Goal: Task Accomplishment & Management: Complete application form

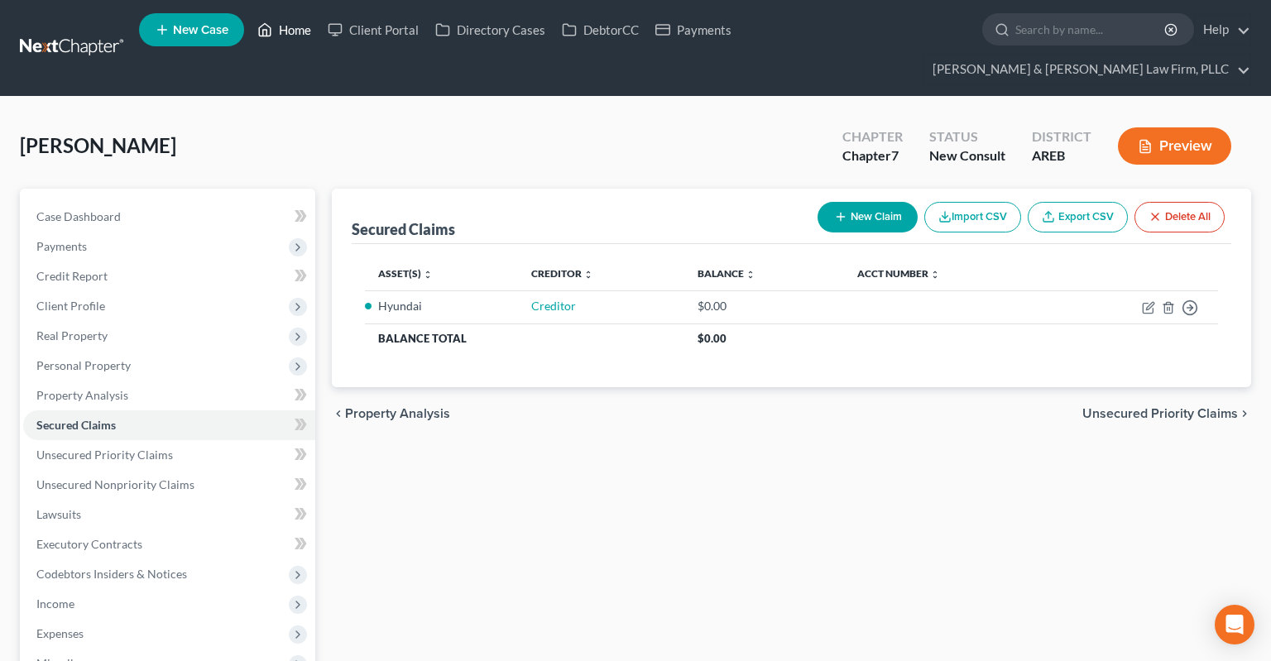
click at [290, 40] on link "Home" at bounding box center [284, 30] width 70 height 30
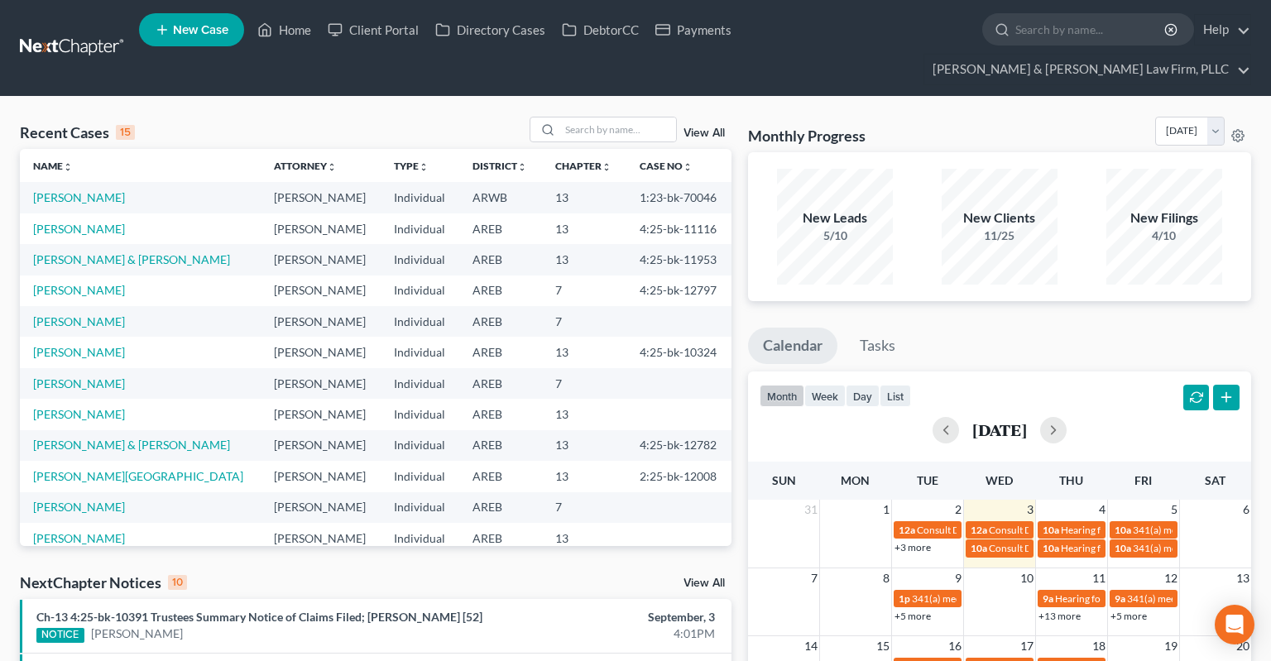
click at [172, 35] on link "New Case" at bounding box center [191, 29] width 105 height 33
select select "5"
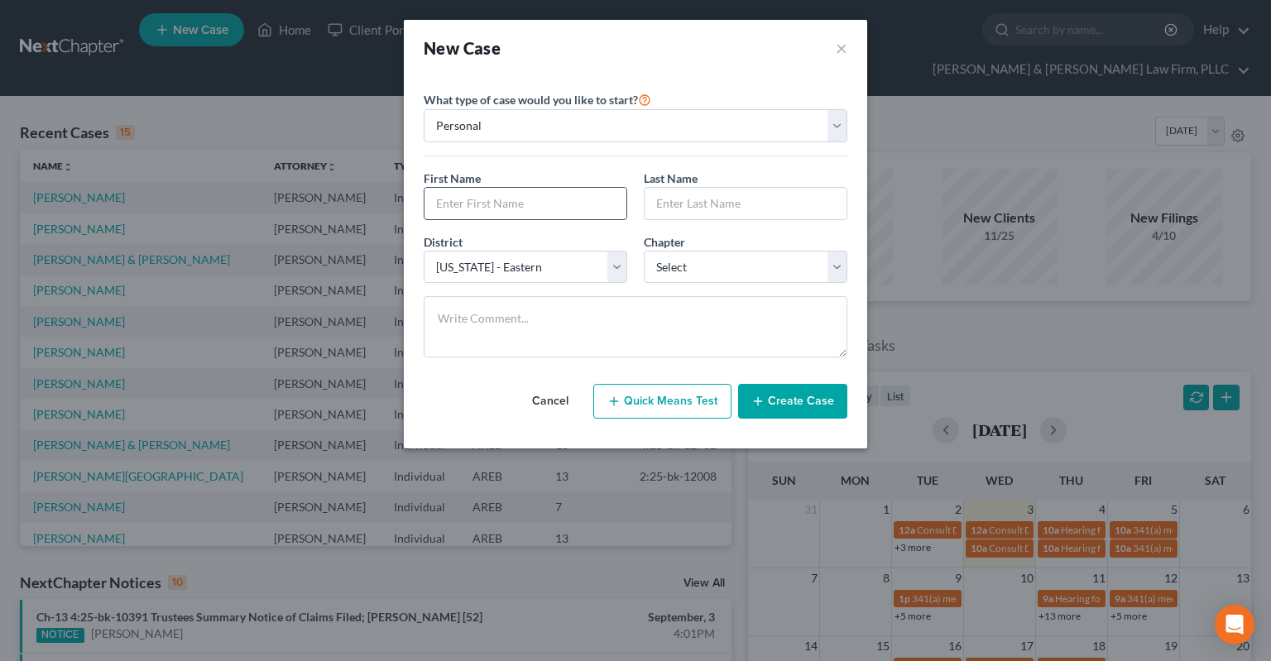
click at [498, 204] on input "text" at bounding box center [525, 203] width 202 height 31
type input "[PERSON_NAME]"
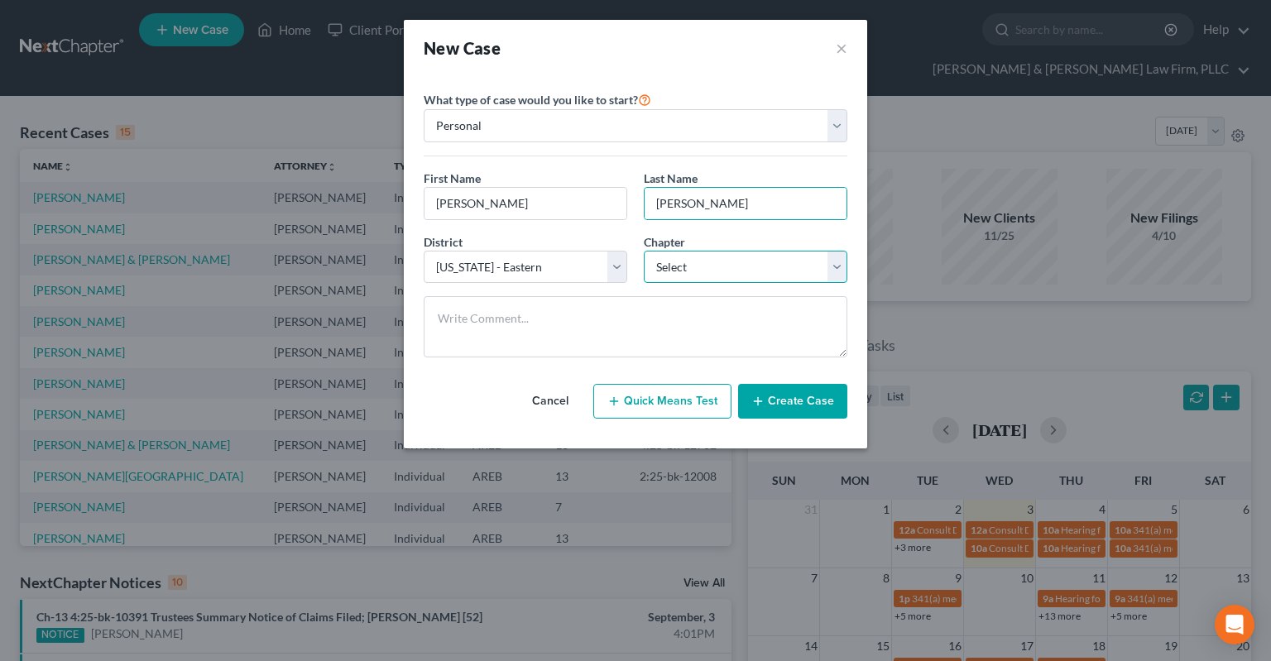
click at [644, 251] on select "Select 7 11 12 13" at bounding box center [746, 267] width 204 height 33
select select "0"
click option "7" at bounding box center [0, 0] width 0 height 0
click at [799, 407] on button "Create Case" at bounding box center [792, 401] width 109 height 35
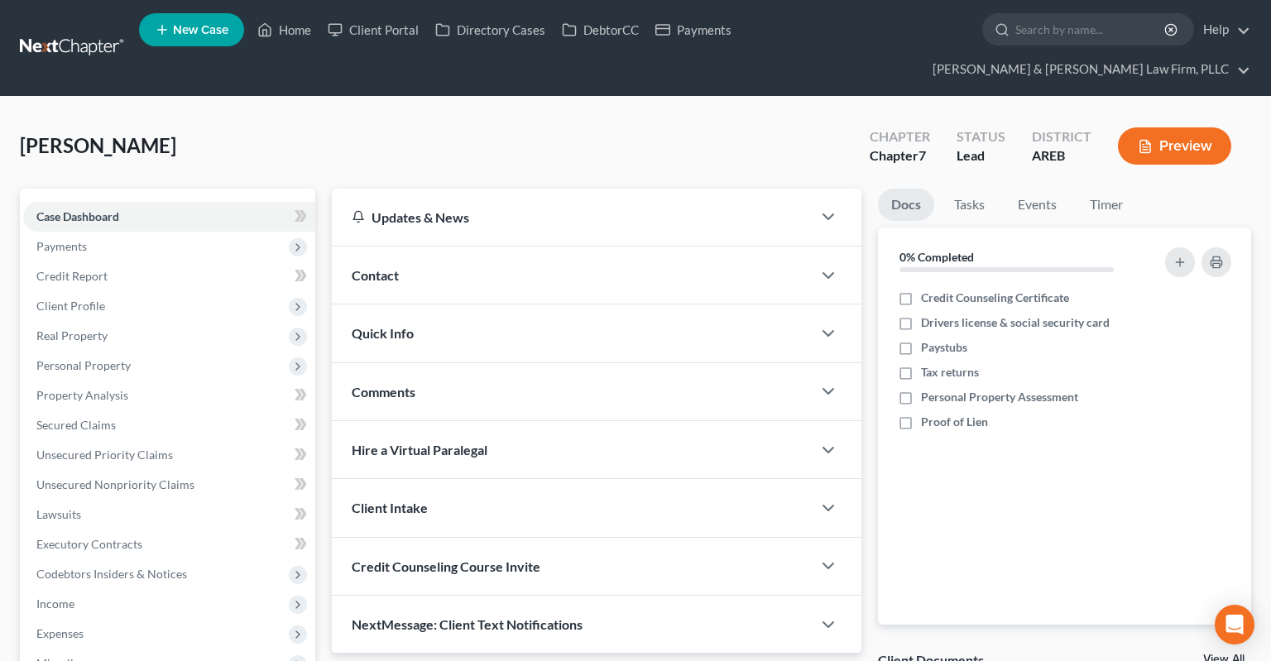
click at [395, 267] on span "Contact" at bounding box center [375, 275] width 47 height 16
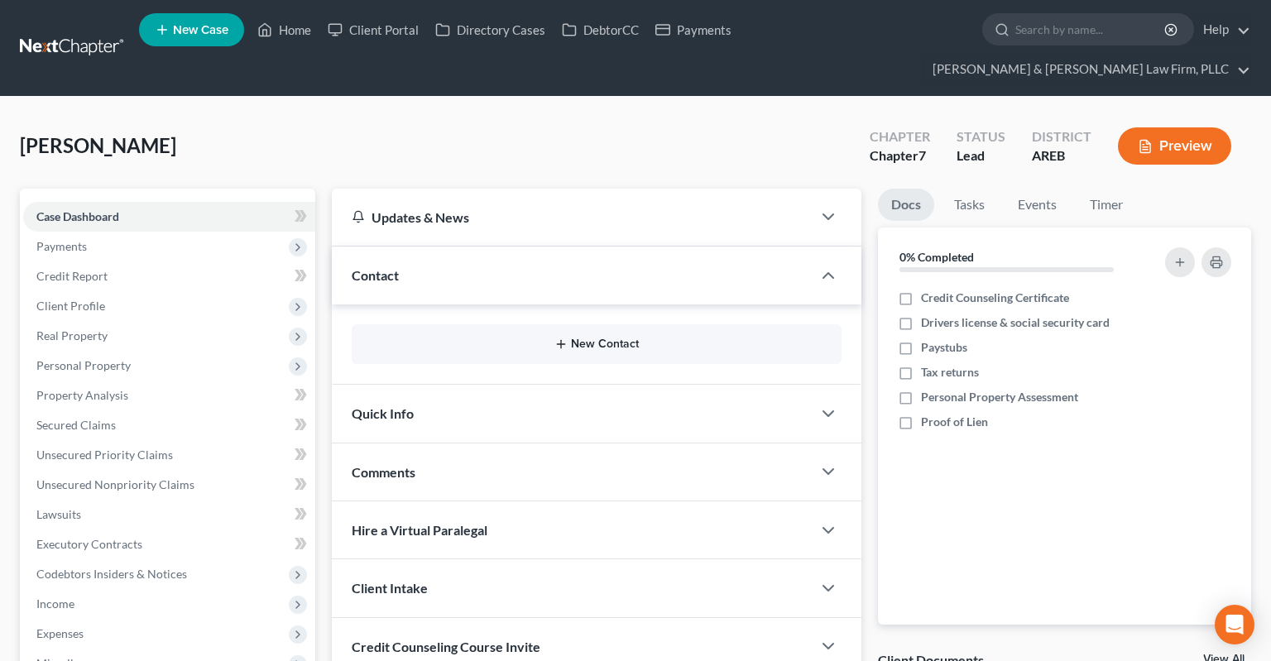
click at [578, 338] on button "New Contact" at bounding box center [596, 344] width 463 height 13
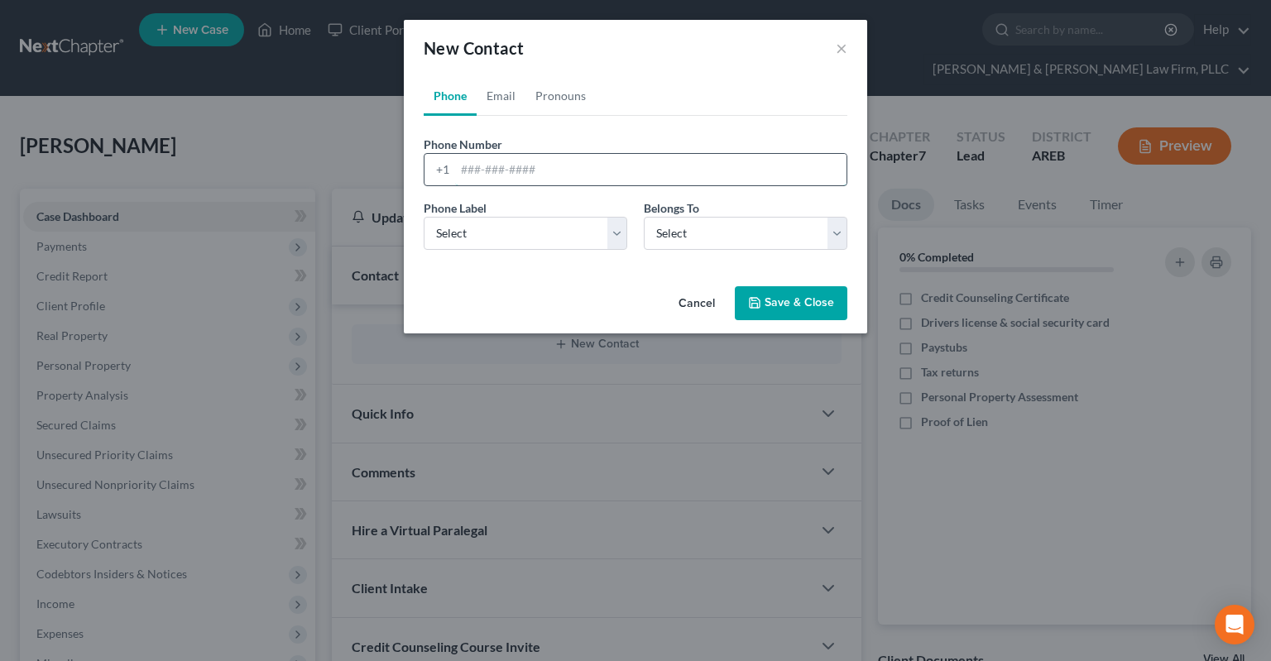
drag, startPoint x: 601, startPoint y: 166, endPoint x: 581, endPoint y: 181, distance: 24.8
click at [597, 167] on input "tel" at bounding box center [650, 169] width 391 height 31
paste input "[PHONE_NUMBER]"
type input "[PHONE_NUMBER]"
drag, startPoint x: 573, startPoint y: 251, endPoint x: 574, endPoint y: 240, distance: 10.9
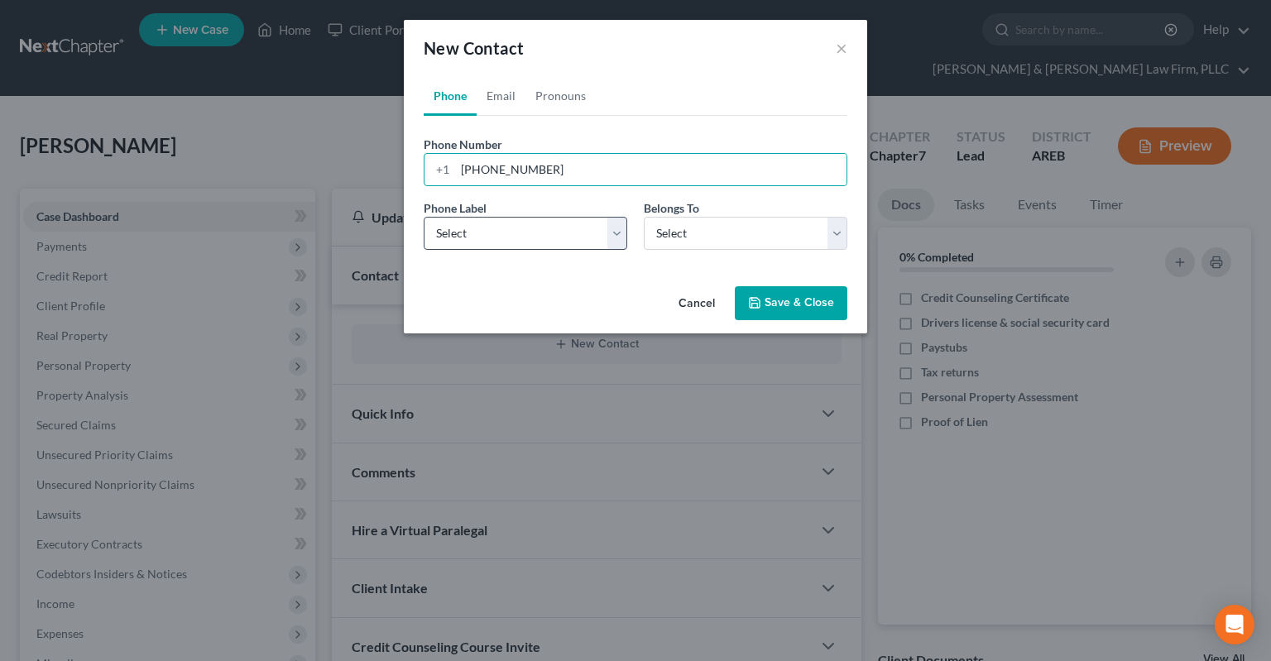
click at [573, 246] on div "Phone Label * Select Mobile Home Work Other Belongs To * Select Client Other" at bounding box center [635, 231] width 440 height 64
click at [574, 240] on select "Select Mobile Home Work Other" at bounding box center [526, 233] width 204 height 33
select select "0"
click option "Mobile" at bounding box center [0, 0] width 0 height 0
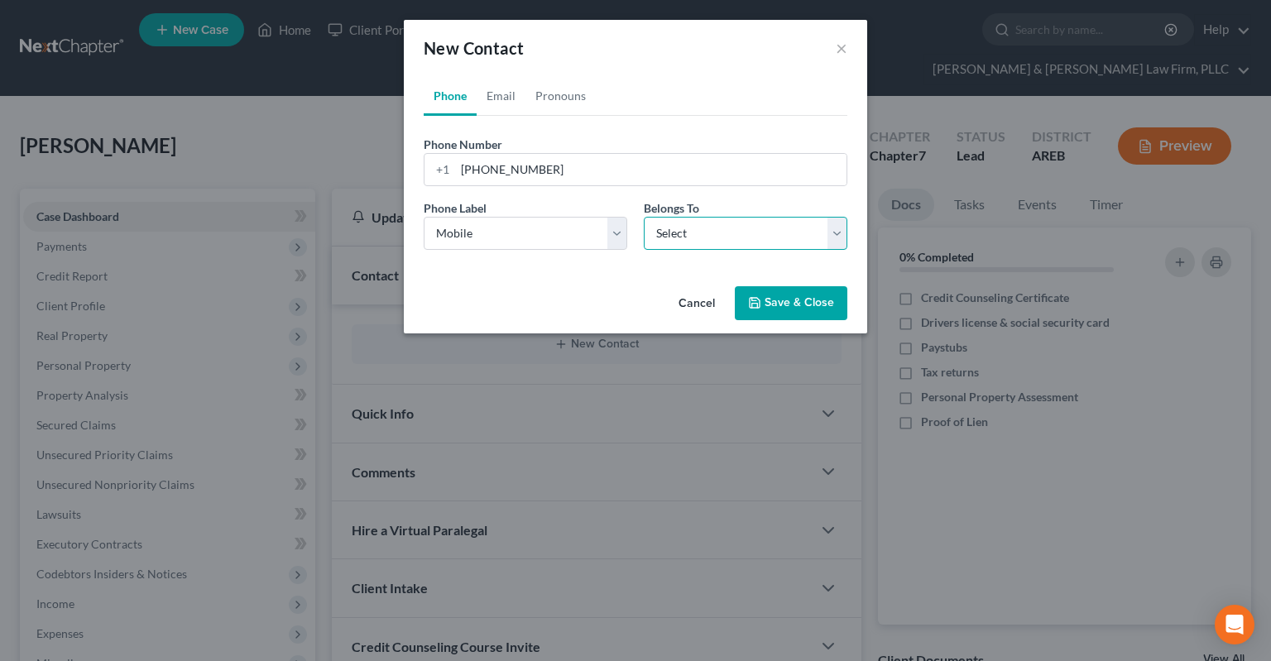
click at [644, 217] on select "Select Client Other" at bounding box center [746, 233] width 204 height 33
select select "0"
click option "Client" at bounding box center [0, 0] width 0 height 0
click at [496, 102] on link "Email" at bounding box center [501, 96] width 49 height 40
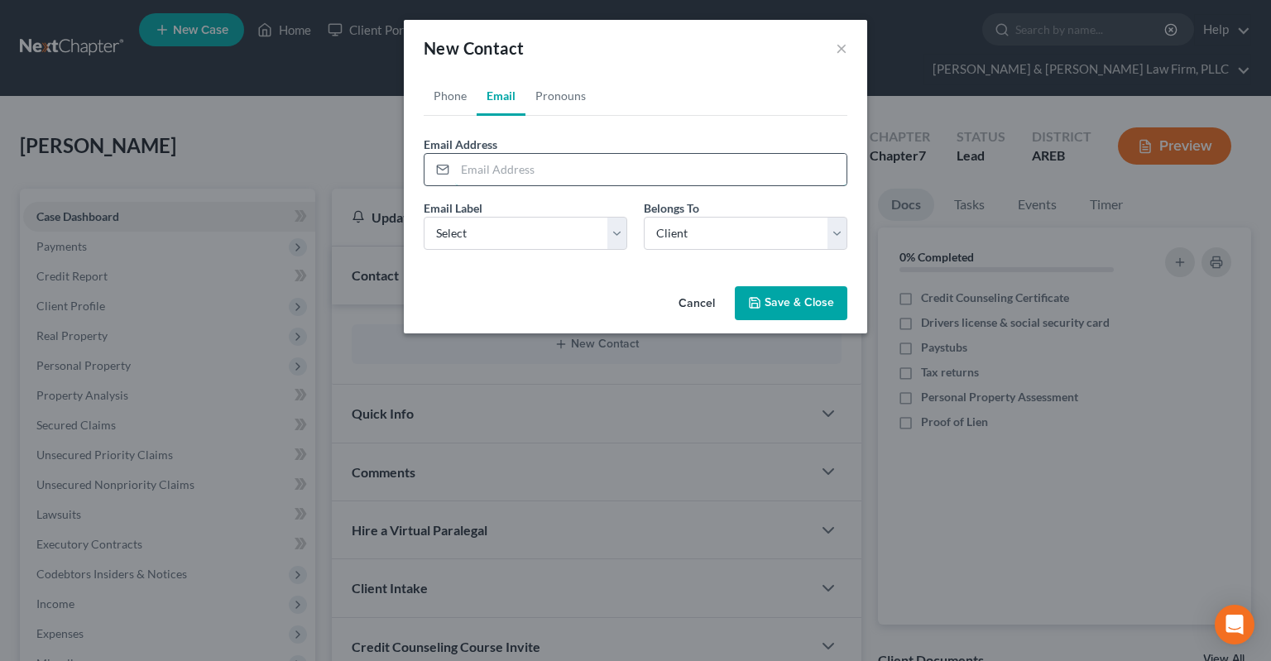
click at [568, 173] on input "email" at bounding box center [650, 169] width 391 height 31
click at [424, 217] on select "Select Home Work Other" at bounding box center [526, 233] width 204 height 33
select select "0"
click option "Home" at bounding box center [0, 0] width 0 height 0
click at [550, 163] on input "email" at bounding box center [650, 169] width 391 height 31
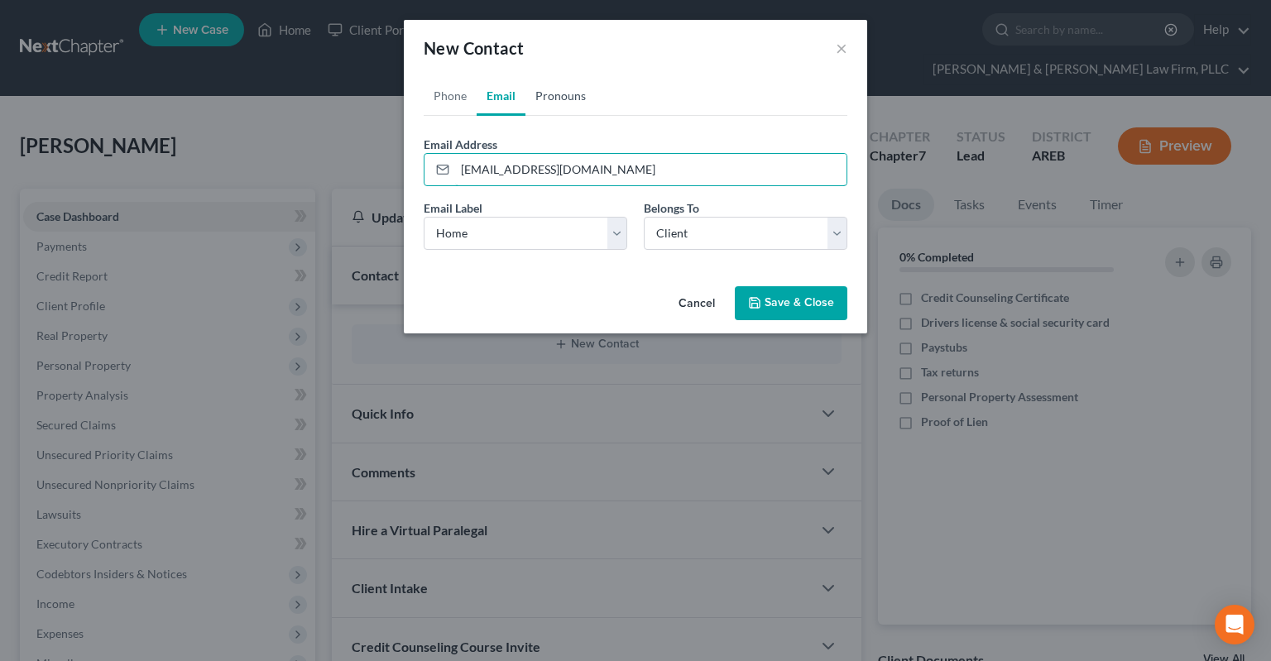
type input "[EMAIL_ADDRESS][DOMAIN_NAME]"
click at [571, 106] on link "Pronouns" at bounding box center [560, 96] width 70 height 40
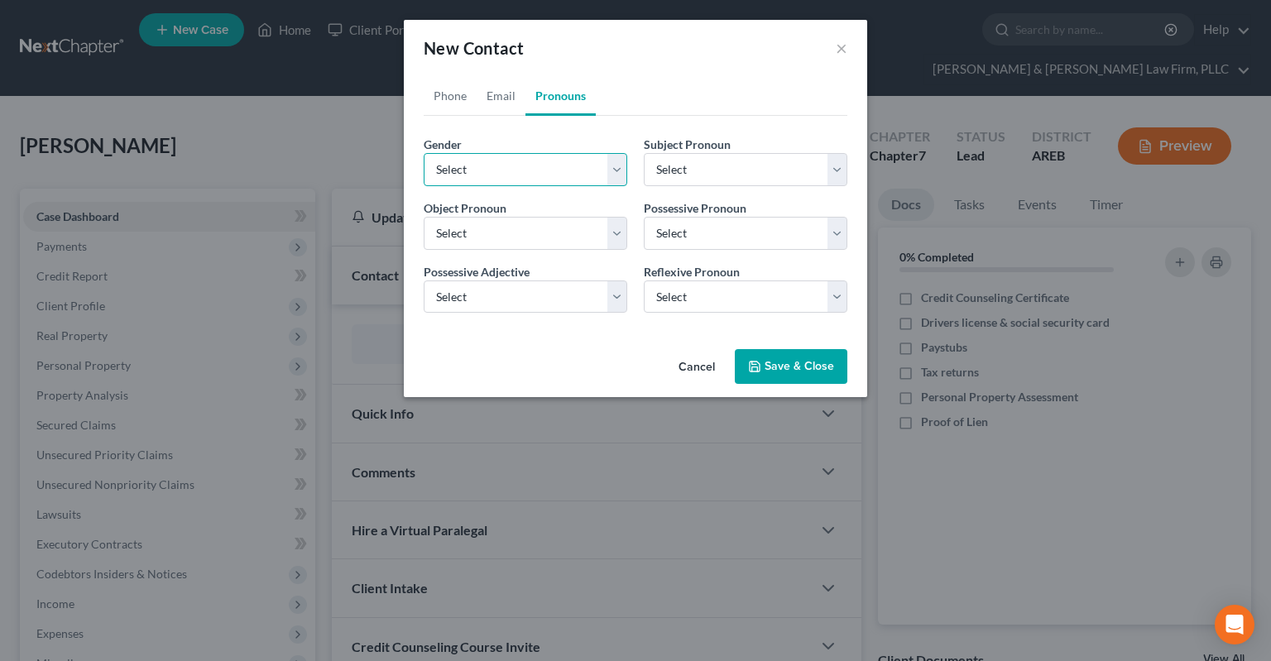
click at [424, 153] on select "Select [DEMOGRAPHIC_DATA] [DEMOGRAPHIC_DATA] [DEMOGRAPHIC_DATA] More Than One P…" at bounding box center [526, 169] width 204 height 33
select select "1"
click option "[DEMOGRAPHIC_DATA]" at bounding box center [0, 0] width 0 height 0
select select "1"
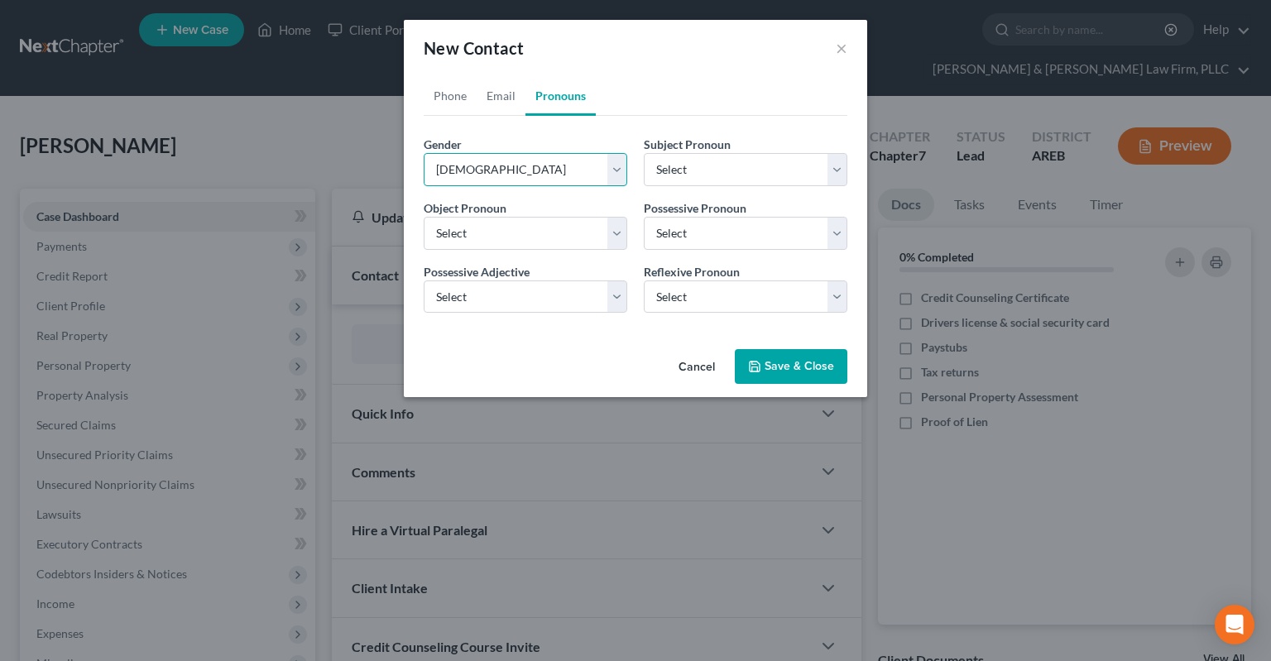
select select "1"
drag, startPoint x: 750, startPoint y: 359, endPoint x: 779, endPoint y: 329, distance: 41.5
click at [761, 367] on icon "button" at bounding box center [754, 366] width 13 height 13
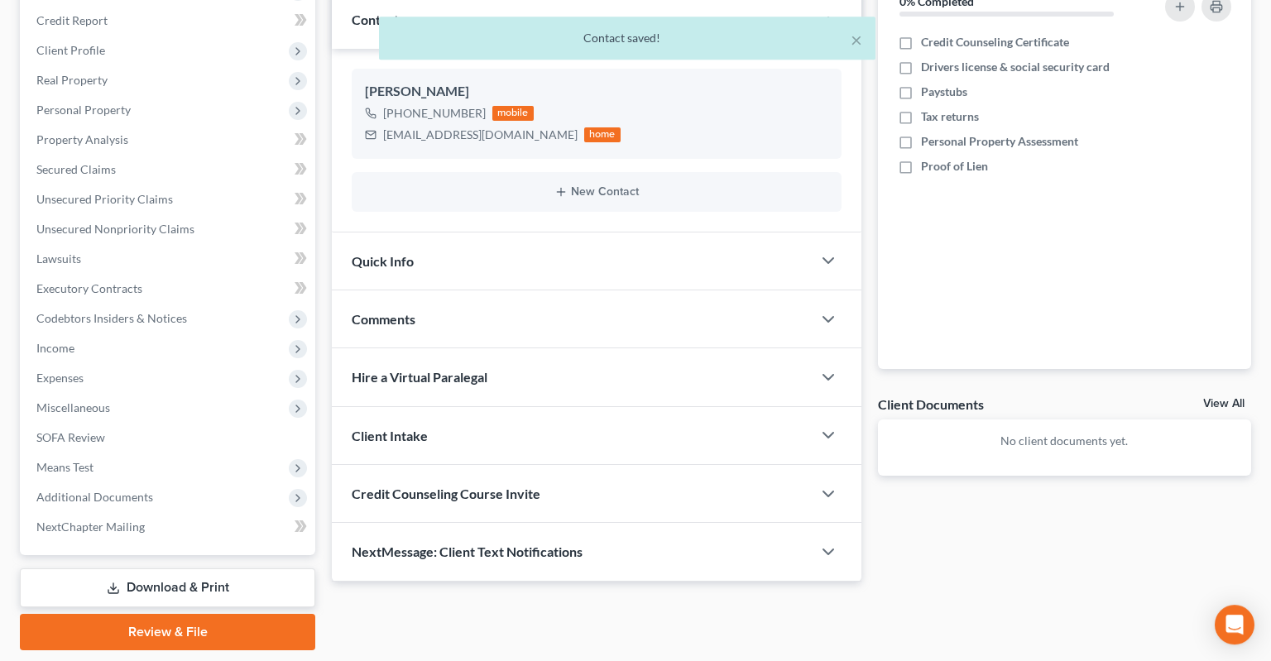
scroll to position [261, 0]
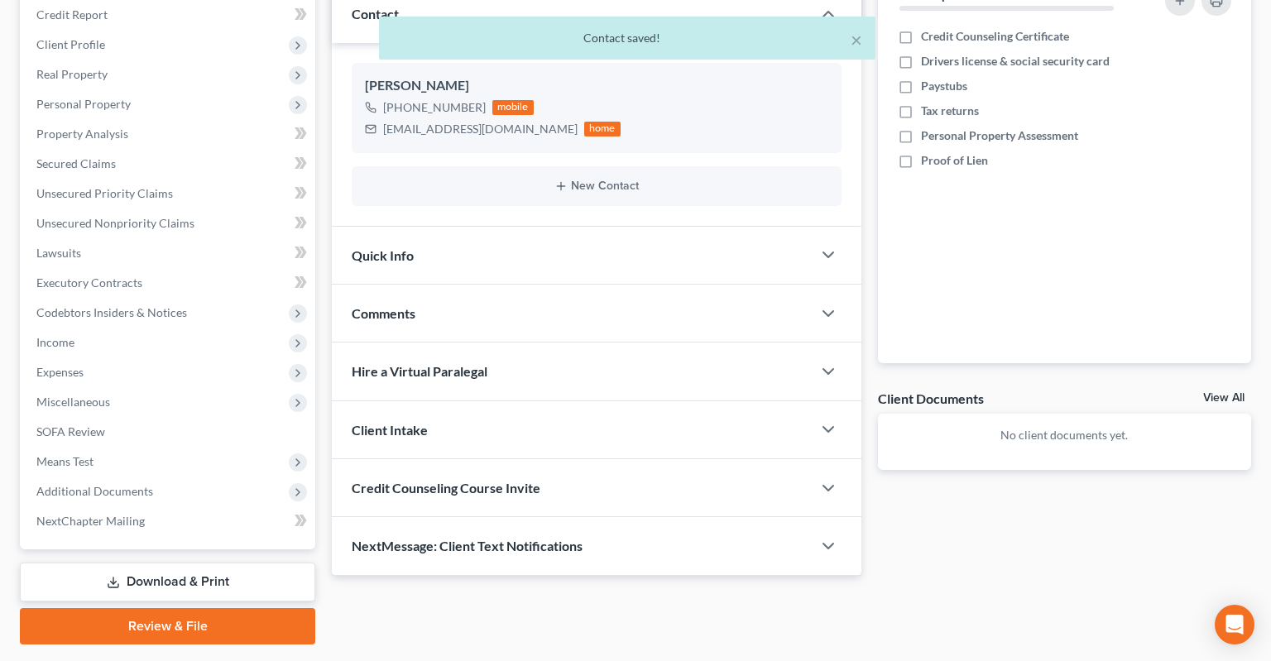
click at [647, 229] on div "Quick Info" at bounding box center [572, 255] width 480 height 57
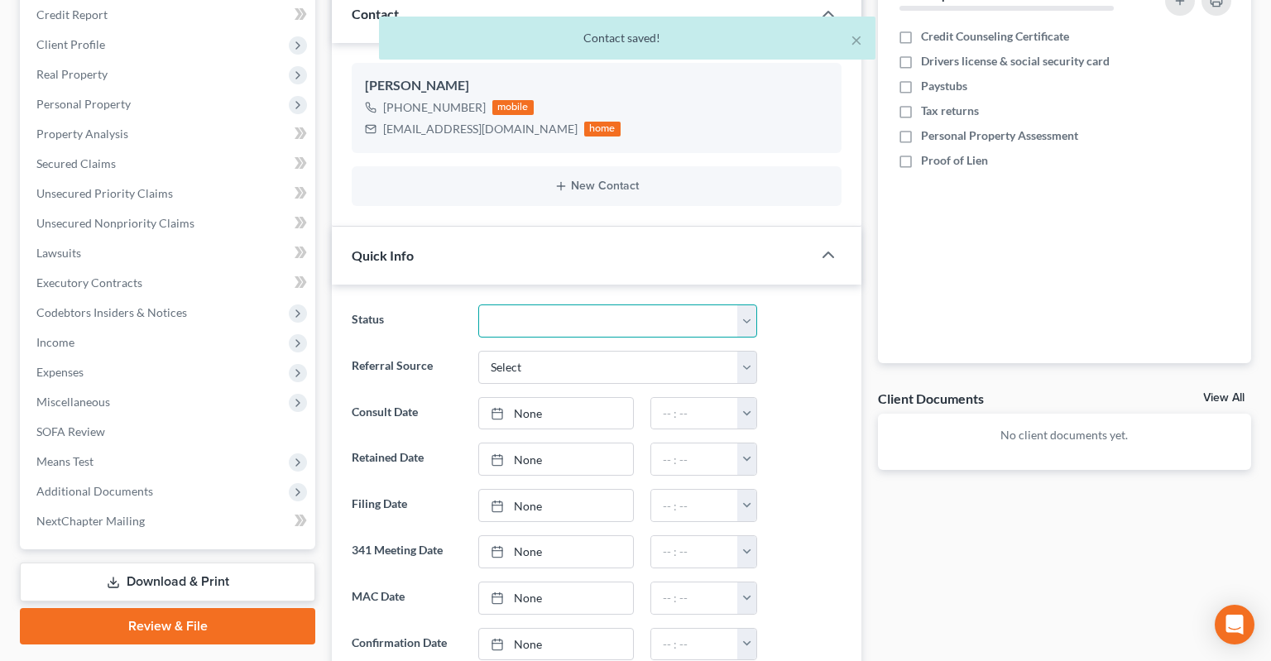
click at [478, 304] on select "Awaiting 341 Chapter 7 - Attended Meeting Confirmed Discharged Dismissed New Co…" at bounding box center [617, 320] width 279 height 33
select select "5"
click option "New Consult" at bounding box center [0, 0] width 0 height 0
click at [478, 351] on select "Select Word Of Mouth Previous Clients Direct Mail Website Google Search Modern …" at bounding box center [617, 367] width 279 height 33
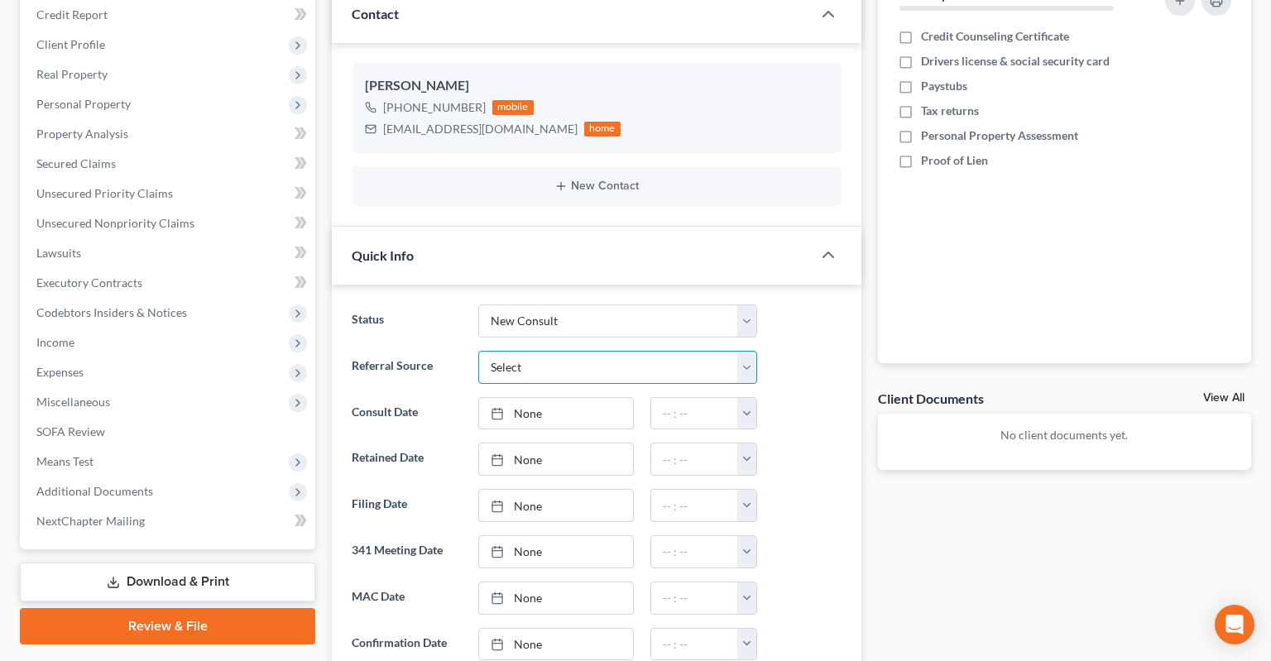
select select "3"
click option "Website" at bounding box center [0, 0] width 0 height 0
click at [578, 398] on link "None" at bounding box center [556, 413] width 154 height 31
type input "[DATE]"
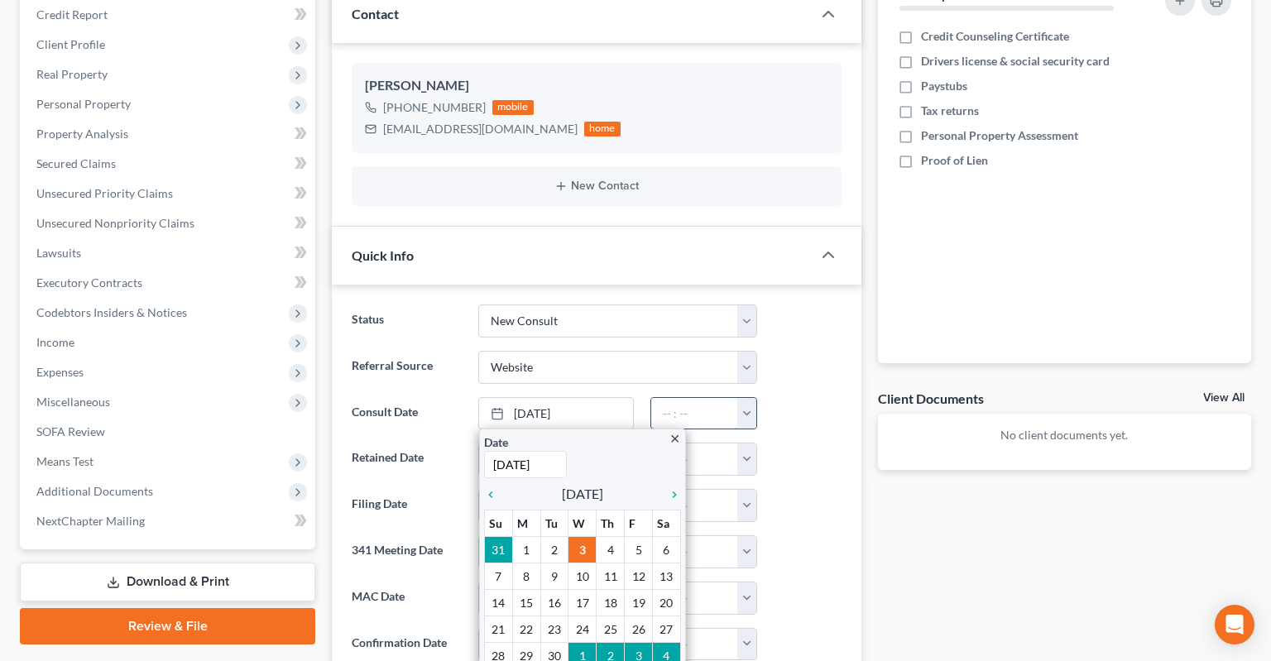
click at [713, 398] on input "text" at bounding box center [694, 413] width 87 height 31
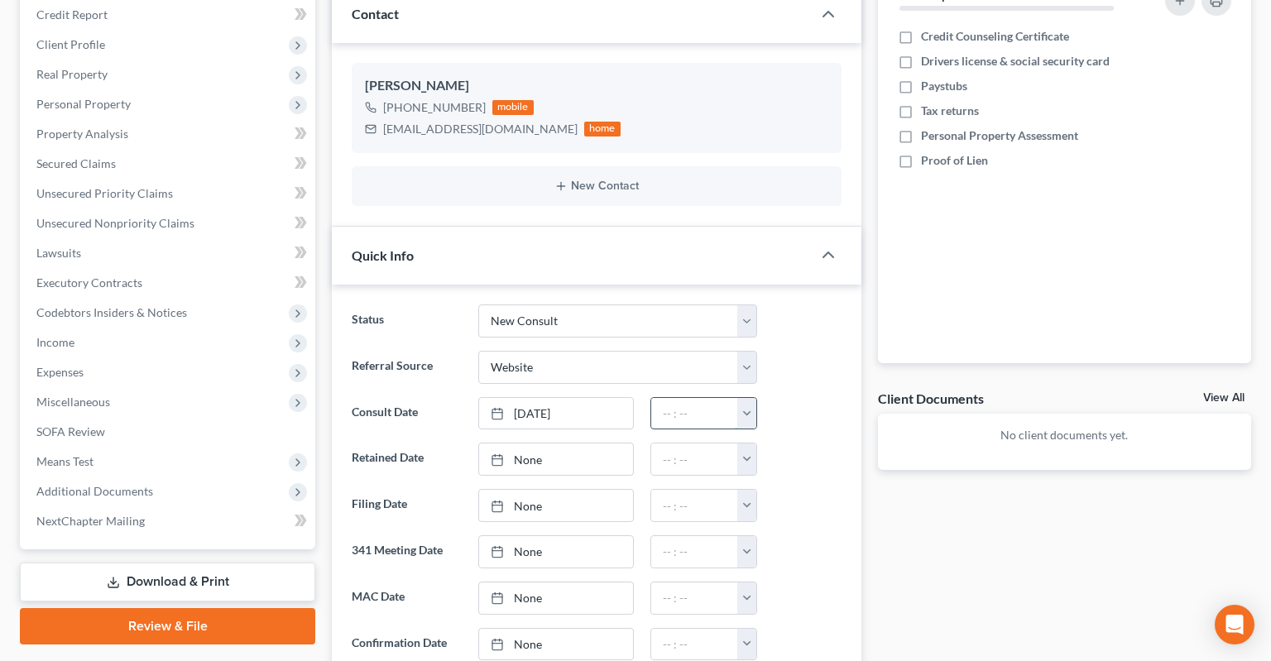
click at [721, 398] on input "text" at bounding box center [694, 413] width 87 height 31
type input "4:00pm"
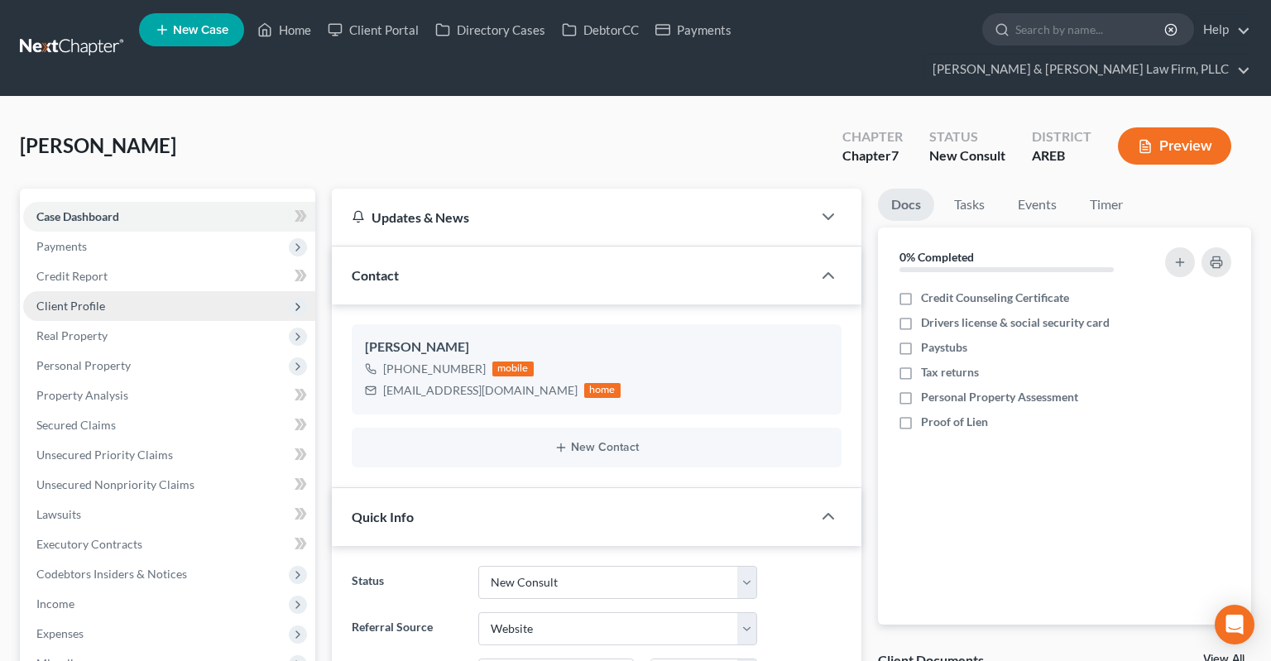
click at [182, 291] on span "Client Profile" at bounding box center [169, 306] width 292 height 30
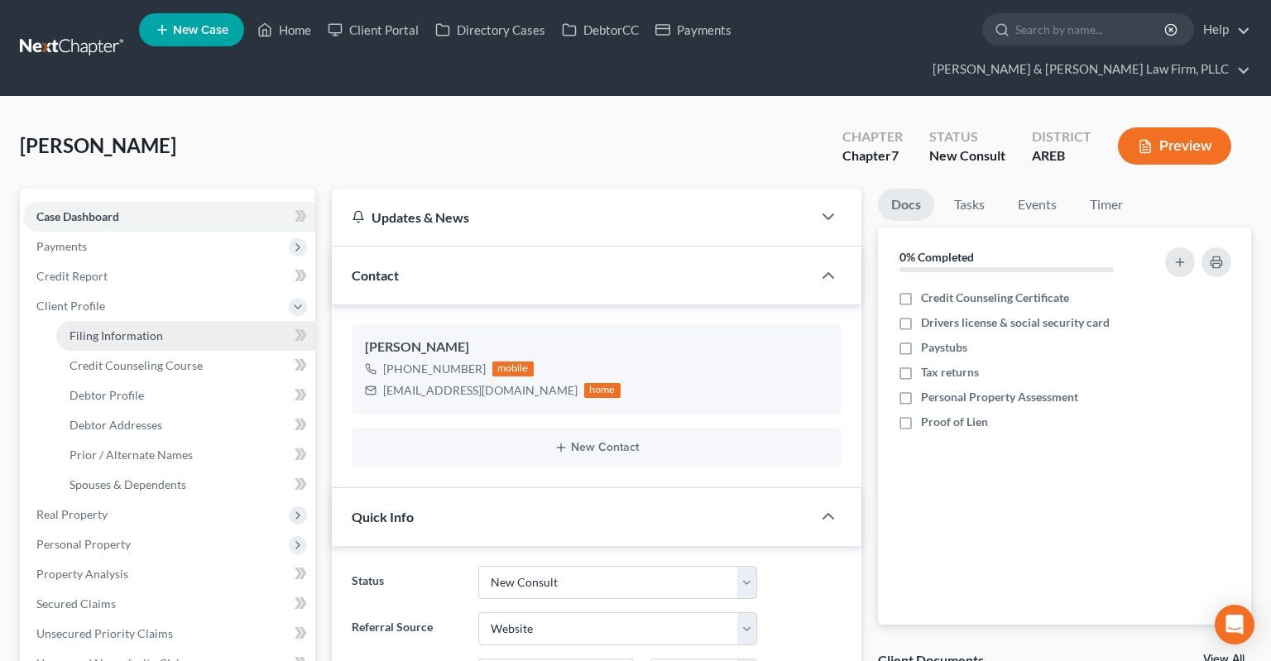
click at [235, 321] on link "Filing Information" at bounding box center [185, 336] width 259 height 30
select select "1"
select select "0"
select select "5"
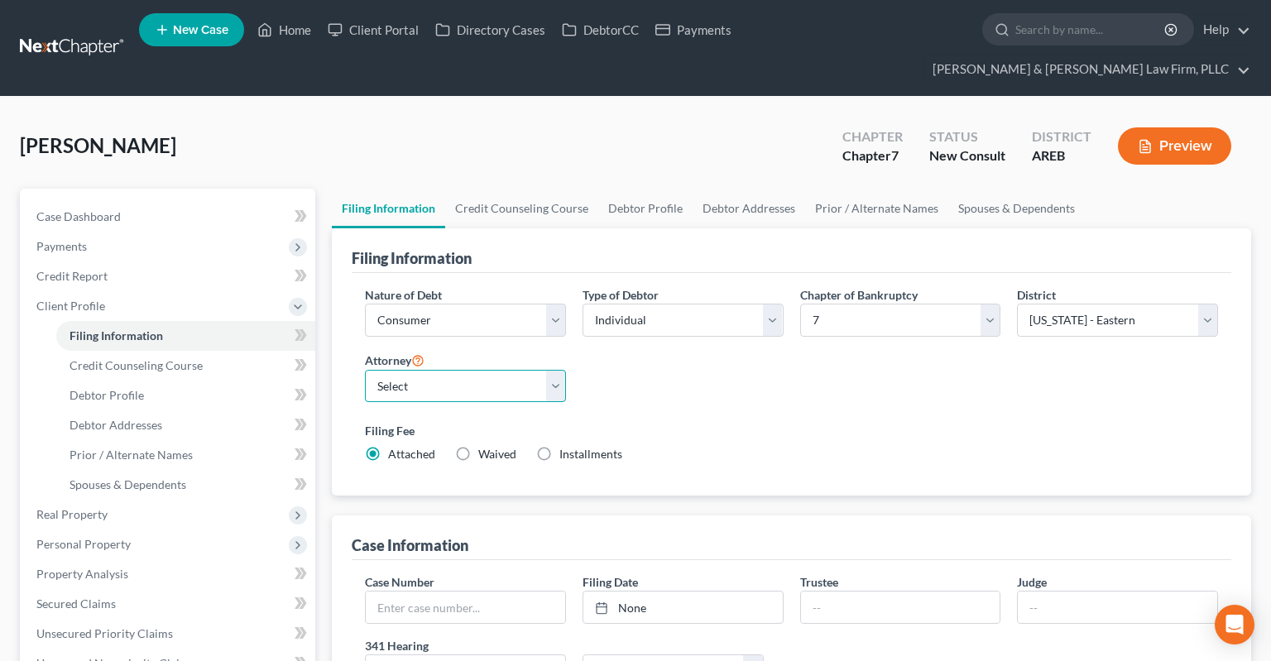
click at [365, 370] on select "Select [PERSON_NAME] - AREB [PERSON_NAME] - ARWB [PERSON_NAME] - AREB [PERSON_N…" at bounding box center [465, 386] width 201 height 33
select select "2"
click option "[PERSON_NAME] - AREB" at bounding box center [0, 0] width 0 height 0
click at [803, 354] on div "Nature of Debt Select Business Consumer Other Nature of Business Select Clearin…" at bounding box center [792, 381] width 870 height 190
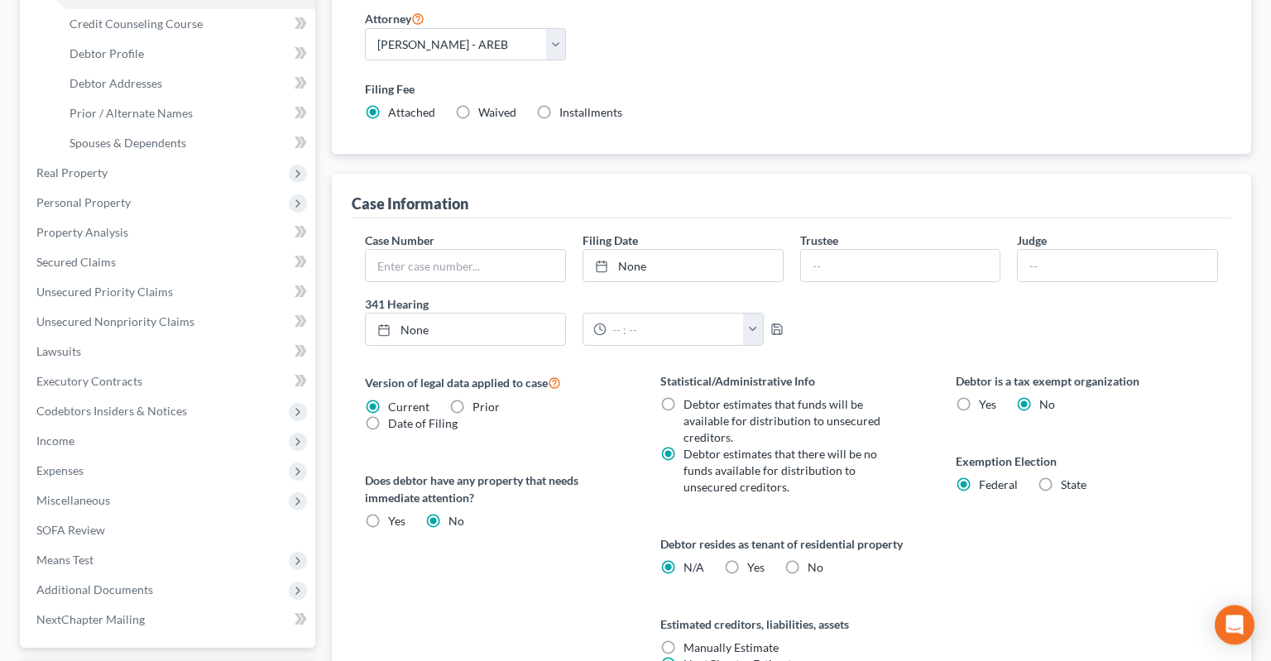
scroll to position [349, 0]
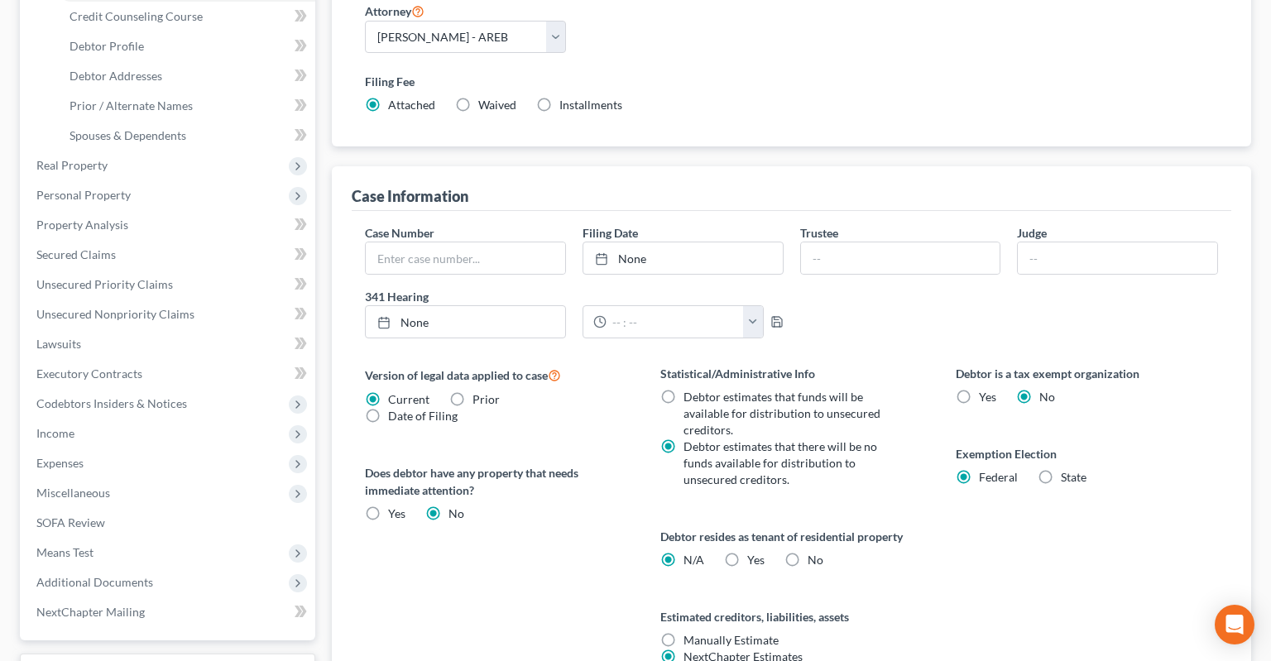
drag, startPoint x: 904, startPoint y: 523, endPoint x: 808, endPoint y: 544, distance: 99.0
click at [904, 528] on div "Debtor resides as tenant of residential property N/A Yes Yes No" at bounding box center [791, 548] width 262 height 41
drag, startPoint x: 934, startPoint y: 557, endPoint x: 775, endPoint y: 538, distance: 160.0
click at [924, 558] on div "Statistical/Administrative Info Debtor estimates that funds will be available f…" at bounding box center [791, 535] width 295 height 340
drag, startPoint x: 908, startPoint y: 551, endPoint x: 825, endPoint y: 544, distance: 83.0
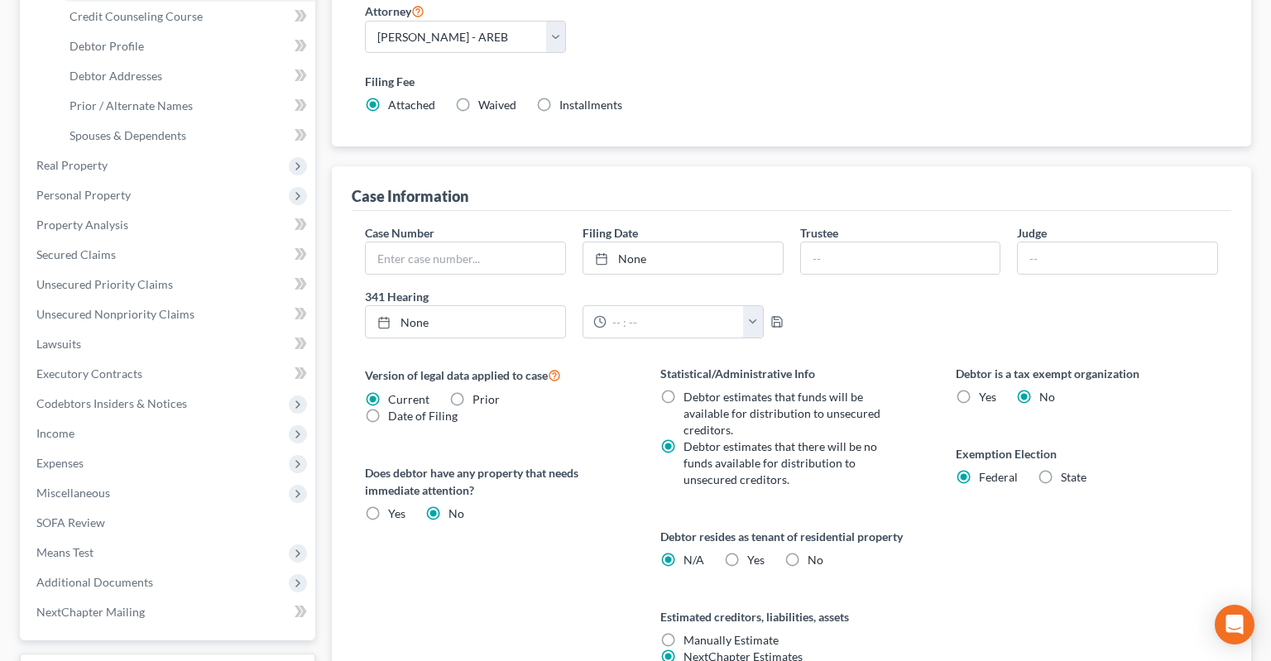
click at [906, 551] on div "Statistical/Administrative Info Debtor estimates that funds will be available f…" at bounding box center [791, 535] width 295 height 340
click at [982, 539] on div "Debtor is a tax exempt organization Yes No Exemption Election Federal State" at bounding box center [1086, 535] width 295 height 340
click at [960, 528] on div "Debtor is a tax exempt organization Yes No Exemption Election Federal State" at bounding box center [1086, 535] width 295 height 340
click at [808, 552] on label "No" at bounding box center [816, 560] width 16 height 17
click at [814, 552] on input "No" at bounding box center [819, 557] width 11 height 11
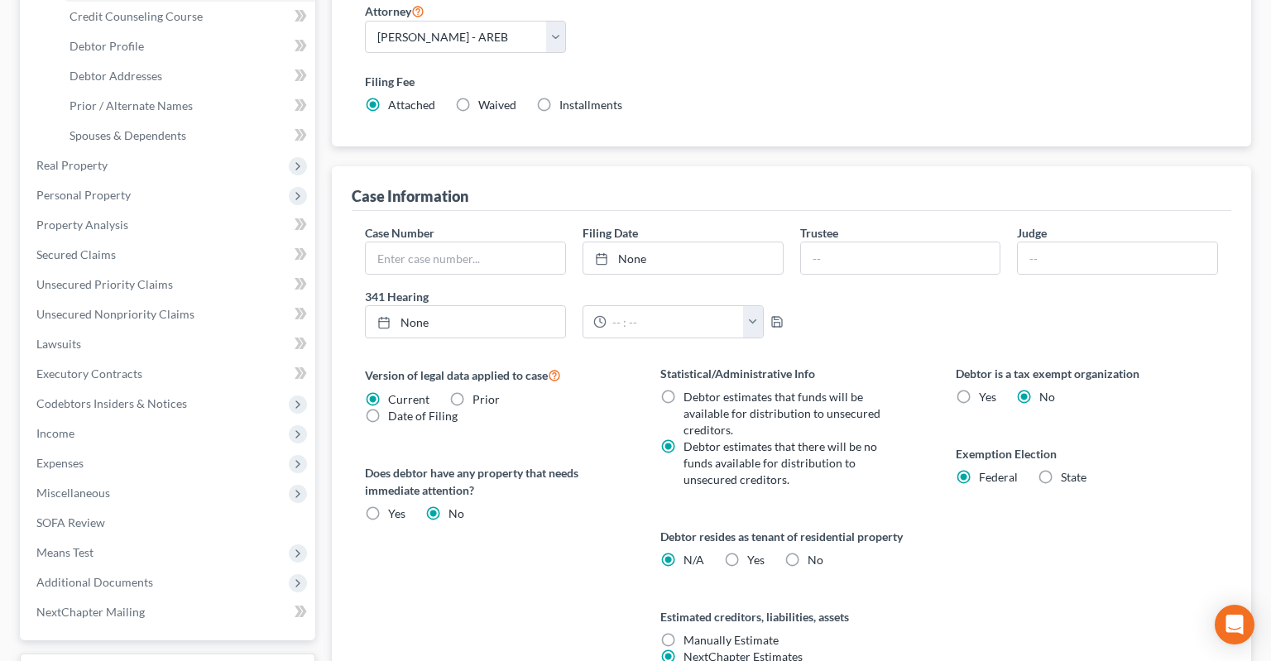
radio input "true"
click at [889, 531] on div "Debtor resides as tenant of residential property N/A Yes Yes No" at bounding box center [791, 548] width 262 height 41
radio input "false"
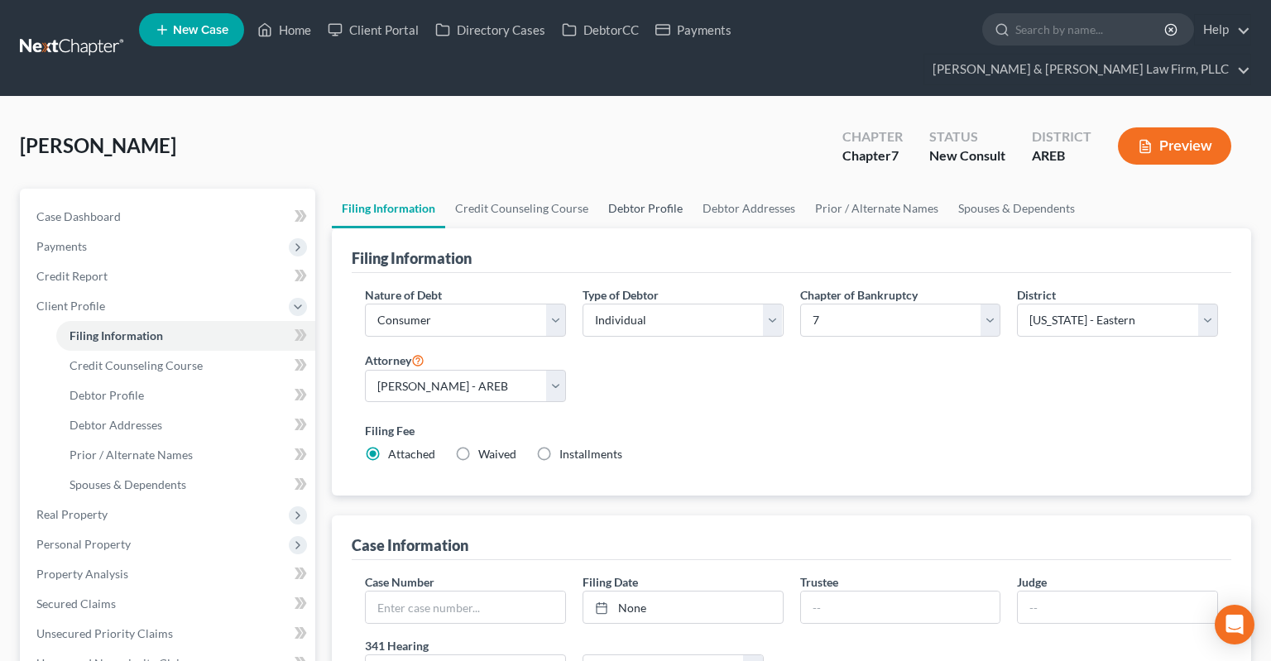
click at [650, 189] on link "Debtor Profile" at bounding box center [645, 209] width 94 height 40
select select "0"
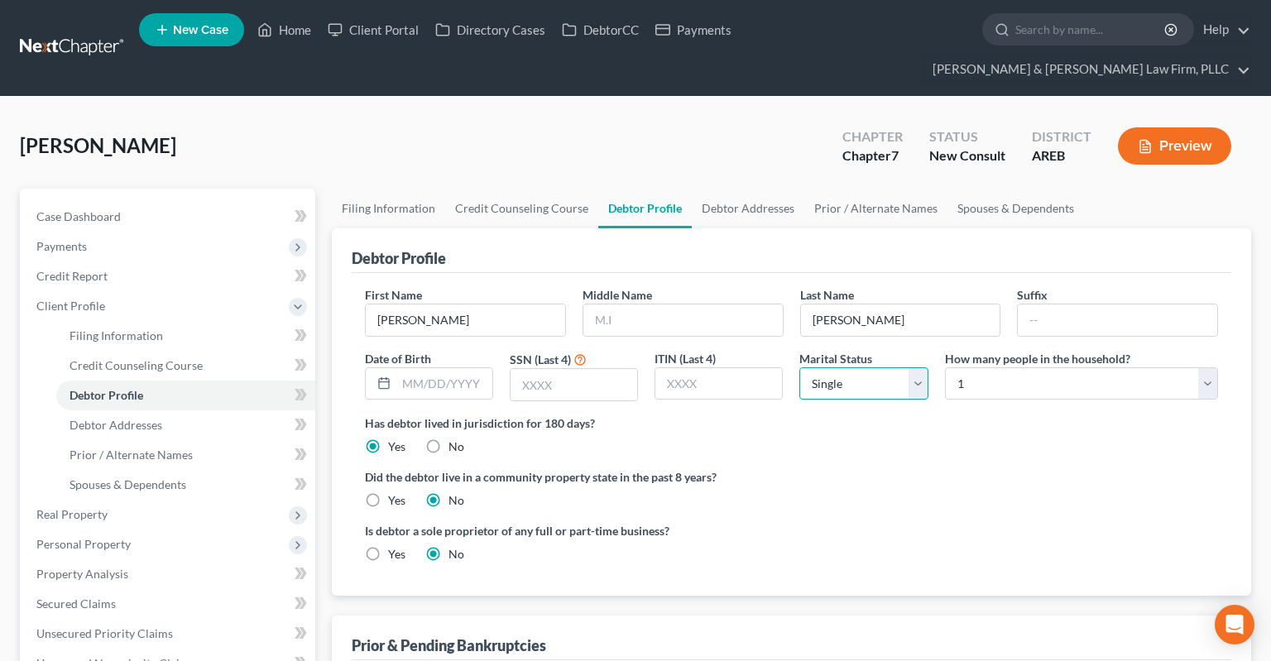
click at [799, 367] on select "Select Single Married Separated Divorced Widowed" at bounding box center [863, 383] width 128 height 33
select select "2"
click option "Separated" at bounding box center [0, 0] width 0 height 0
click at [945, 367] on select "Select 1 2 3 4 5 6 7 8 9 10 11 12 13 14 15 16 17 18 19 20" at bounding box center [1081, 383] width 273 height 33
click at [982, 468] on label "Did the debtor live in a community property state in the past 8 years?" at bounding box center [791, 476] width 853 height 17
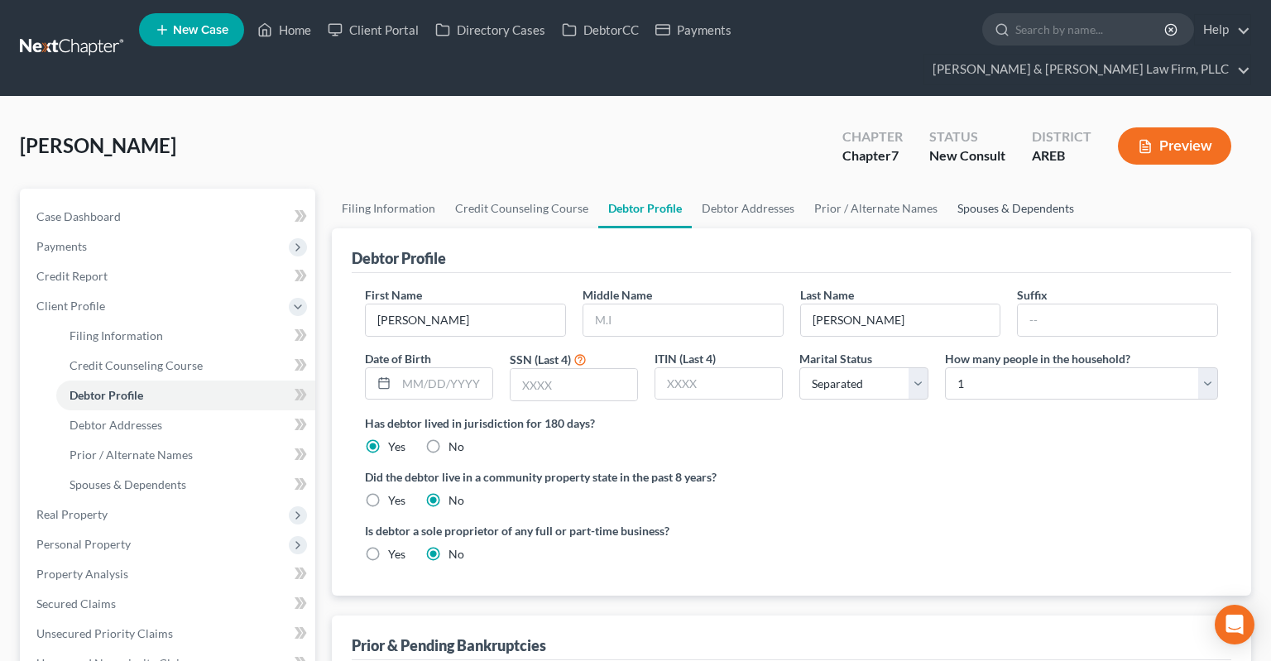
click at [993, 189] on link "Spouses & Dependents" at bounding box center [1015, 209] width 137 height 40
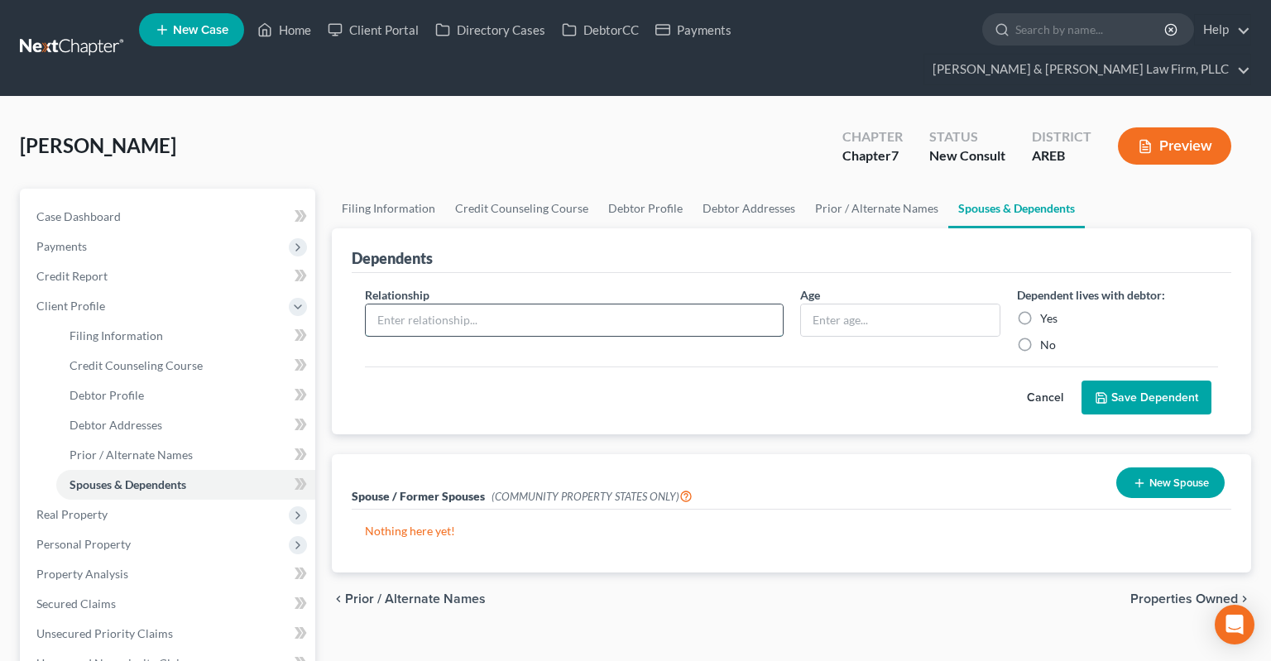
click at [686, 304] on input "text" at bounding box center [574, 319] width 417 height 31
click at [636, 189] on link "Debtor Profile" at bounding box center [645, 209] width 94 height 40
select select "2"
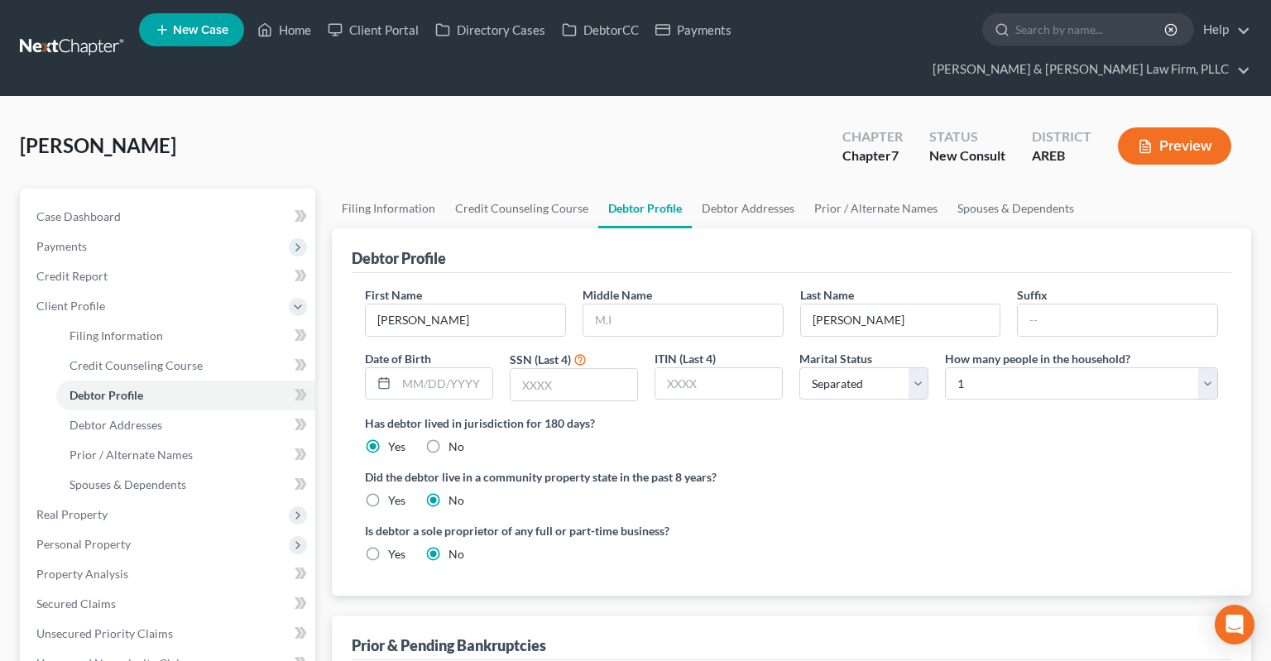
drag, startPoint x: 1008, startPoint y: 338, endPoint x: 988, endPoint y: 378, distance: 45.1
click at [1008, 350] on div "How many people in the household? Select 1 2 3 4 5 6 7 8 9 10 11 12 13 14 15 16…" at bounding box center [1082, 376] width 290 height 52
click at [945, 367] on select "Select 1 2 3 4 5 6 7 8 9 10 11 12 13 14 15 16 17 18 19 20" at bounding box center [1081, 383] width 273 height 33
select select "3"
click option "4" at bounding box center [0, 0] width 0 height 0
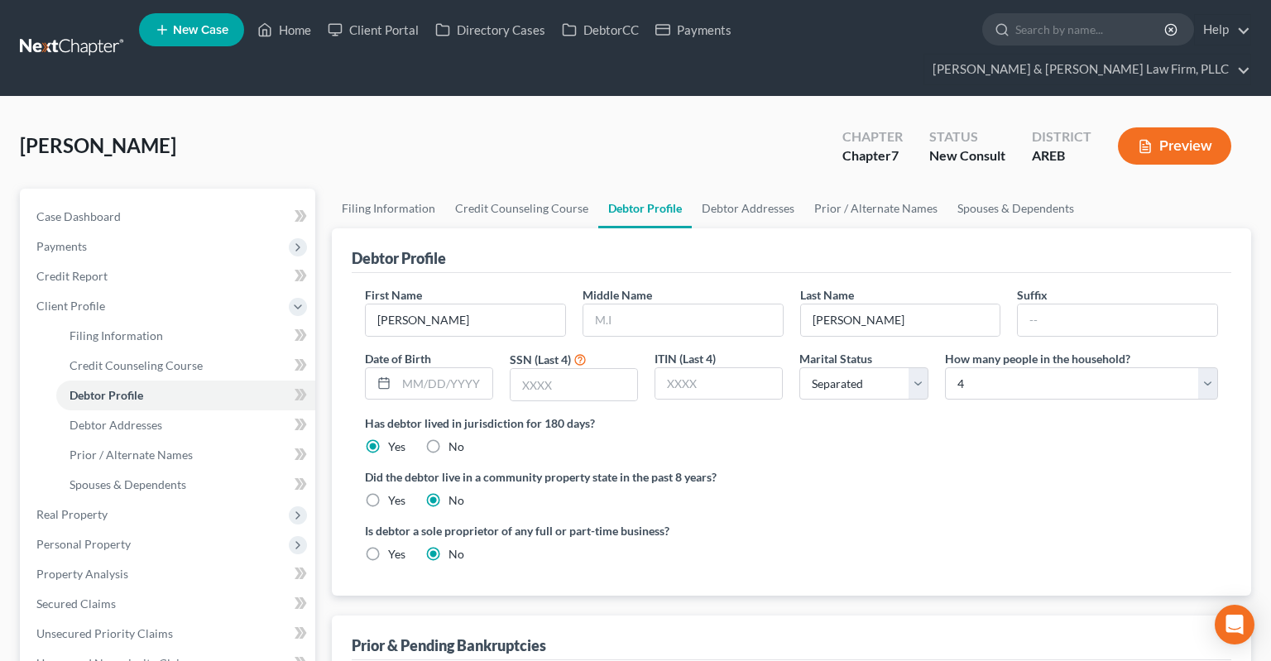
drag, startPoint x: 944, startPoint y: 441, endPoint x: 996, endPoint y: 213, distance: 234.2
click at [945, 468] on label "Did the debtor live in a community property state in the past 8 years?" at bounding box center [791, 476] width 853 height 17
click at [1009, 189] on link "Spouses & Dependents" at bounding box center [1015, 209] width 137 height 40
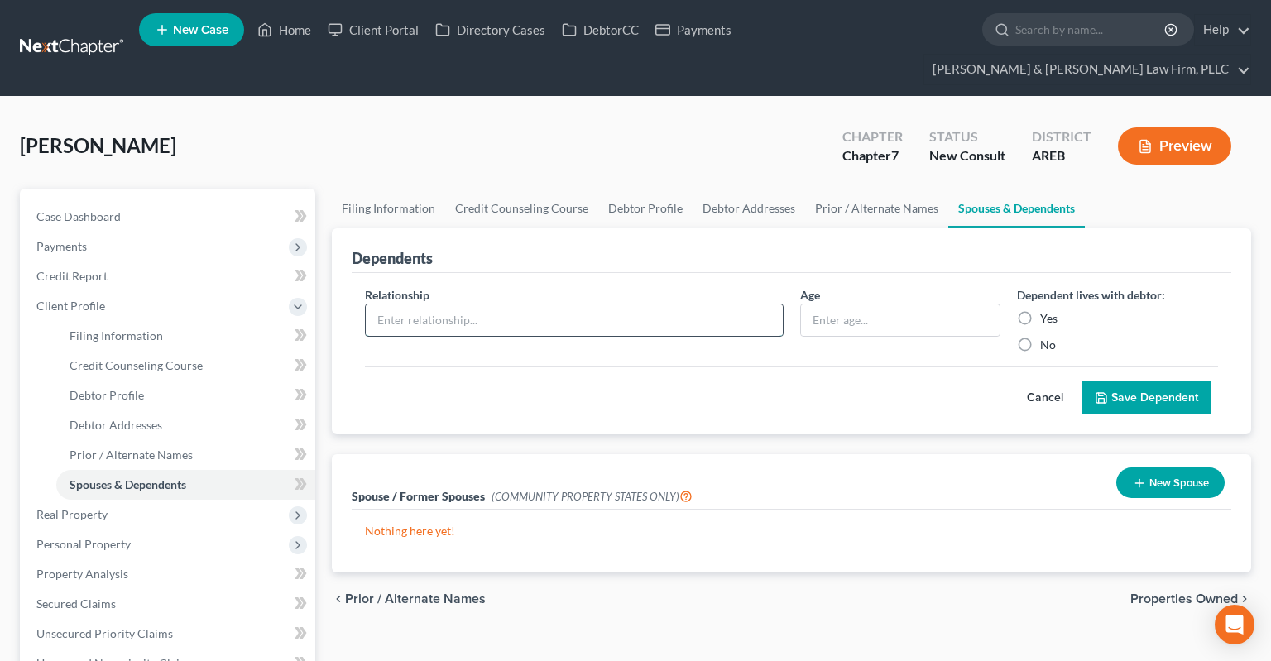
click at [569, 304] on input "text" at bounding box center [574, 319] width 417 height 31
type input "Grandchild"
type input "10 yrs"
click at [1111, 381] on button "Save Dependent" at bounding box center [1146, 398] width 130 height 35
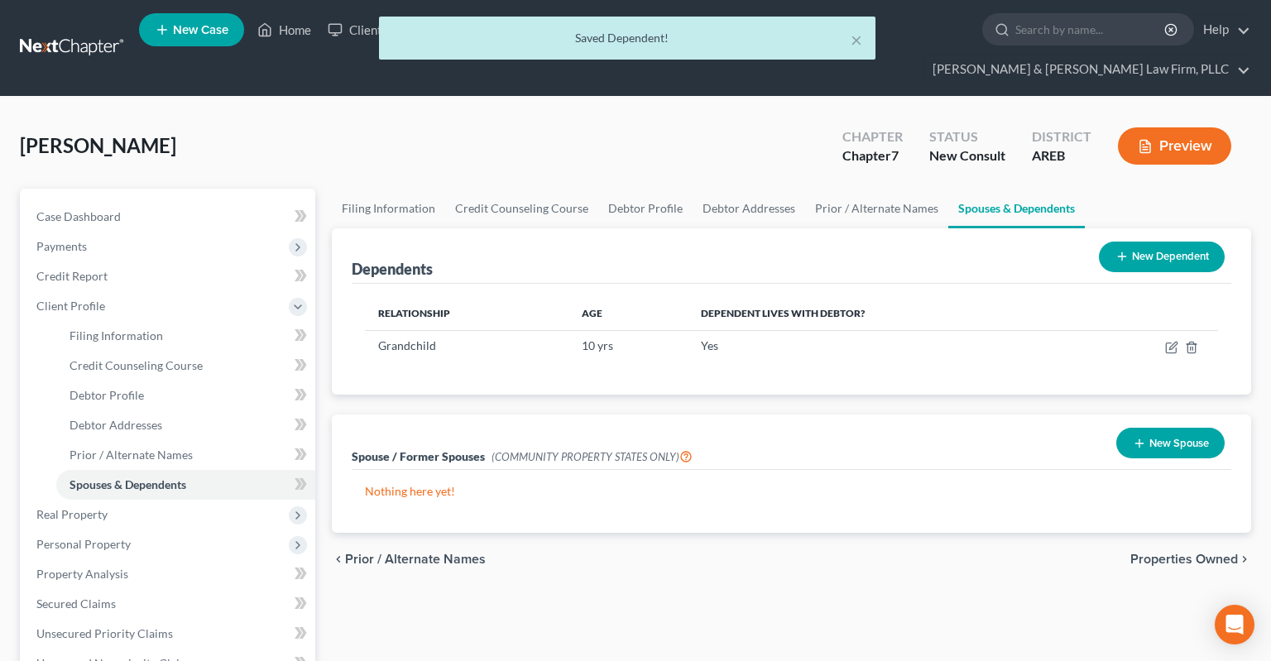
click at [1130, 242] on button "New Dependent" at bounding box center [1162, 257] width 126 height 31
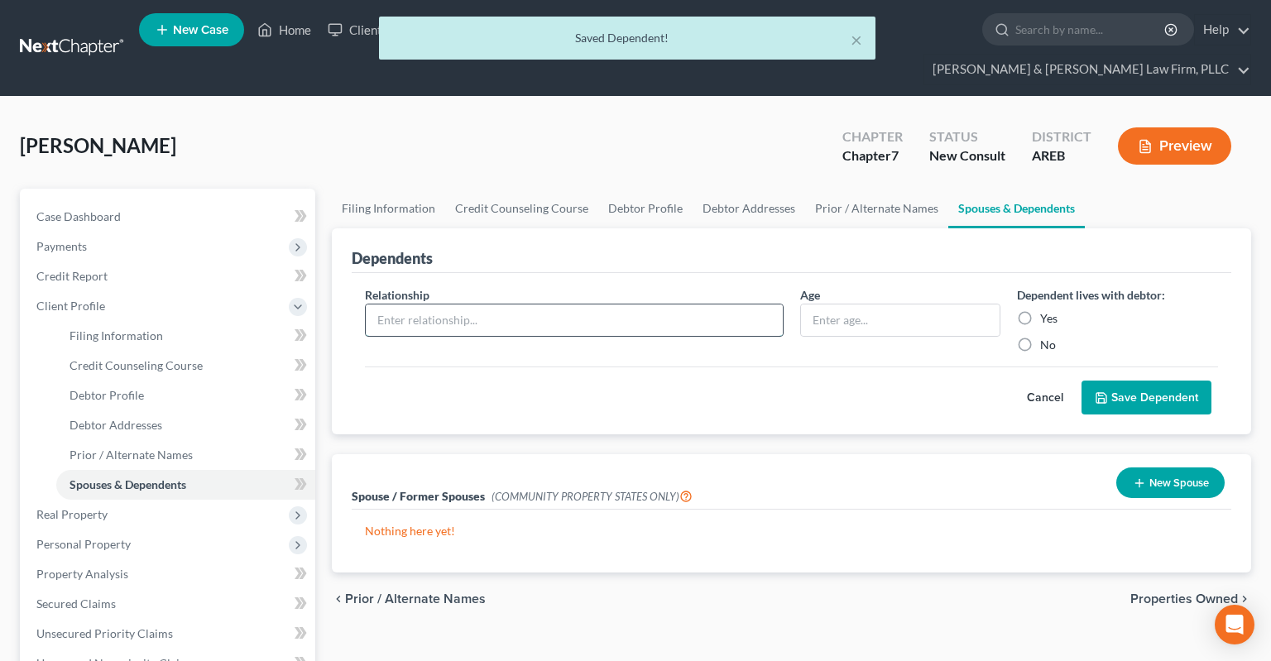
click at [501, 304] on input "text" at bounding box center [574, 319] width 417 height 31
type input "Grandchild"
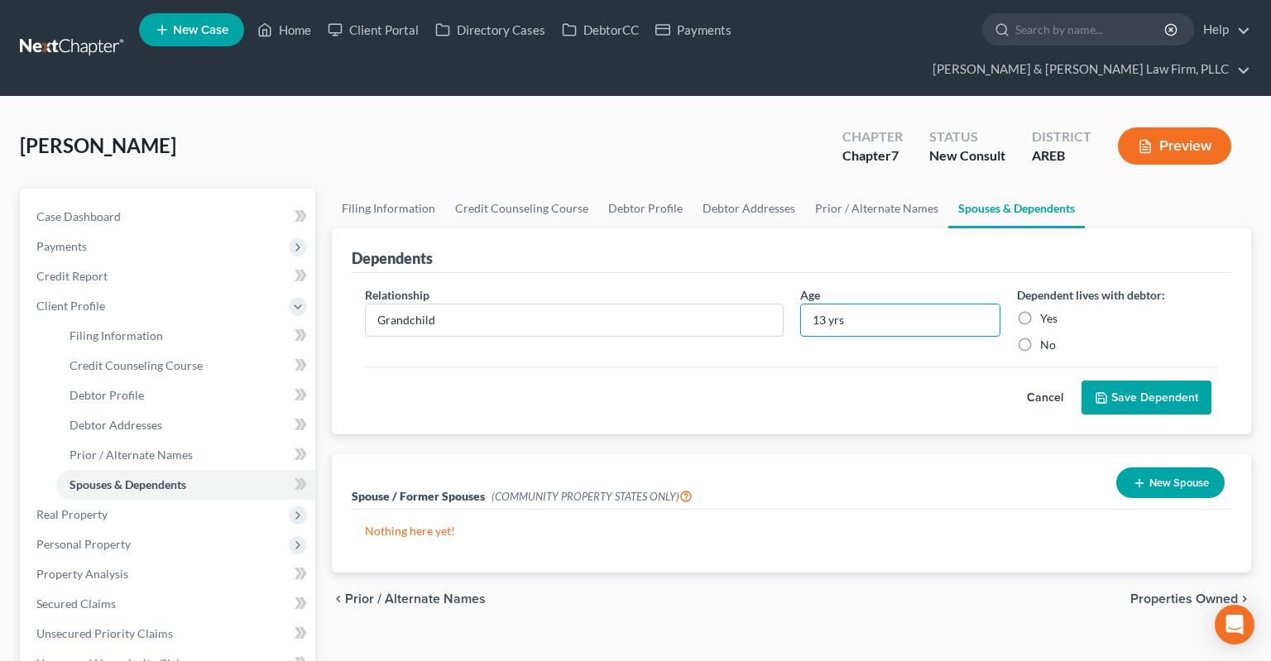
type input "13 yrs"
click at [1137, 381] on button "Save Dependent" at bounding box center [1146, 398] width 130 height 35
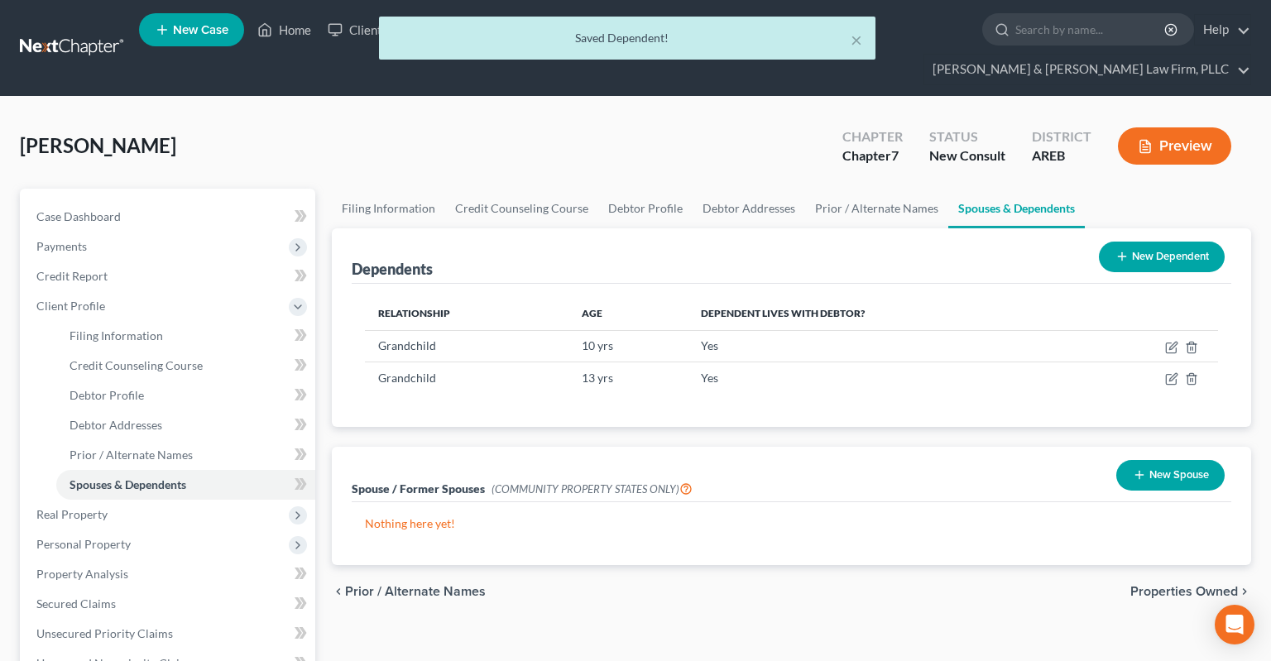
click at [1138, 242] on button "New Dependent" at bounding box center [1162, 257] width 126 height 31
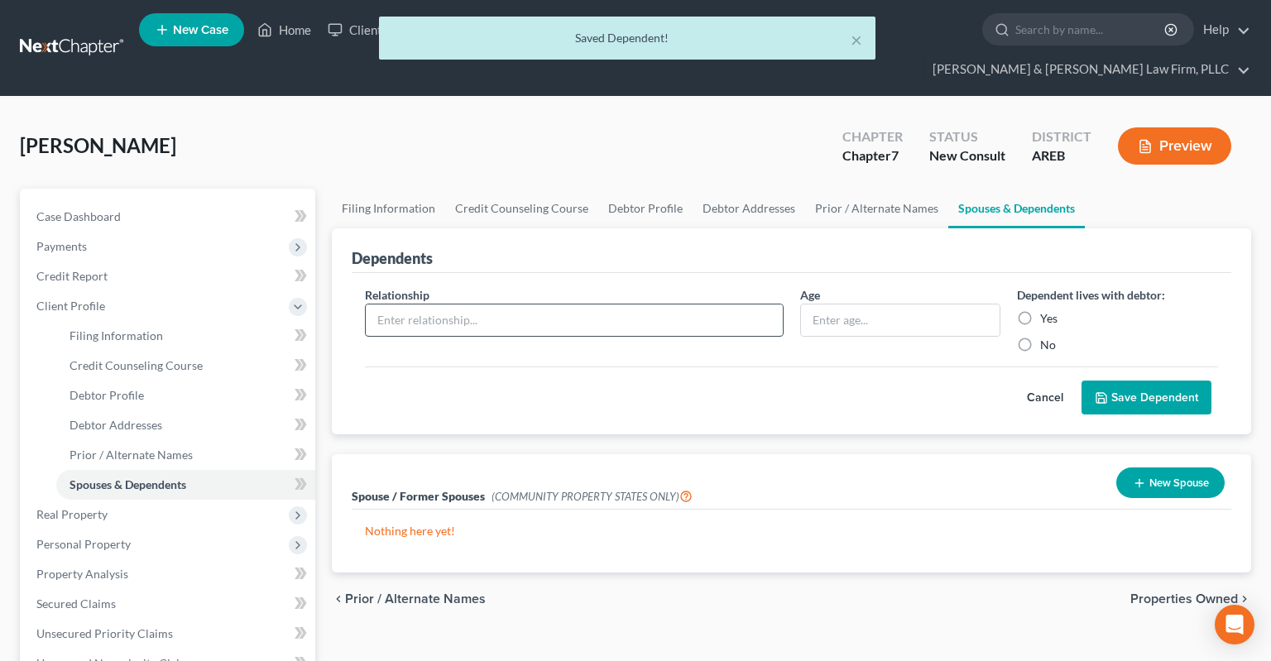
click at [505, 304] on input "text" at bounding box center [574, 319] width 417 height 31
type input "Grandchild"
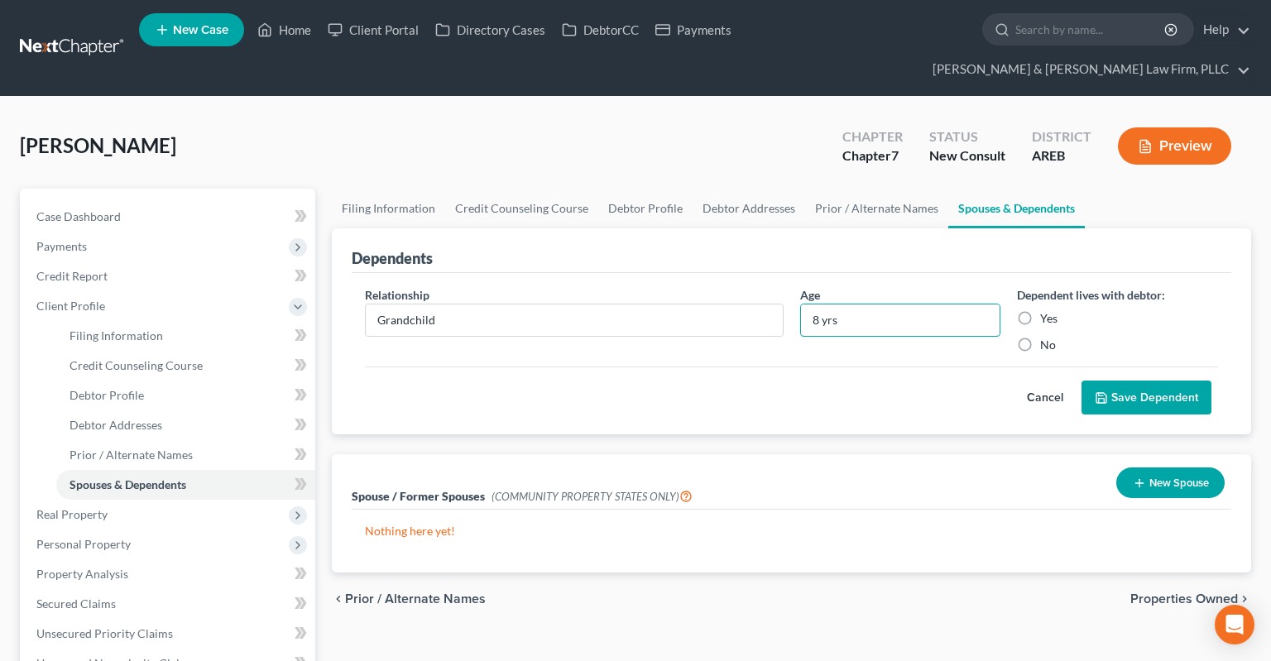
type input "8 yrs"
click at [1148, 381] on button "Save Dependent" at bounding box center [1146, 398] width 130 height 35
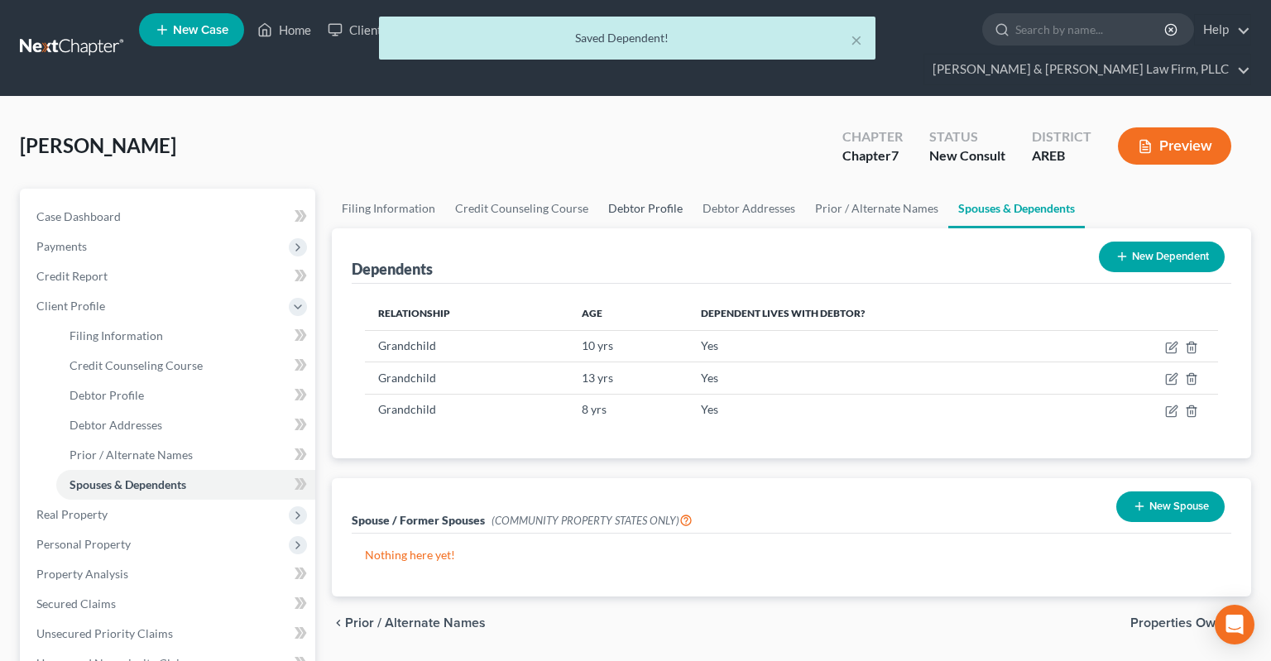
click at [657, 189] on link "Debtor Profile" at bounding box center [645, 209] width 94 height 40
select select "2"
select select "3"
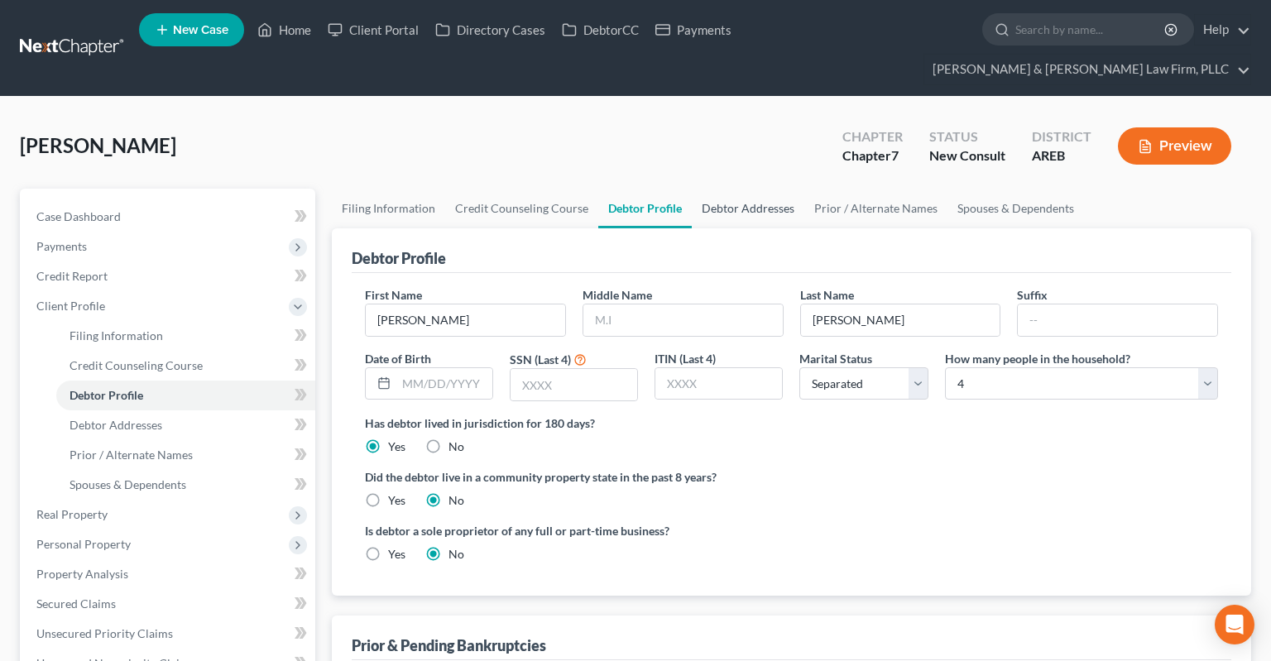
click at [760, 189] on link "Debtor Addresses" at bounding box center [748, 209] width 113 height 40
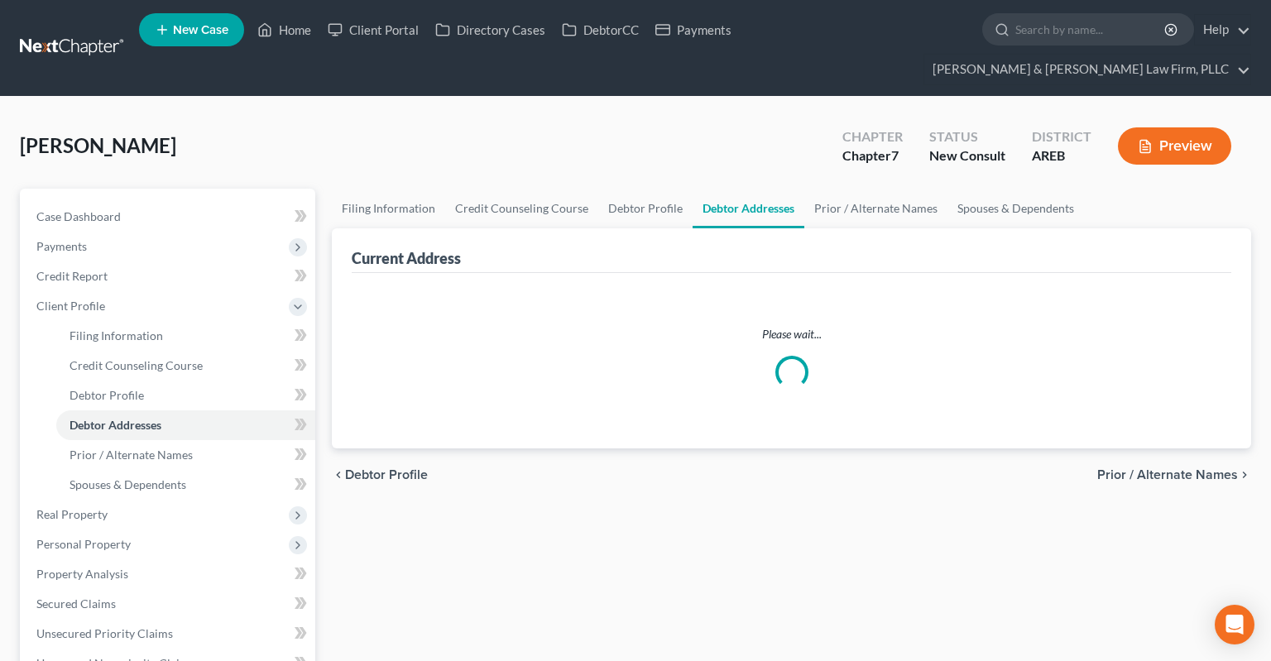
select select "0"
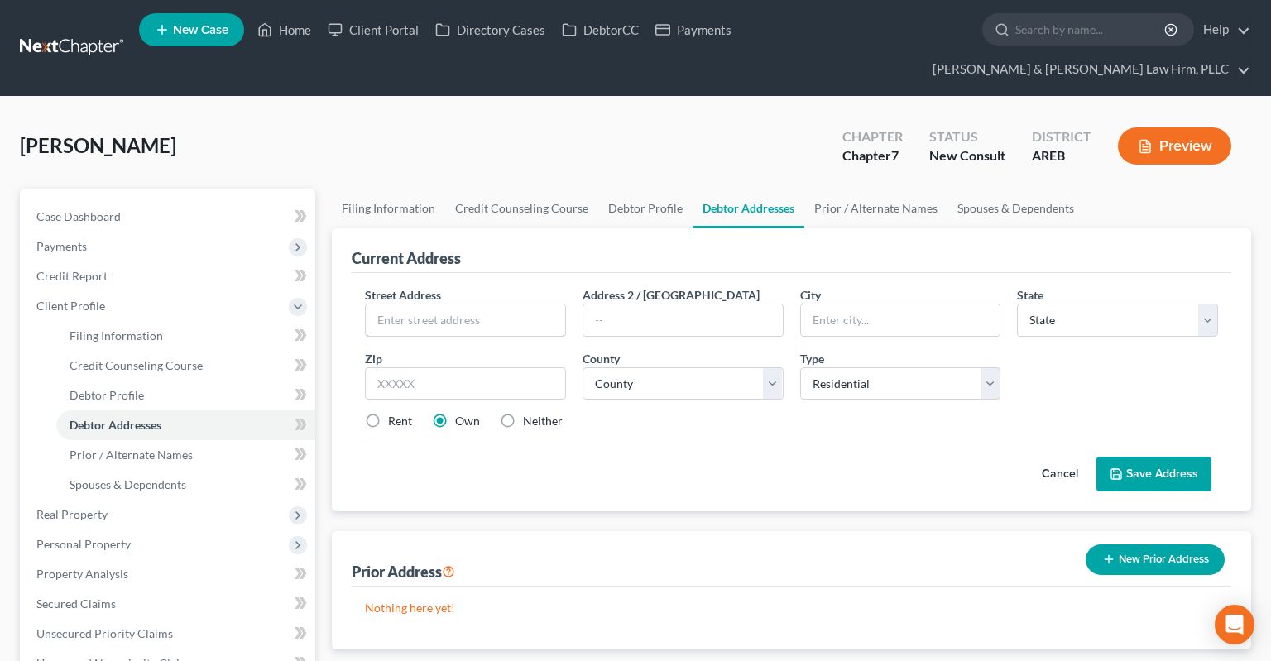
click at [467, 304] on input "text" at bounding box center [465, 319] width 199 height 31
type input "[STREET_ADDRESS]"
type input "72116"
type input "[GEOGRAPHIC_DATA]"
select select "2"
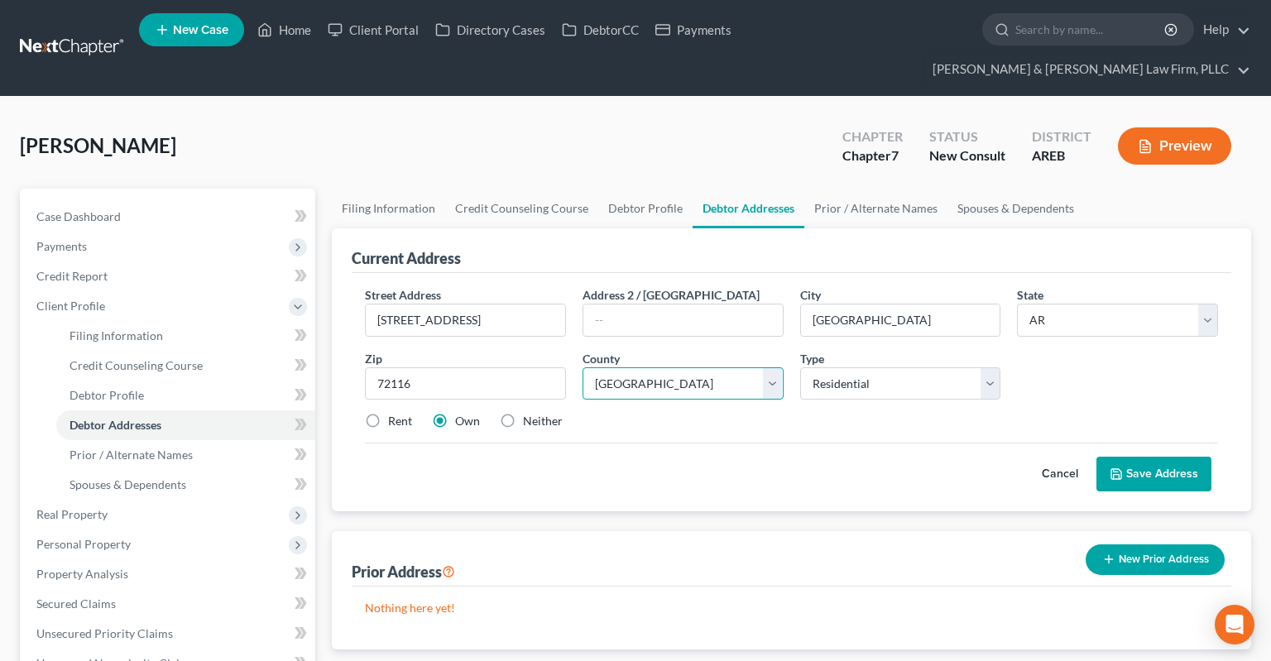
select select "59"
click at [1147, 457] on button "Save Address" at bounding box center [1153, 474] width 115 height 35
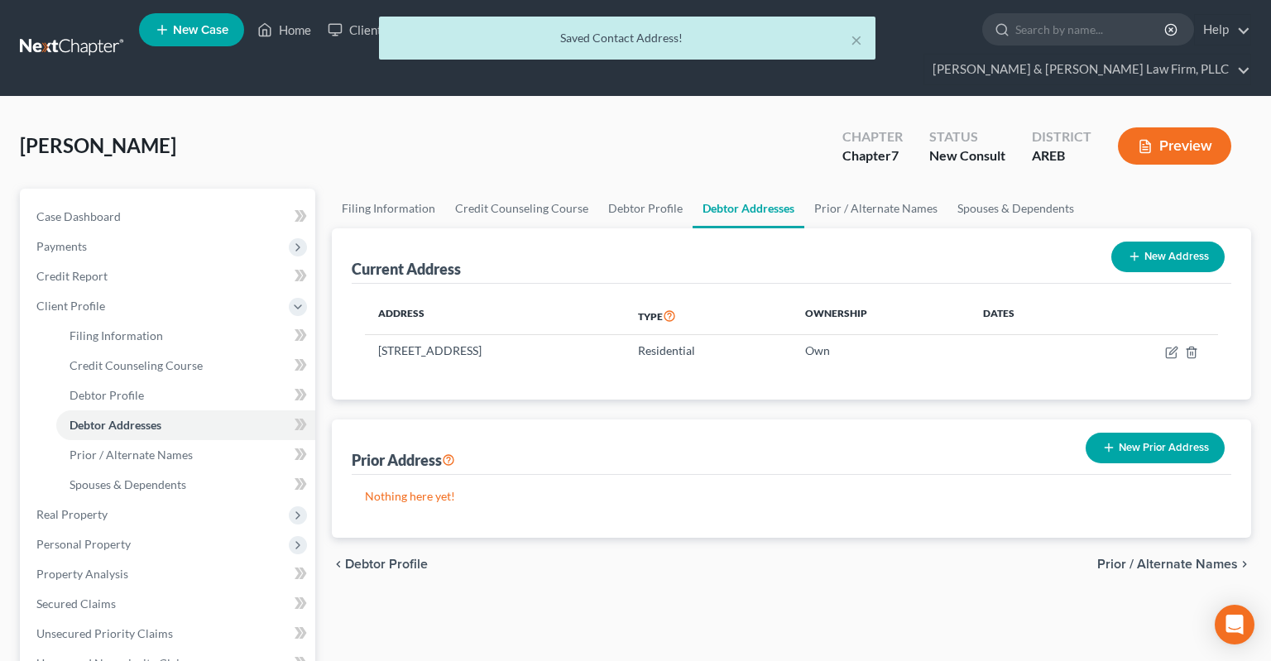
click at [714, 117] on div "[PERSON_NAME] Upgraded Chapter Chapter 7 Status New Consult District AREB Previ…" at bounding box center [635, 153] width 1231 height 72
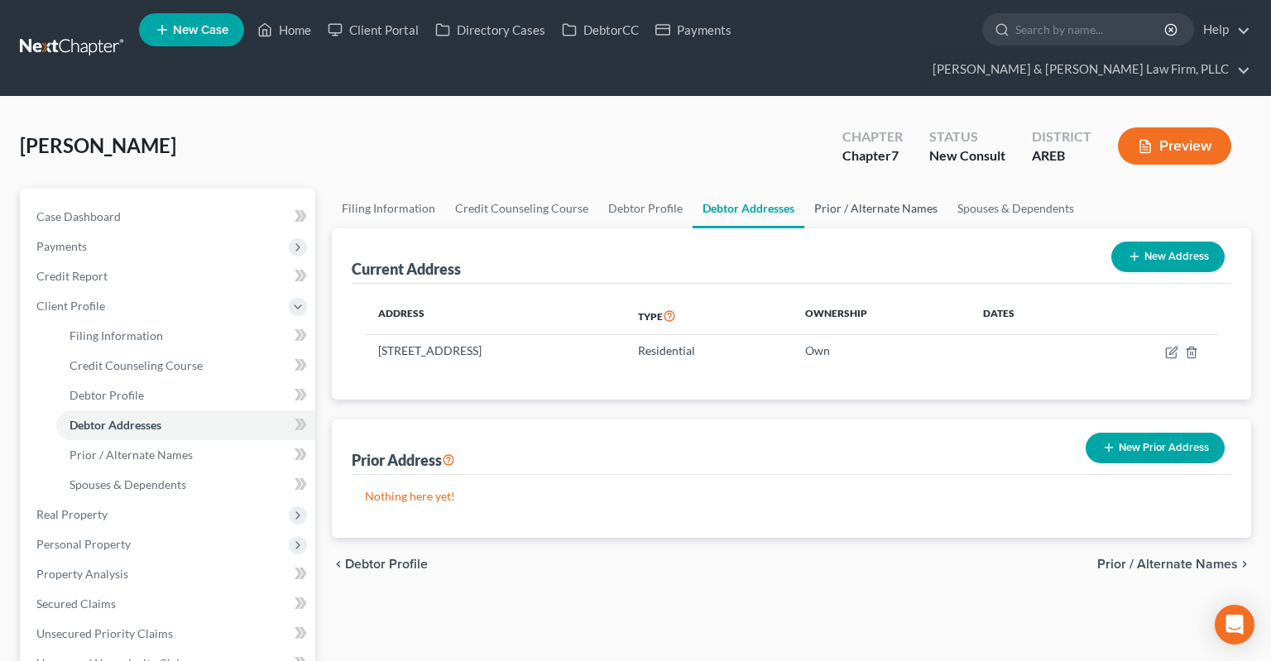
click at [865, 189] on link "Prior / Alternate Names" at bounding box center [875, 209] width 143 height 40
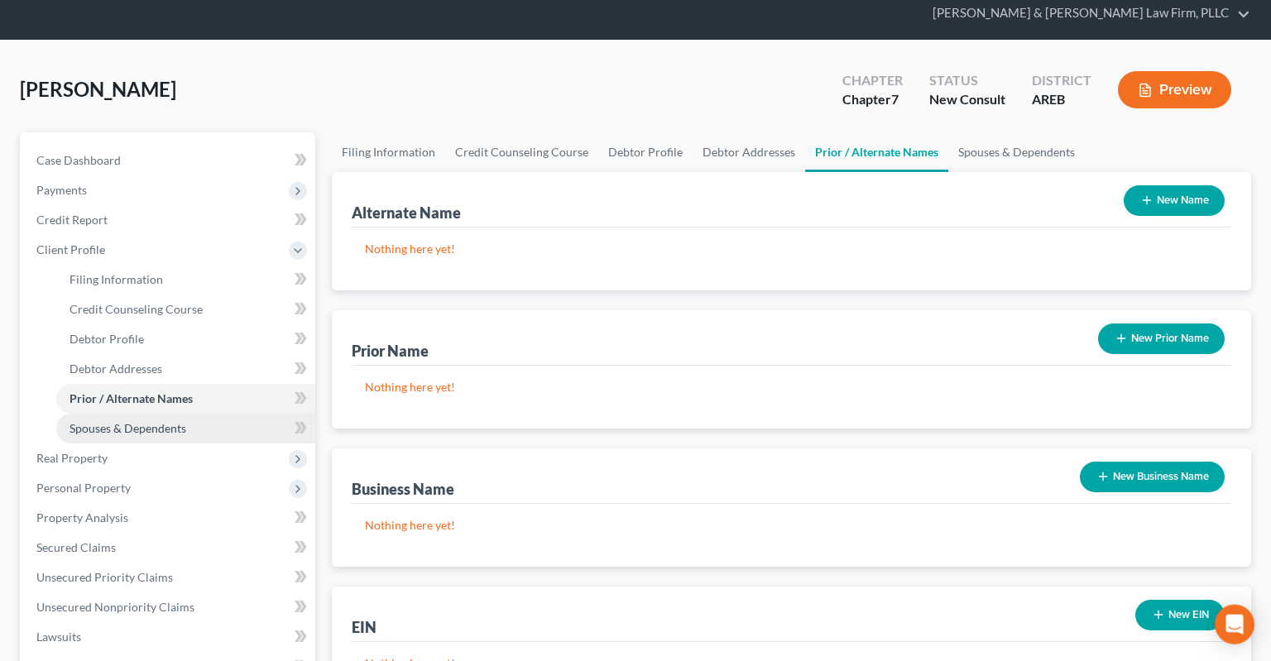
scroll to position [87, 0]
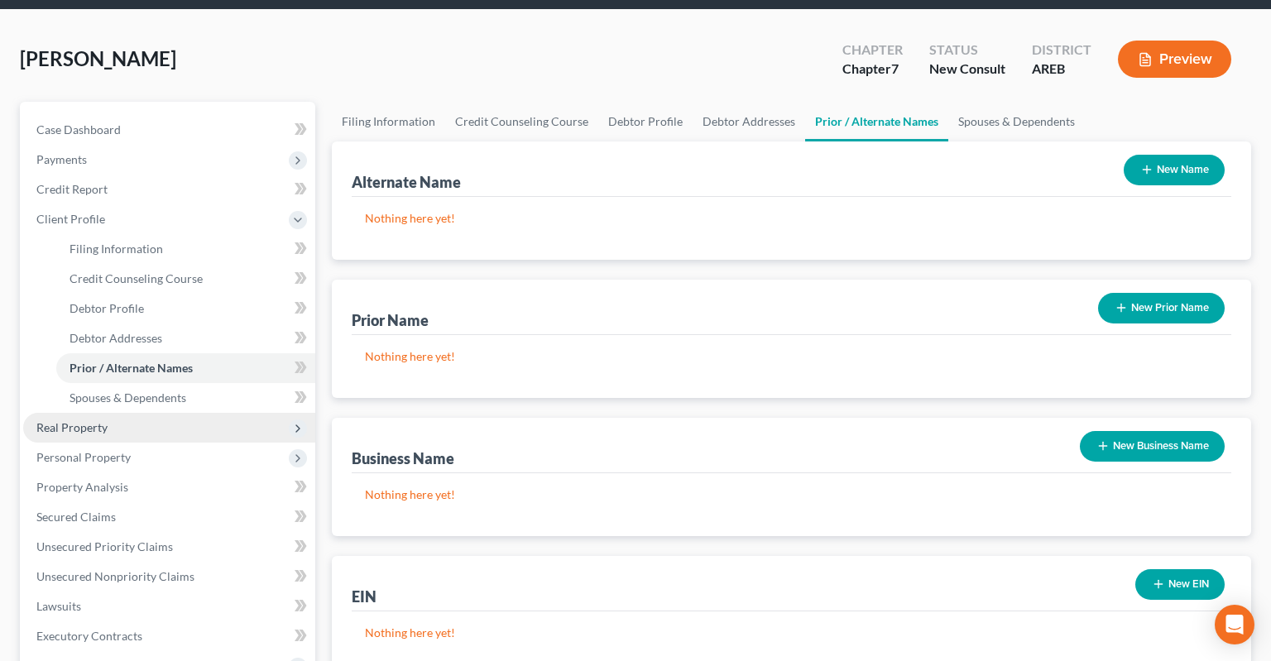
click at [119, 413] on span "Real Property" at bounding box center [169, 428] width 292 height 30
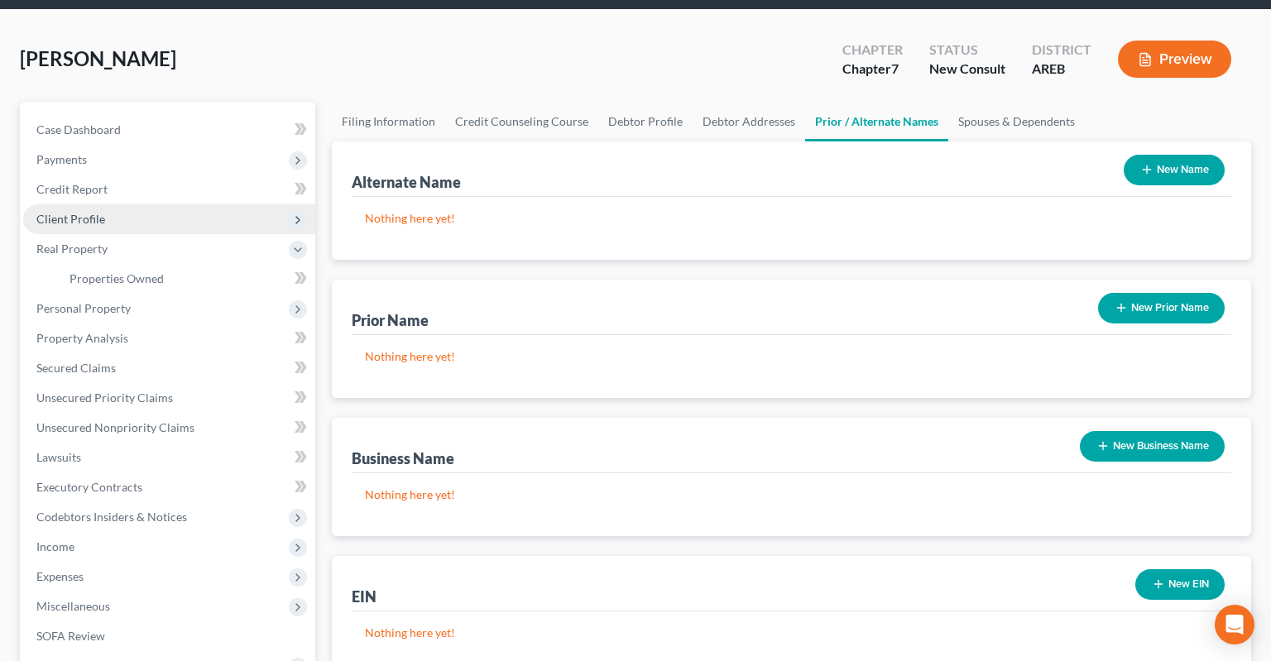
click at [141, 204] on span "Client Profile" at bounding box center [169, 219] width 292 height 30
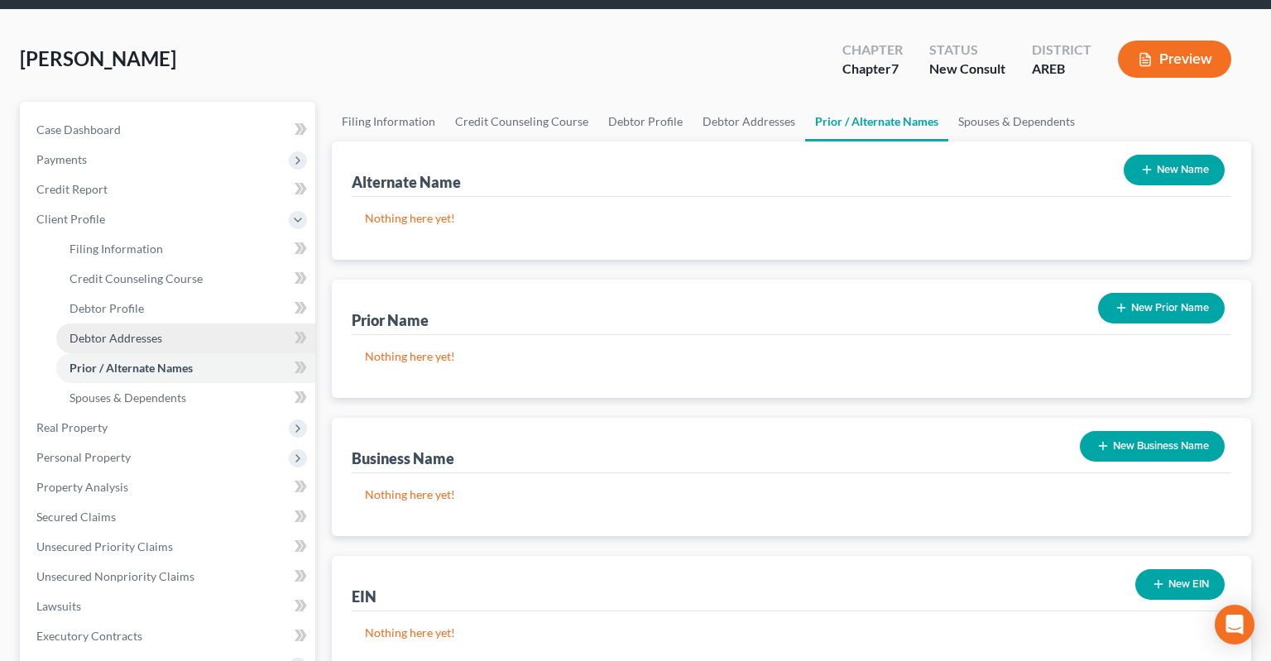
click at [168, 324] on link "Debtor Addresses" at bounding box center [185, 339] width 259 height 30
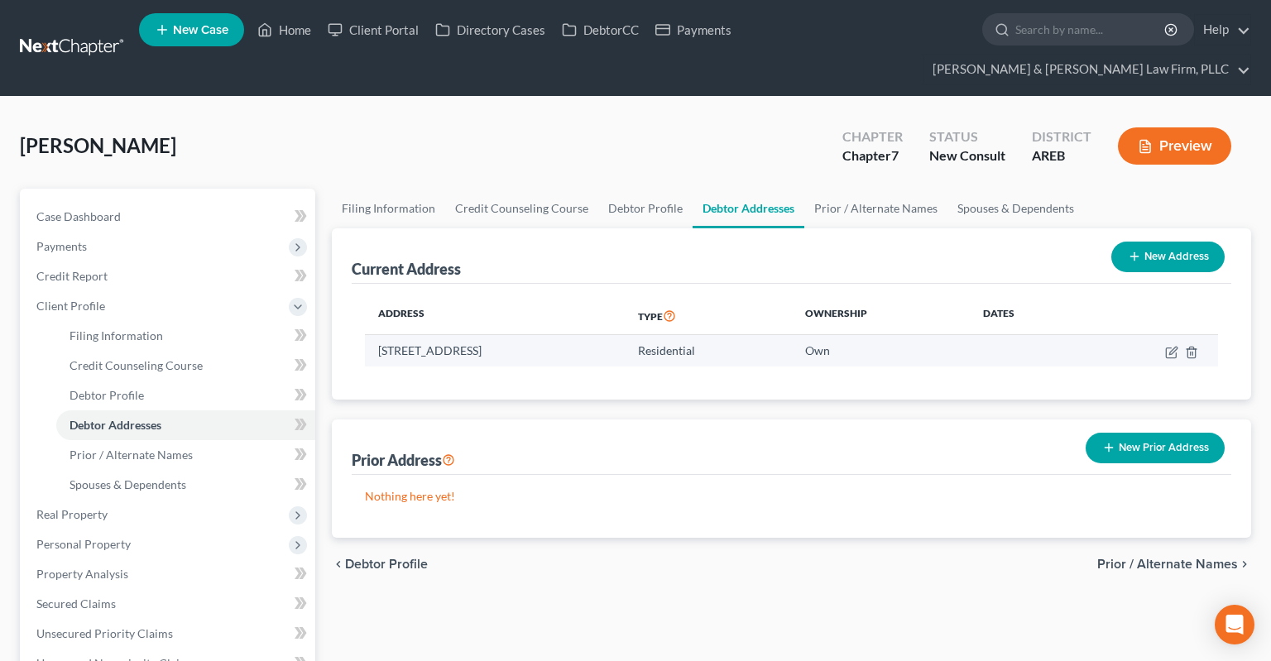
drag, startPoint x: 376, startPoint y: 319, endPoint x: 635, endPoint y: 319, distance: 259.8
click at [625, 335] on td "[STREET_ADDRESS]" at bounding box center [495, 350] width 260 height 31
copy td "[STREET_ADDRESS]"
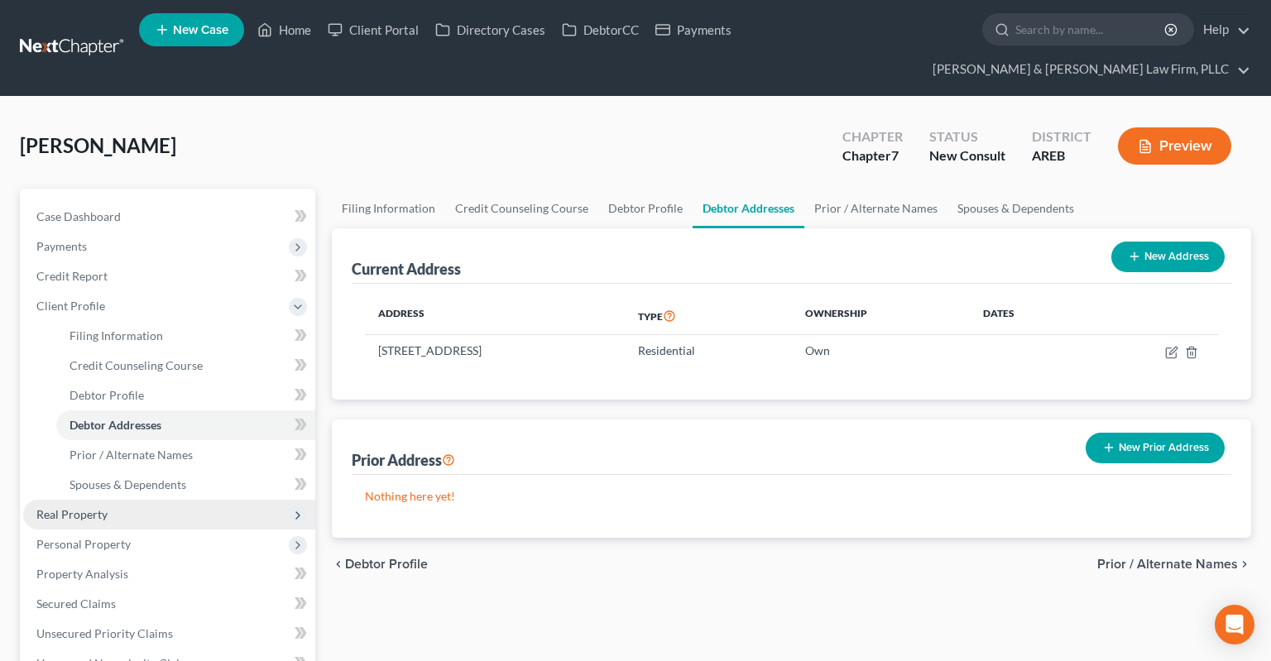
drag, startPoint x: 146, startPoint y: 485, endPoint x: 266, endPoint y: 471, distance: 120.8
click at [147, 500] on span "Real Property" at bounding box center [169, 515] width 292 height 30
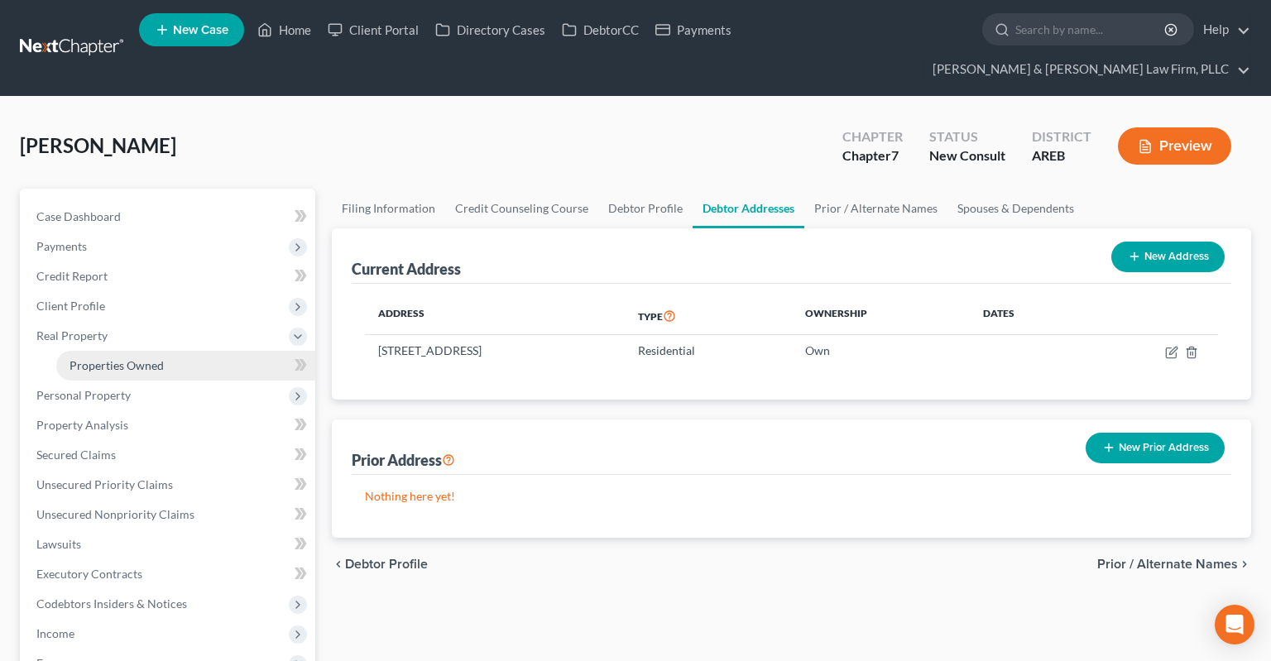
click at [173, 351] on link "Properties Owned" at bounding box center [185, 366] width 259 height 30
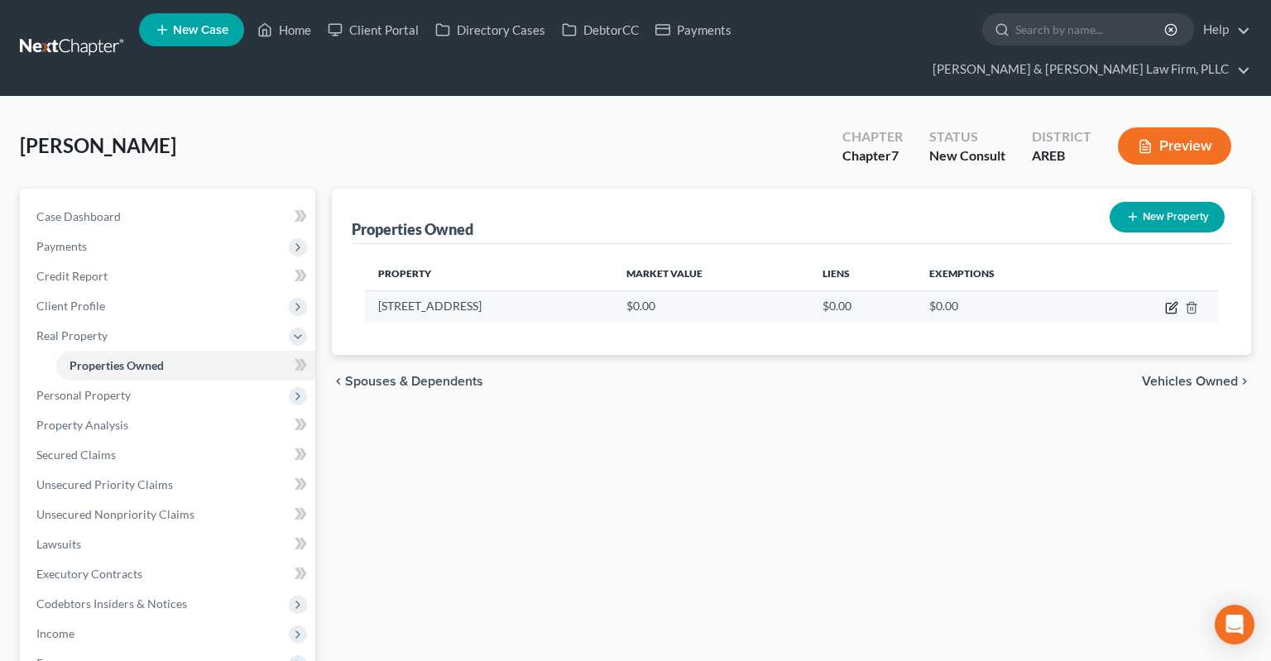
click at [1170, 301] on icon "button" at bounding box center [1171, 307] width 13 height 13
select select "2"
select select "59"
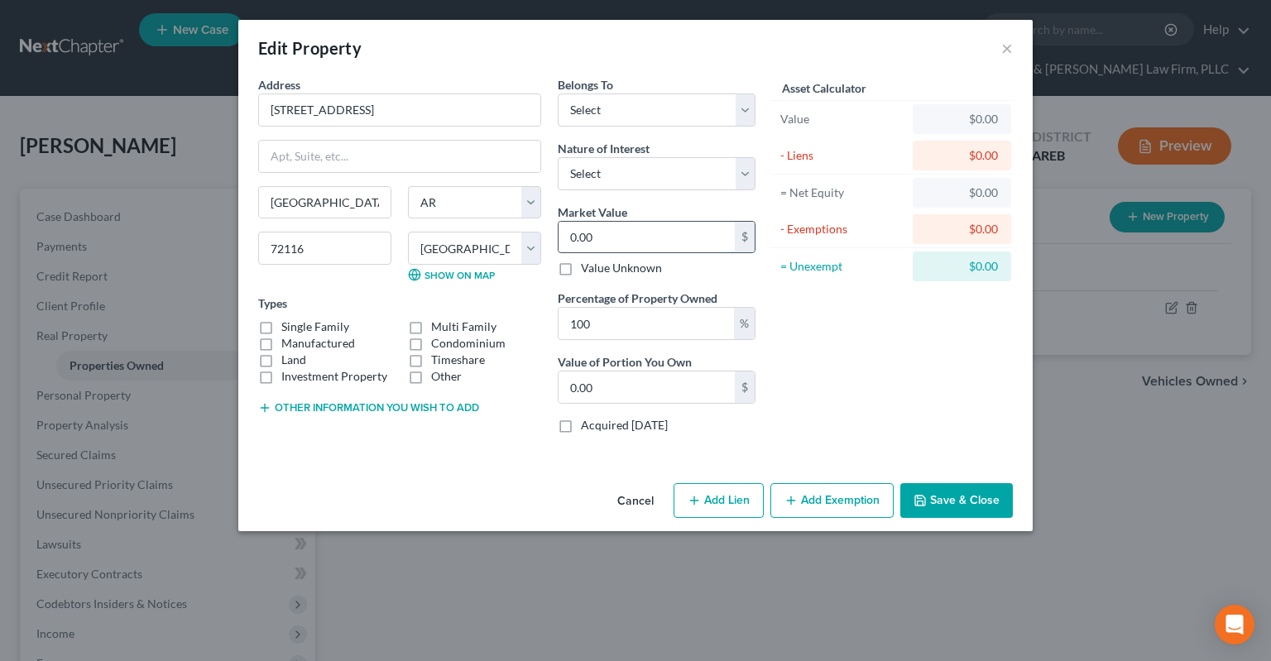
click at [614, 241] on input "0.00" at bounding box center [646, 237] width 176 height 31
type input "1"
type input "1.00"
type input "18"
type input "18.00"
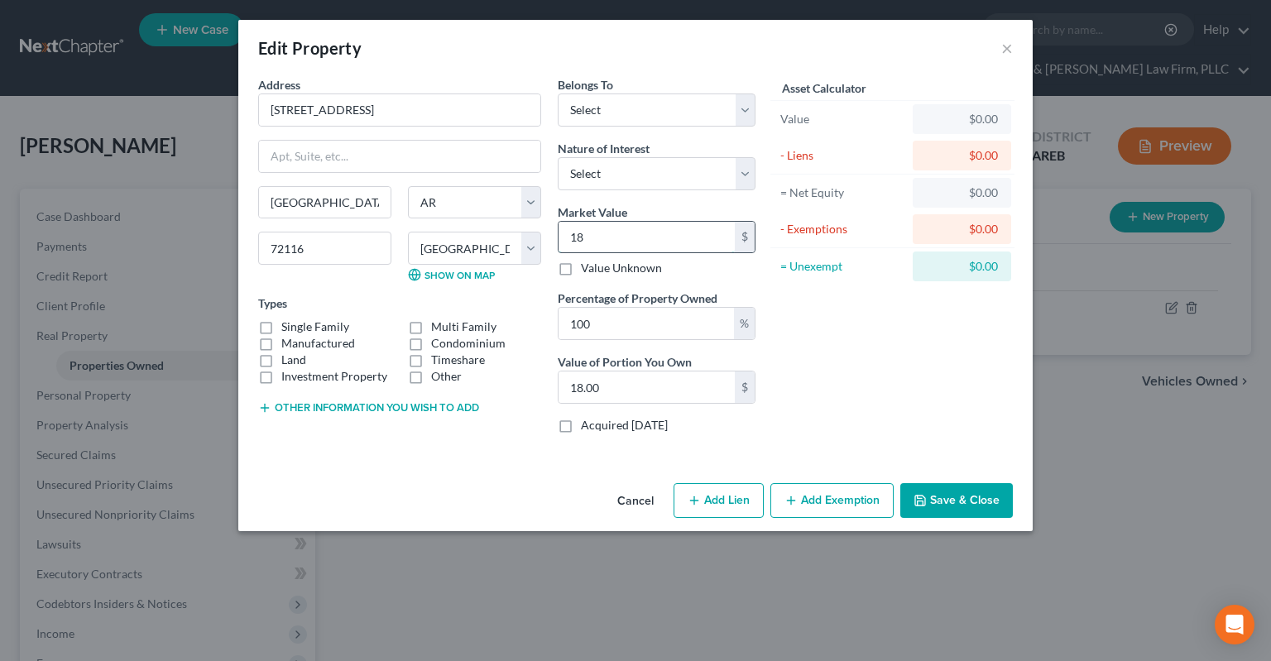
type input "180"
type input "180.00"
type input "1800"
type input "1,800.00"
type input "1,8000"
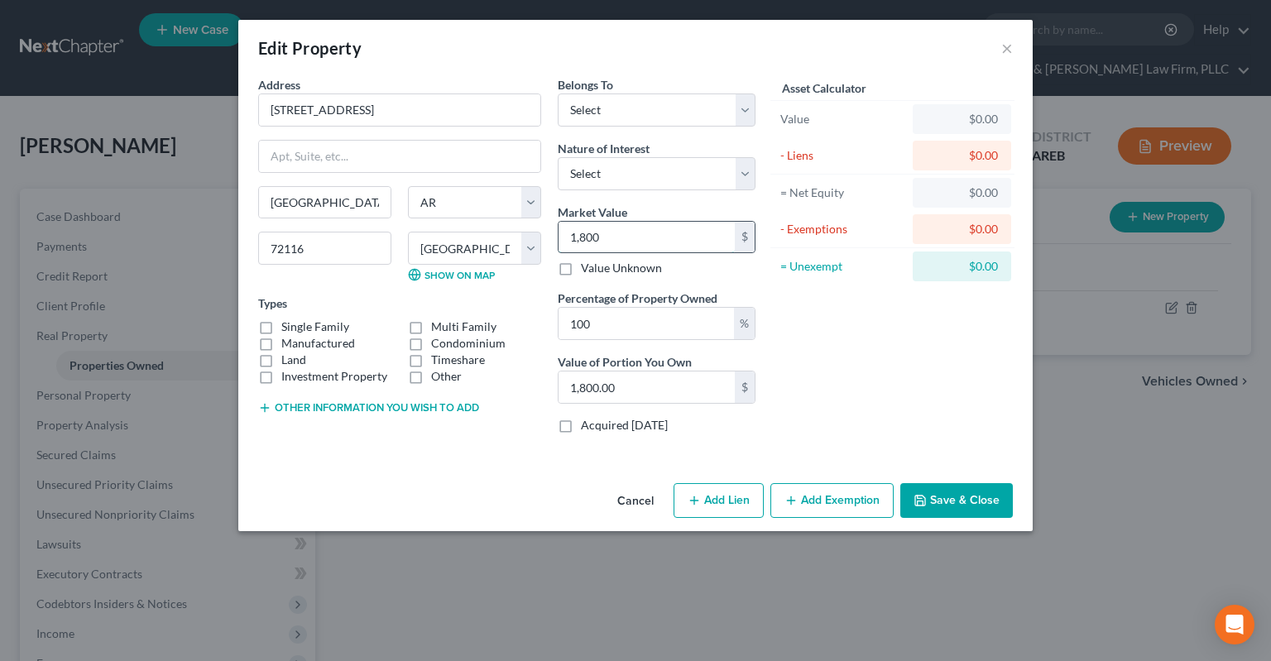
type input "18,000.00"
type input "18,0000"
type input "180,000.00"
type input "180,000"
click at [617, 335] on input "100" at bounding box center [645, 323] width 175 height 31
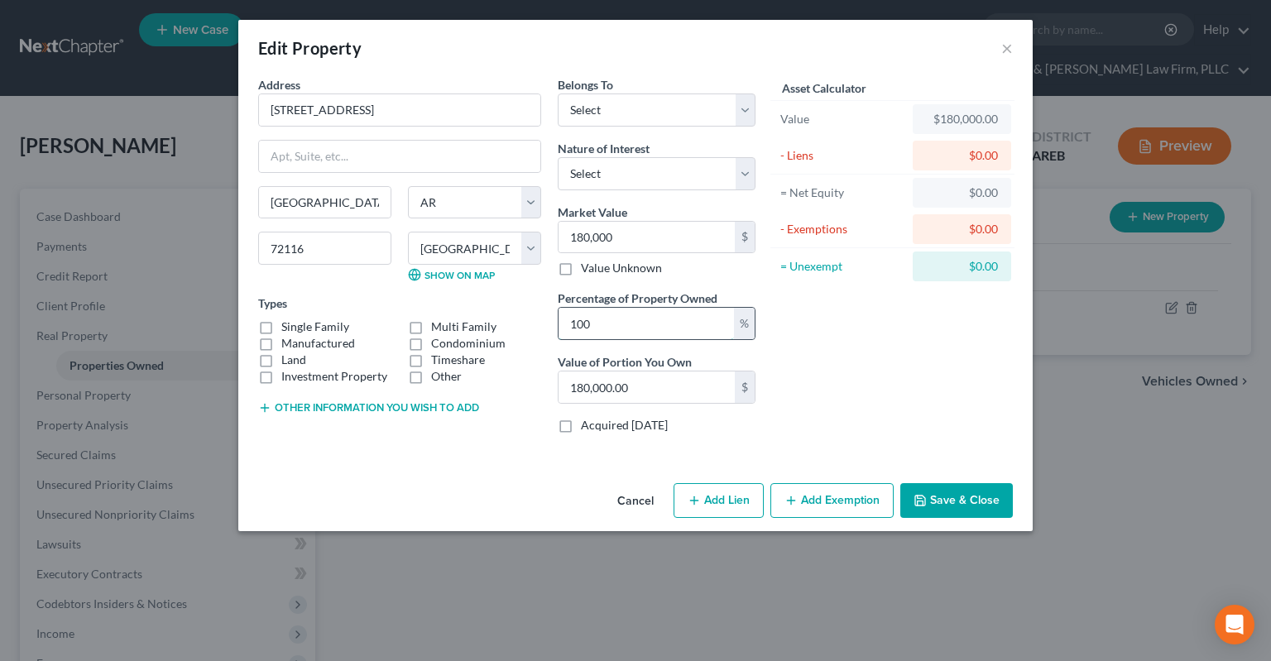
drag, startPoint x: 556, startPoint y: 333, endPoint x: 567, endPoint y: 335, distance: 11.0
click at [558, 332] on input "100" at bounding box center [645, 323] width 175 height 31
type input "5"
type input "9,000.00"
type input "50"
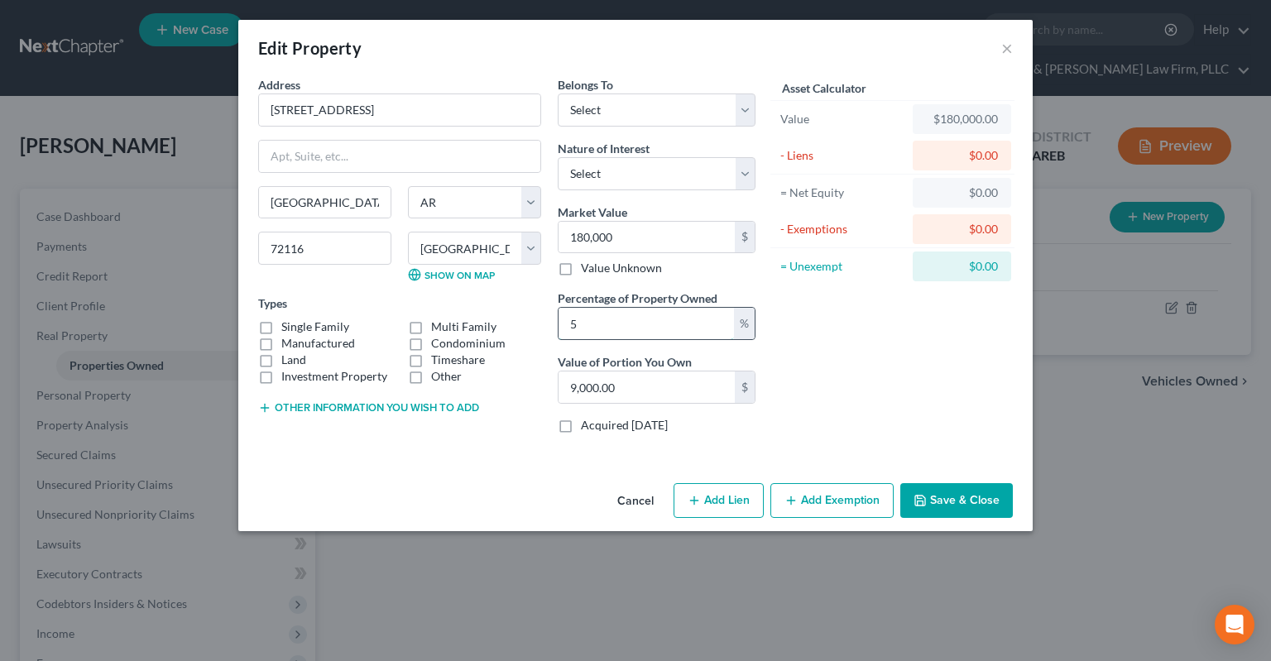
type input "90,000.00"
type input "50"
click at [281, 324] on label "Single Family" at bounding box center [315, 327] width 68 height 17
click at [288, 324] on input "Single Family" at bounding box center [293, 324] width 11 height 11
checkbox input "true"
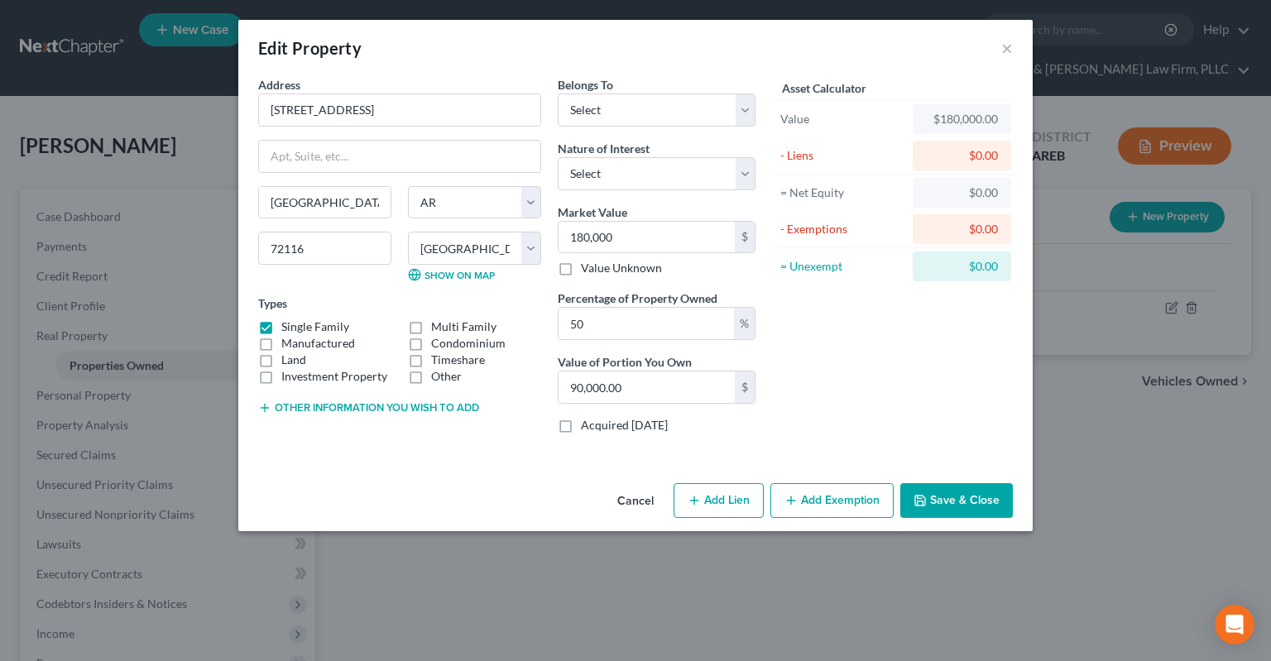
click at [281, 359] on label "Land" at bounding box center [293, 360] width 25 height 17
click at [288, 359] on input "Land" at bounding box center [293, 357] width 11 height 11
checkbox input "true"
click at [273, 113] on input "[STREET_ADDRESS]" at bounding box center [399, 109] width 281 height 31
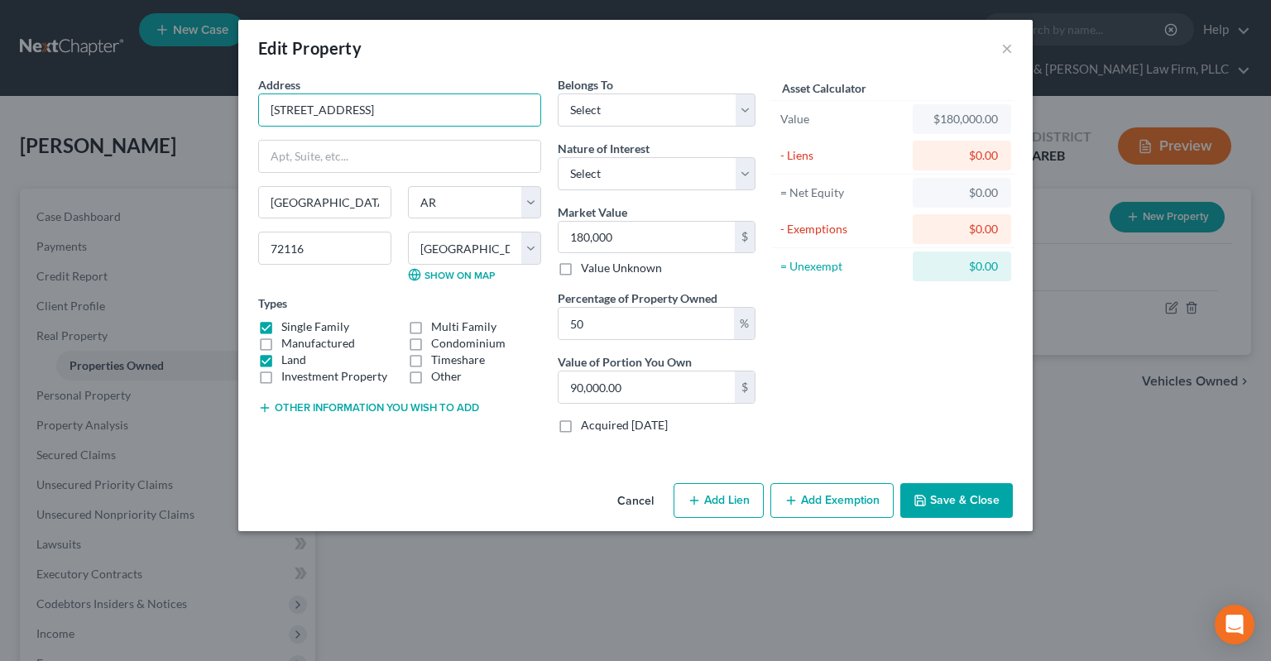
click at [942, 505] on button "Save & Close" at bounding box center [956, 500] width 113 height 35
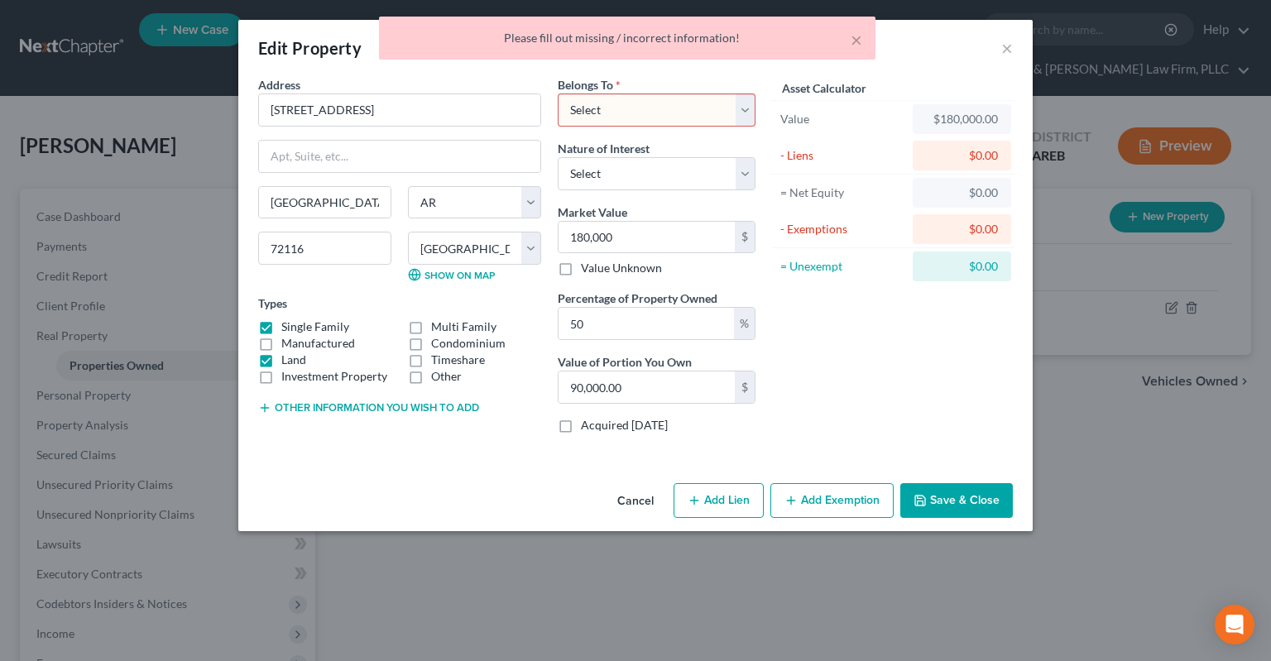
click at [558, 93] on select "Select Debtor 1 Only Debtor 2 Only Debtor 1 And Debtor 2 Only At Least One Of T…" at bounding box center [657, 109] width 198 height 33
select select "3"
click option "At Least One Of The Debtors And Another" at bounding box center [0, 0] width 0 height 0
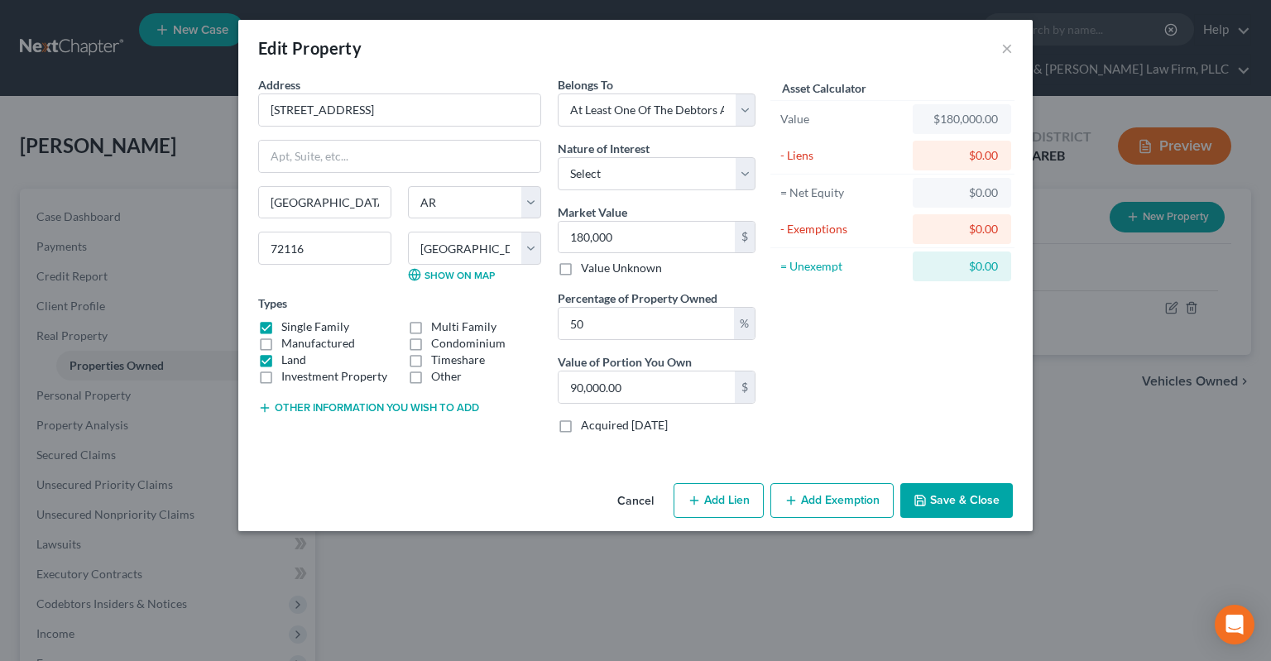
click at [953, 504] on button "Save & Close" at bounding box center [956, 500] width 113 height 35
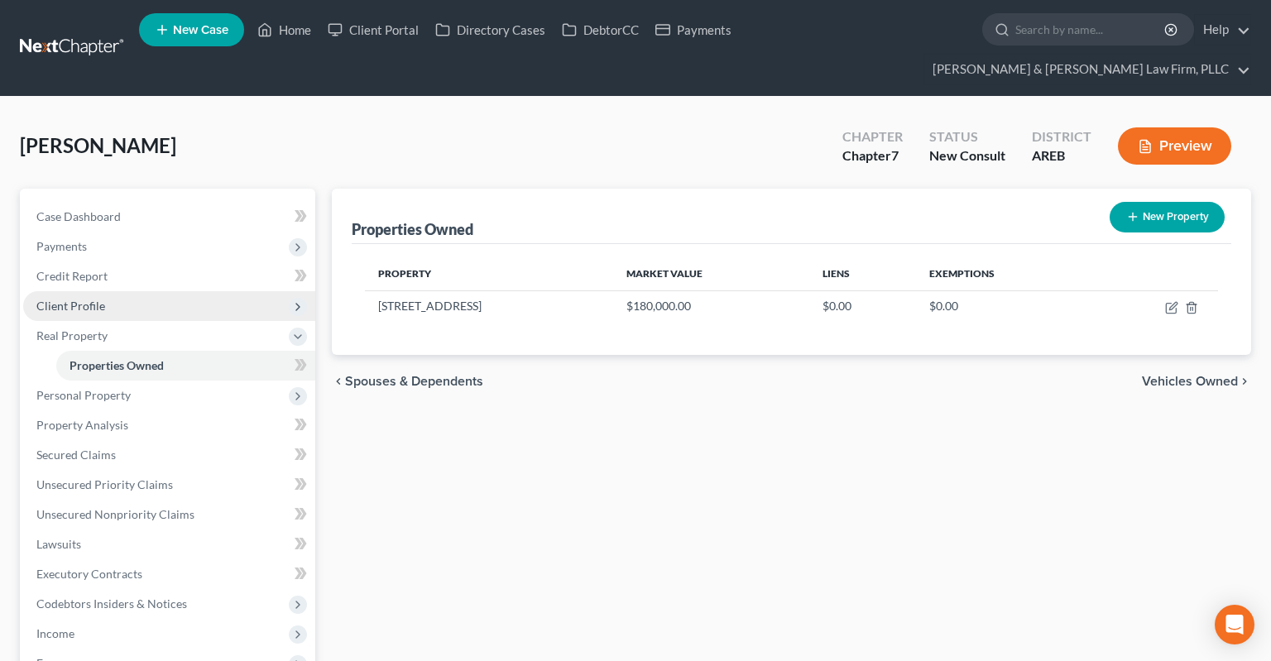
click at [102, 299] on span "Client Profile" at bounding box center [70, 306] width 69 height 14
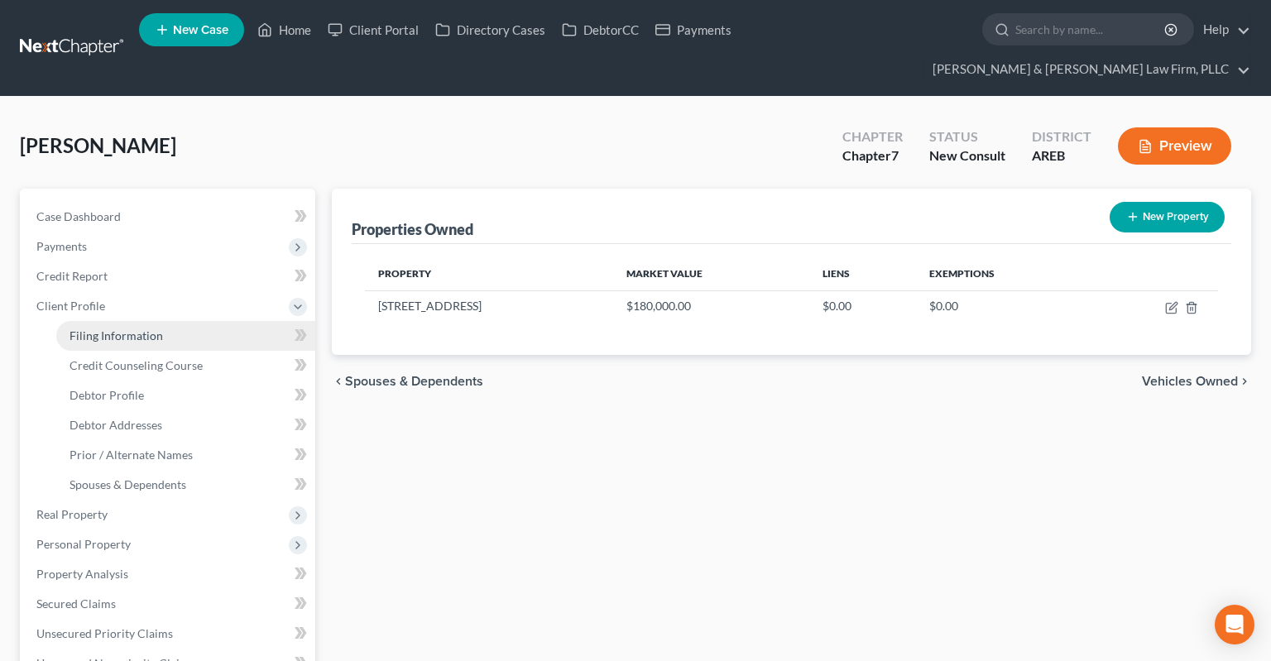
click at [198, 321] on link "Filing Information" at bounding box center [185, 336] width 259 height 30
select select "1"
select select "0"
select select "5"
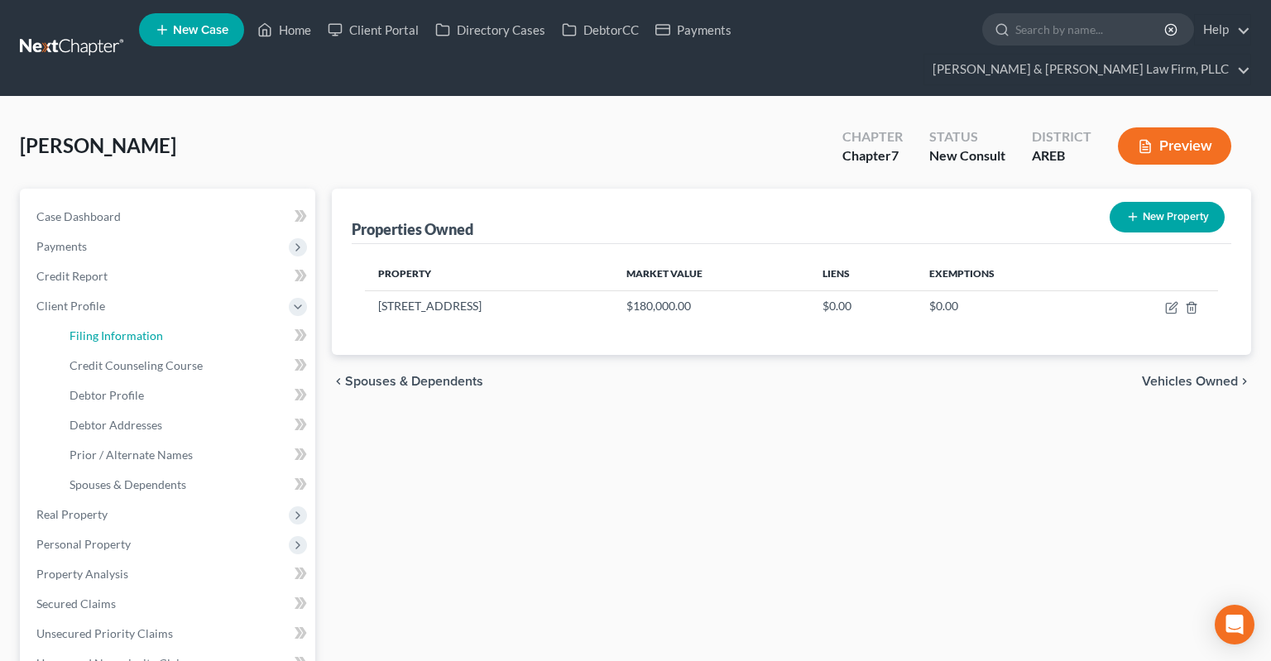
select select "2"
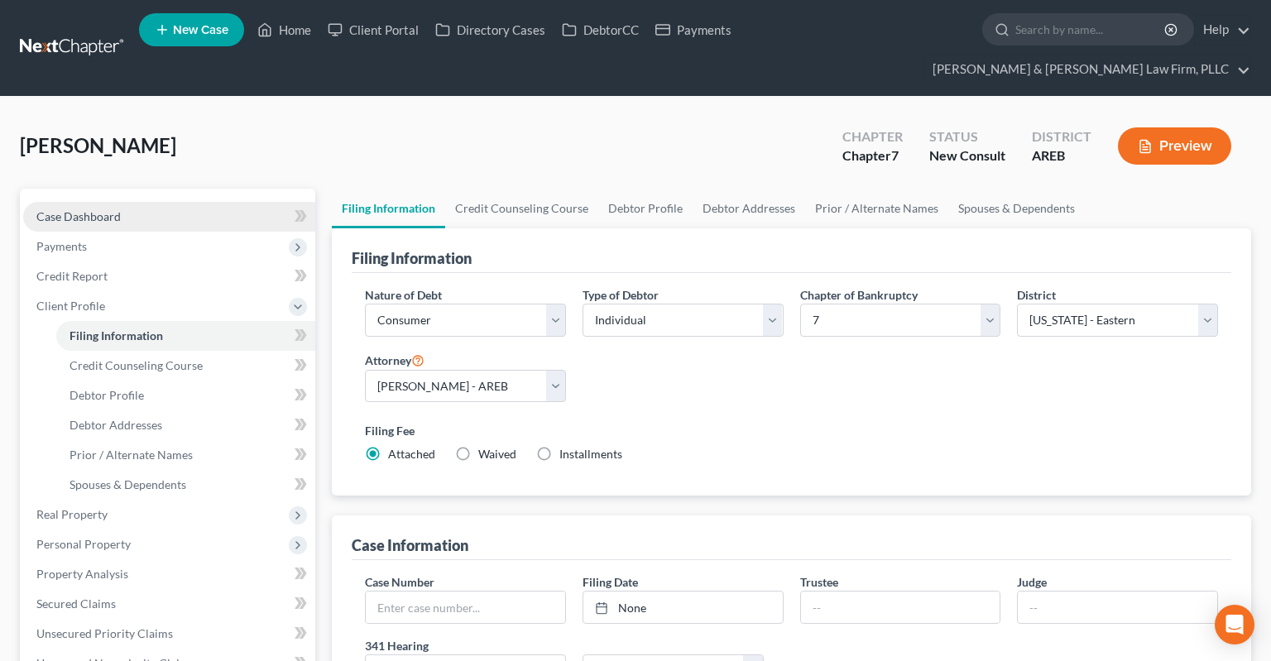
click at [134, 202] on link "Case Dashboard" at bounding box center [169, 217] width 292 height 30
select select "5"
select select "3"
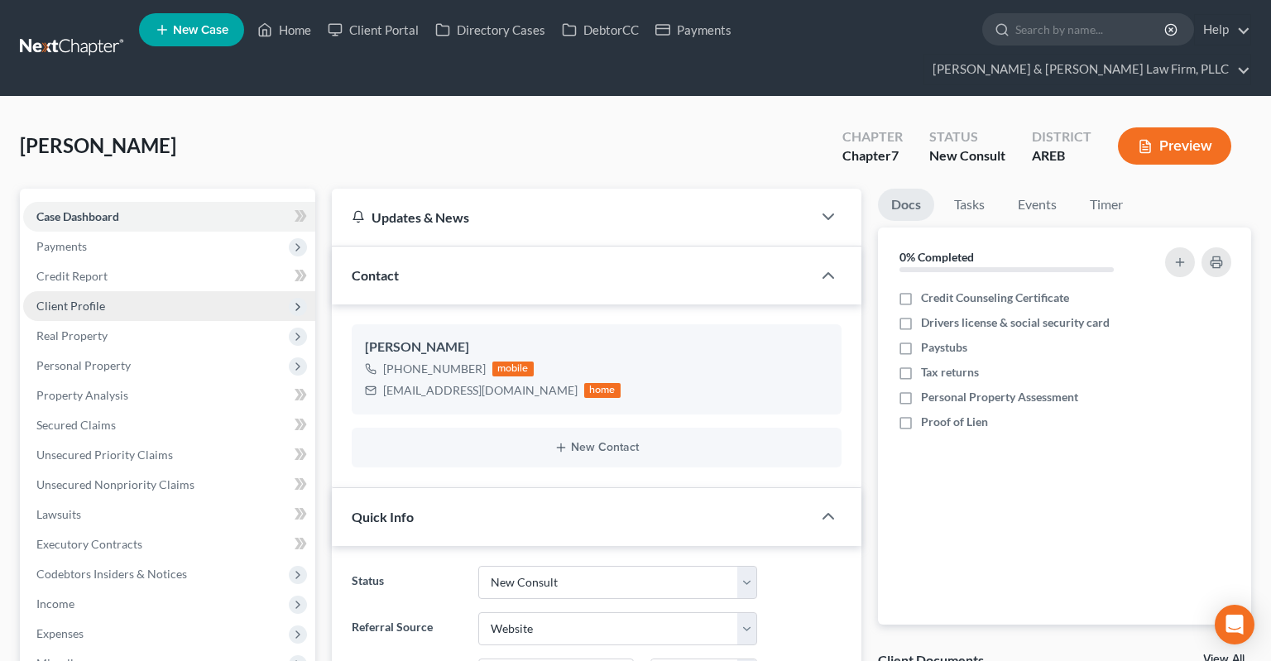
click at [127, 291] on span "Client Profile" at bounding box center [169, 306] width 292 height 30
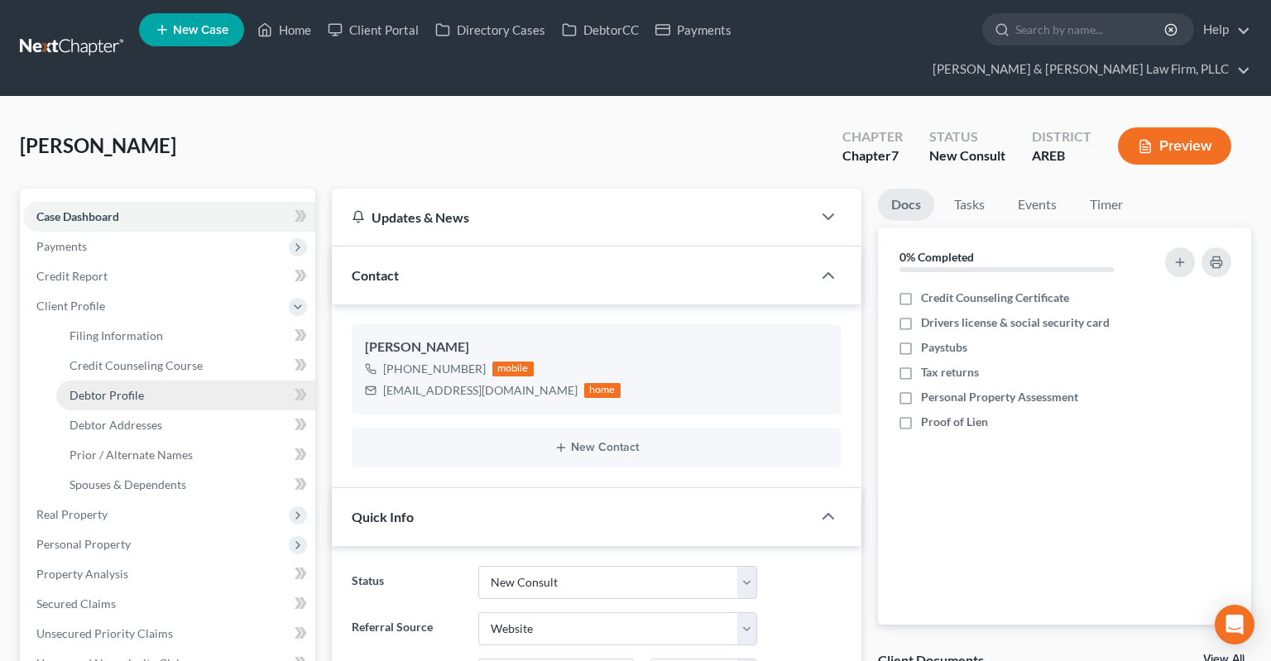
click at [212, 381] on link "Debtor Profile" at bounding box center [185, 396] width 259 height 30
select select "2"
select select "3"
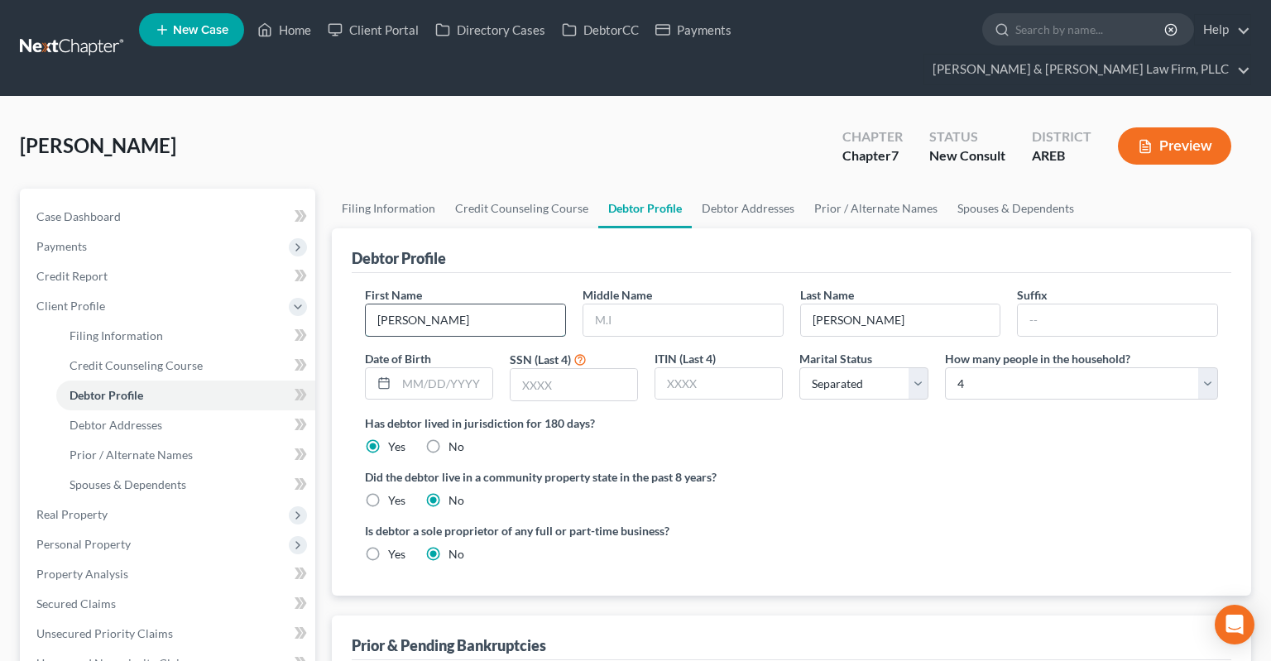
click at [468, 304] on input "[PERSON_NAME]" at bounding box center [465, 319] width 199 height 31
click at [399, 304] on input "[PERSON_NAME]" at bounding box center [465, 319] width 199 height 31
type input "[PERSON_NAME]"
click at [84, 209] on span "Case Dashboard" at bounding box center [78, 216] width 84 height 14
select select "3"
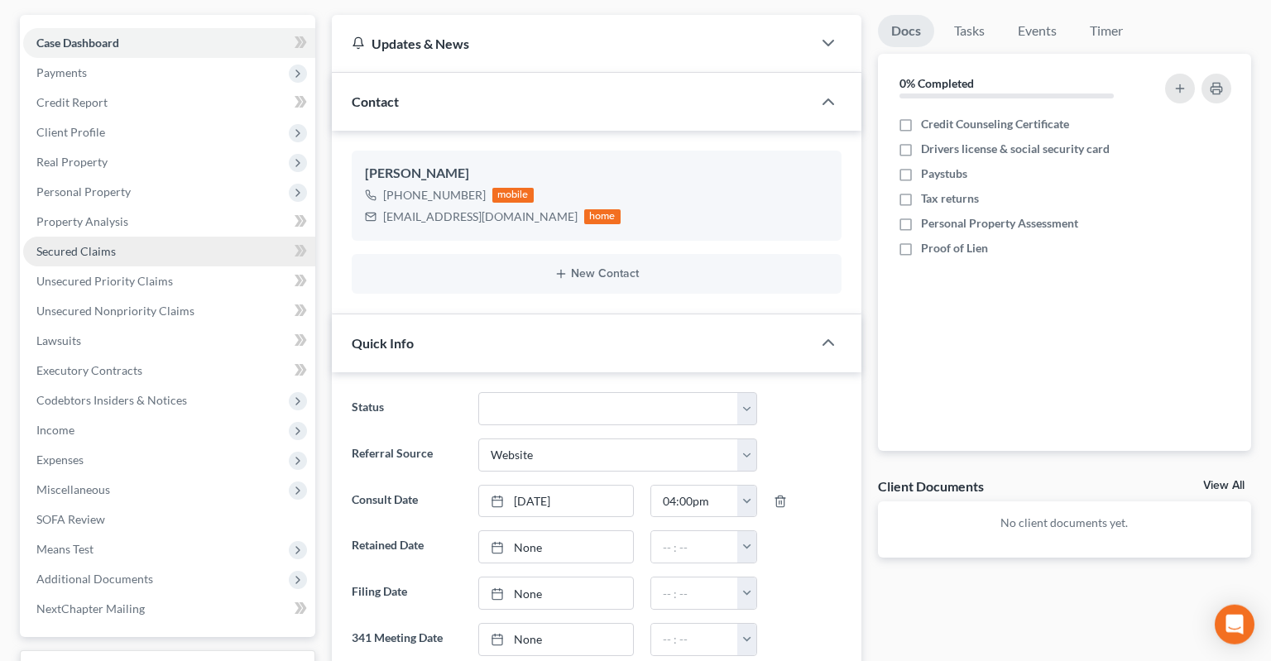
scroll to position [175, 0]
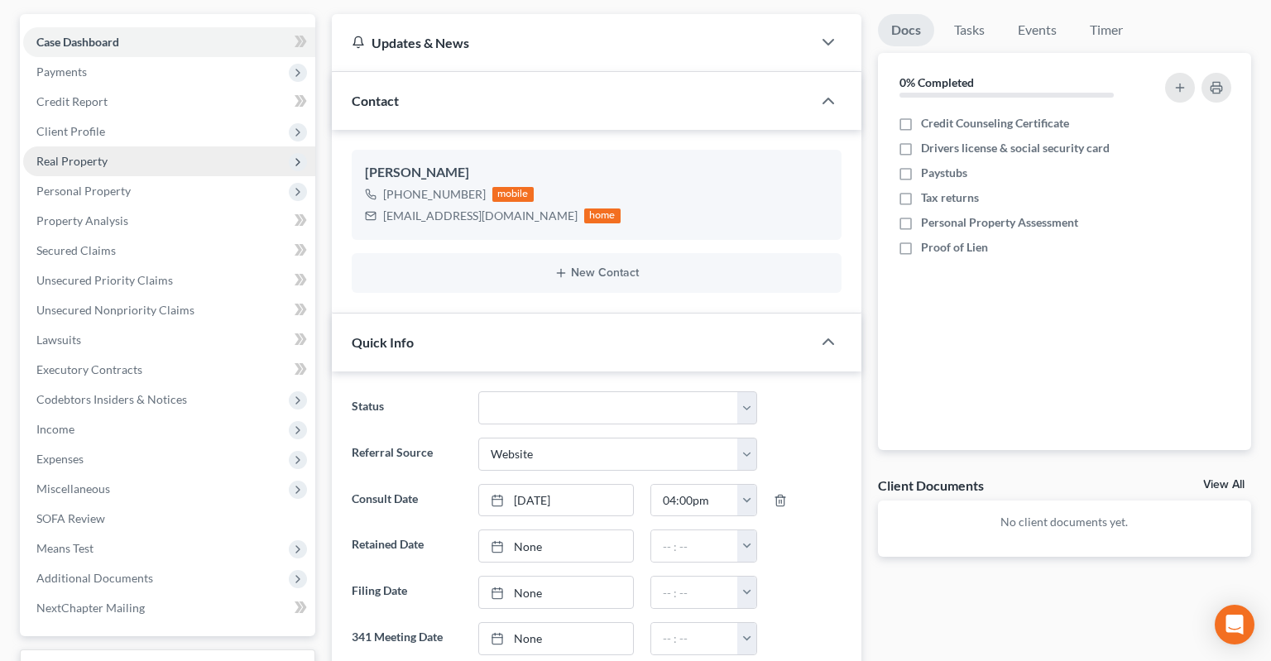
click at [127, 146] on span "Real Property" at bounding box center [169, 161] width 292 height 30
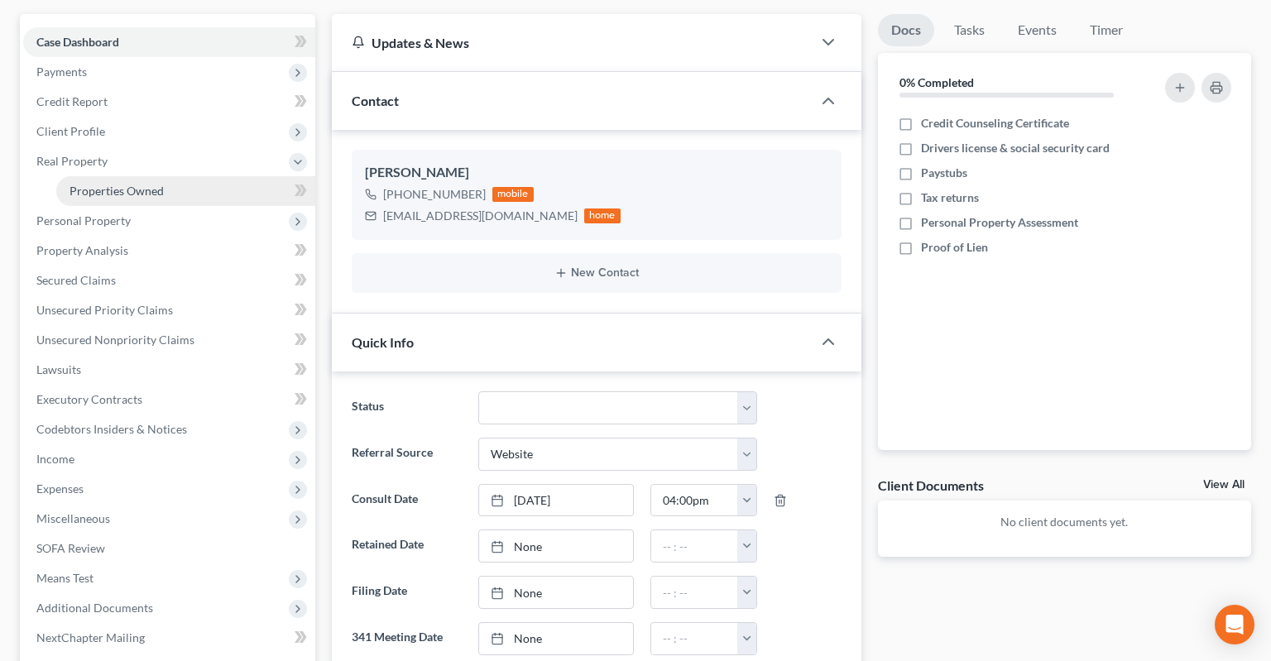
click at [165, 176] on link "Properties Owned" at bounding box center [185, 191] width 259 height 30
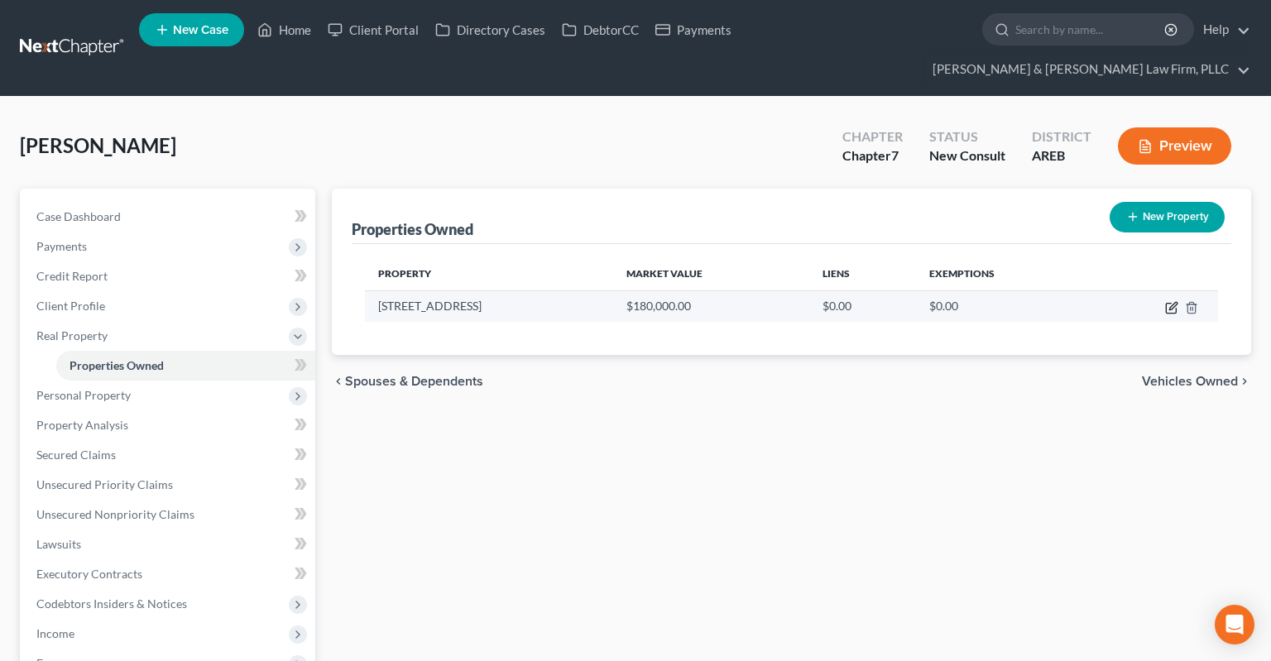
click at [1172, 301] on icon "button" at bounding box center [1171, 307] width 13 height 13
select select "2"
select select "59"
select select "3"
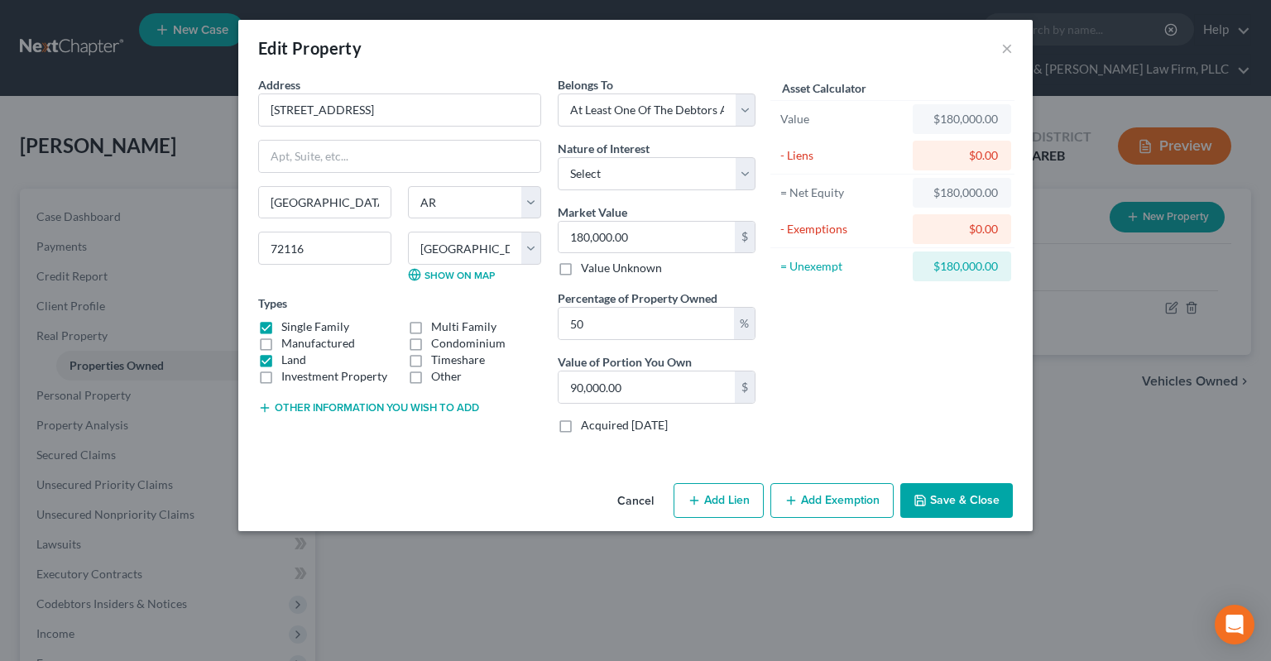
click at [717, 493] on button "Add Lien" at bounding box center [718, 500] width 90 height 35
select select "3"
select select "0"
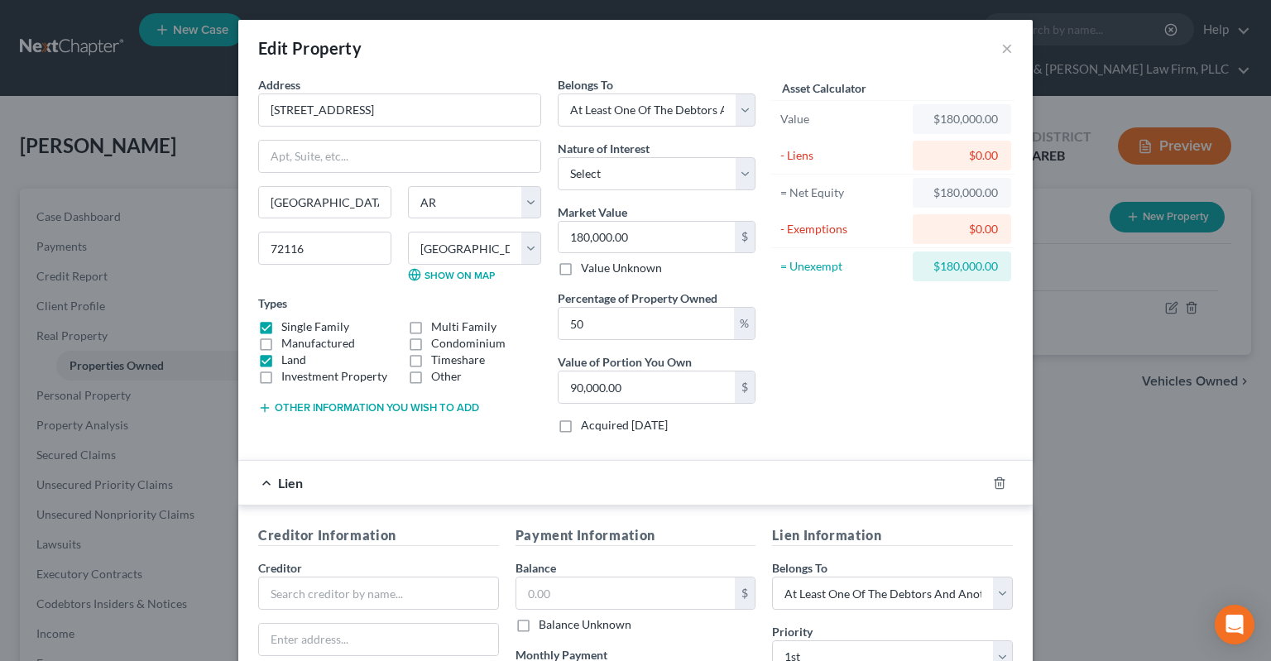
scroll to position [276, 0]
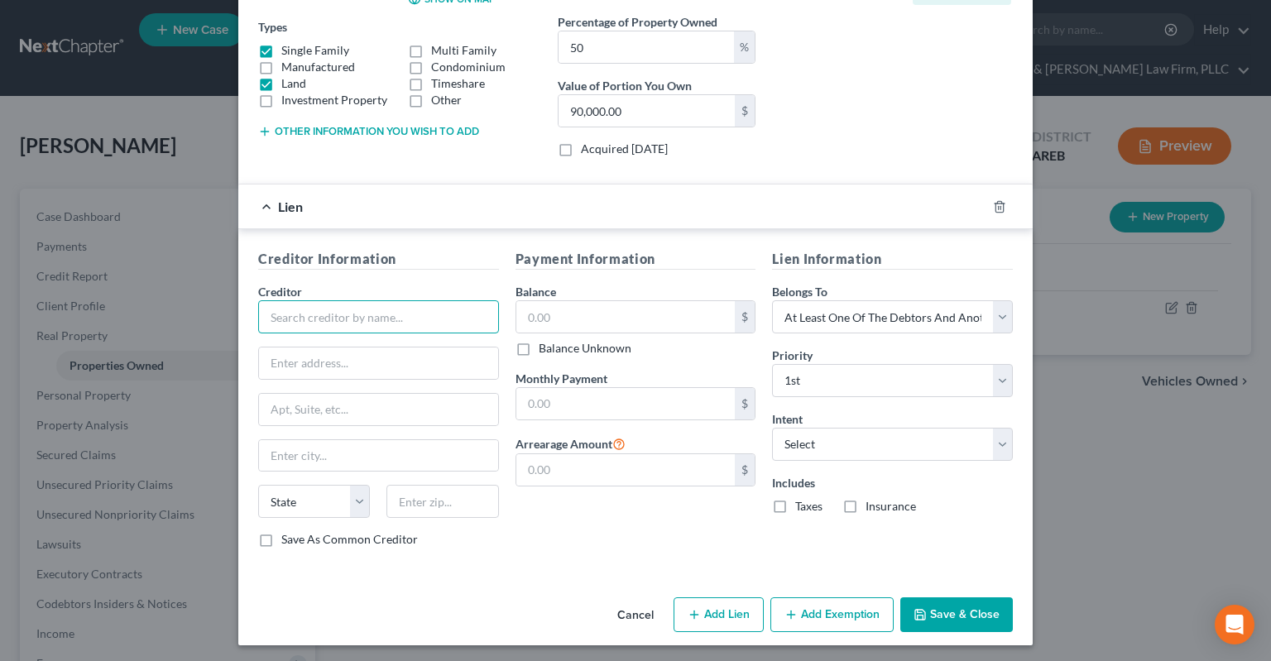
click at [369, 310] on input "text" at bounding box center [378, 316] width 241 height 33
type input "Chase"
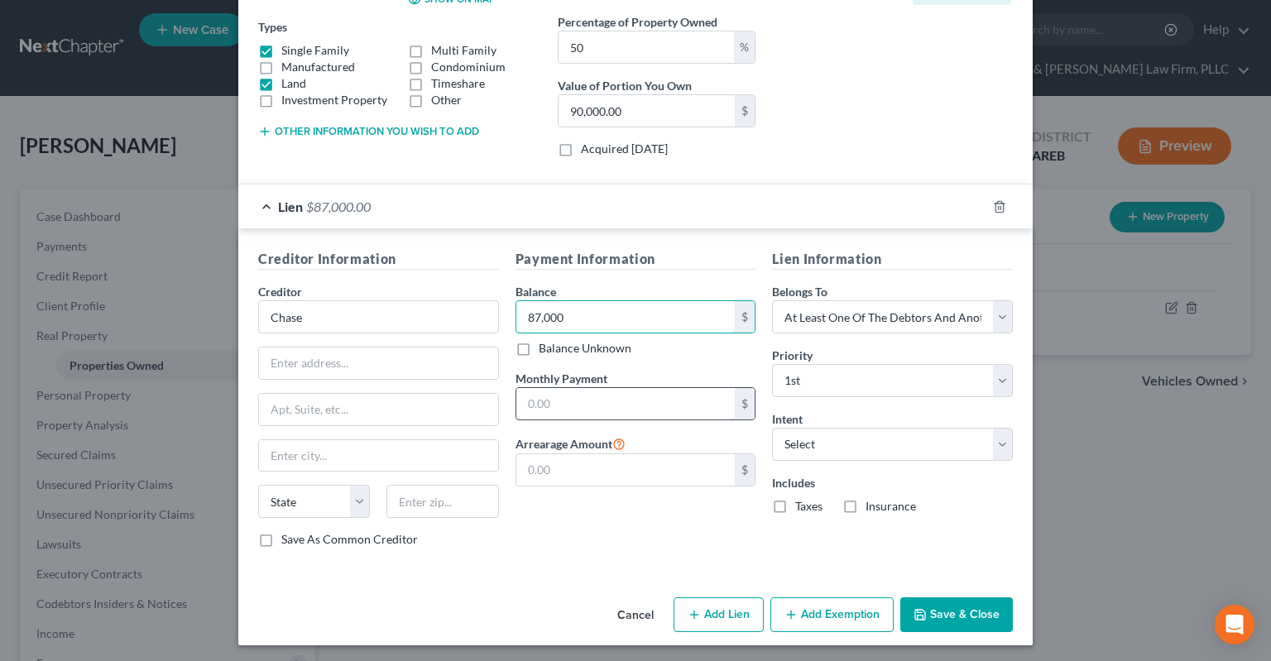
type input "87,000"
drag, startPoint x: 568, startPoint y: 394, endPoint x: 582, endPoint y: 405, distance: 17.7
click at [571, 400] on input "text" at bounding box center [625, 403] width 219 height 31
click at [787, 461] on div "Lien Information Belongs To * Select Debtor 1 Only Debtor 2 Only Debtor 1 And D…" at bounding box center [892, 405] width 257 height 312
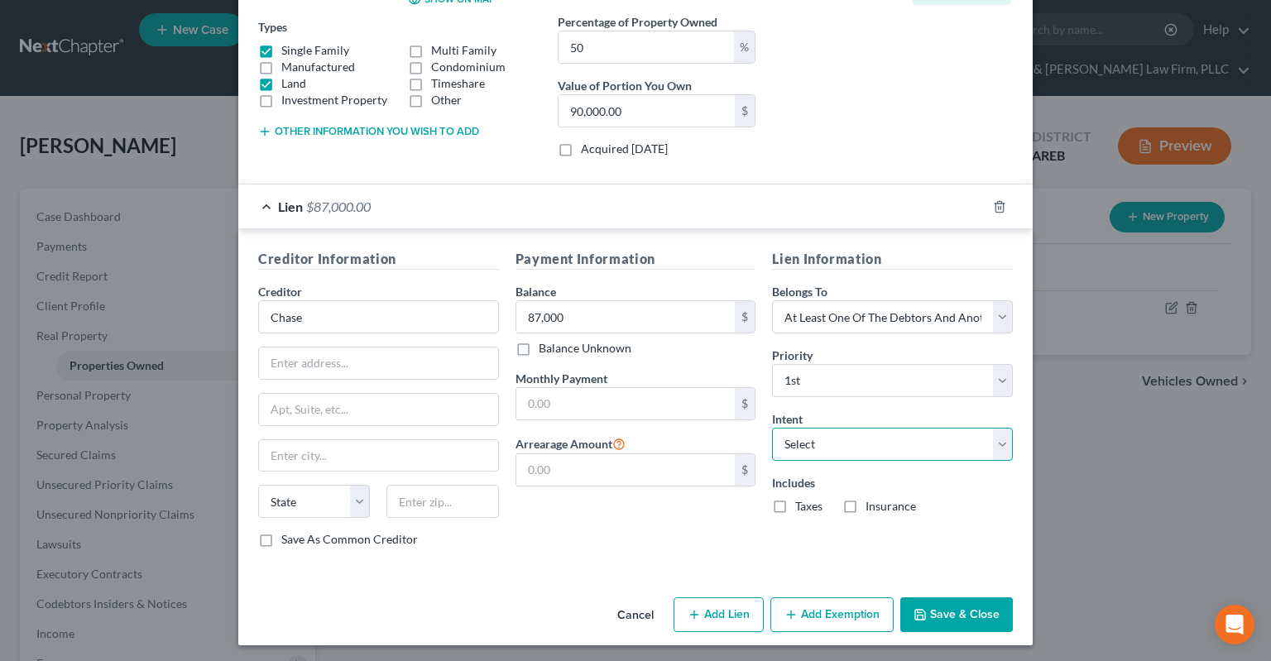
click option "Select" at bounding box center [0, 0] width 0 height 0
click at [1003, 209] on icon "button" at bounding box center [998, 206] width 7 height 11
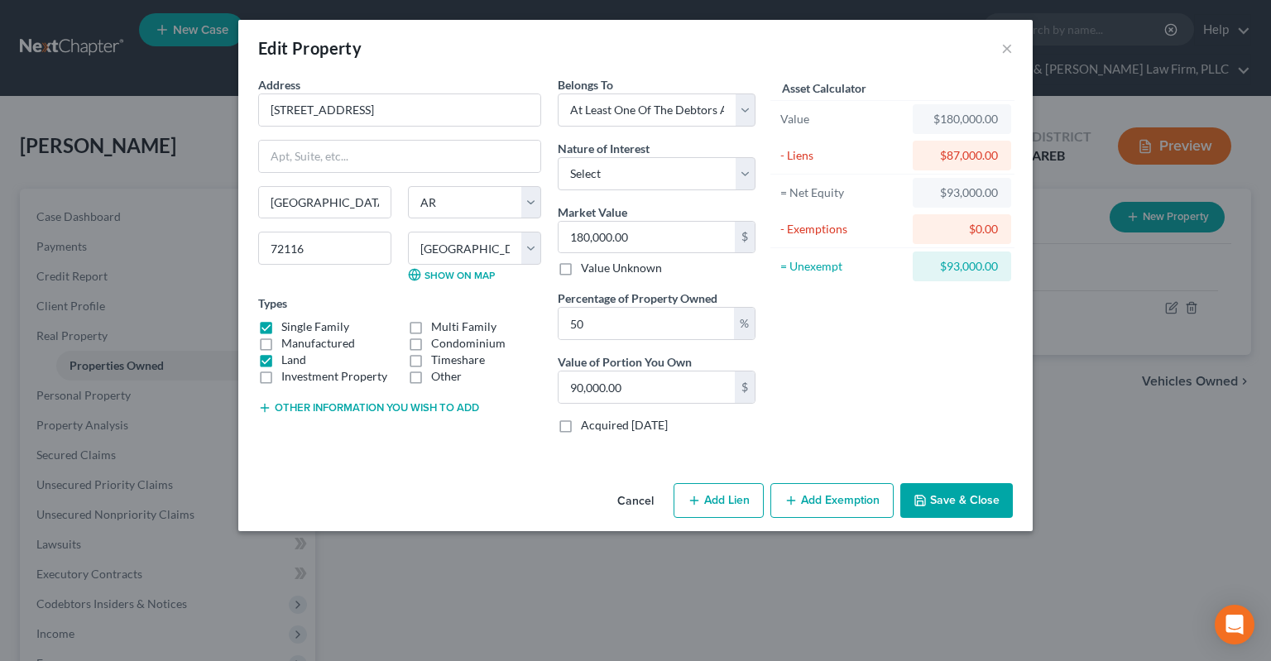
scroll to position [0, 0]
click at [397, 408] on button "Other information you wish to add" at bounding box center [368, 407] width 221 height 13
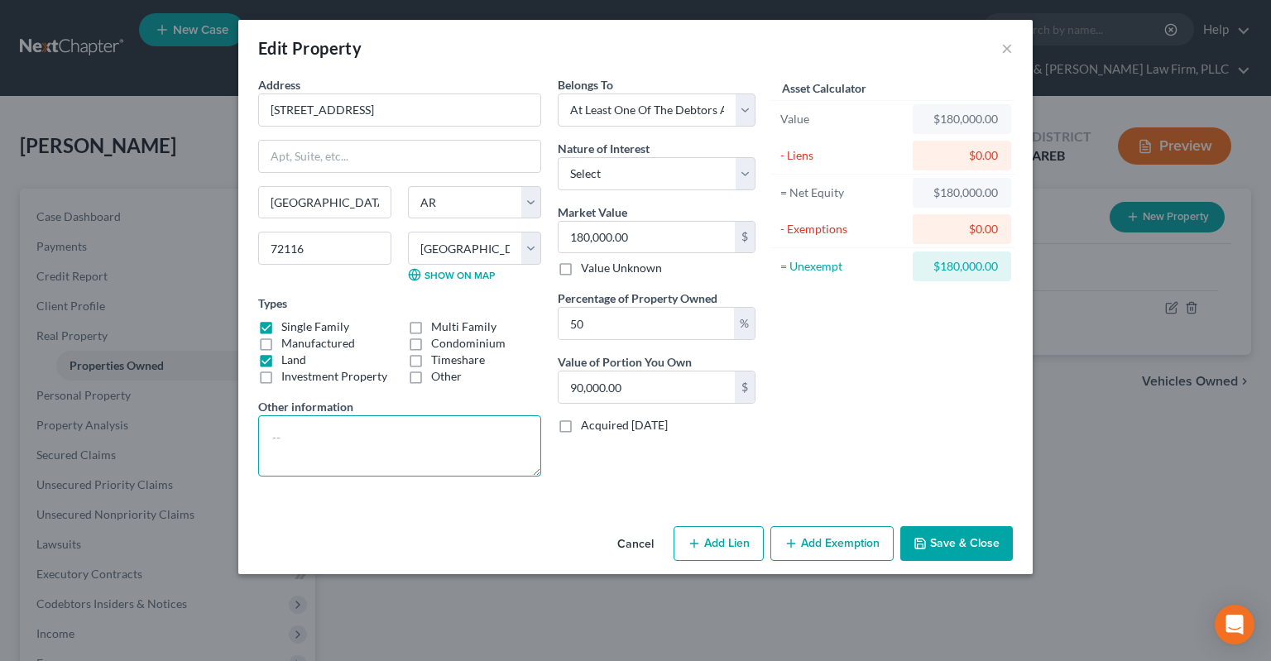
click at [352, 449] on textarea at bounding box center [399, 445] width 283 height 61
type textarea "Property has a mortgage with about $87,000 owed."
click at [840, 531] on button "Add Exemption" at bounding box center [831, 543] width 123 height 35
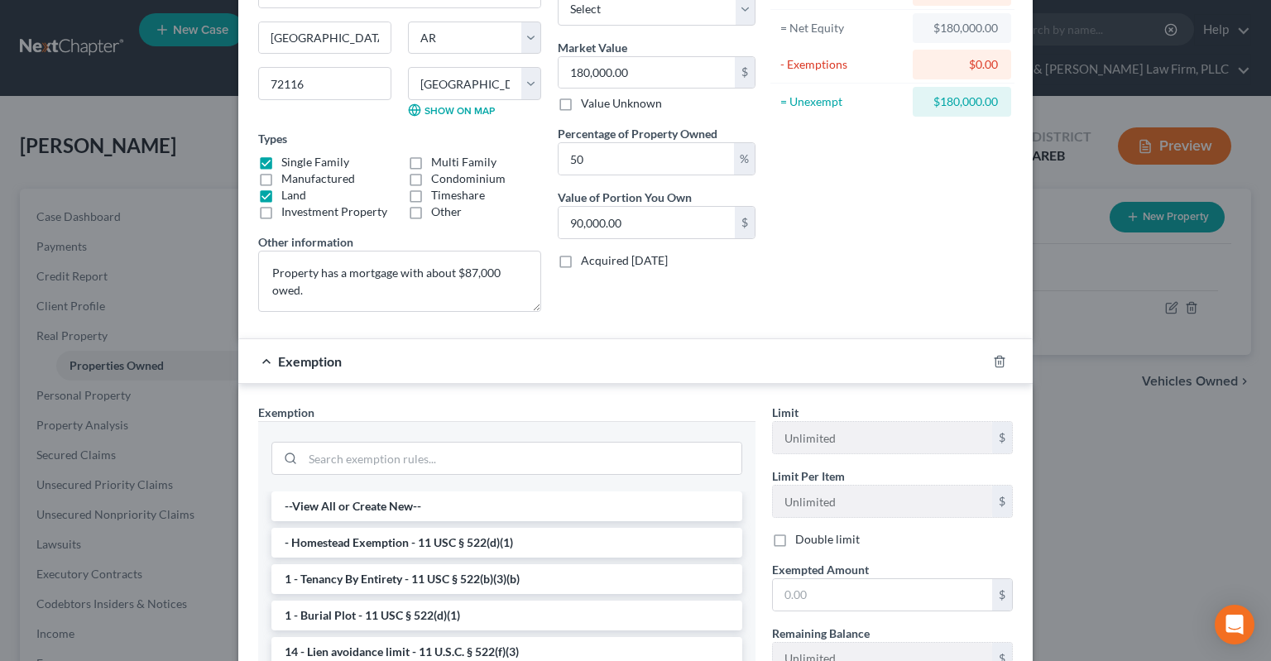
scroll to position [166, 0]
click at [554, 536] on li "- Homestead Exemption - 11 USC § 522(d)(1)" at bounding box center [506, 541] width 471 height 30
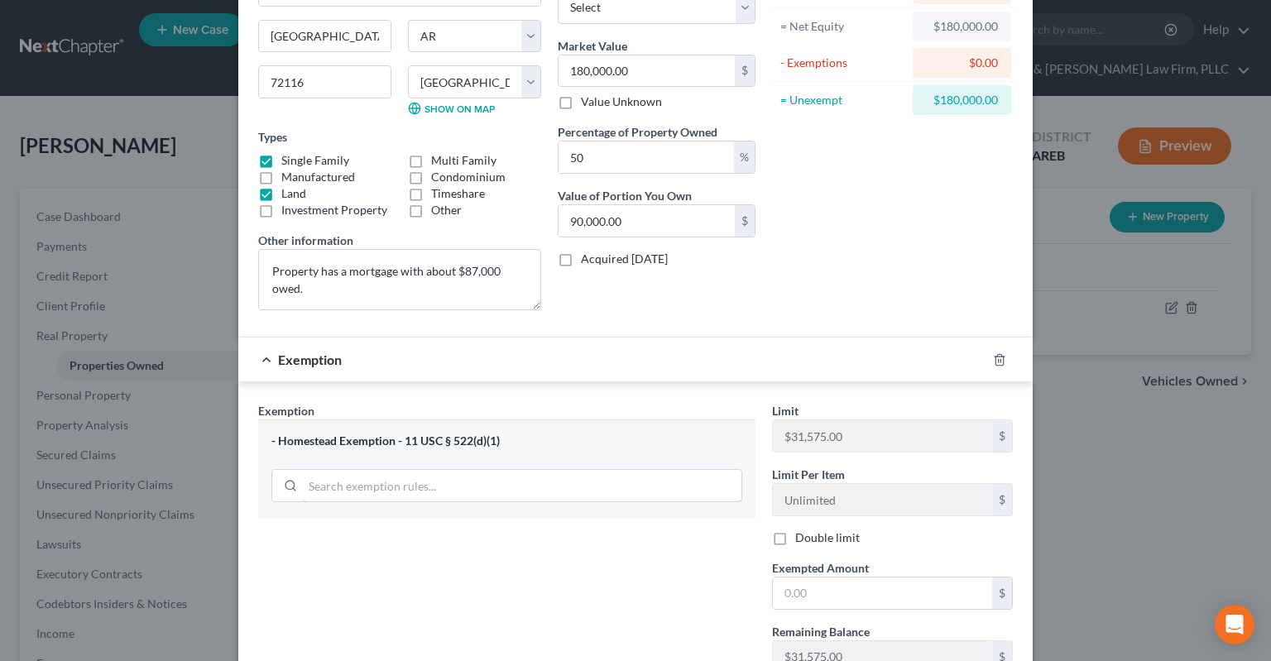
click at [580, 495] on input "search" at bounding box center [522, 485] width 439 height 31
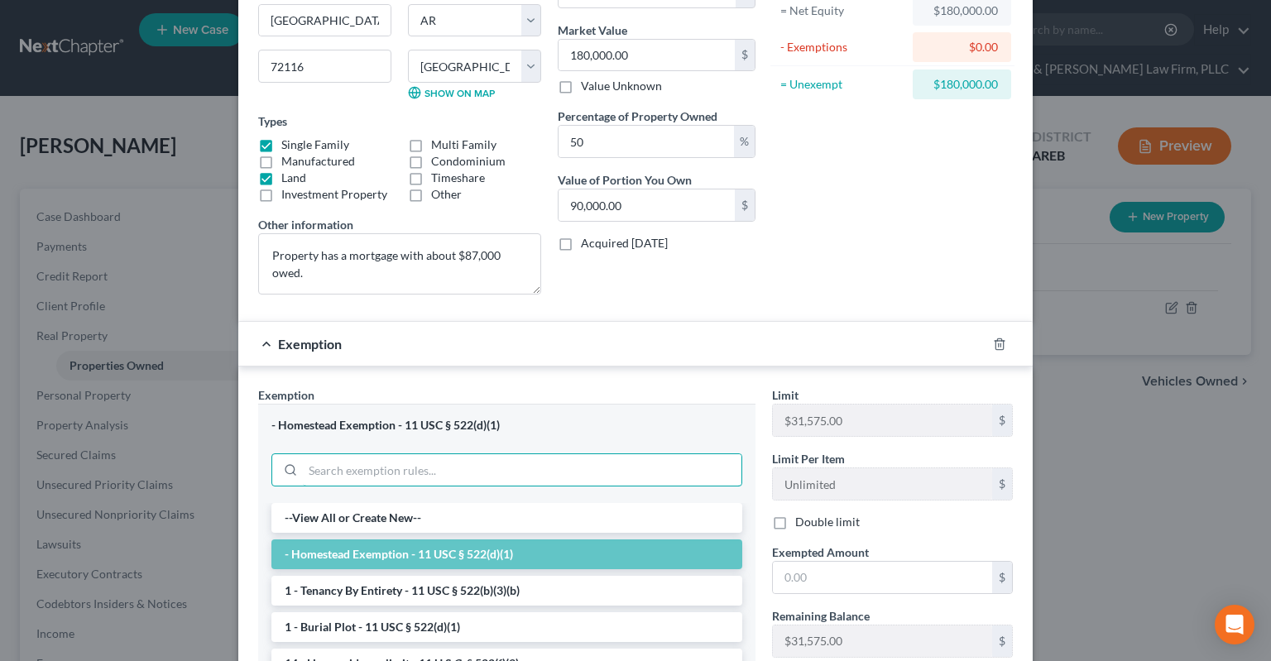
scroll to position [250, 0]
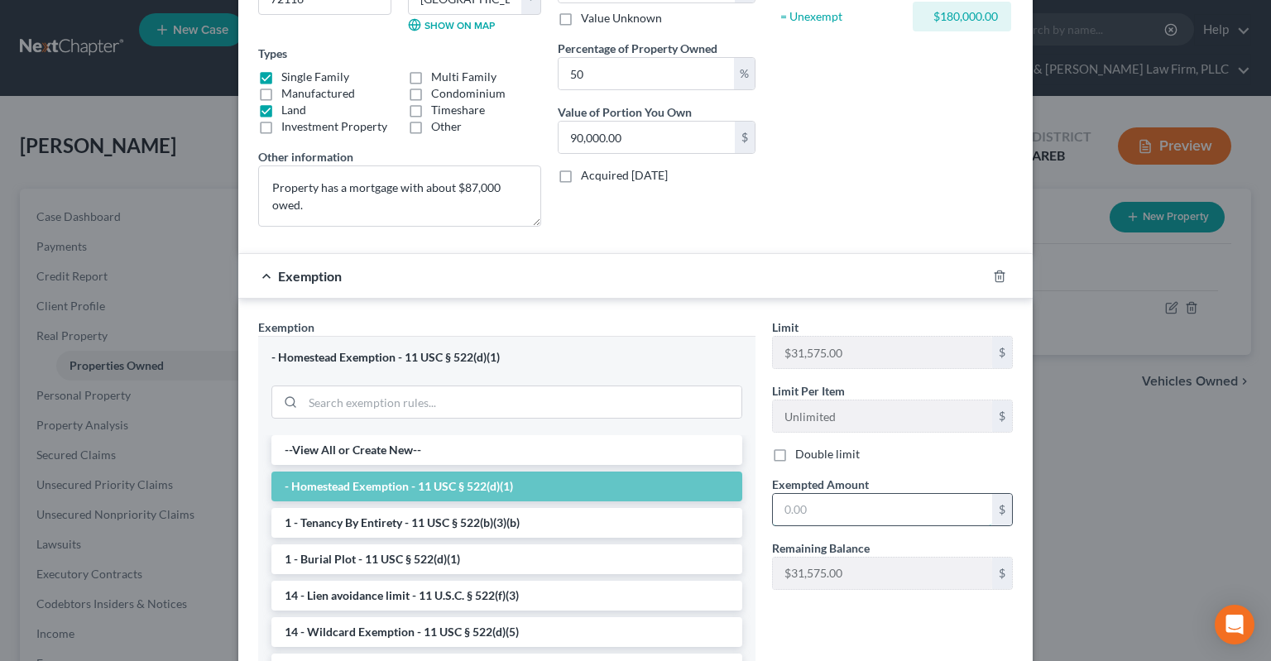
click at [833, 511] on input "text" at bounding box center [882, 509] width 219 height 31
type input "31,575"
click at [875, 190] on div "Asset Calculator Value $180,000.00 - Liens $0.00 = Net Equity $180,000.00 - Exe…" at bounding box center [892, 33] width 257 height 414
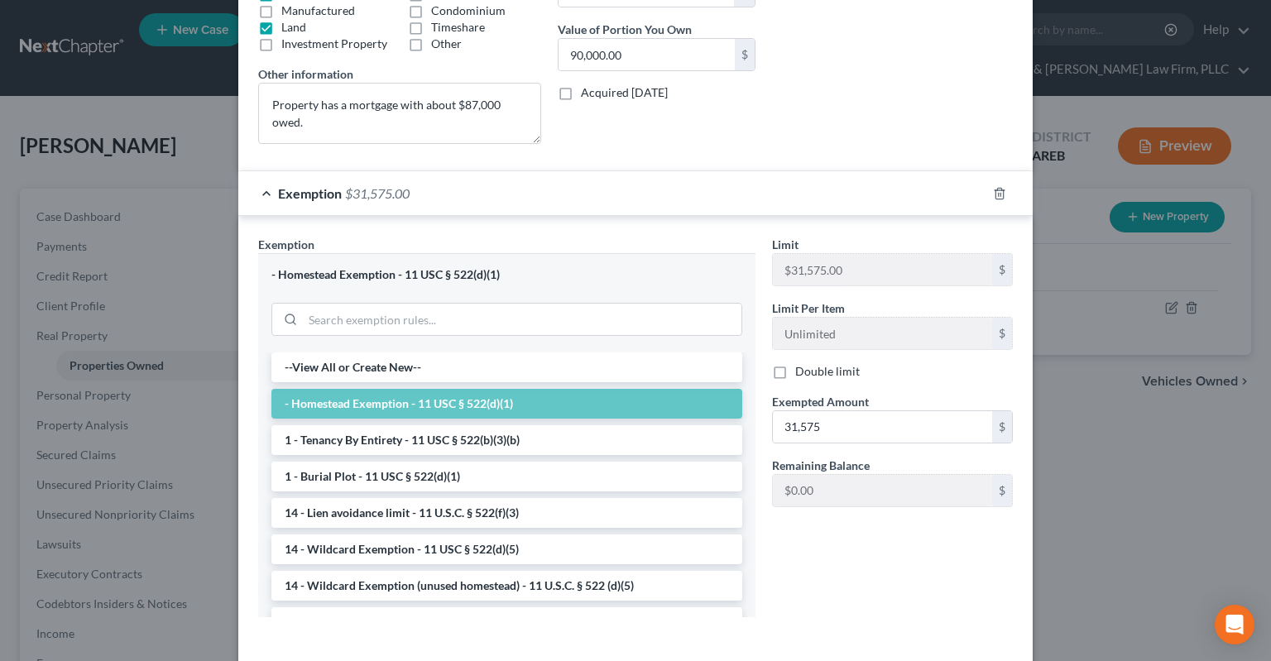
scroll to position [404, 0]
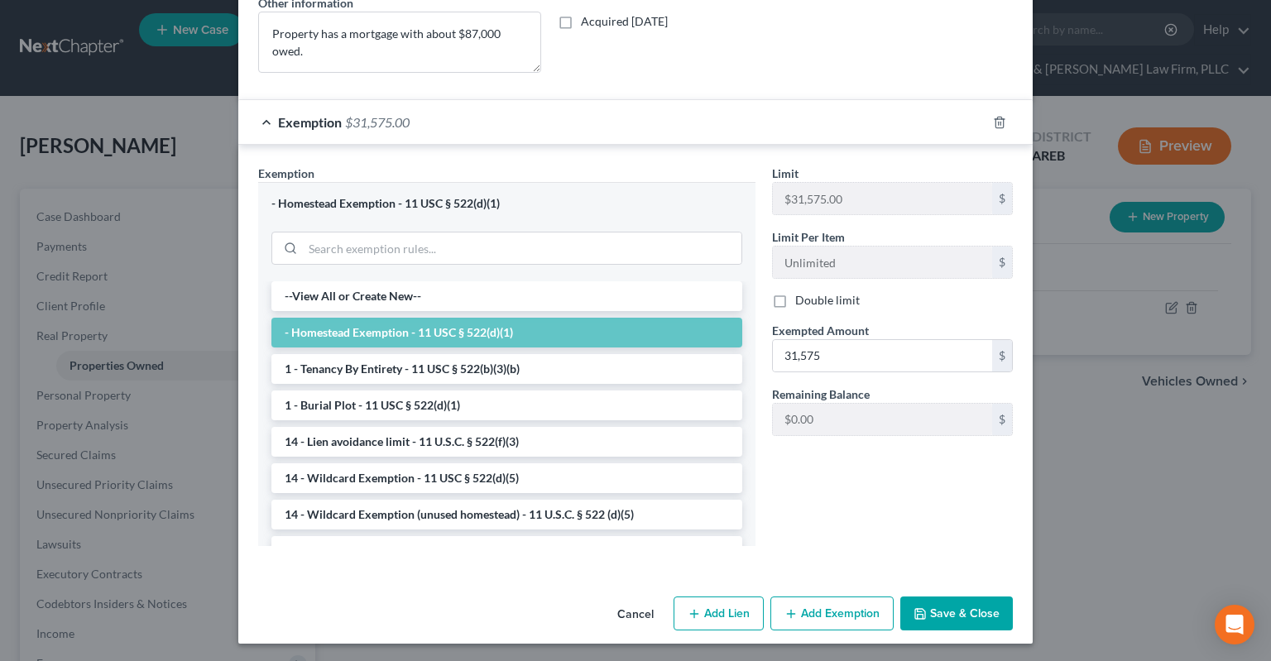
click at [972, 617] on button "Save & Close" at bounding box center [956, 614] width 113 height 35
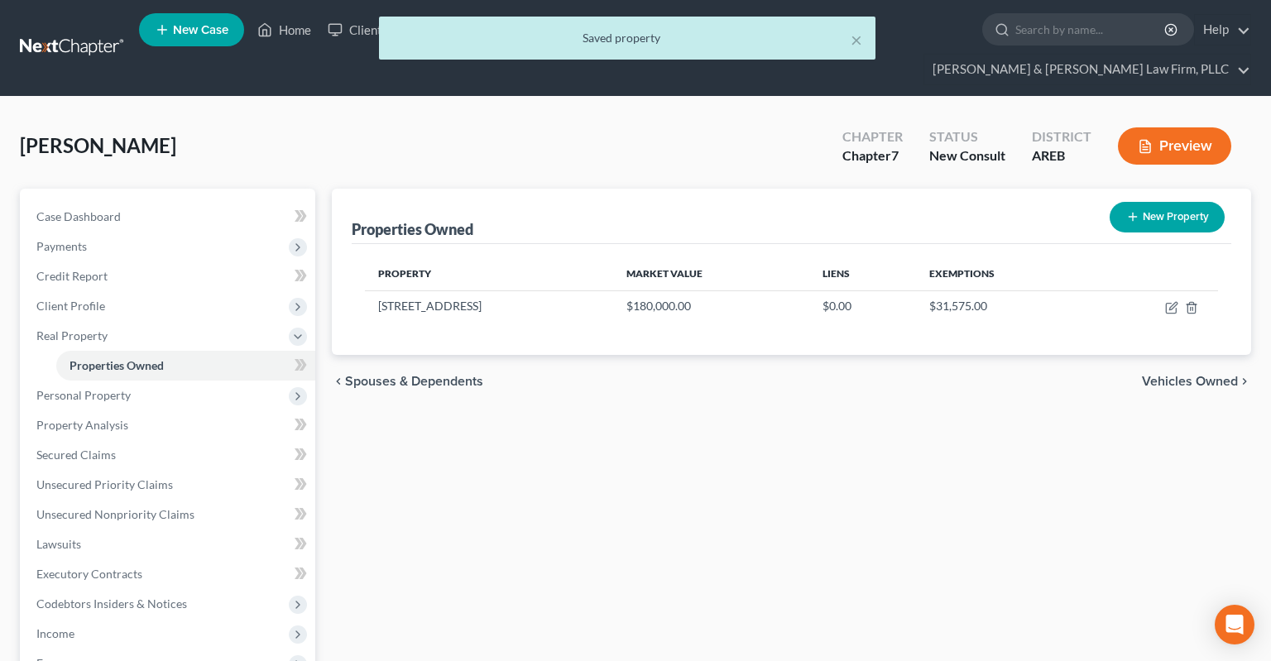
drag, startPoint x: 842, startPoint y: 404, endPoint x: 883, endPoint y: 423, distance: 44.8
click at [846, 405] on div "Properties Owned New Property Property Market Value Liens Exemptions [STREET_AD…" at bounding box center [792, 562] width 936 height 747
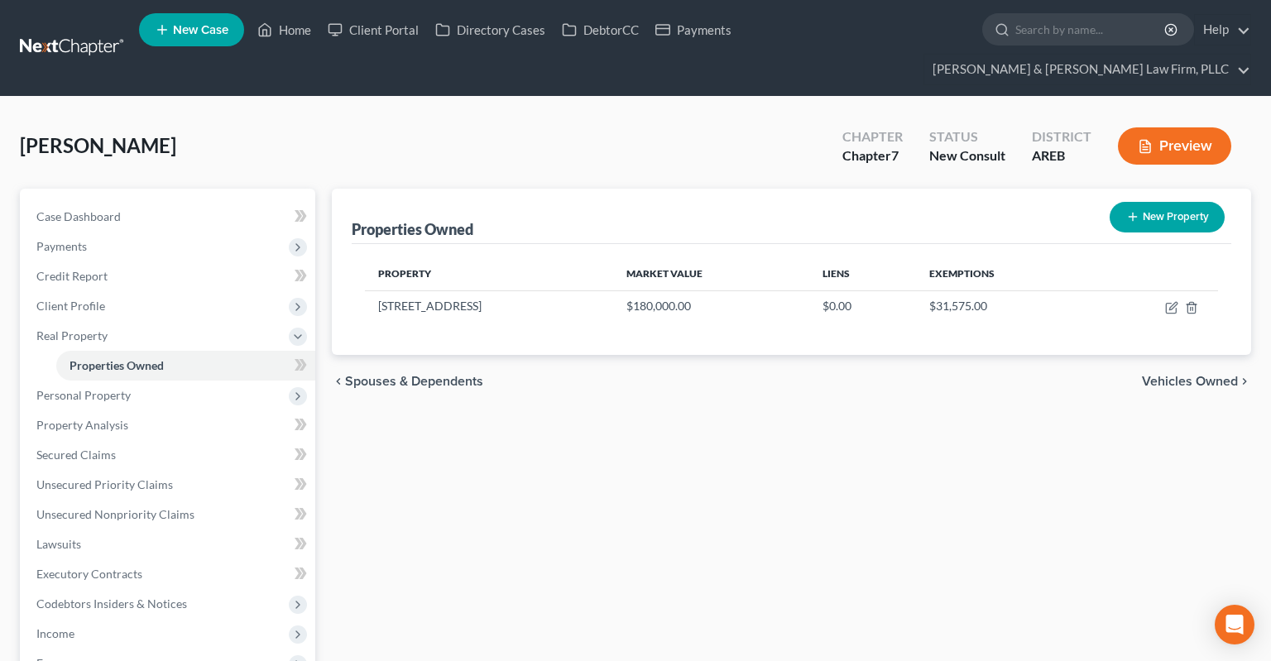
click at [746, 455] on div "Properties Owned New Property Property Market Value Liens Exemptions [STREET_AD…" at bounding box center [792, 562] width 936 height 747
click at [213, 381] on span "Personal Property" at bounding box center [169, 396] width 292 height 30
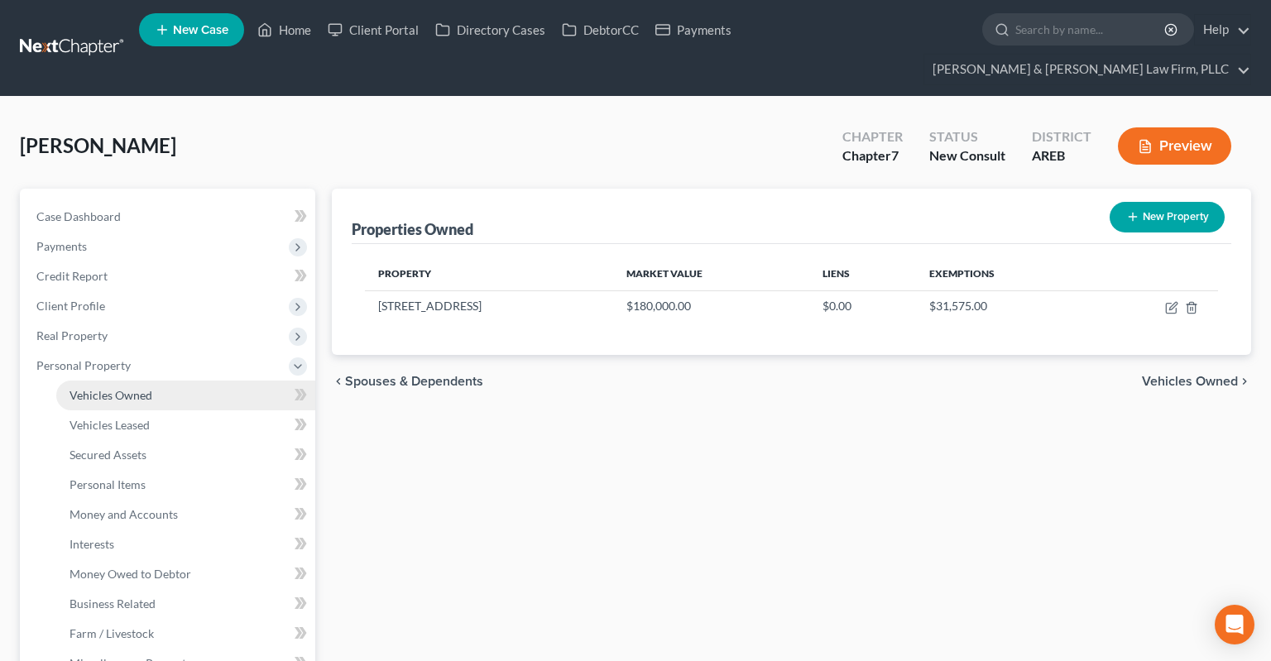
click at [190, 381] on link "Vehicles Owned" at bounding box center [185, 396] width 259 height 30
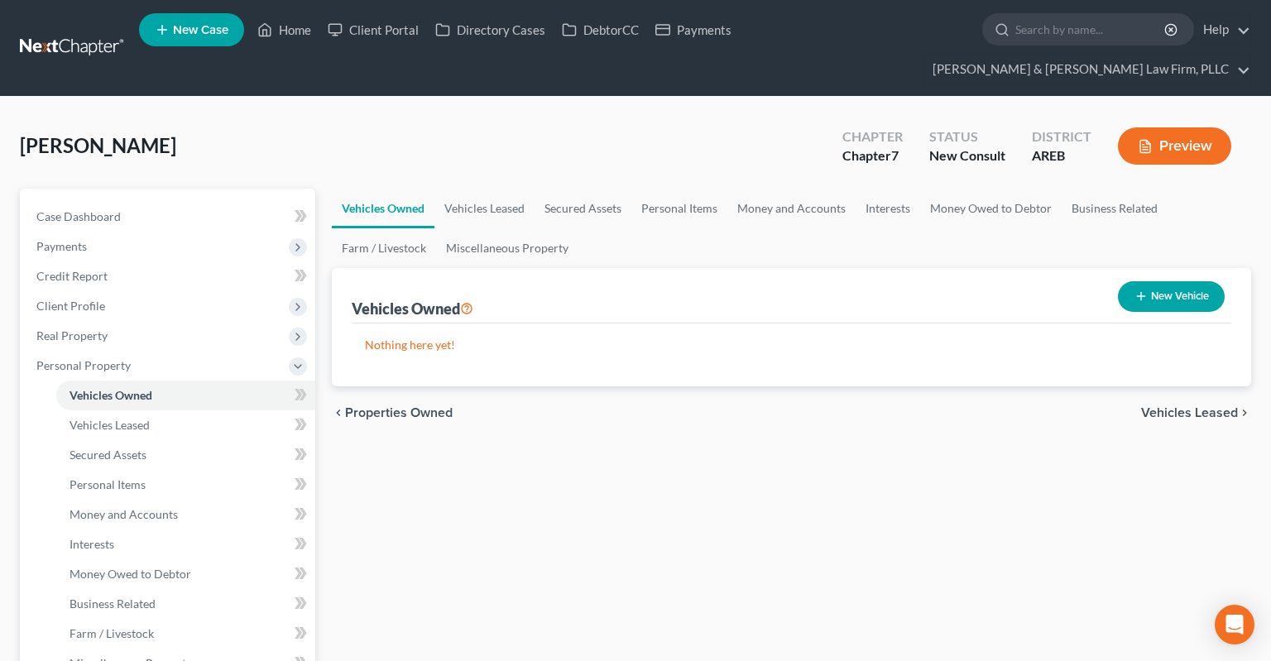
click at [1168, 281] on button "New Vehicle" at bounding box center [1171, 296] width 107 height 31
select select "0"
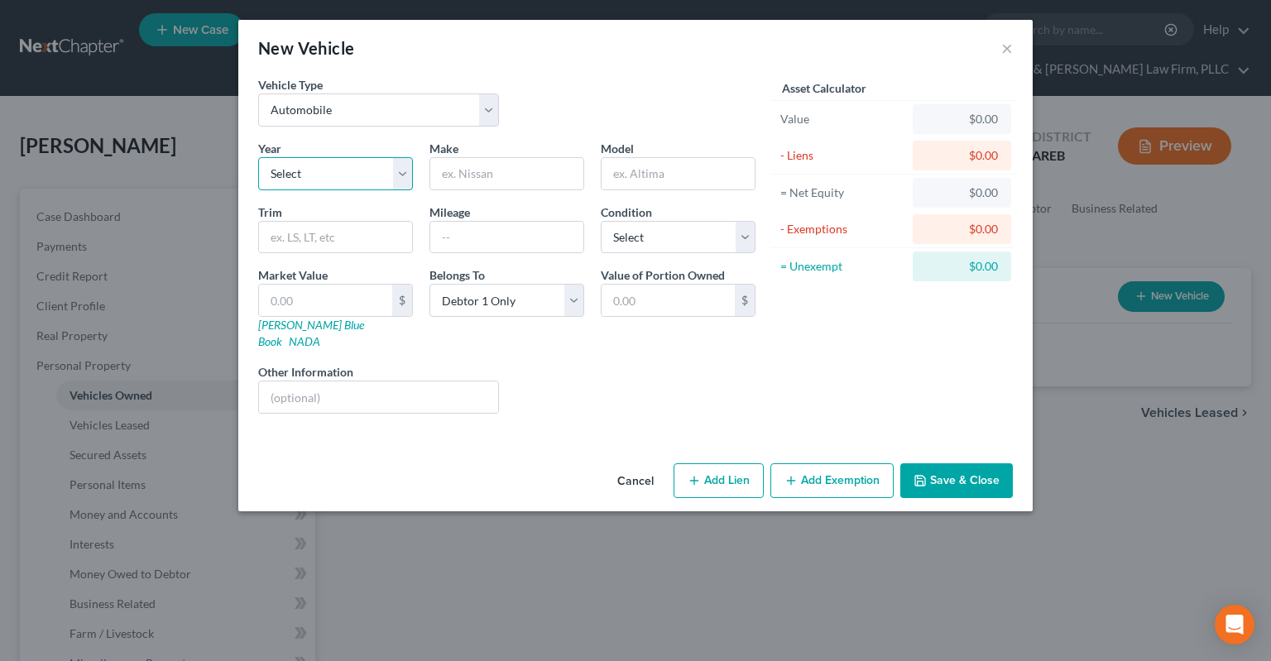
click at [258, 157] on select "Select 2026 2025 2024 2023 2022 2021 2020 2019 2018 2017 2016 2015 2014 2013 20…" at bounding box center [335, 173] width 155 height 33
select select "5"
click option "2021" at bounding box center [0, 0] width 0 height 0
drag, startPoint x: 500, startPoint y: 183, endPoint x: 511, endPoint y: 180, distance: 12.0
click at [507, 177] on input "text" at bounding box center [506, 173] width 153 height 31
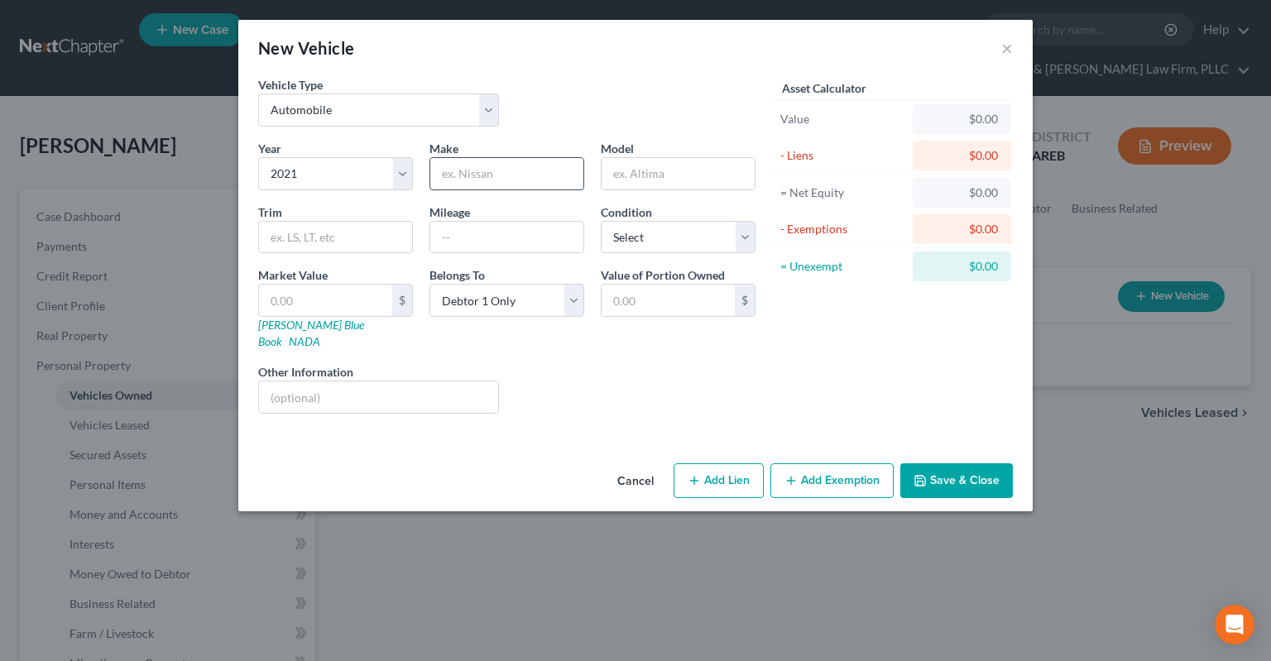
type input "t"
type input "Toyota"
click at [504, 233] on input "text" at bounding box center [506, 237] width 153 height 31
click at [654, 171] on input "text" at bounding box center [678, 173] width 153 height 31
type input "C-HR"
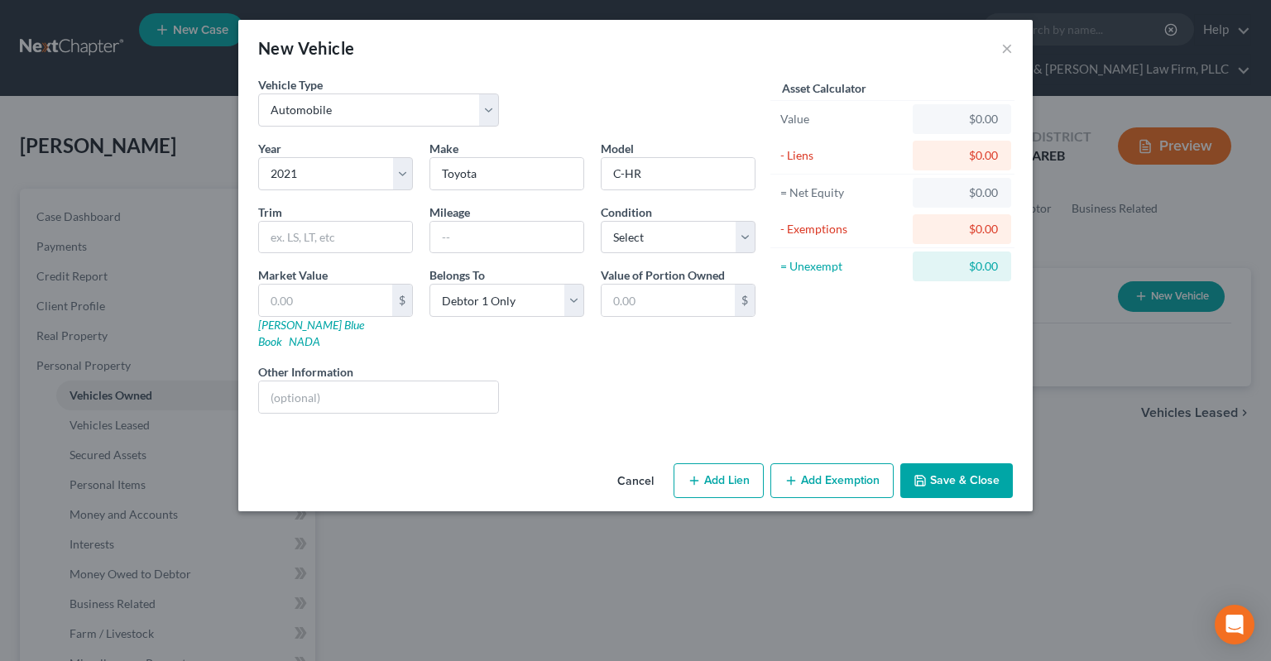
click at [525, 217] on div "Mileage" at bounding box center [506, 229] width 171 height 50
click at [520, 245] on input "text" at bounding box center [506, 237] width 153 height 31
drag, startPoint x: 486, startPoint y: 245, endPoint x: 401, endPoint y: 237, distance: 84.7
click at [430, 239] on input "10000" at bounding box center [506, 237] width 153 height 31
click at [502, 237] on input "10000" at bounding box center [506, 237] width 153 height 31
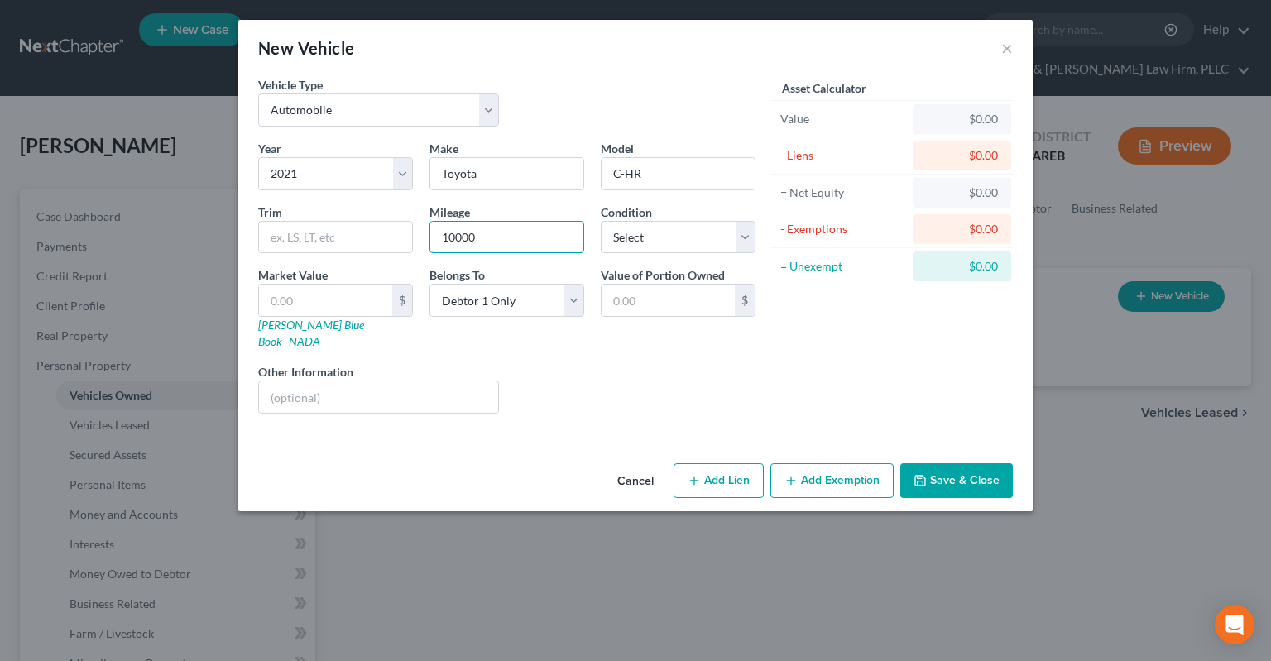
drag, startPoint x: 507, startPoint y: 236, endPoint x: 419, endPoint y: 245, distance: 89.0
click at [430, 243] on input "10000" at bounding box center [506, 237] width 153 height 31
type input "10000"
click at [356, 303] on input "text" at bounding box center [325, 300] width 133 height 31
paste input "$25,875"
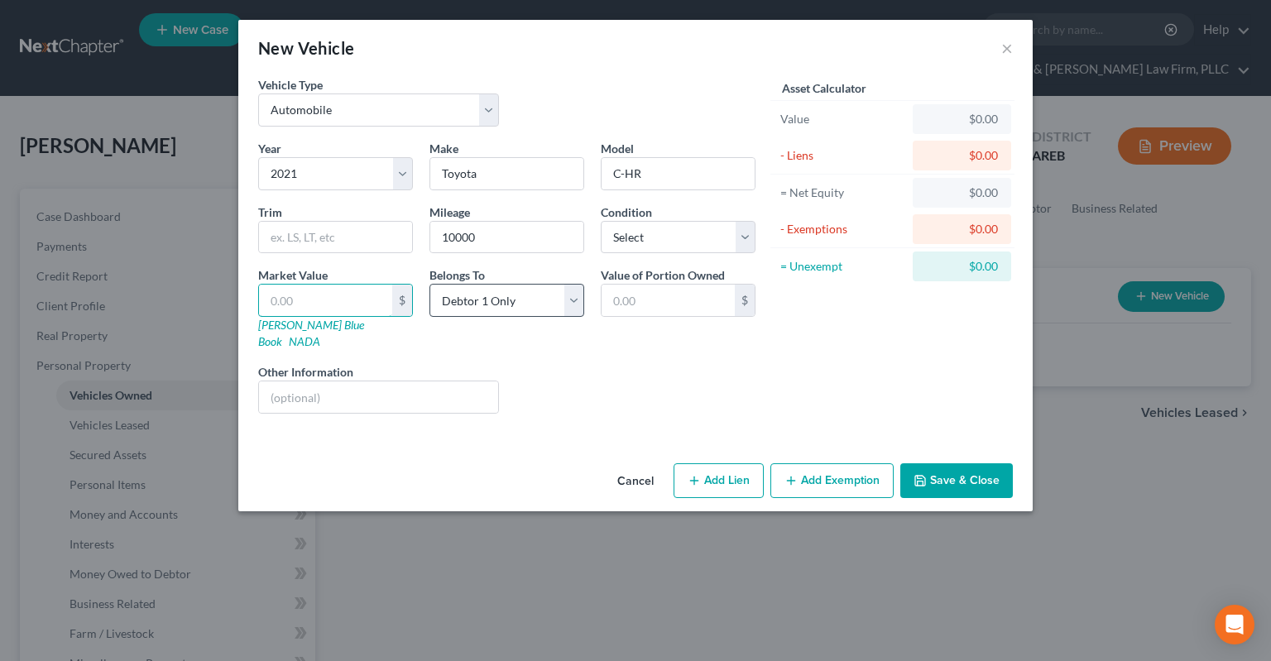
type input "$25,875"
type input "25,875.00"
type input "25,875"
click at [708, 463] on button "Add Lien" at bounding box center [718, 480] width 90 height 35
select select "0"
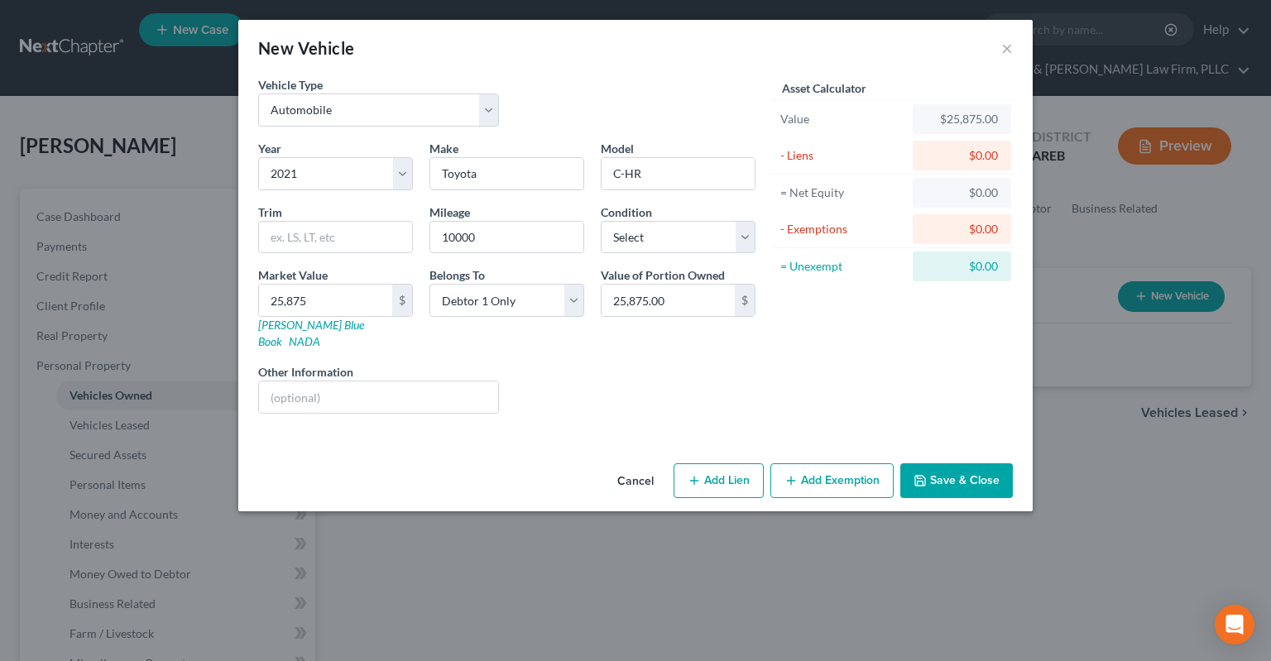
select select "0"
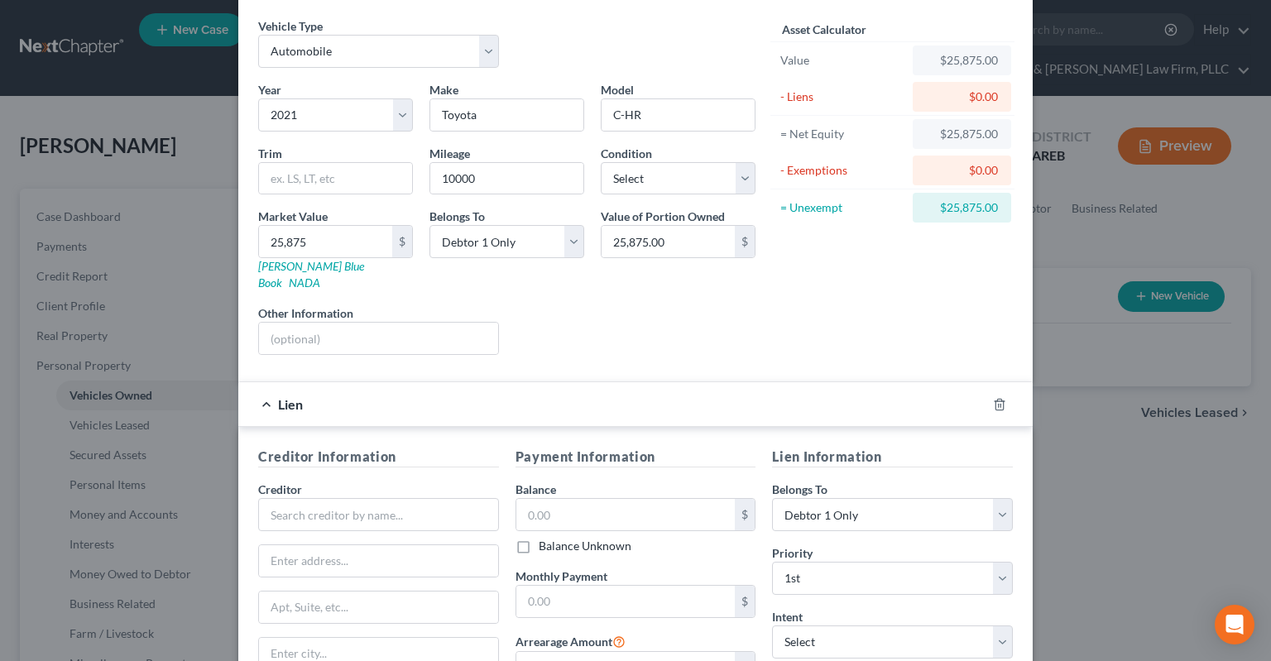
scroll to position [166, 0]
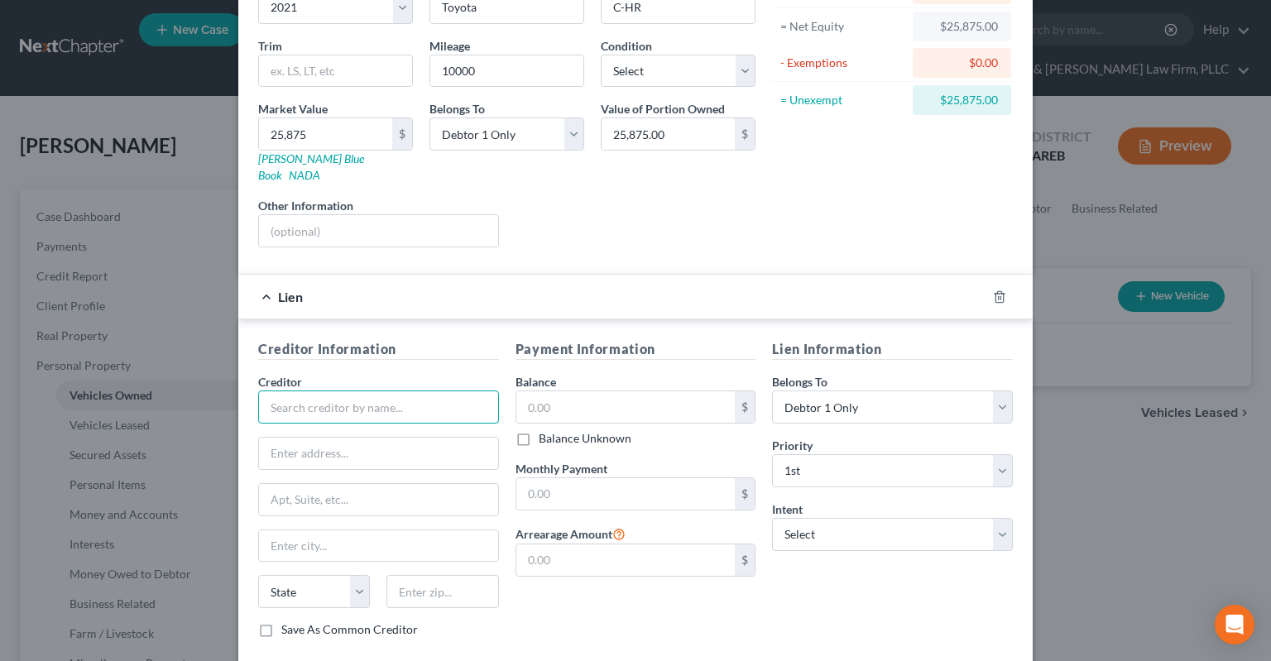
click at [366, 391] on input "text" at bounding box center [378, 407] width 241 height 33
click at [376, 391] on input "text" at bounding box center [378, 407] width 241 height 33
type input "Toyota"
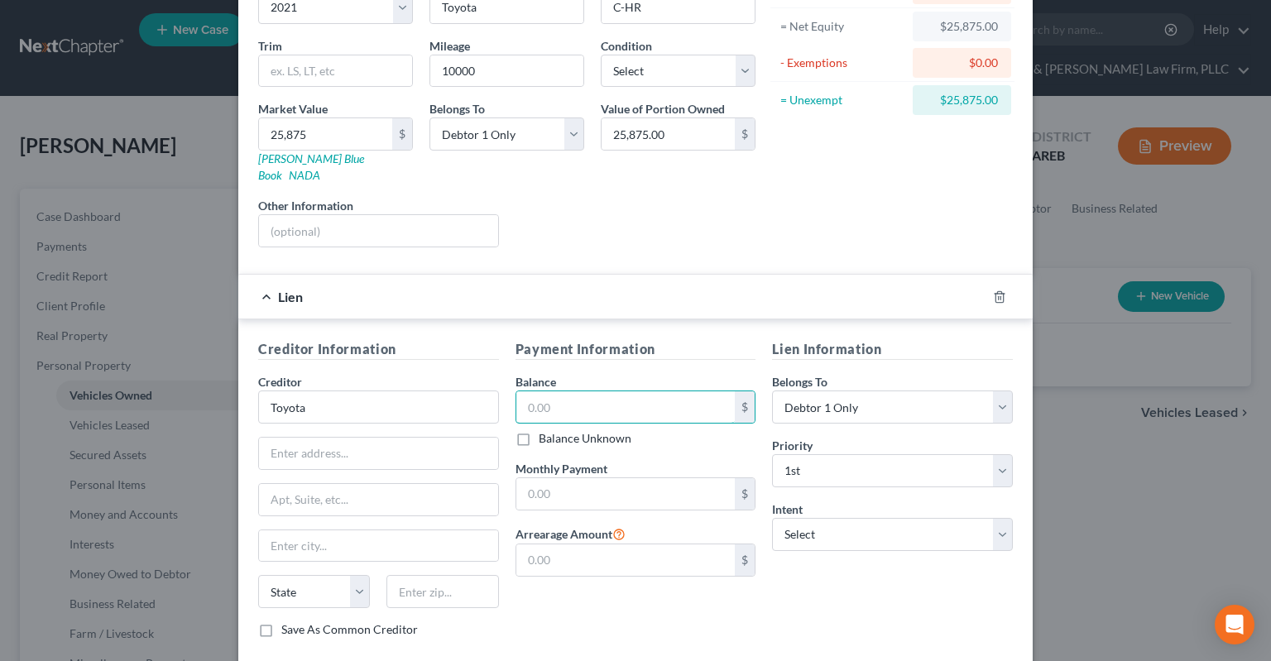
drag, startPoint x: 680, startPoint y: 392, endPoint x: 660, endPoint y: 363, distance: 35.1
click at [673, 391] on input "text" at bounding box center [625, 406] width 219 height 31
drag, startPoint x: 614, startPoint y: 379, endPoint x: 611, endPoint y: 395, distance: 16.9
click at [612, 391] on input "text" at bounding box center [625, 406] width 219 height 31
click at [548, 392] on input "text" at bounding box center [625, 406] width 219 height 31
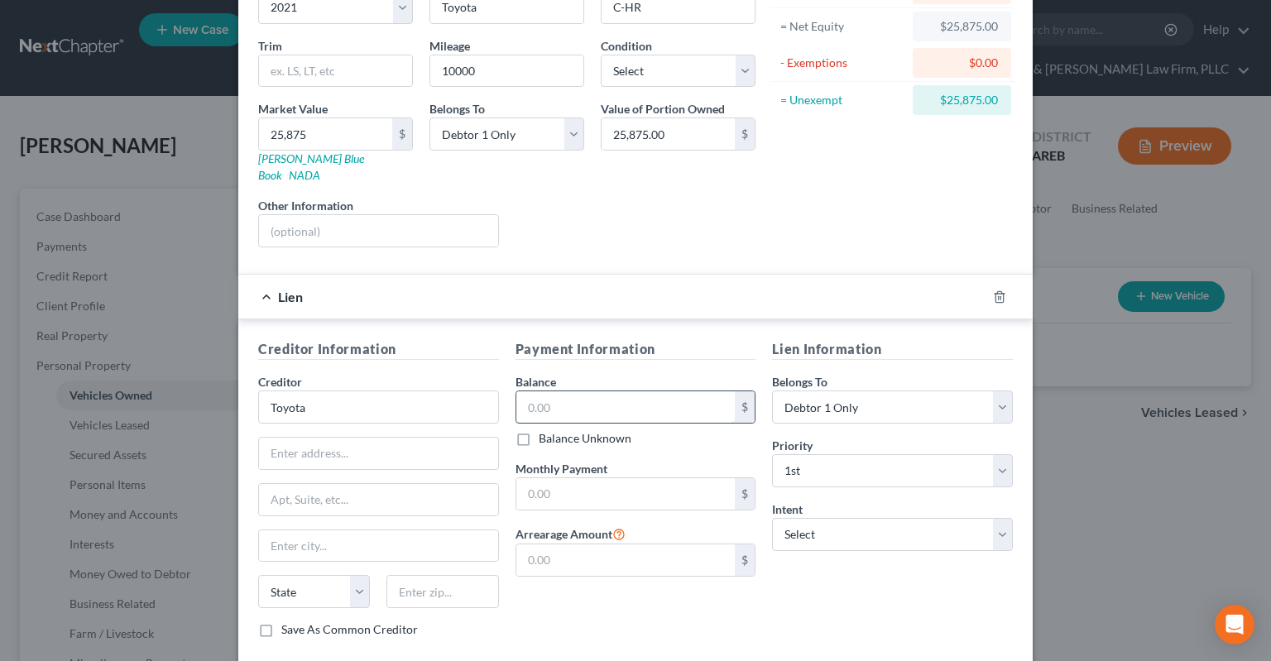
click at [548, 392] on input "text" at bounding box center [625, 406] width 219 height 31
type input "23,000"
click at [571, 478] on input "text" at bounding box center [625, 493] width 219 height 31
type input "528"
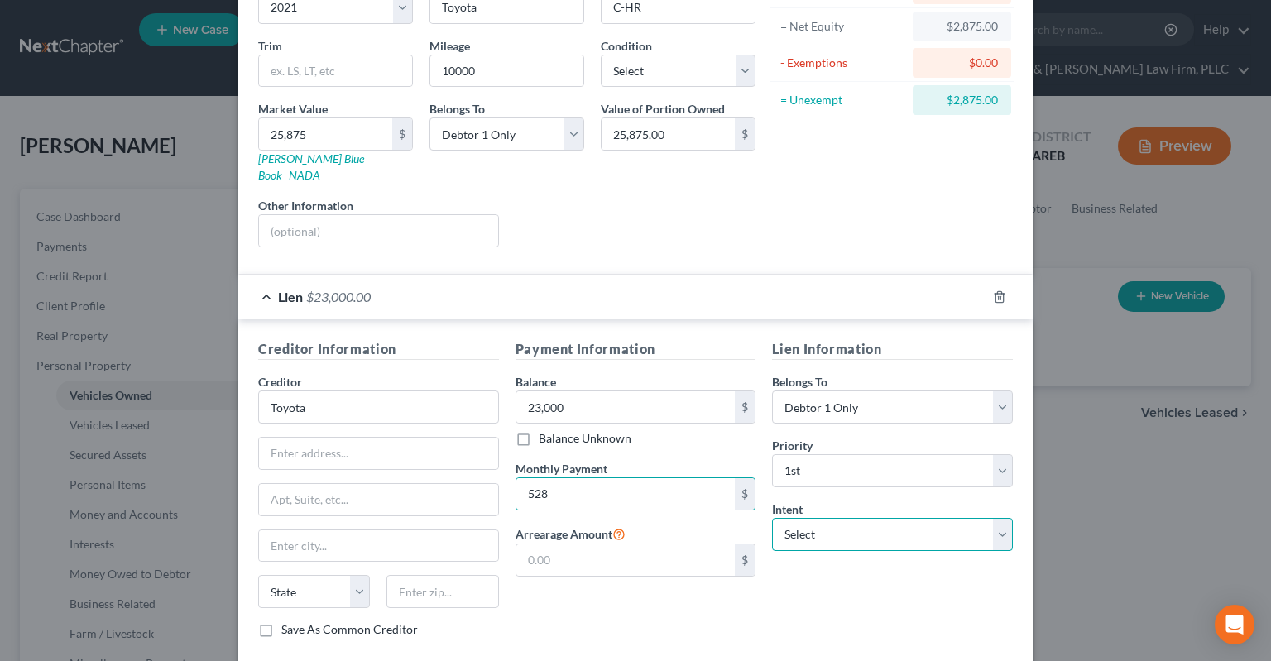
click at [772, 518] on select "Select Surrender Redeem Reaffirm Avoid Other" at bounding box center [892, 534] width 241 height 33
select select "2"
click option "Reaffirm" at bounding box center [0, 0] width 0 height 0
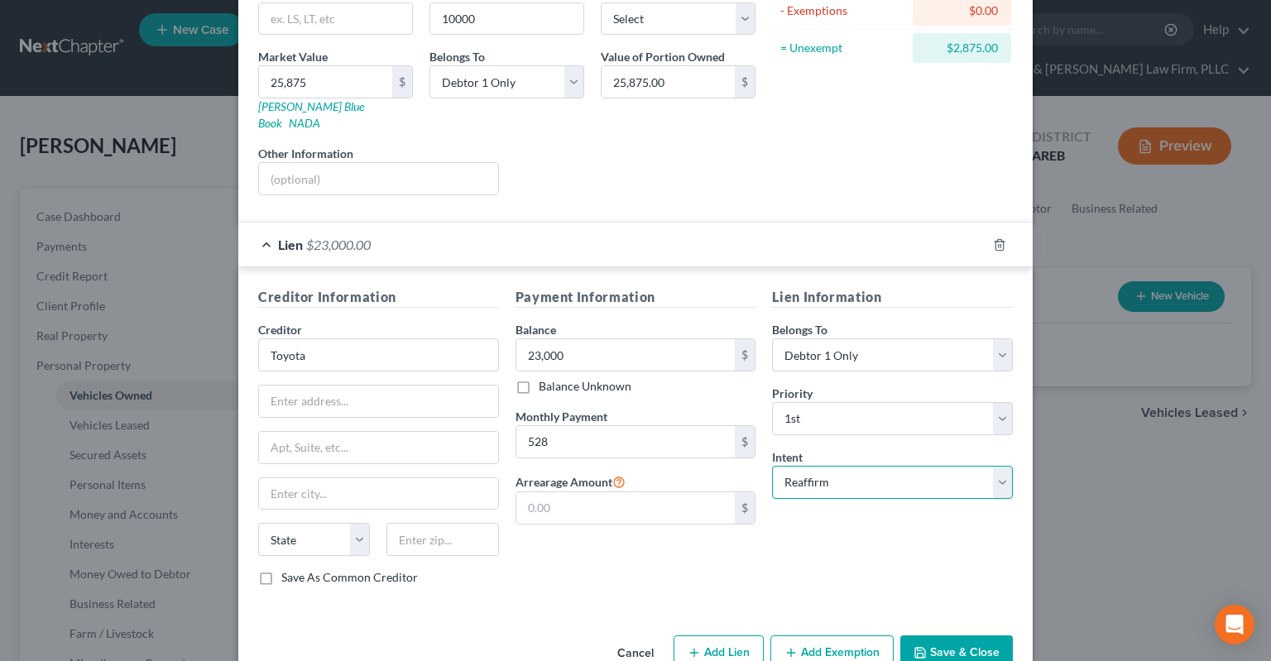
scroll to position [240, 0]
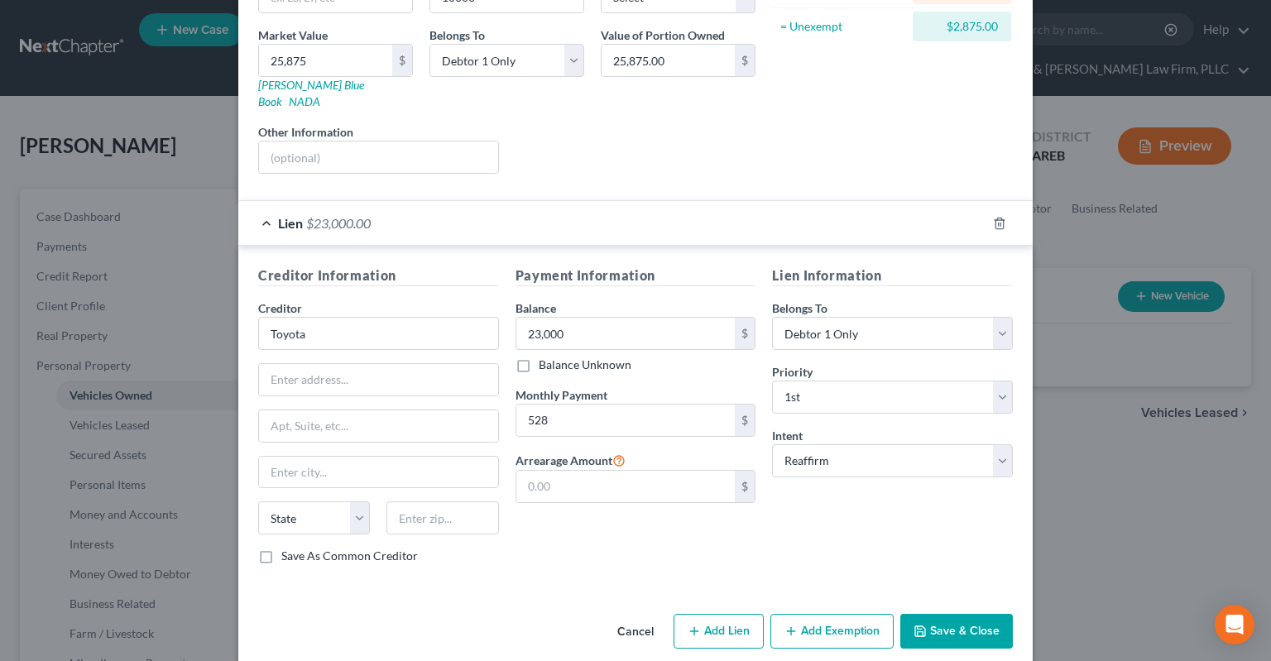
click at [975, 614] on button "Save & Close" at bounding box center [956, 631] width 113 height 35
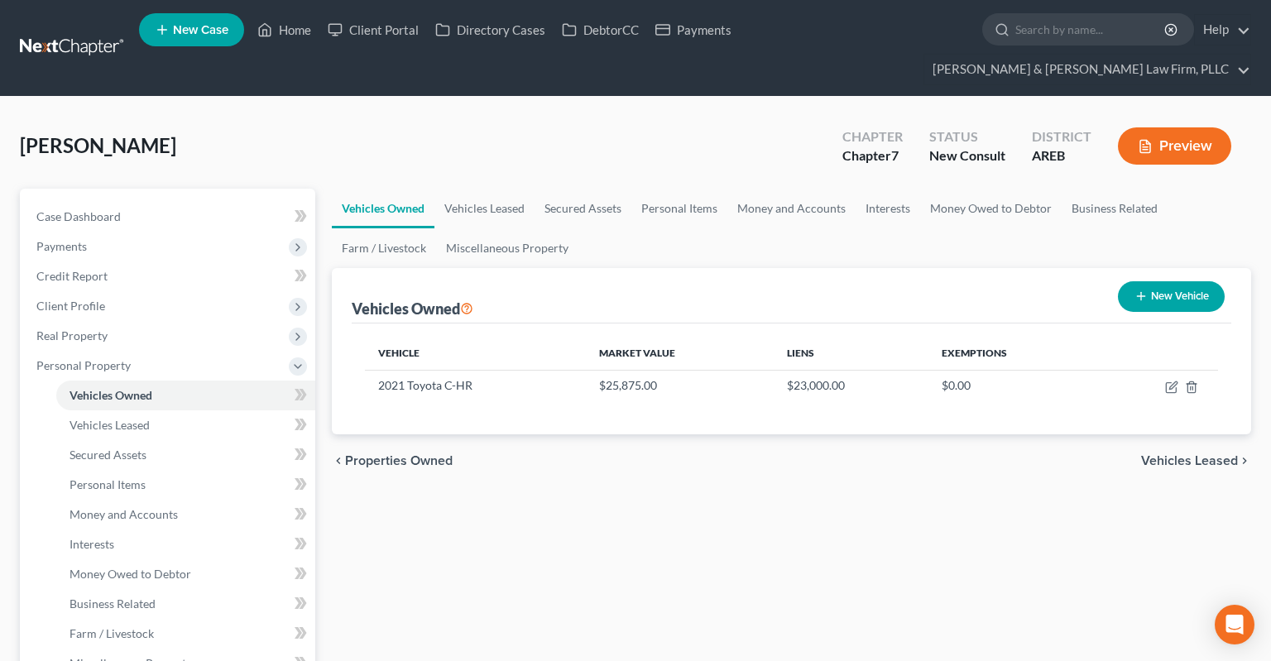
drag, startPoint x: 1144, startPoint y: 263, endPoint x: 1047, endPoint y: 263, distance: 97.6
click at [1144, 290] on icon "button" at bounding box center [1140, 296] width 13 height 13
select select "0"
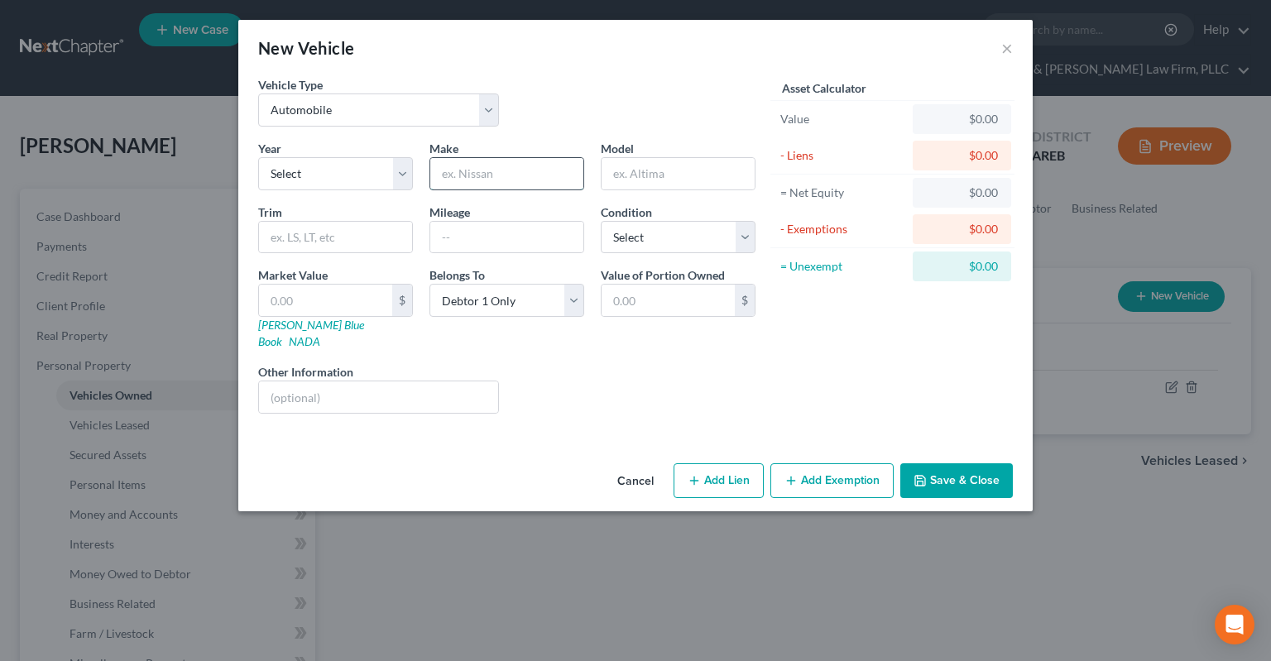
drag, startPoint x: 382, startPoint y: 180, endPoint x: 506, endPoint y: 177, distance: 123.3
click at [508, 170] on input "text" at bounding box center [506, 173] width 153 height 31
type input "Toyota"
type input "Corolla"
click at [601, 221] on select "Select Excellent Very Good Good Fair Poor" at bounding box center [678, 237] width 155 height 33
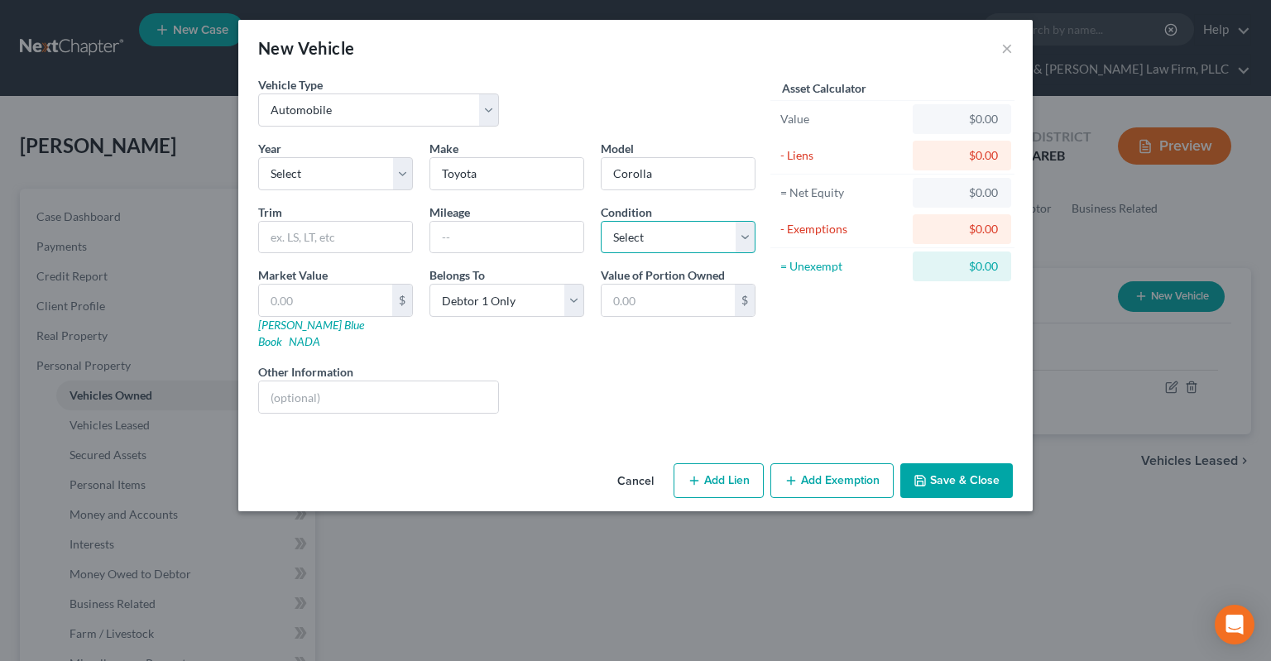
select select "2"
click option "Good" at bounding box center [0, 0] width 0 height 0
click at [258, 157] on select "Select 2026 2025 2024 2023 2022 2021 2020 2019 2018 2017 2016 2015 2014 2013 20…" at bounding box center [335, 173] width 155 height 33
click option "2012" at bounding box center [0, 0] width 0 height 0
click at [550, 232] on input "text" at bounding box center [506, 237] width 153 height 31
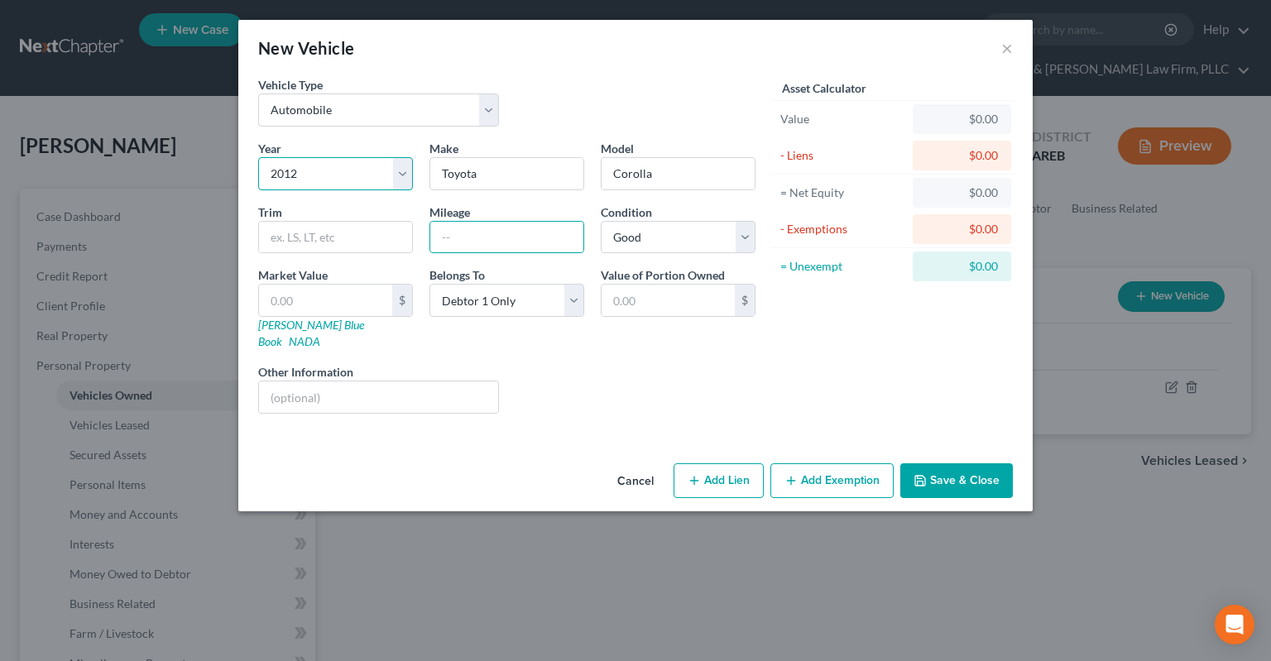
click at [258, 157] on select "Select 2026 2025 2024 2023 2022 2021 2020 2019 2018 2017 2016 2015 2014 2013 20…" at bounding box center [335, 173] width 155 height 33
select select "4"
click option "2022" at bounding box center [0, 0] width 0 height 0
click at [527, 244] on input "text" at bounding box center [506, 237] width 153 height 31
drag, startPoint x: 702, startPoint y: 467, endPoint x: 564, endPoint y: 346, distance: 184.1
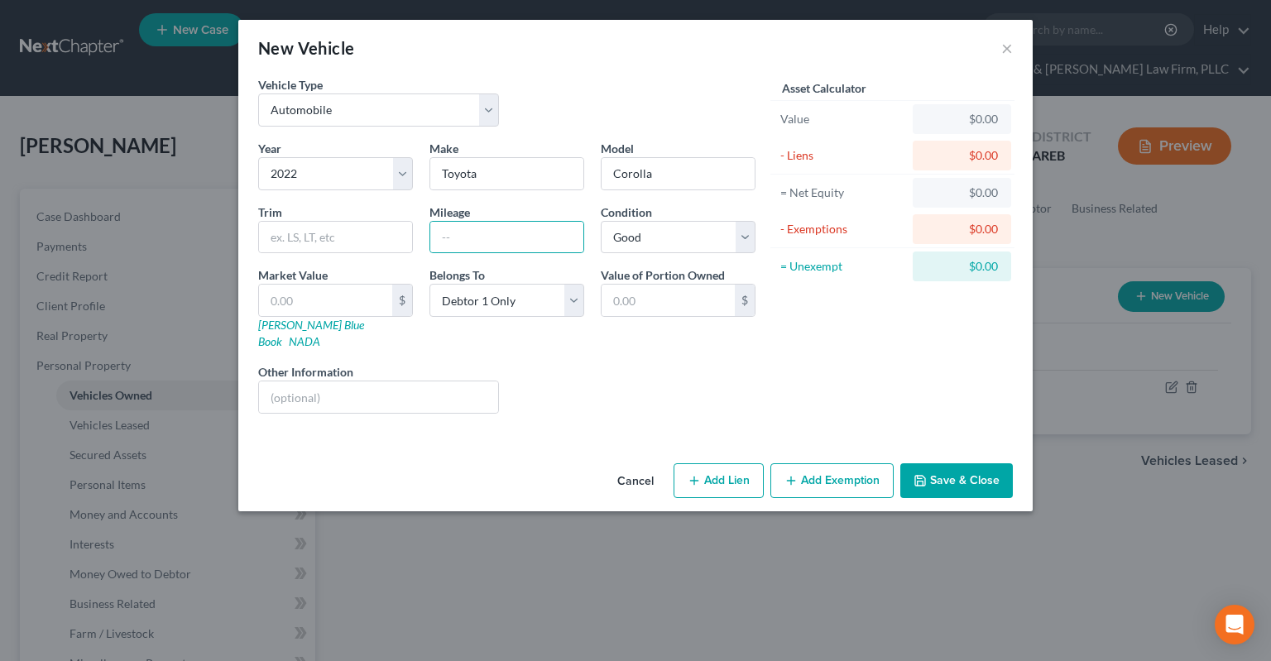
click at [703, 467] on button "Add Lien" at bounding box center [718, 480] width 90 height 35
select select "0"
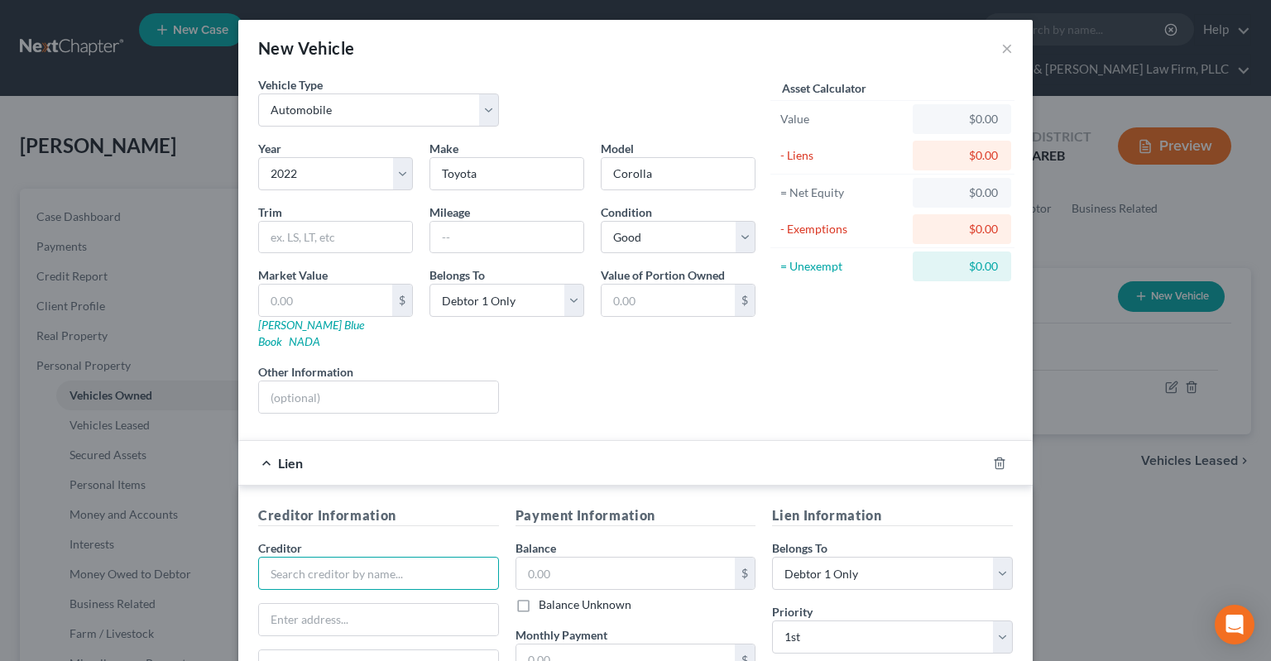
click at [460, 557] on input "text" at bounding box center [378, 573] width 241 height 33
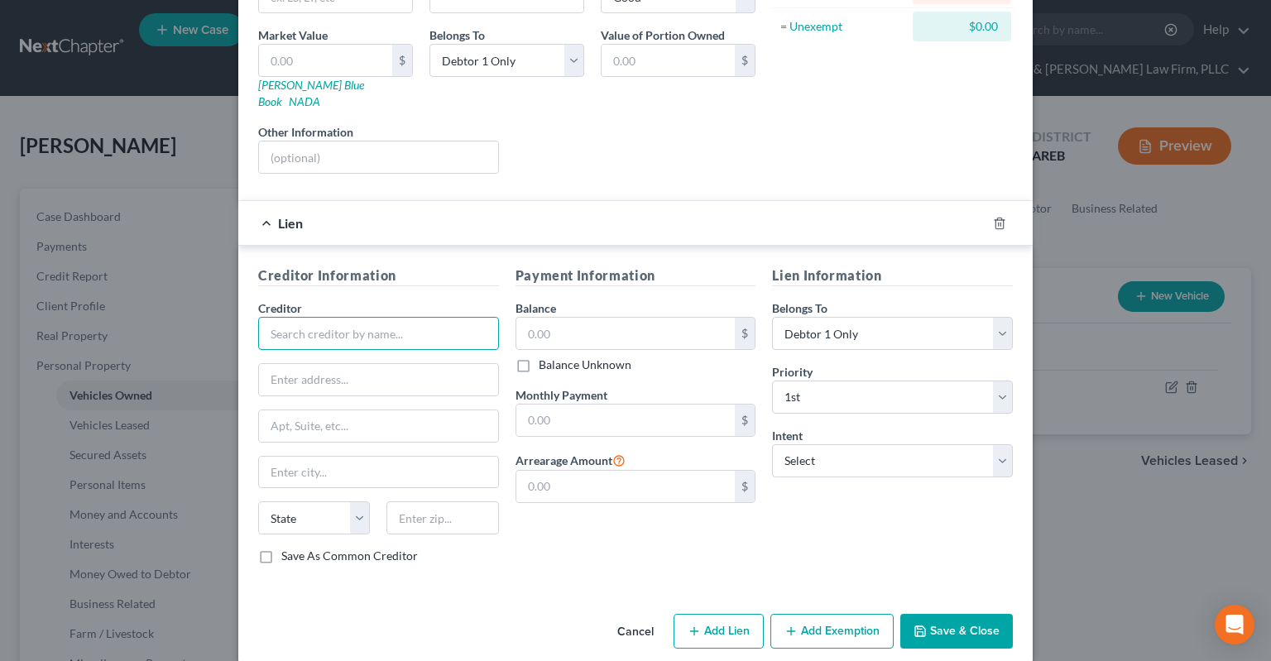
click at [409, 319] on input "text" at bounding box center [378, 333] width 241 height 33
type input "Lienholder"
click at [627, 318] on input "text" at bounding box center [625, 333] width 219 height 31
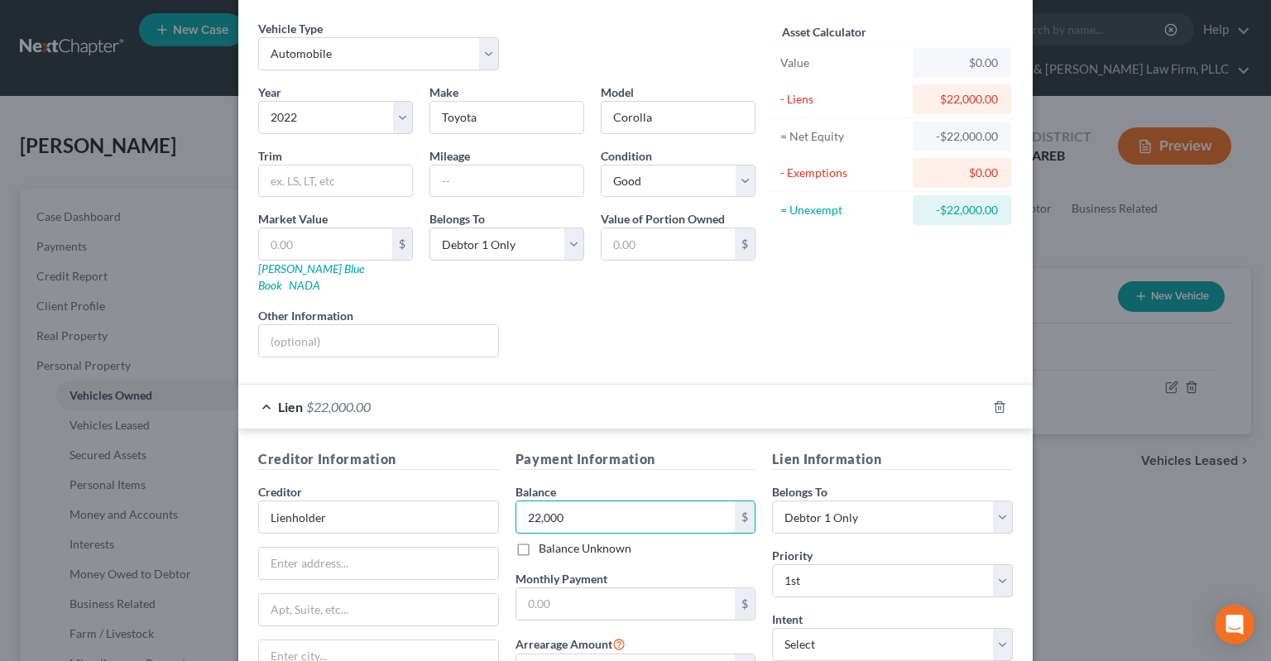
scroll to position [0, 0]
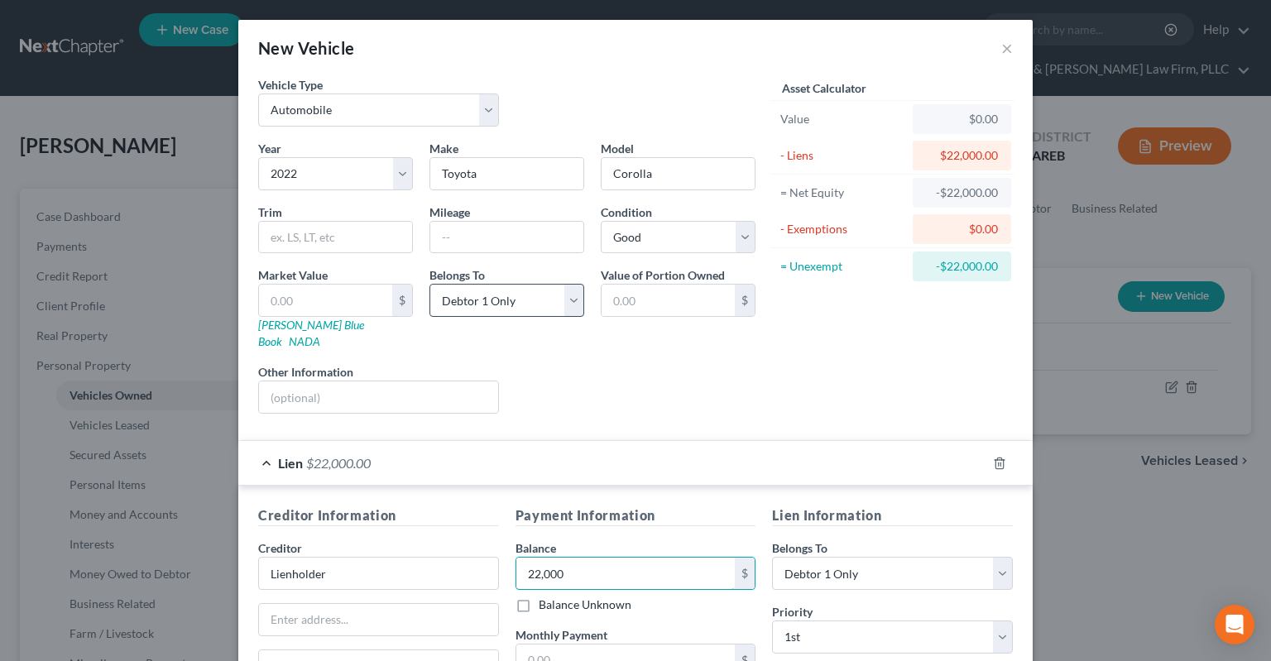
type input "22,000"
click at [429, 284] on select "Select Debtor 1 Only Debtor 2 Only Debtor 1 And Debtor 2 Only At Least One Of T…" at bounding box center [506, 300] width 155 height 33
select select "3"
click option "At Least One Of The Debtors And Another" at bounding box center [0, 0] width 0 height 0
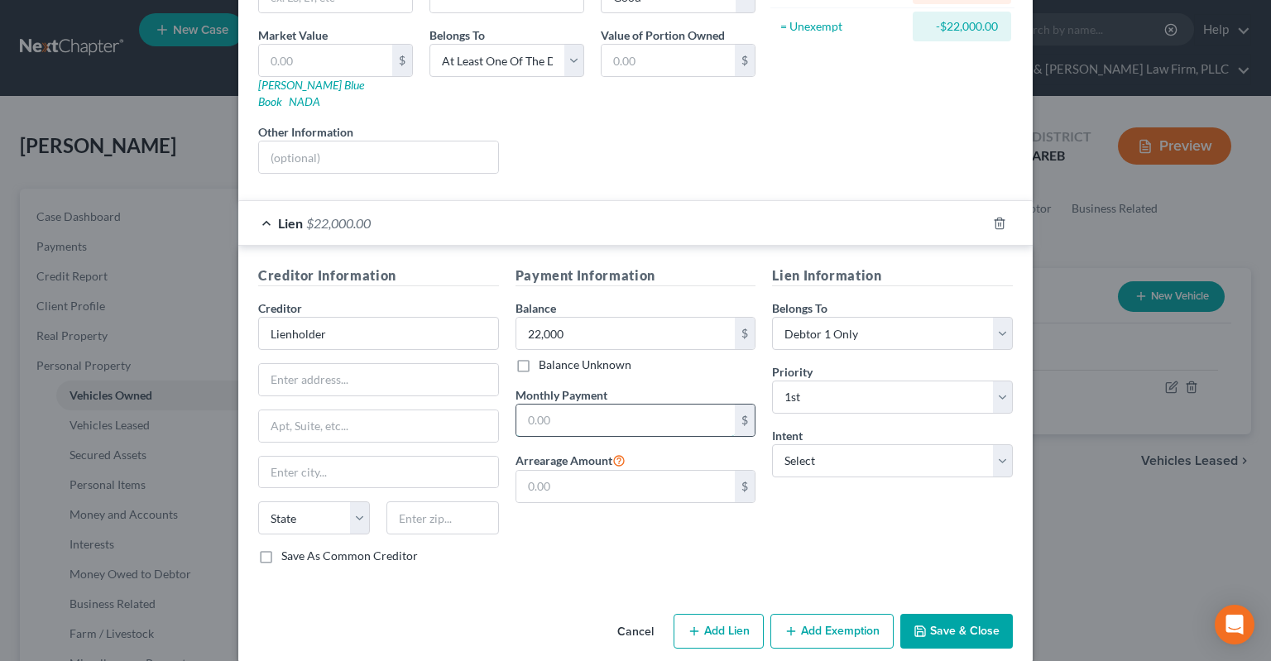
drag, startPoint x: 596, startPoint y: 415, endPoint x: 612, endPoint y: 407, distance: 18.5
click at [597, 415] on input "text" at bounding box center [625, 420] width 219 height 31
type input "474"
click at [772, 317] on select "Select Debtor 1 Only Debtor 2 Only Debtor 1 And Debtor 2 Only At Least One Of T…" at bounding box center [892, 333] width 241 height 33
select select "3"
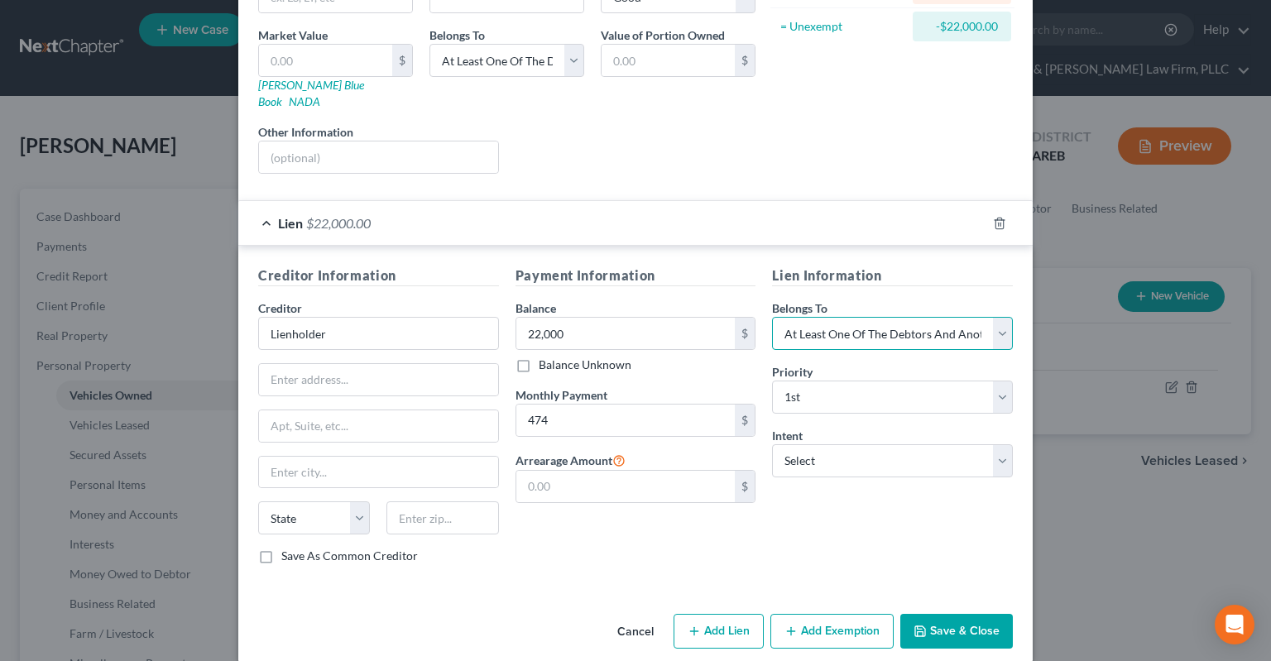
click option "At Least One Of The Debtors And Another" at bounding box center [0, 0] width 0 height 0
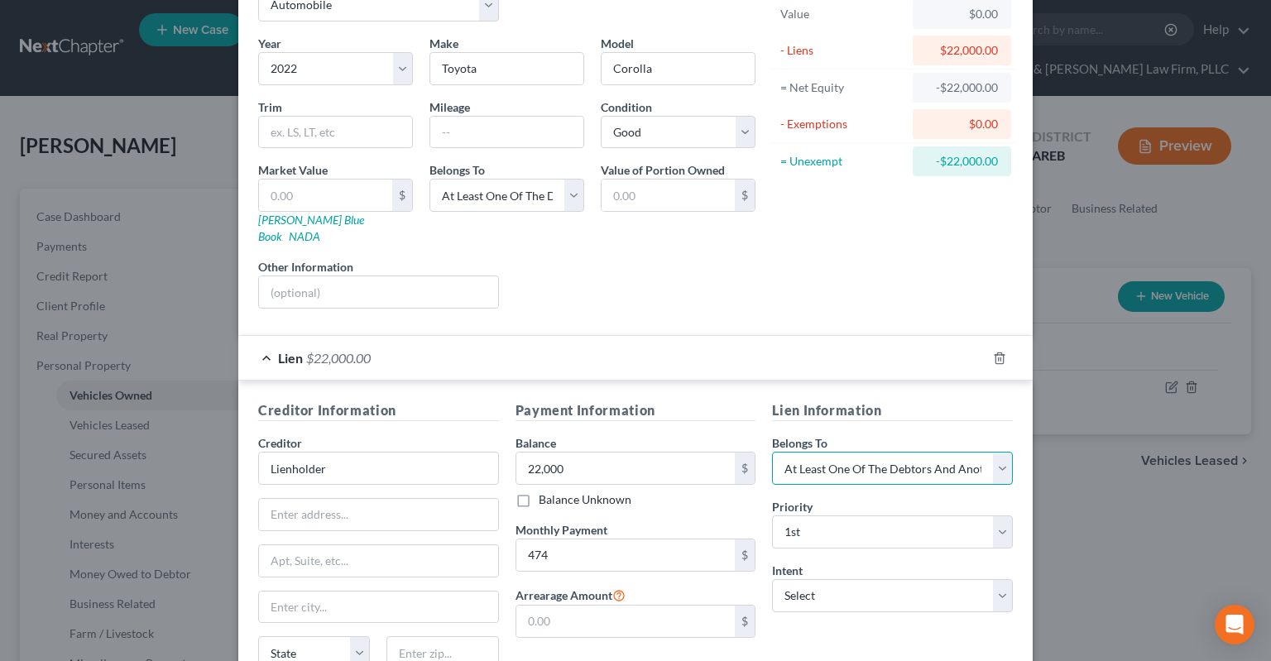
scroll to position [73, 0]
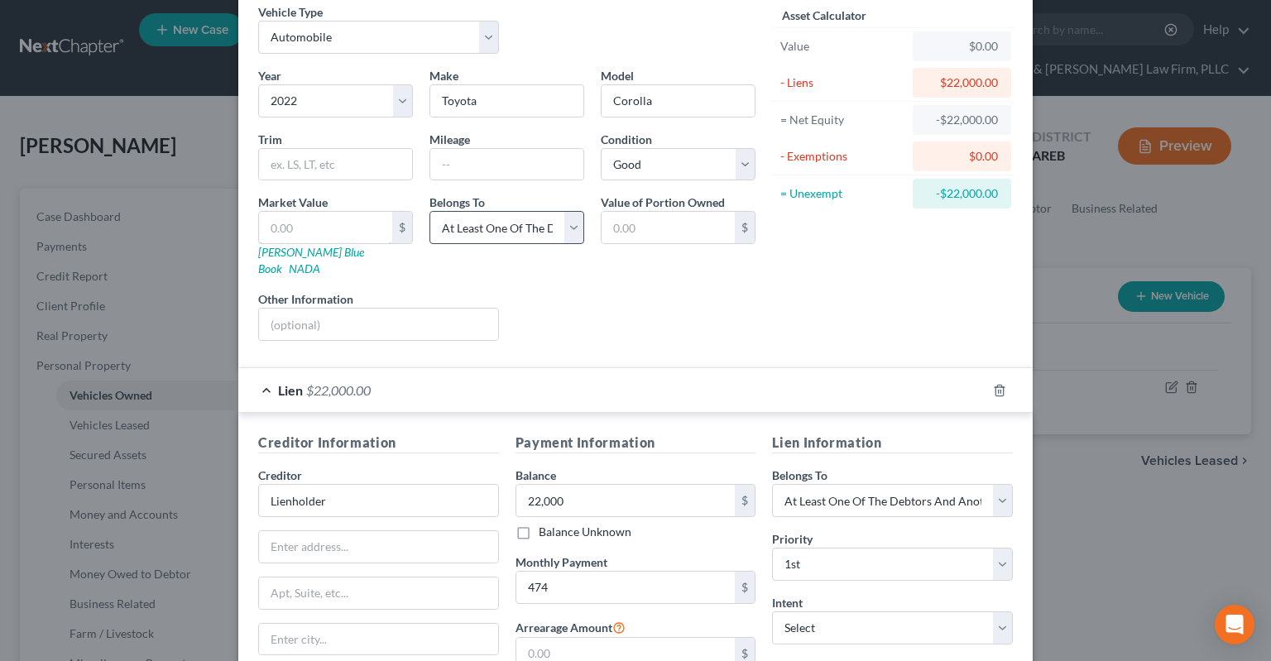
click at [352, 213] on input "text" at bounding box center [325, 227] width 133 height 31
click at [680, 323] on div "Year Select 2026 2025 2024 2023 2022 2021 2020 2019 2018 2017 2016 2015 2014 20…" at bounding box center [507, 210] width 514 height 287
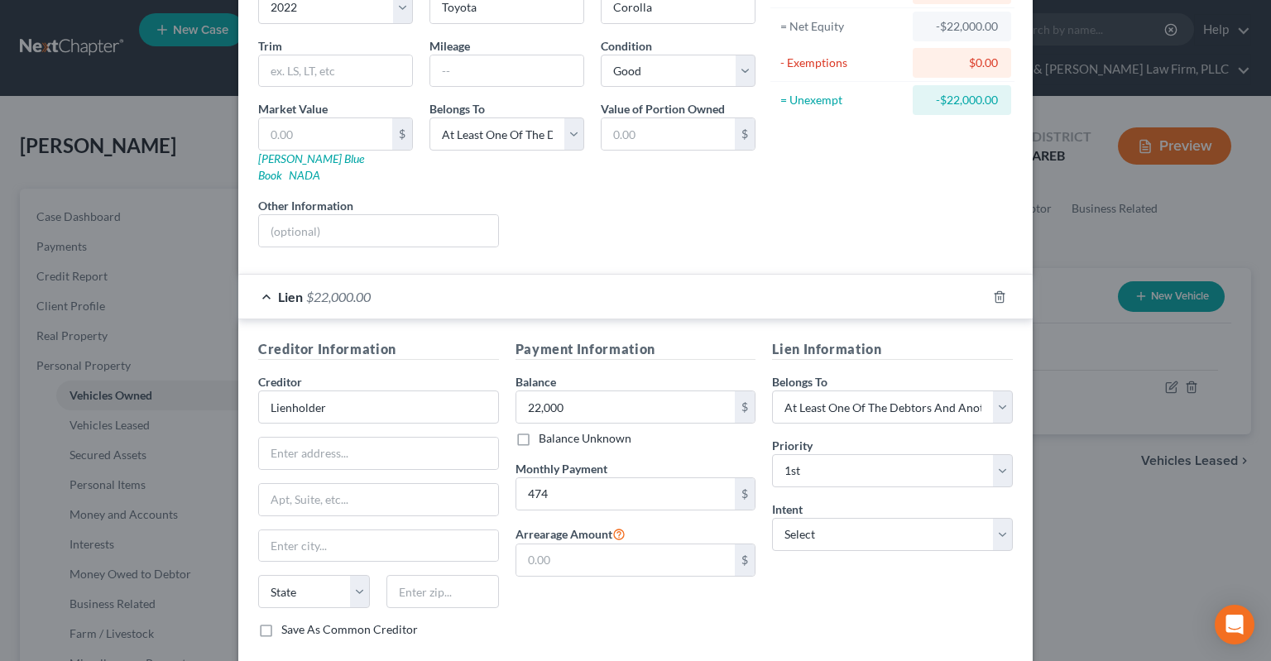
scroll to position [240, 0]
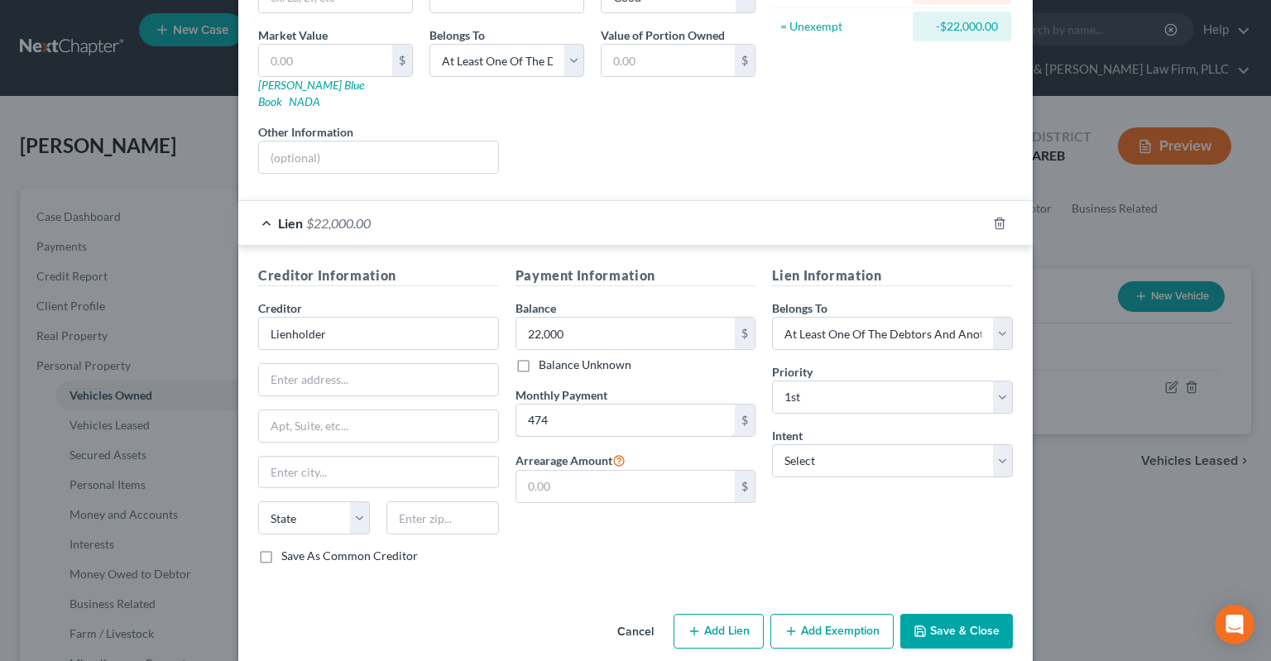
drag, startPoint x: 615, startPoint y: 395, endPoint x: 508, endPoint y: 406, distance: 107.4
click at [516, 405] on input "474" at bounding box center [625, 420] width 219 height 31
drag, startPoint x: 571, startPoint y: 407, endPoint x: 538, endPoint y: 385, distance: 39.9
click at [516, 405] on input "474" at bounding box center [625, 420] width 219 height 31
type input "0"
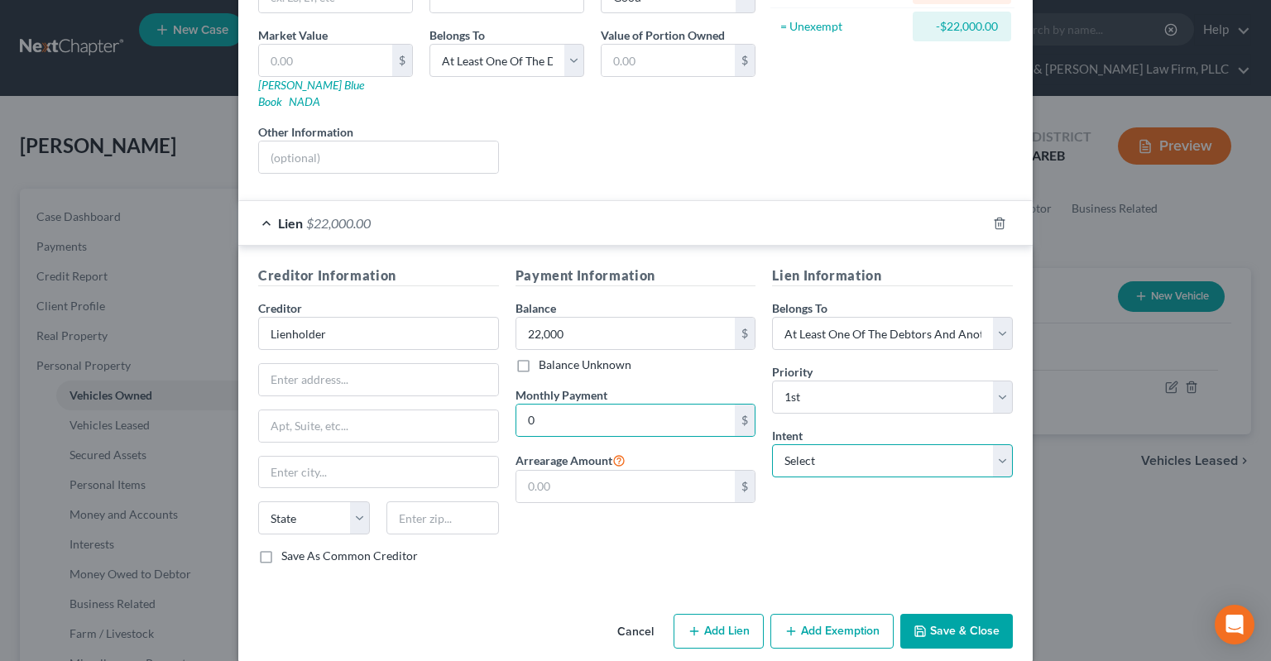
click at [772, 444] on select "Select Surrender Redeem Reaffirm Avoid Other" at bounding box center [892, 460] width 241 height 33
select select "0"
click option "Surrender" at bounding box center [0, 0] width 0 height 0
click at [935, 614] on button "Save & Close" at bounding box center [956, 631] width 113 height 35
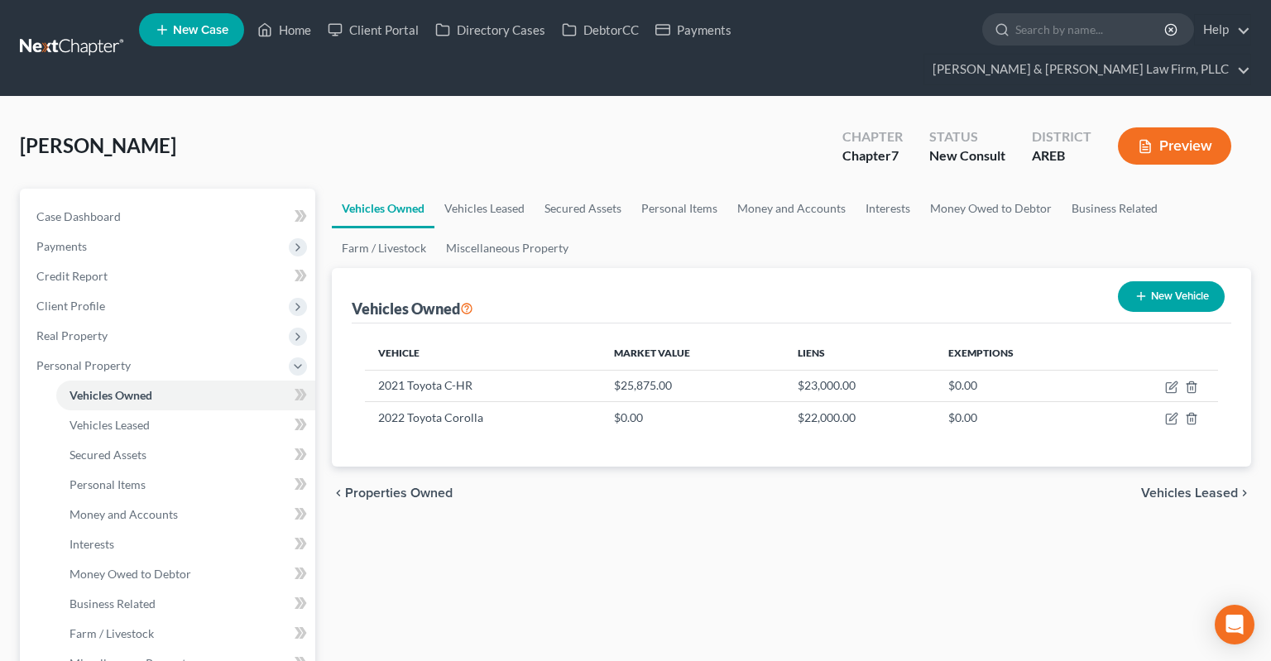
click at [1147, 281] on button "New Vehicle" at bounding box center [1171, 296] width 107 height 31
select select "0"
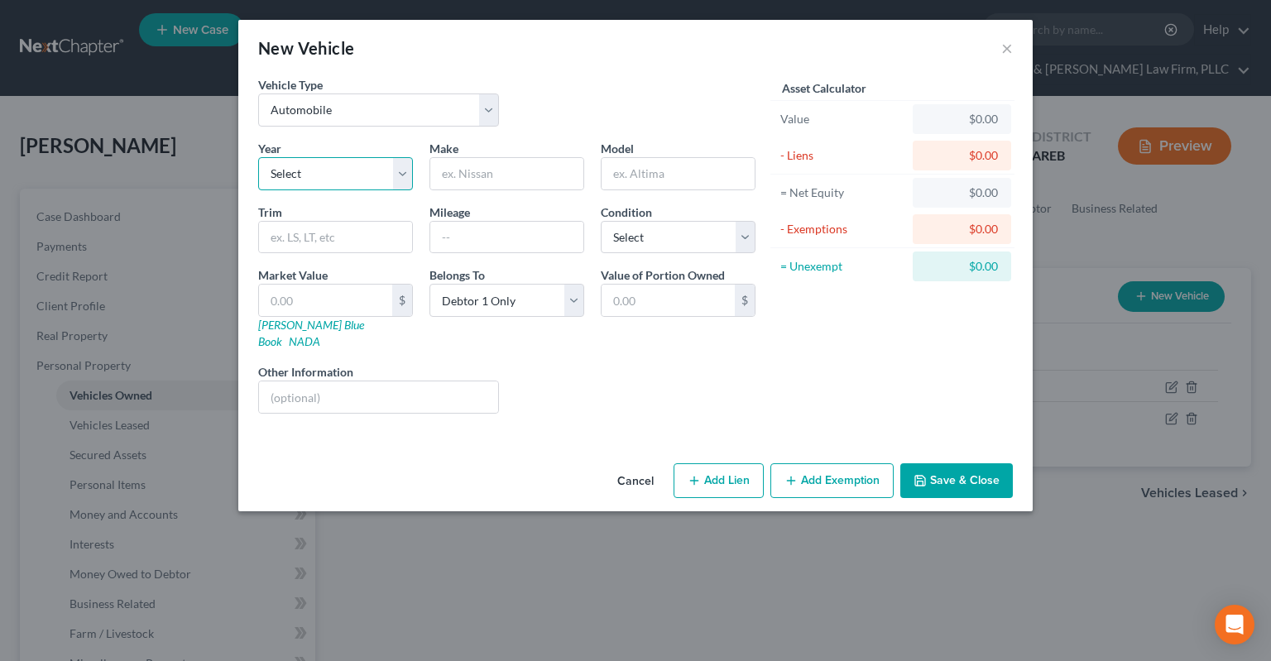
click at [258, 157] on select "Select 2026 2025 2024 2023 2022 2021 2020 2019 2018 2017 2016 2015 2014 2013 20…" at bounding box center [335, 173] width 155 height 33
select select "14"
click option "2012" at bounding box center [0, 0] width 0 height 0
click at [503, 174] on input "text" at bounding box center [506, 173] width 153 height 31
type input "Toyota"
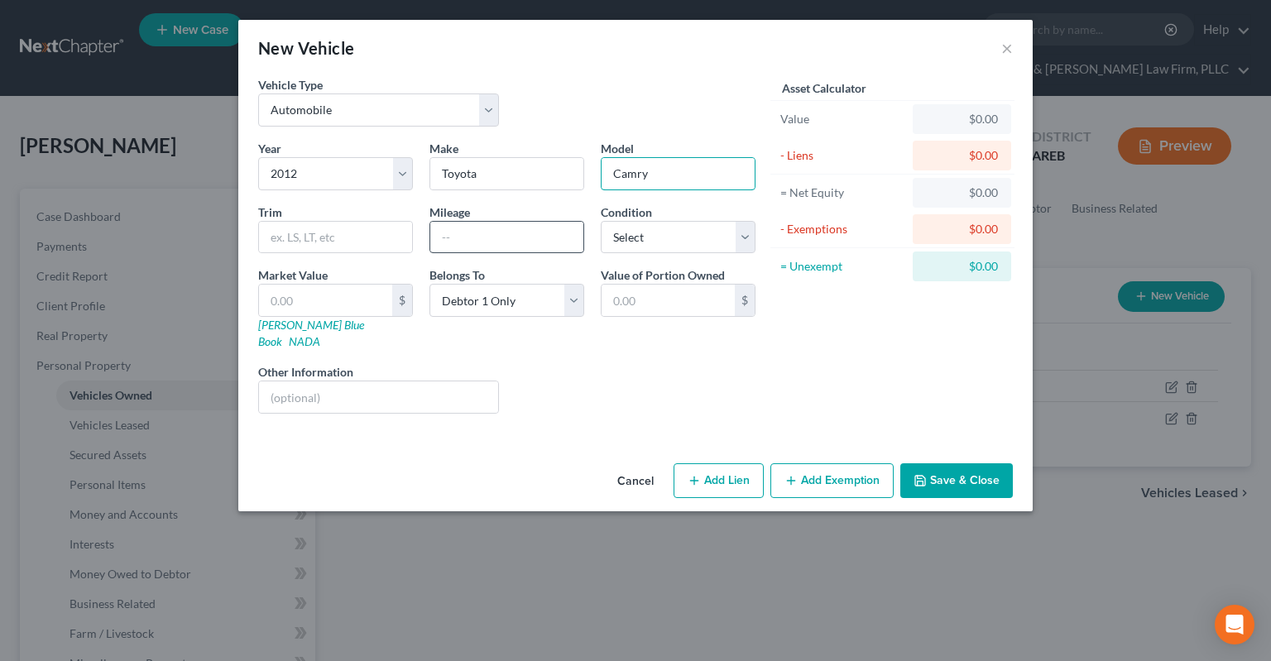
type input "Camry"
drag, startPoint x: 495, startPoint y: 241, endPoint x: 540, endPoint y: 228, distance: 47.4
click at [500, 240] on input "text" at bounding box center [506, 237] width 153 height 31
type input "4"
type input "150000"
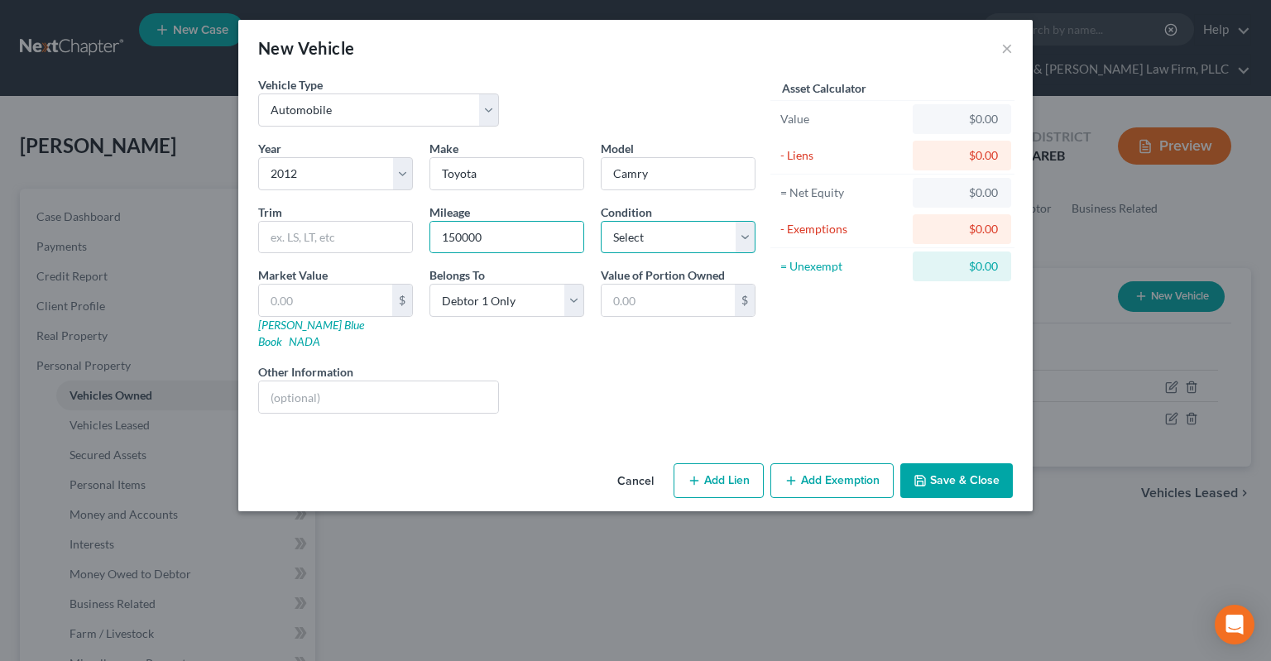
click at [601, 221] on select "Select Excellent Very Good Good Fair Poor" at bounding box center [678, 237] width 155 height 33
click option "Fair" at bounding box center [0, 0] width 0 height 0
click at [601, 221] on select "Select Excellent Very Good Good Fair Poor" at bounding box center [678, 237] width 155 height 33
select select "4"
click option "Poor" at bounding box center [0, 0] width 0 height 0
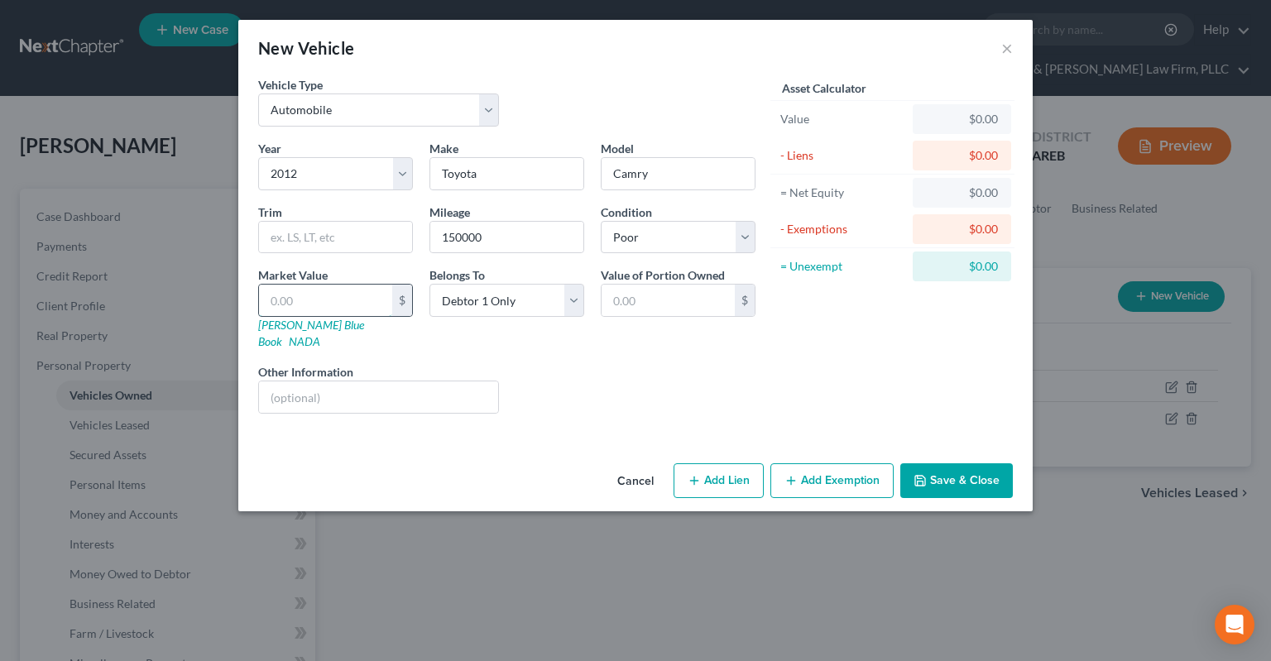
click at [376, 301] on input "text" at bounding box center [325, 300] width 133 height 31
drag, startPoint x: 357, startPoint y: 285, endPoint x: 341, endPoint y: 294, distance: 17.8
click at [341, 285] on input "text" at bounding box center [325, 300] width 133 height 31
paste input "$3,575"
type input "$3,575"
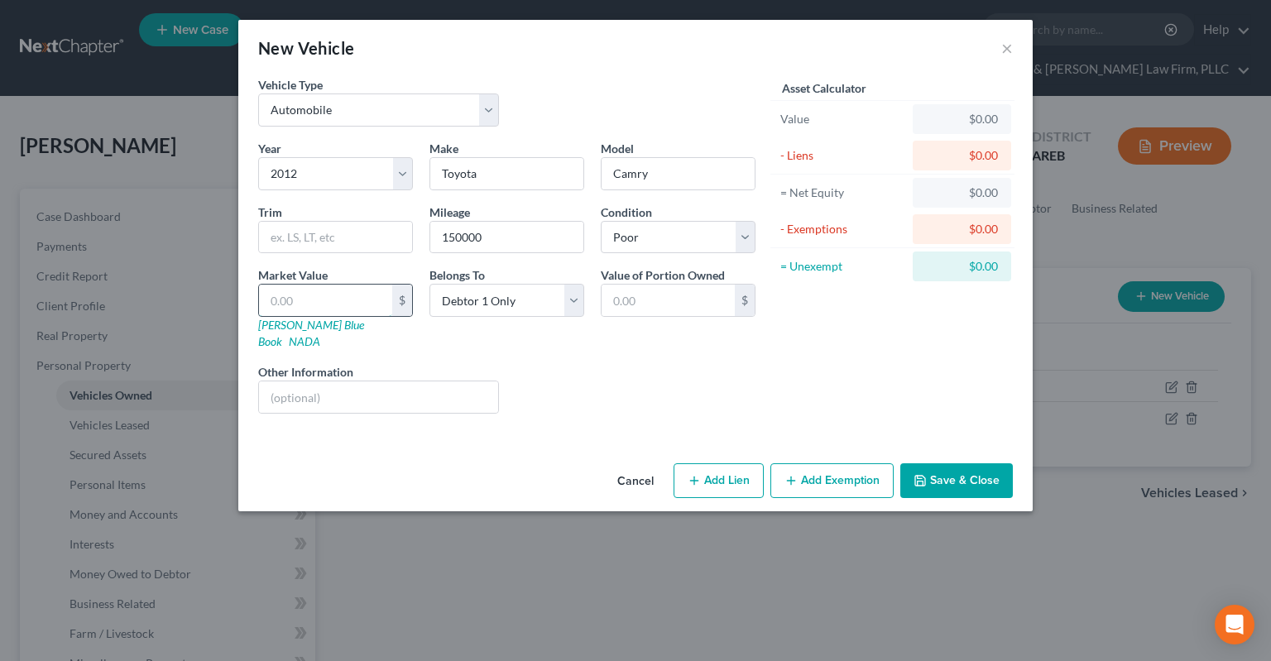
type input "3,575.00"
type input "3,575"
click at [710, 418] on div "Vehicle Type Select Automobile Truck Trailer Watercraft Aircraft Motor Home Atv…" at bounding box center [635, 266] width 794 height 381
click at [939, 463] on button "Save & Close" at bounding box center [956, 480] width 113 height 35
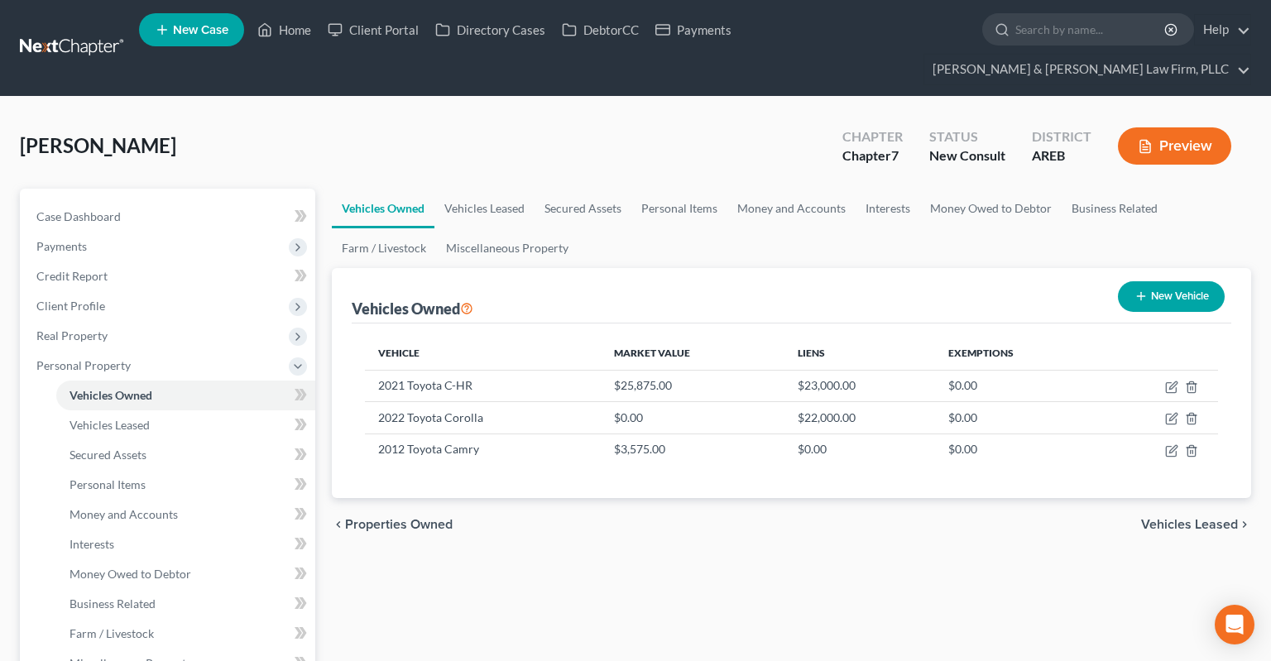
click at [1142, 290] on icon "button" at bounding box center [1140, 296] width 13 height 13
select select "0"
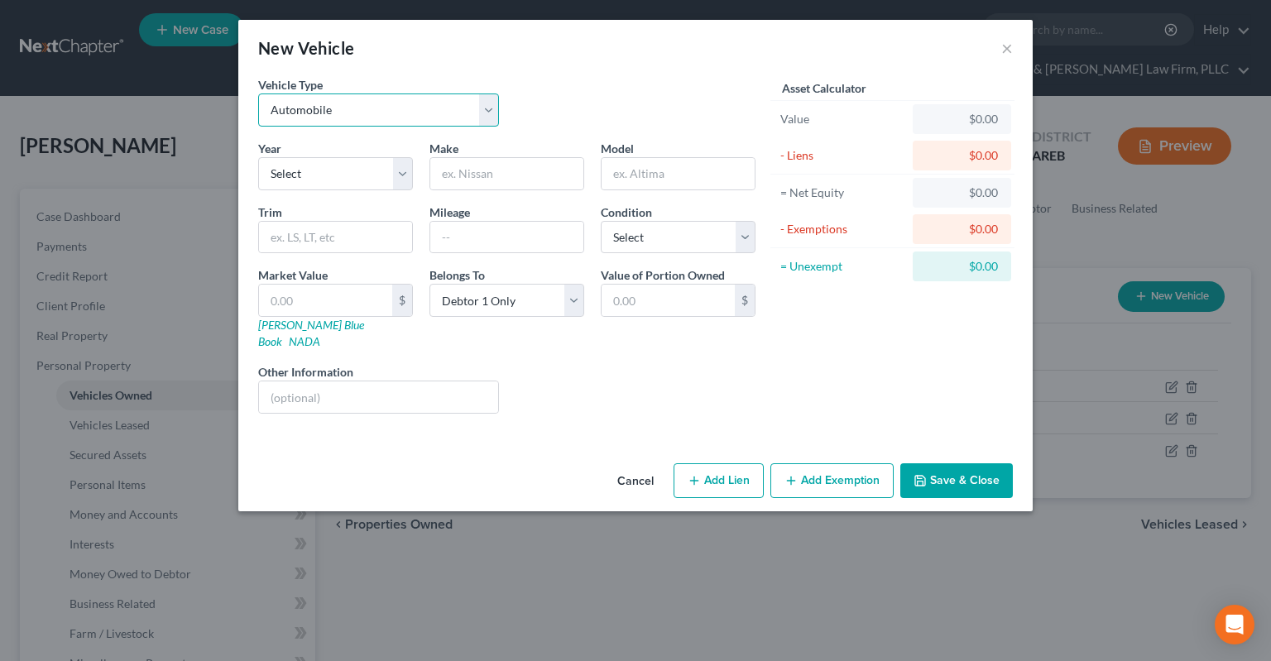
click at [258, 93] on select "Select Automobile Truck Trailer Watercraft Aircraft Motor Home Atv Other Vehicle" at bounding box center [378, 109] width 241 height 33
click at [378, 117] on select "Select Automobile Truck Trailer Watercraft Aircraft Motor Home Atv Other Vehicle" at bounding box center [378, 109] width 241 height 33
click at [546, 141] on div "Make *" at bounding box center [506, 165] width 171 height 50
click at [258, 157] on select "Select 2026 2025 2024 2023 2022 2021 2020 2019 2018 2017 2016 2015 2014 2013 20…" at bounding box center [335, 173] width 155 height 33
click at [539, 130] on div "Vehicle Type Select Automobile Truck Trailer Watercraft Aircraft Motor Home Atv…" at bounding box center [507, 108] width 514 height 64
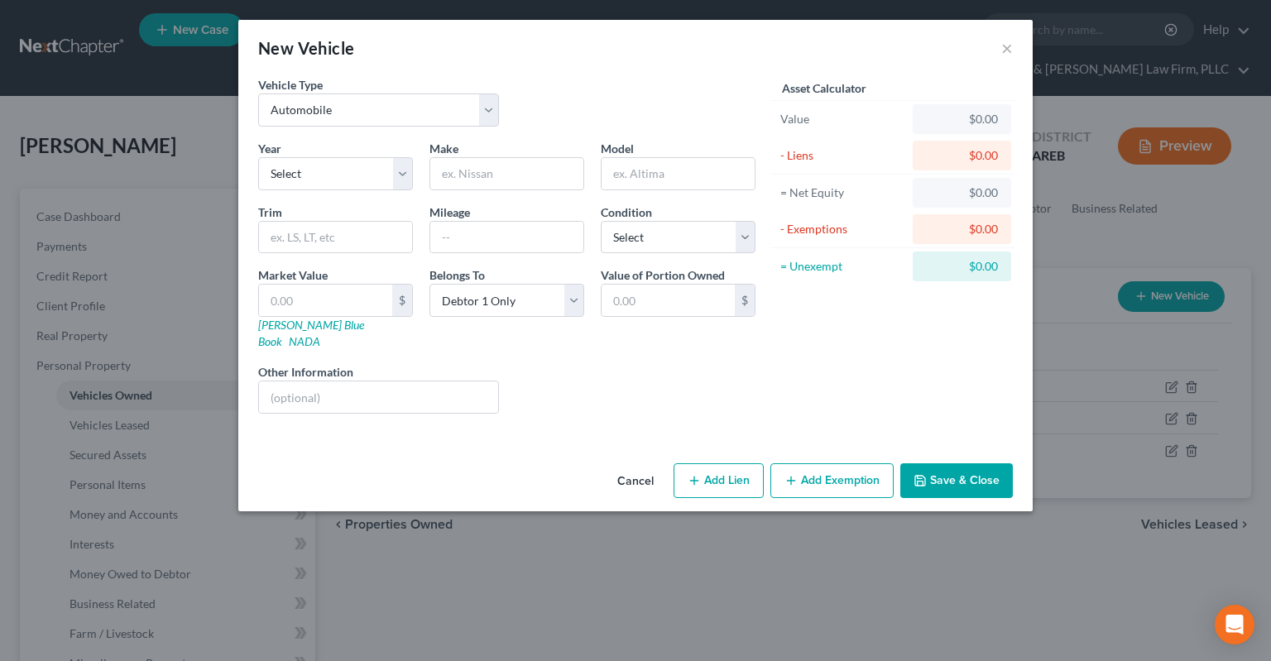
drag, startPoint x: 644, startPoint y: 461, endPoint x: 637, endPoint y: 482, distance: 21.7
click at [644, 465] on button "Cancel" at bounding box center [635, 481] width 63 height 33
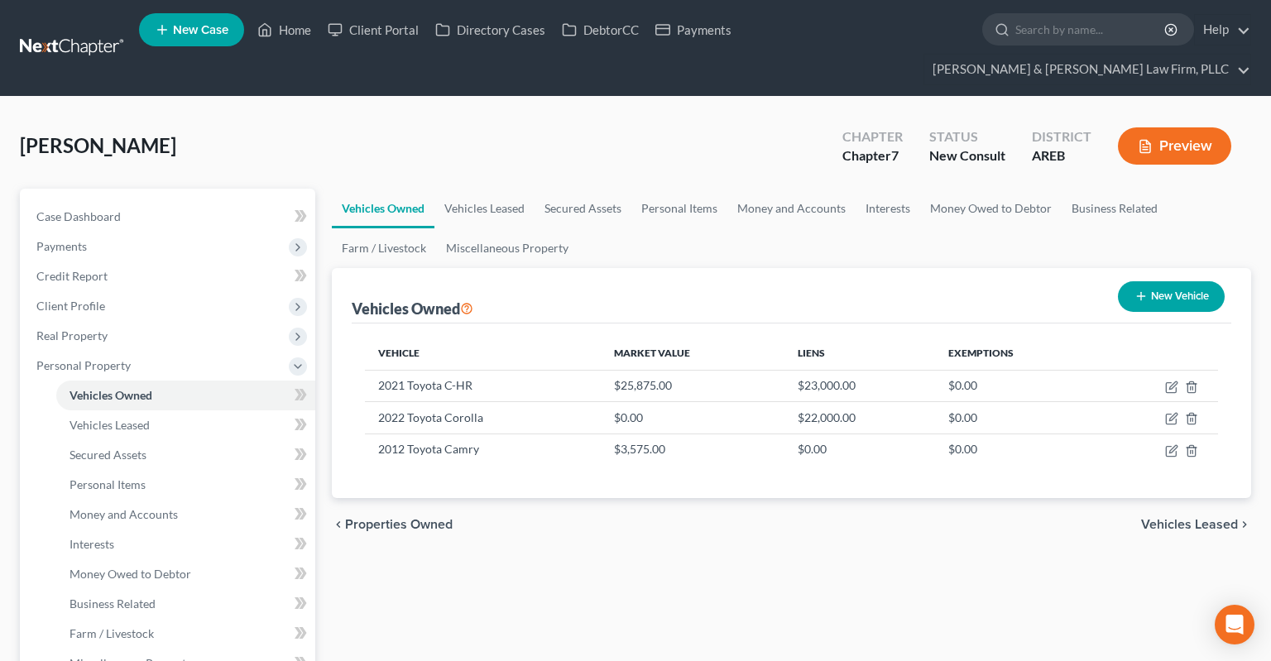
click at [697, 189] on link "Personal Items" at bounding box center [679, 209] width 96 height 40
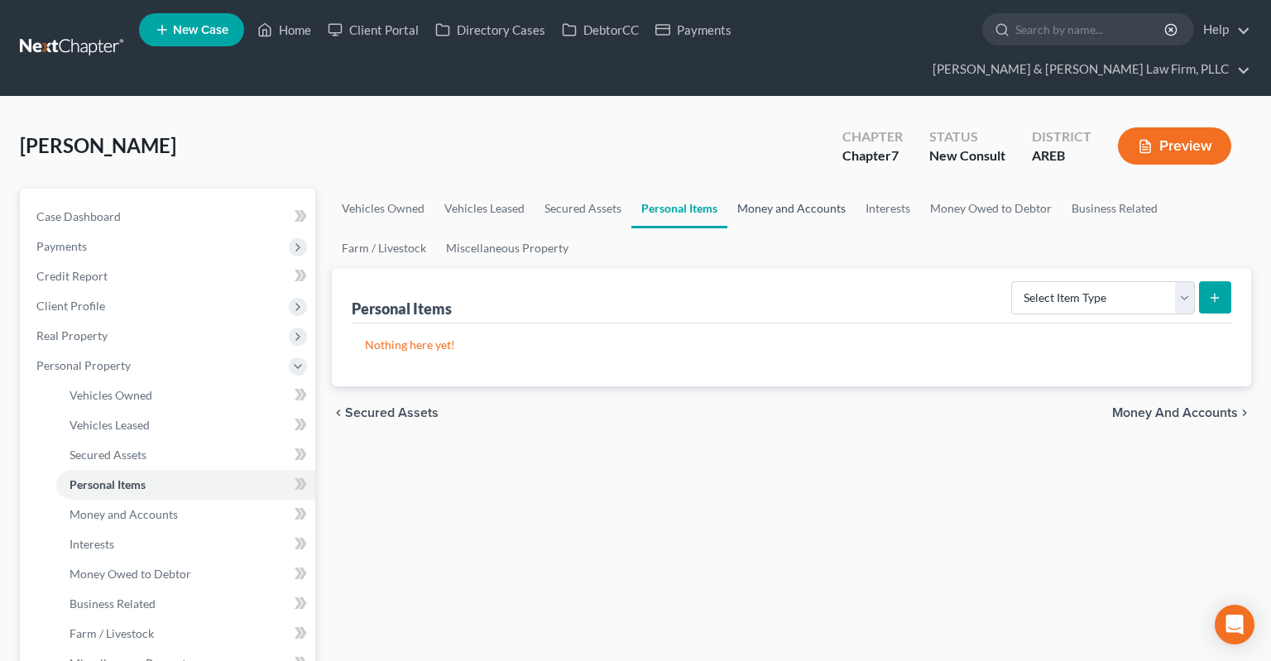
click at [769, 189] on link "Money and Accounts" at bounding box center [791, 209] width 128 height 40
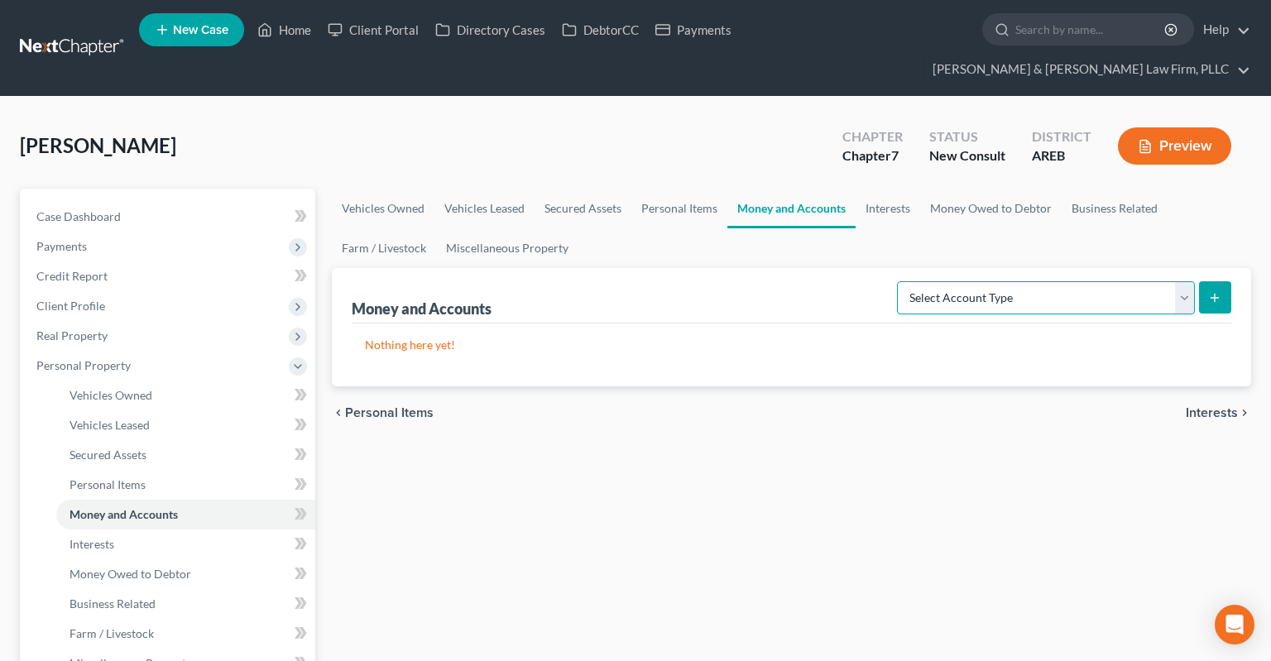
click at [897, 281] on select "Select Account Type Brokerage Cash on Hand Certificates of Deposit Checking Acc…" at bounding box center [1046, 297] width 298 height 33
select select "checking"
click option "Checking Account" at bounding box center [0, 0] width 0 height 0
click at [1208, 281] on button "submit" at bounding box center [1215, 297] width 32 height 32
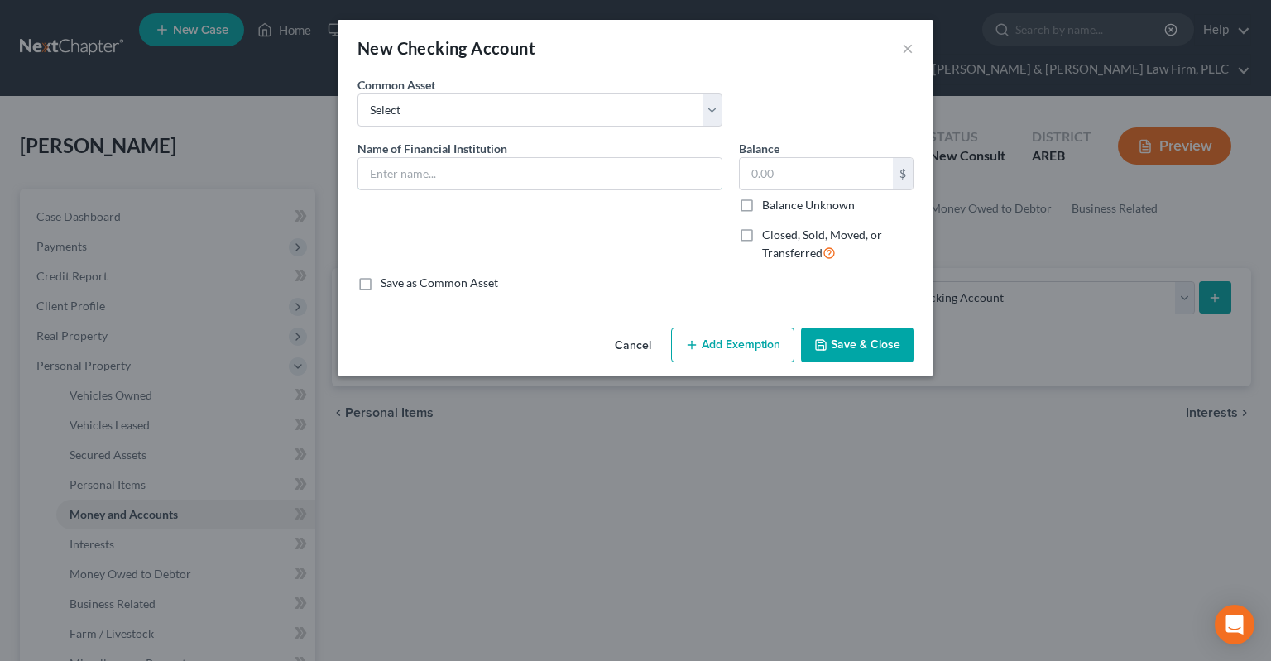
drag, startPoint x: 459, startPoint y: 170, endPoint x: 640, endPoint y: 223, distance: 188.5
click at [459, 171] on input "text" at bounding box center [539, 173] width 363 height 31
type input "Bank of America"
click at [862, 363] on div "Cancel Add Exemption Save & Close" at bounding box center [636, 348] width 596 height 55
click at [862, 351] on button "Save & Close" at bounding box center [857, 345] width 113 height 35
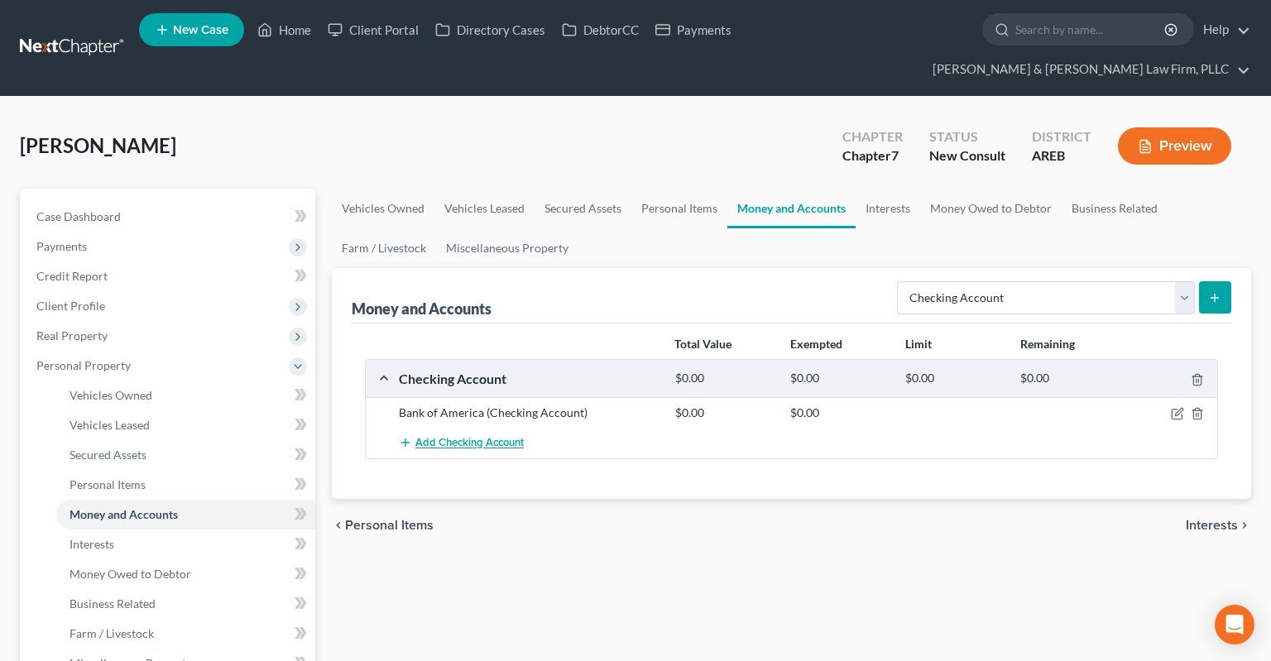
click at [439, 437] on span "Add Checking Account" at bounding box center [469, 443] width 108 height 13
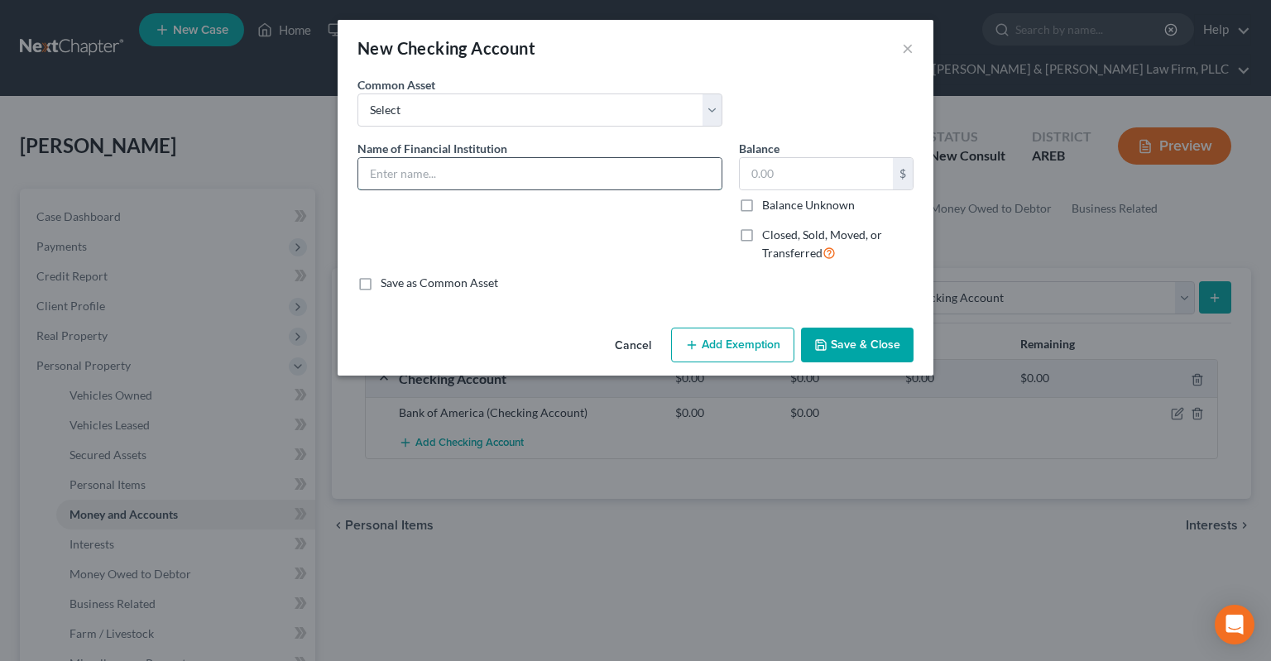
click at [420, 181] on input "text" at bounding box center [539, 173] width 363 height 31
type input "Chime"
click at [849, 342] on button "Save & Close" at bounding box center [857, 345] width 113 height 35
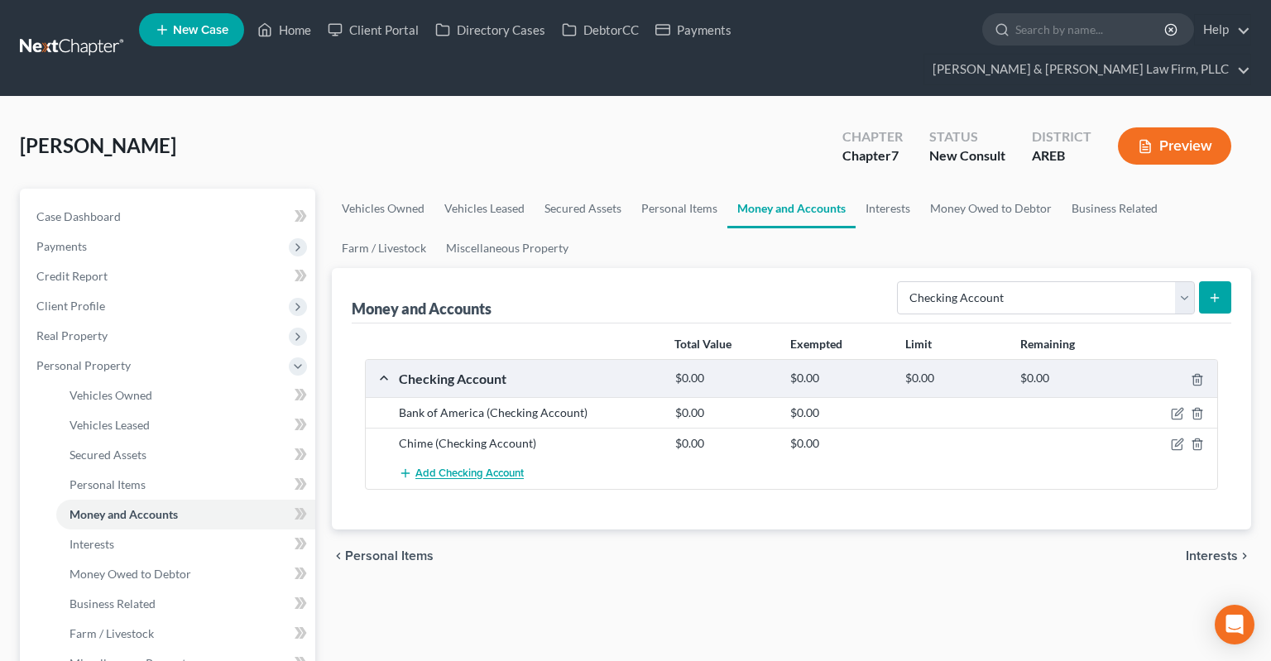
click at [511, 467] on span "Add Checking Account" at bounding box center [469, 473] width 108 height 13
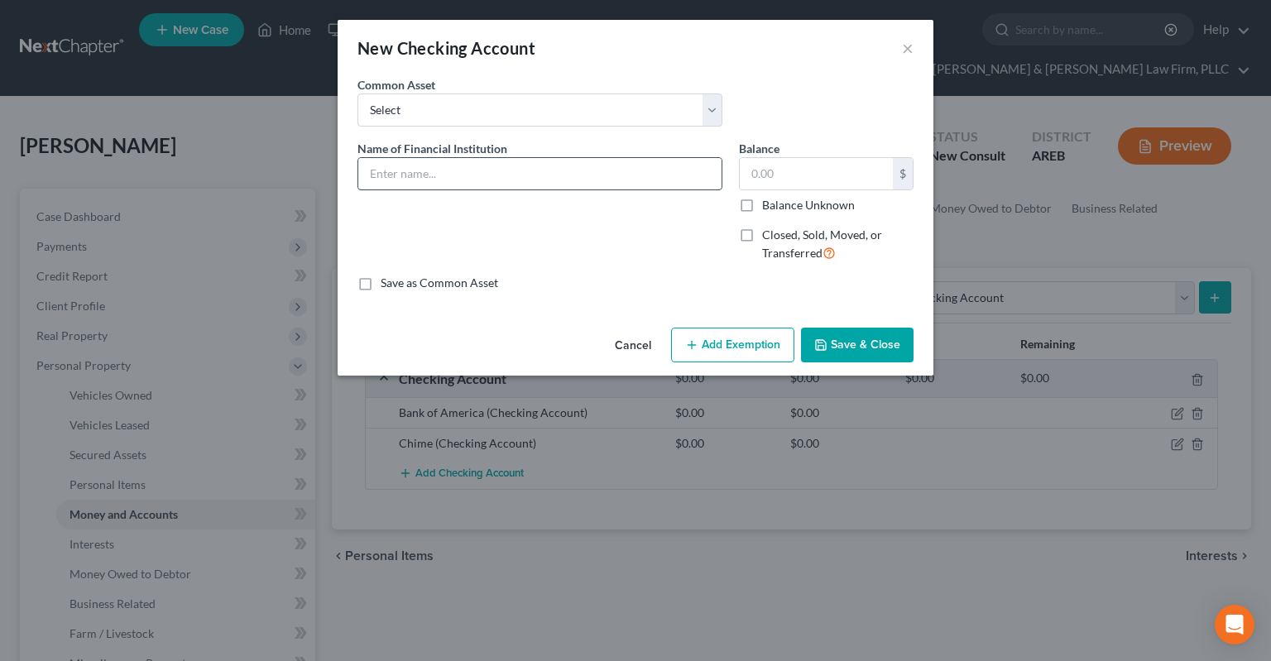
click at [439, 172] on input "text" at bounding box center [539, 173] width 363 height 31
type input "Cash App"
click at [839, 338] on button "Save & Close" at bounding box center [857, 345] width 113 height 35
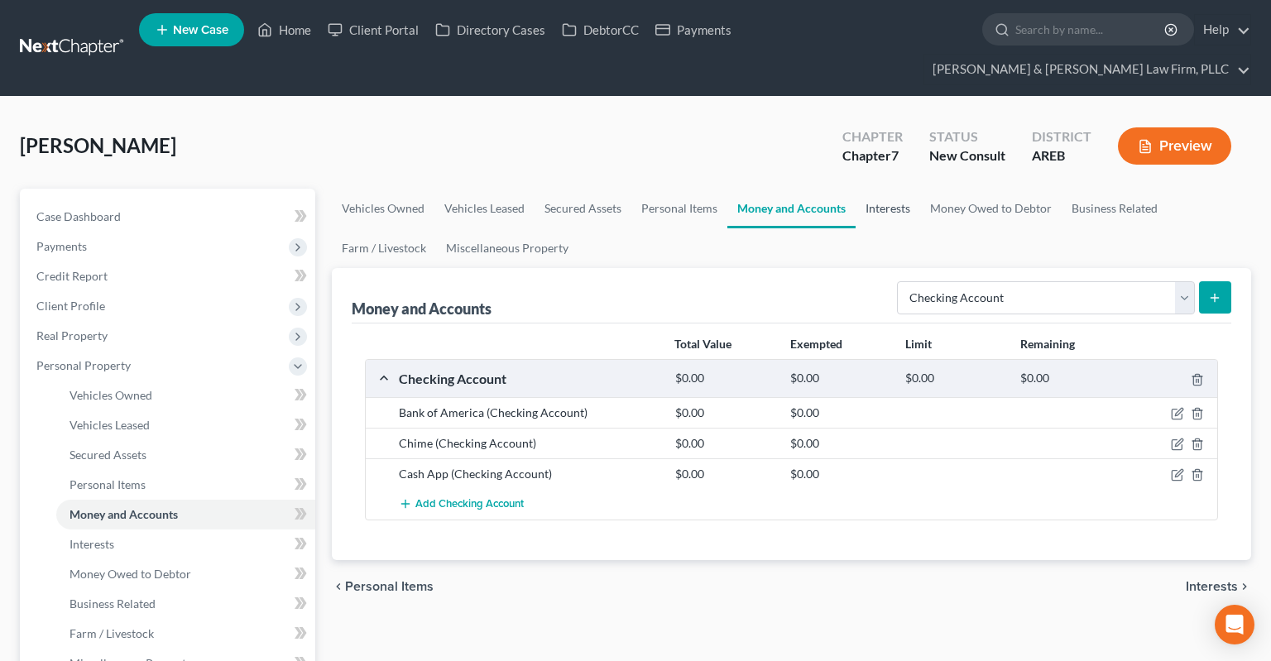
click at [894, 189] on link "Interests" at bounding box center [888, 209] width 65 height 40
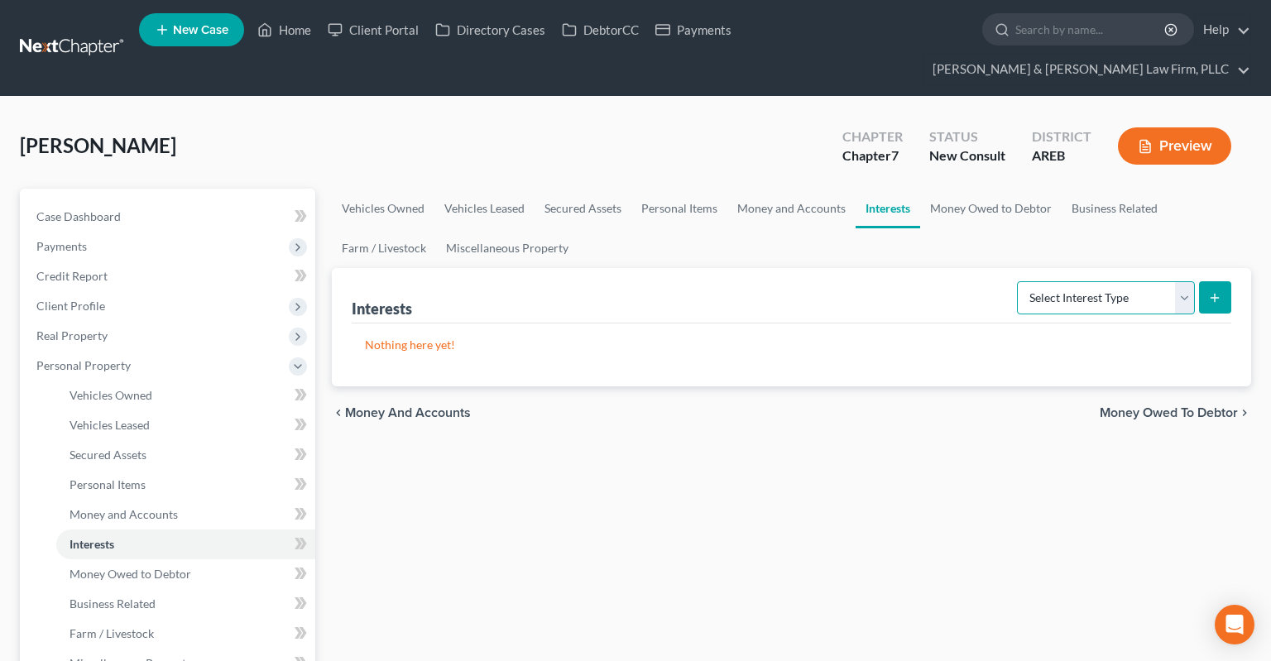
click at [1017, 281] on select "Select Interest Type 401K Annuity Bond Education IRA Government Bond Government…" at bounding box center [1106, 297] width 178 height 33
select select "term_life_insurance"
click option "Term Life Insurance" at bounding box center [0, 0] width 0 height 0
drag, startPoint x: 1221, startPoint y: 261, endPoint x: 1046, endPoint y: 249, distance: 175.8
click at [1221, 291] on icon "submit" at bounding box center [1214, 297] width 13 height 13
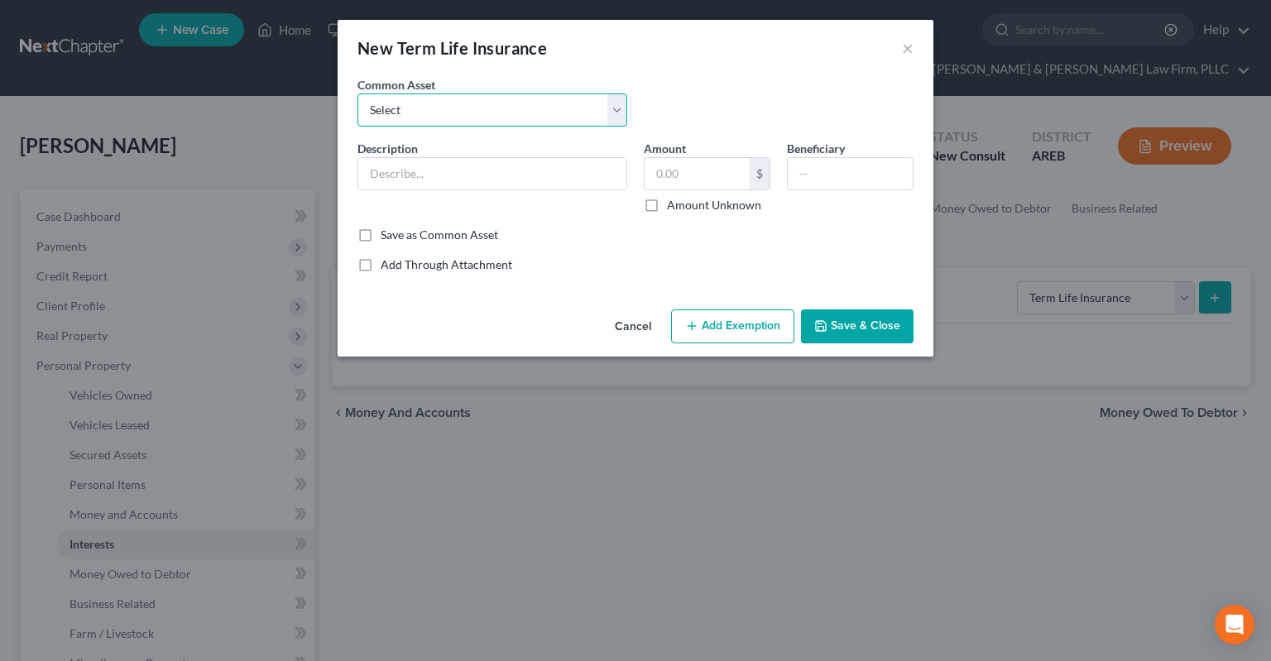
click at [357, 93] on select "Select Term life insurance" at bounding box center [492, 109] width 270 height 33
select select "0"
click option "Term life insurance" at bounding box center [0, 0] width 0 height 0
type input "Term life insurance"
click at [846, 327] on button "Save & Close" at bounding box center [857, 326] width 113 height 35
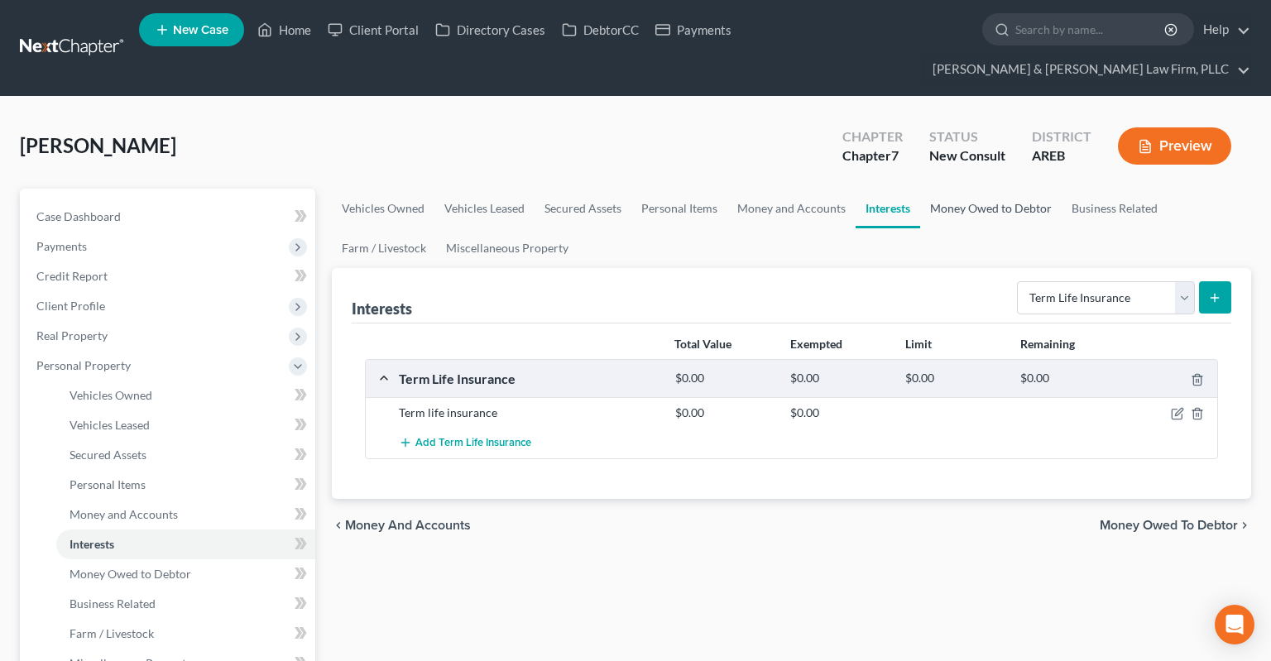
drag, startPoint x: 954, startPoint y: 187, endPoint x: 1109, endPoint y: 213, distance: 157.0
click at [954, 189] on link "Money Owed to Debtor" at bounding box center [990, 209] width 141 height 40
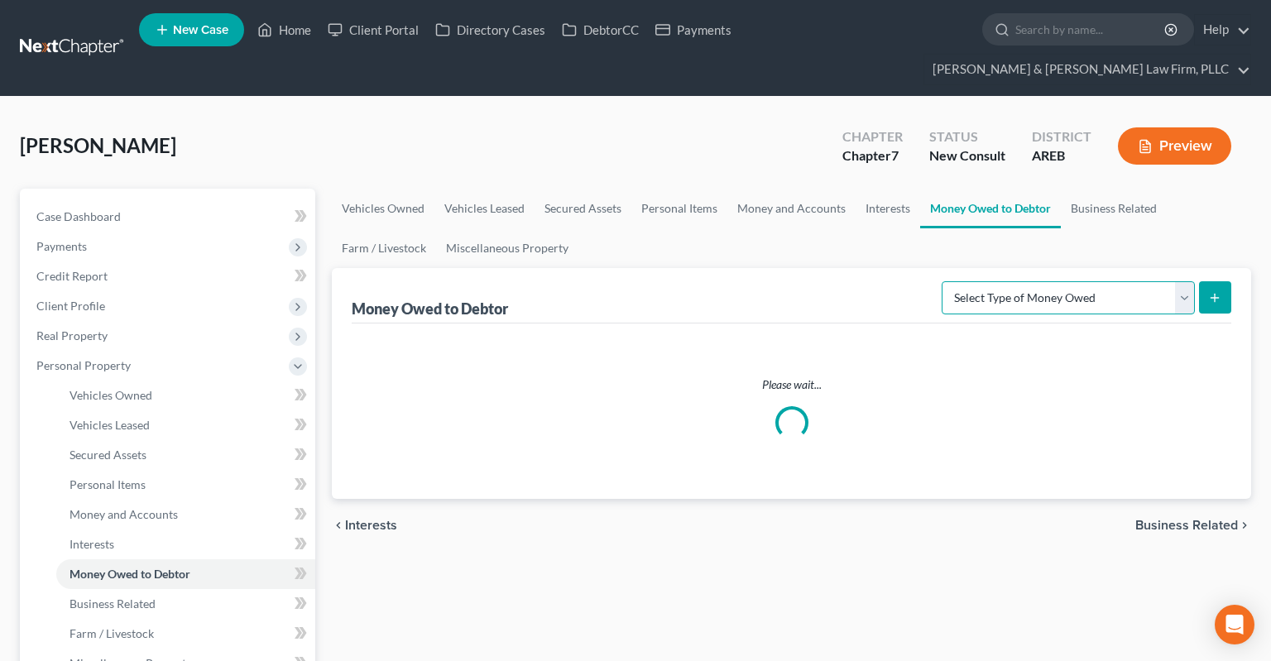
click at [942, 281] on select "Select Type of Money Owed Accounts Receivable Alimony Child Support Claims Agai…" at bounding box center [1068, 297] width 253 height 33
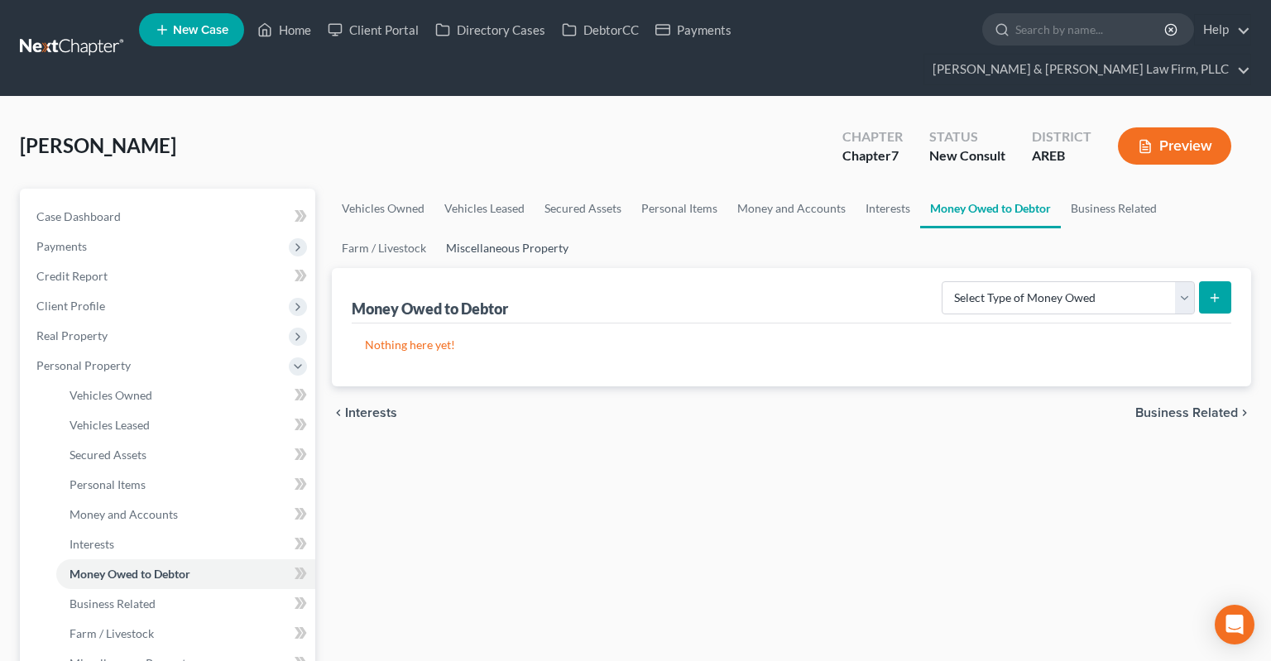
drag, startPoint x: 1065, startPoint y: 264, endPoint x: 650, endPoint y: 221, distance: 417.6
click at [525, 228] on link "Miscellaneous Property" at bounding box center [507, 248] width 142 height 40
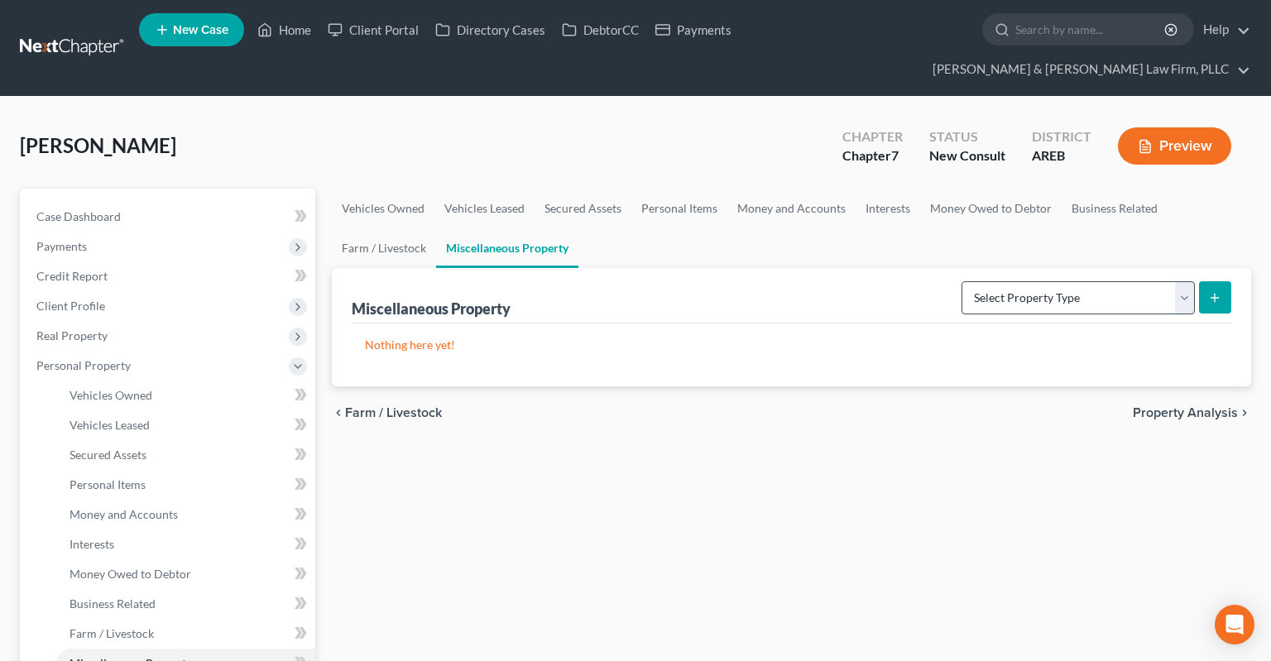
click at [997, 283] on div "Select Property Type Assigned for Creditor Benefit [DATE] Holding for Another N…" at bounding box center [1093, 297] width 276 height 44
click at [961, 281] on select "Select Property Type Assigned for Creditor Benefit [DATE] Holding for Another N…" at bounding box center [1077, 297] width 233 height 33
click at [990, 220] on ul "Vehicles Owned Vehicles Leased Secured Assets Personal Items Money and Accounts…" at bounding box center [791, 228] width 919 height 79
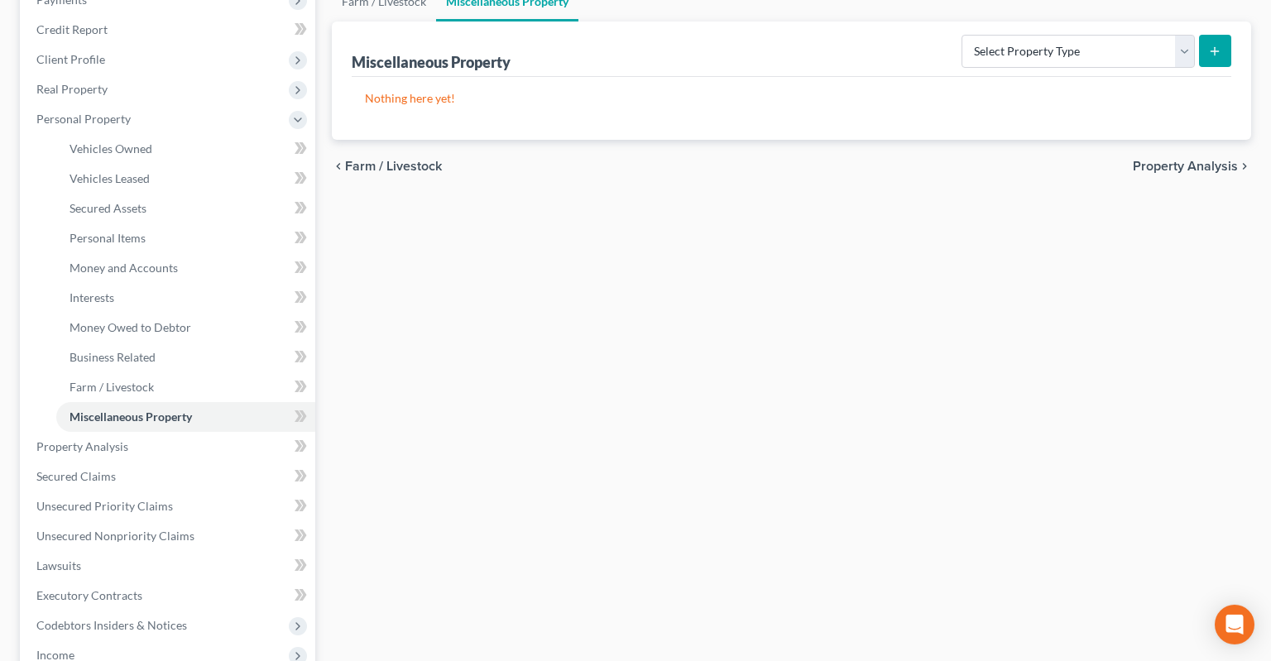
scroll to position [261, 0]
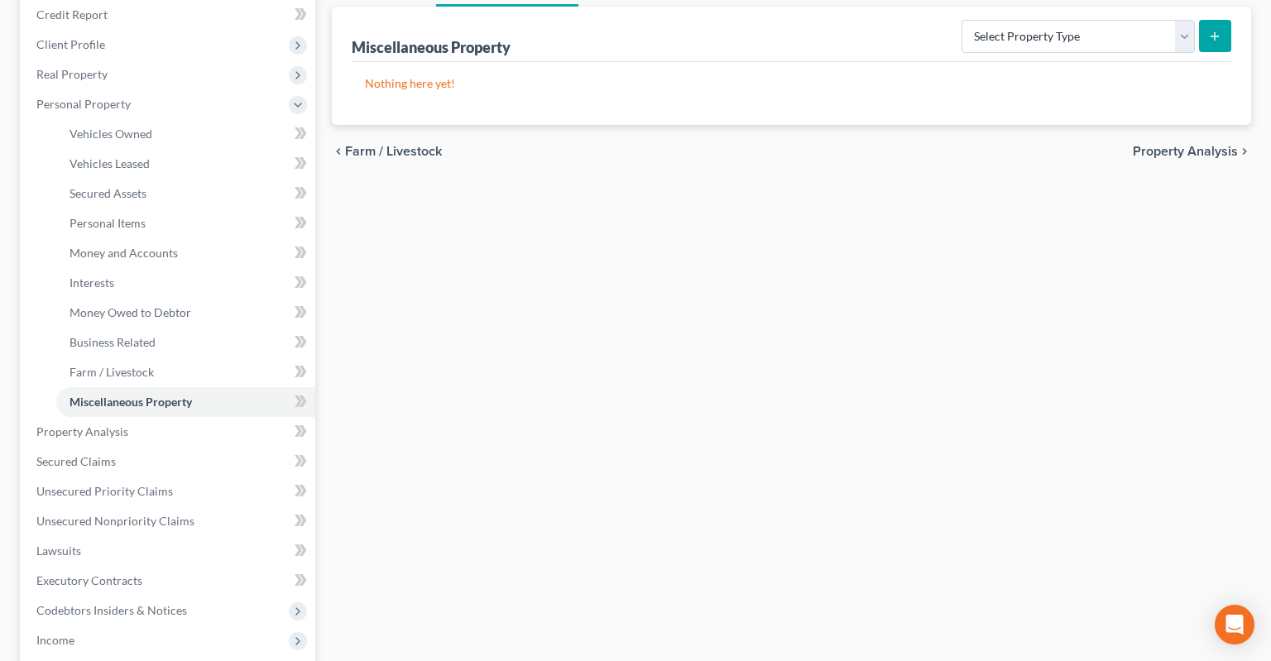
drag, startPoint x: 427, startPoint y: 415, endPoint x: 300, endPoint y: 391, distance: 129.8
click at [427, 417] on div "Vehicles Owned Vehicles Leased Secured Assets Personal Items Money and Accounts…" at bounding box center [792, 434] width 936 height 1015
click at [177, 417] on link "Property Analysis" at bounding box center [169, 432] width 292 height 30
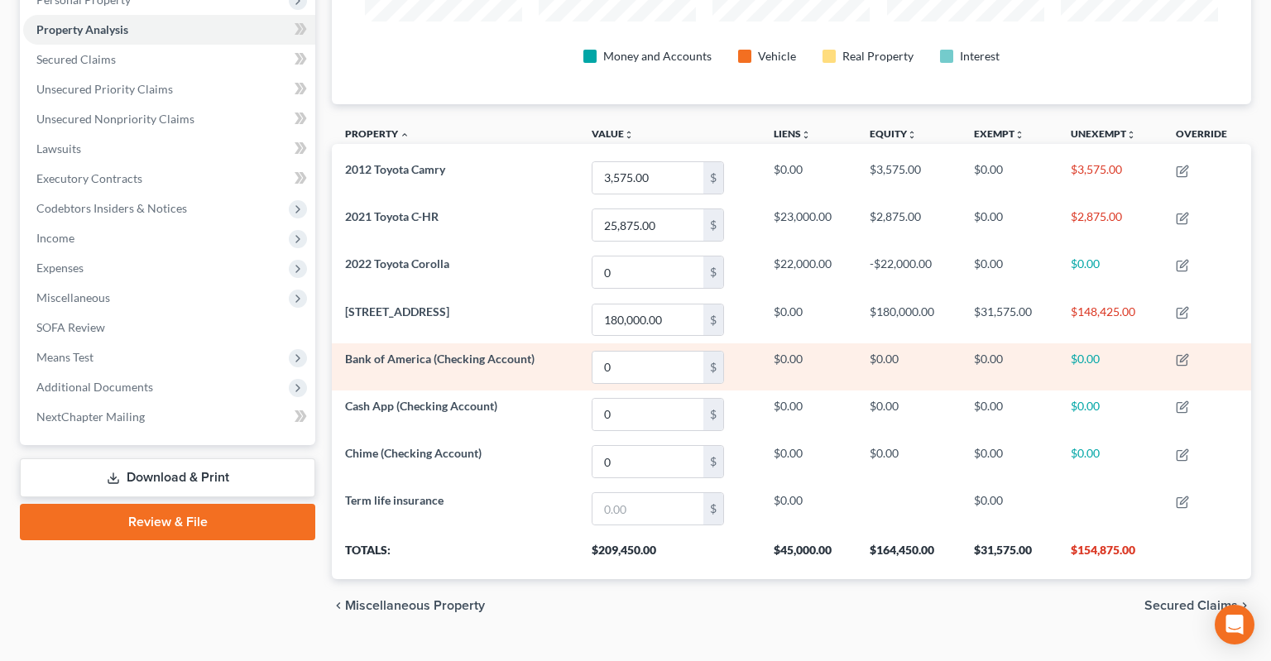
scroll to position [103, 0]
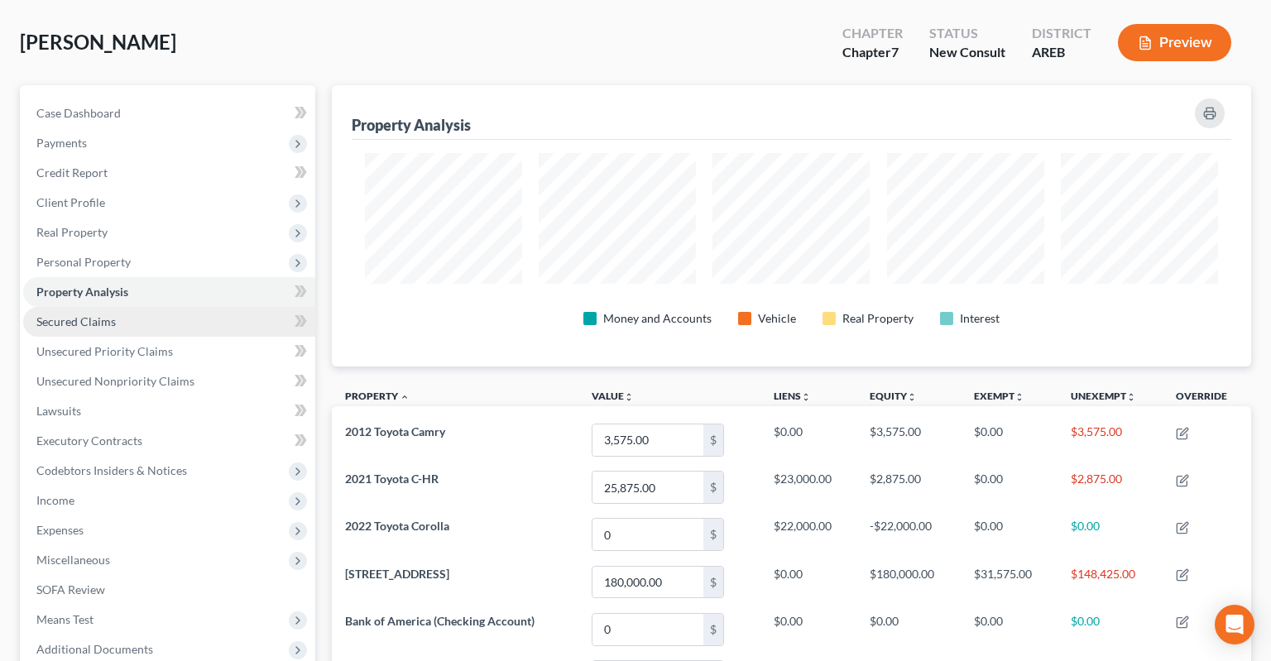
click at [106, 314] on span "Secured Claims" at bounding box center [75, 321] width 79 height 14
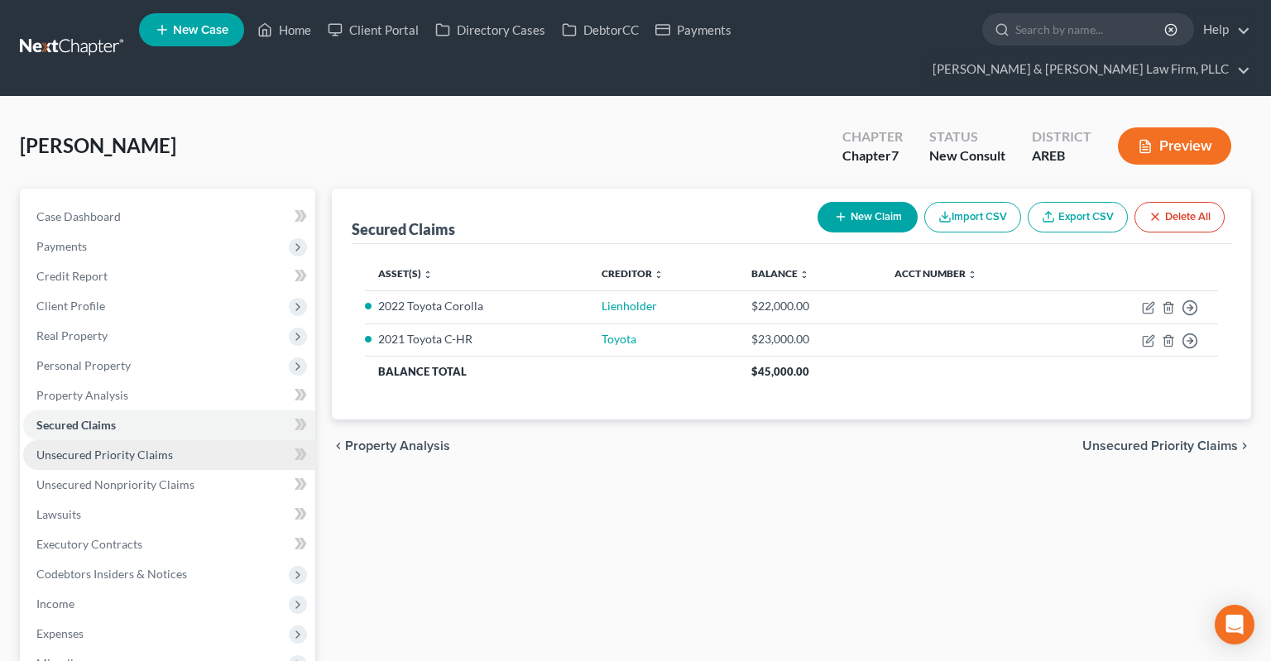
click at [201, 440] on link "Unsecured Priority Claims" at bounding box center [169, 455] width 292 height 30
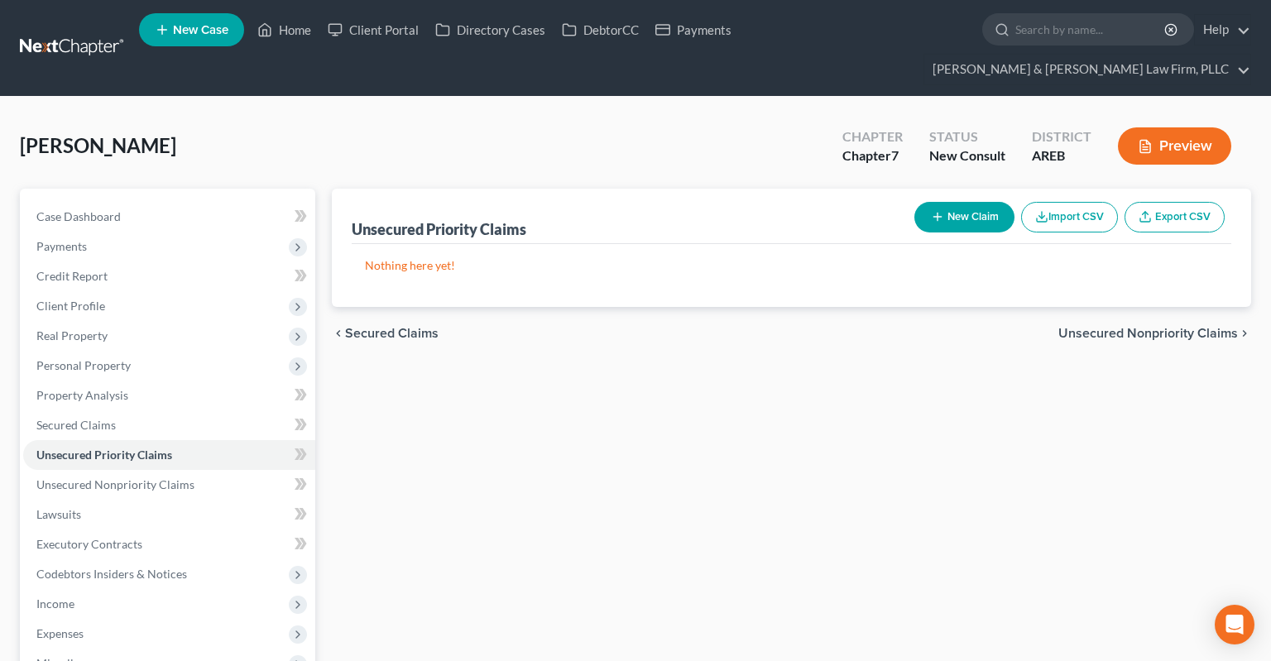
click at [640, 140] on div "[PERSON_NAME] Upgraded Chapter Chapter 7 Status New Consult District AREB Previ…" at bounding box center [635, 153] width 1231 height 72
click at [119, 500] on link "Lawsuits" at bounding box center [169, 515] width 292 height 30
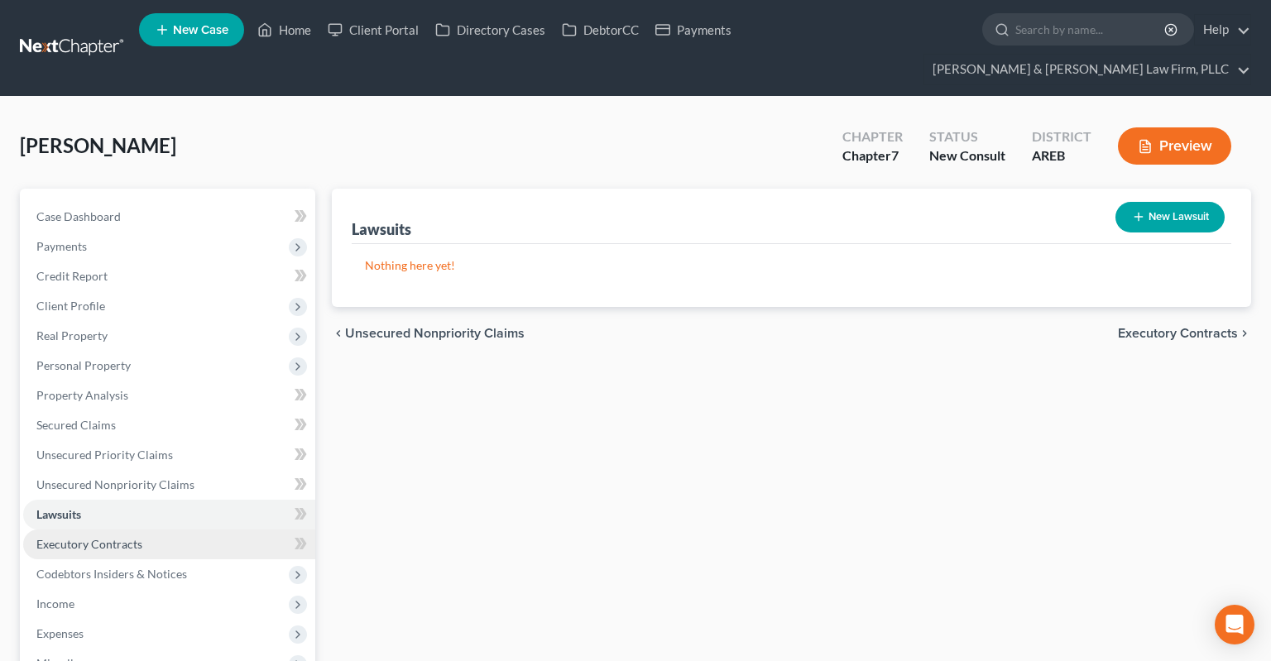
click at [162, 530] on link "Executory Contracts" at bounding box center [169, 545] width 292 height 30
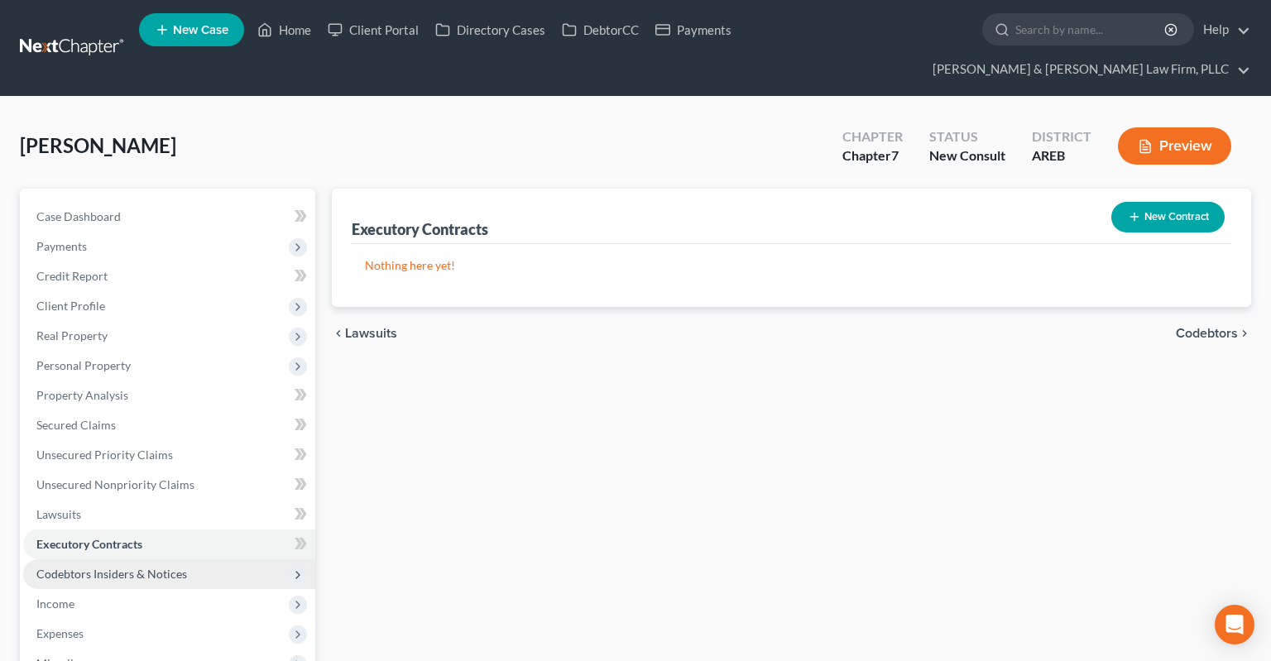
click at [226, 559] on span "Codebtors Insiders & Notices" at bounding box center [169, 574] width 292 height 30
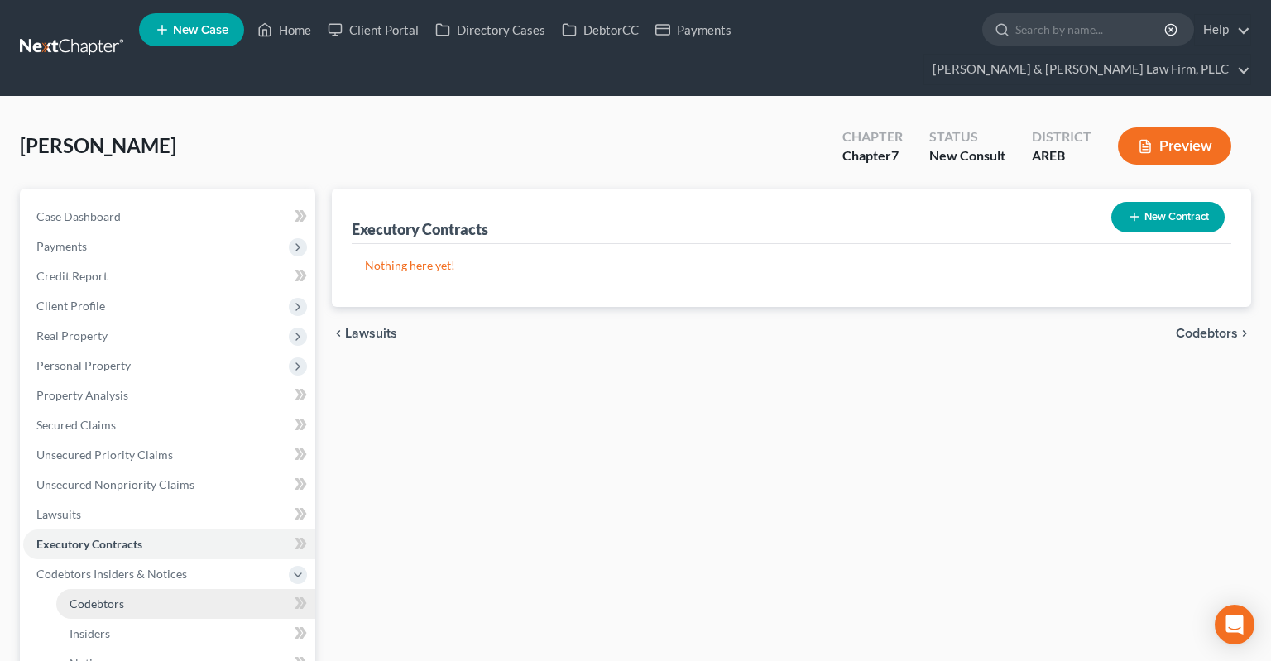
click at [134, 589] on link "Codebtors" at bounding box center [185, 604] width 259 height 30
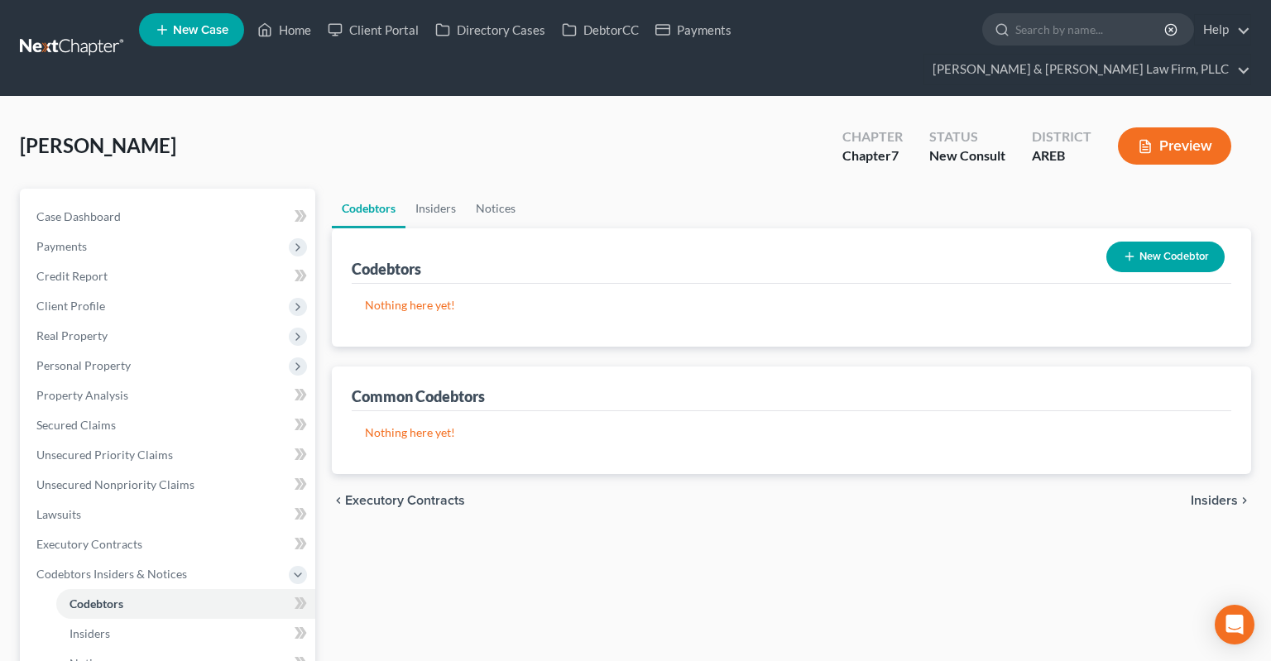
click at [1127, 250] on icon "button" at bounding box center [1129, 256] width 13 height 13
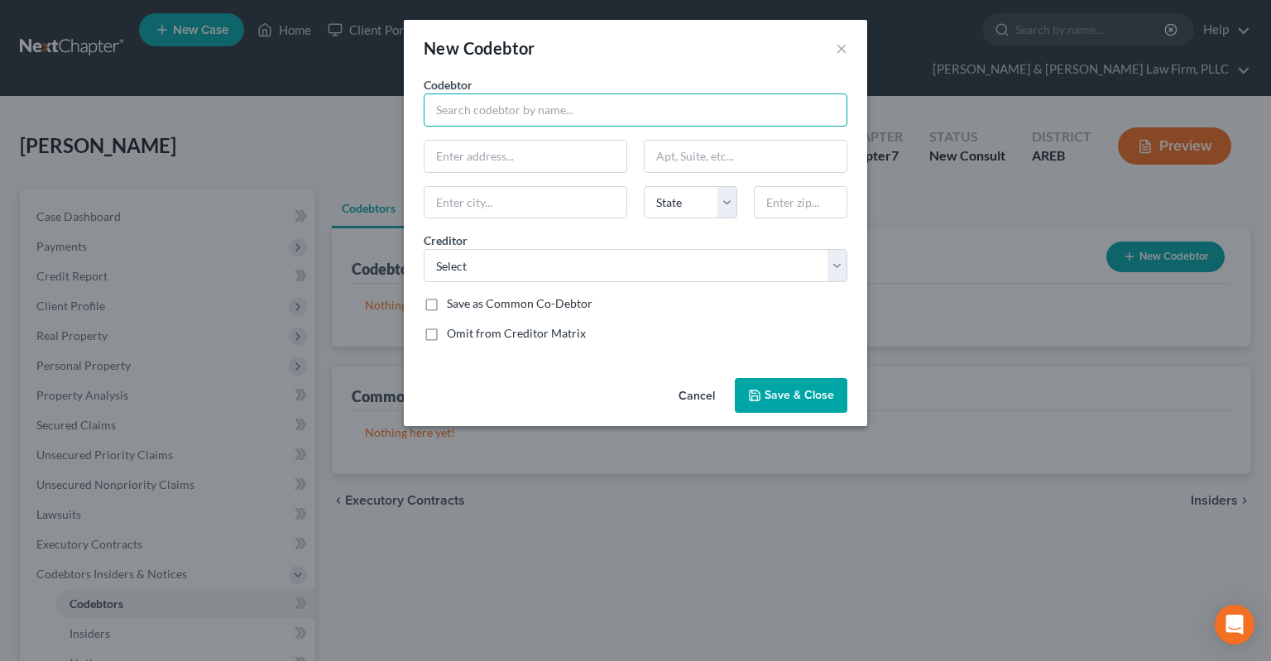
click at [464, 118] on input "text" at bounding box center [636, 109] width 424 height 33
type input "a"
type input "Daughter"
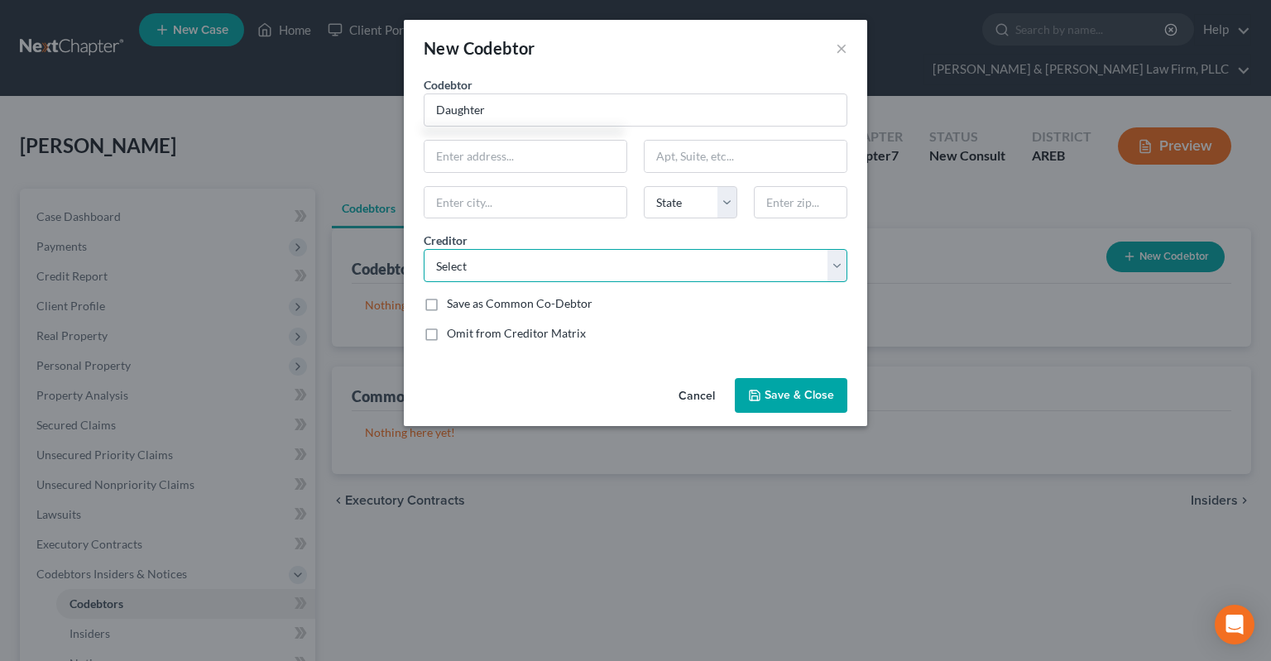
click at [424, 249] on select "Select Toyota Lienholder" at bounding box center [636, 265] width 424 height 33
select select "1"
click option "Lienholder" at bounding box center [0, 0] width 0 height 0
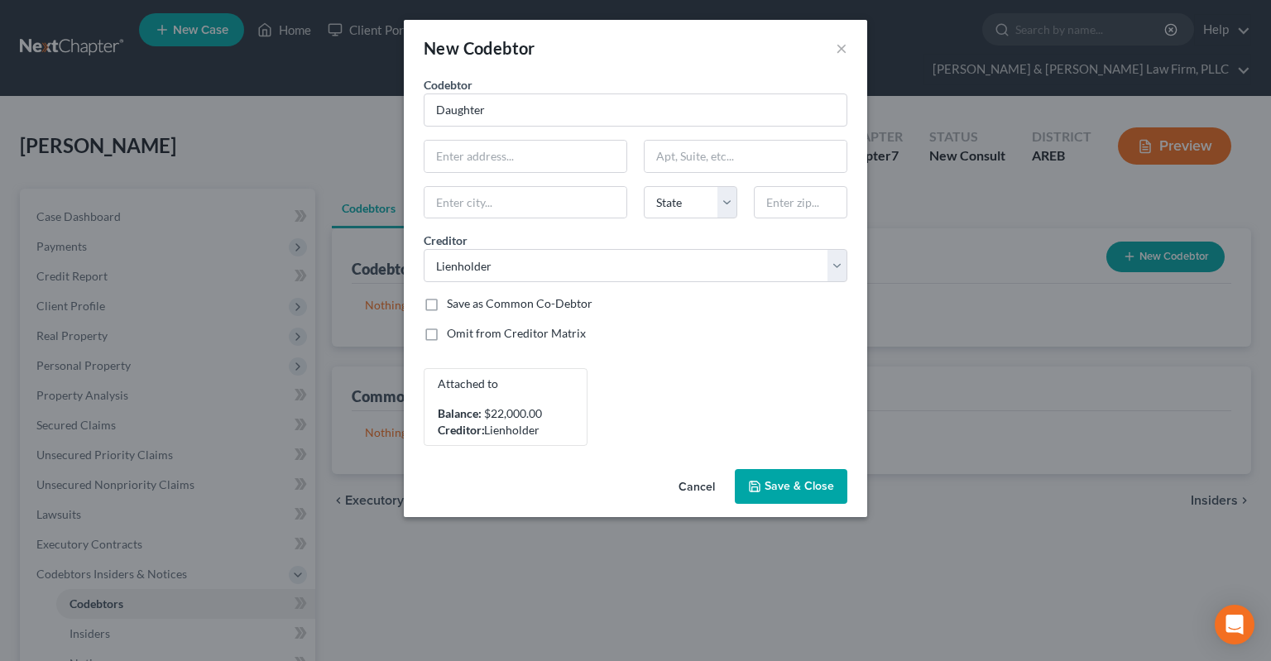
click at [758, 488] on polyline "button" at bounding box center [755, 489] width 6 height 4
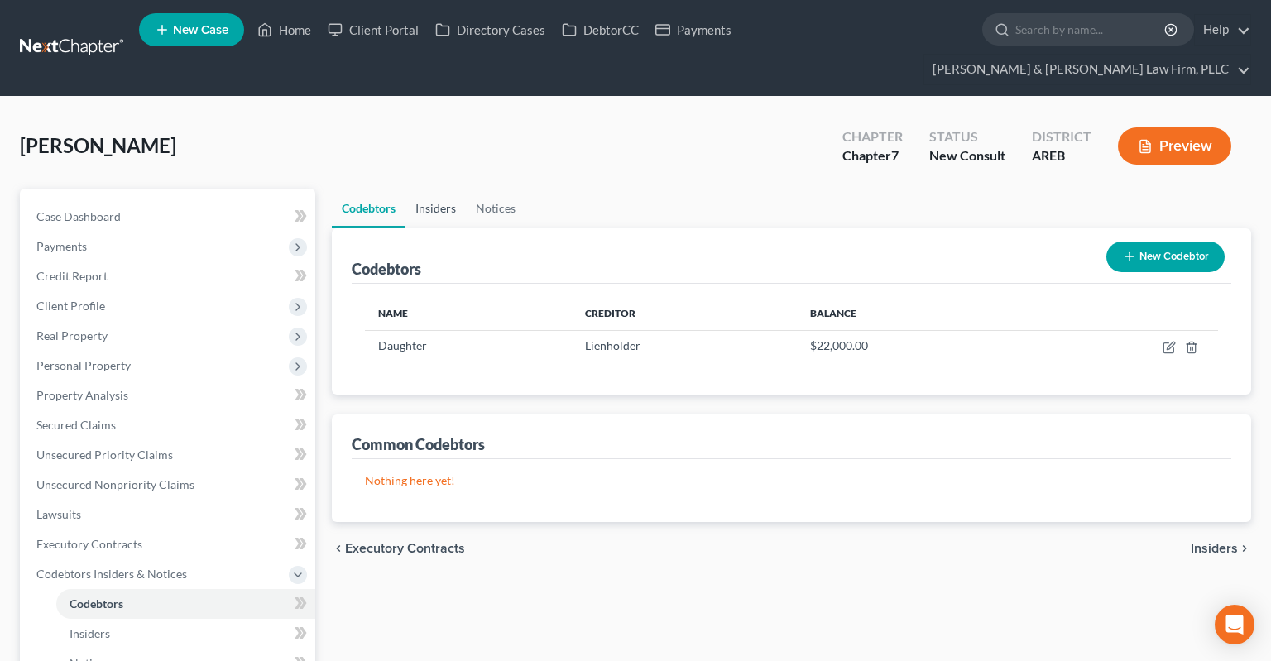
click at [454, 189] on link "Insiders" at bounding box center [435, 209] width 60 height 40
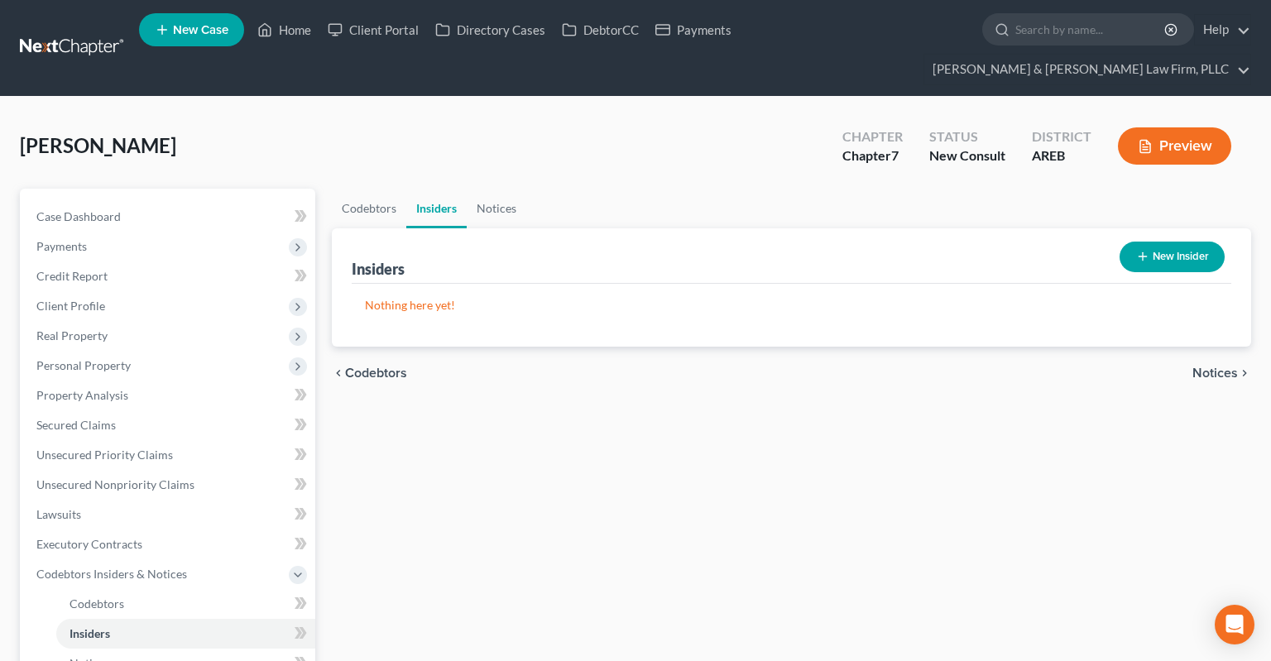
click at [537, 415] on div "Codebtors Insiders Notices Insiders New Insider Nothing here yet! Name Balance …" at bounding box center [792, 592] width 936 height 807
click at [485, 189] on link "Notices" at bounding box center [497, 209] width 60 height 40
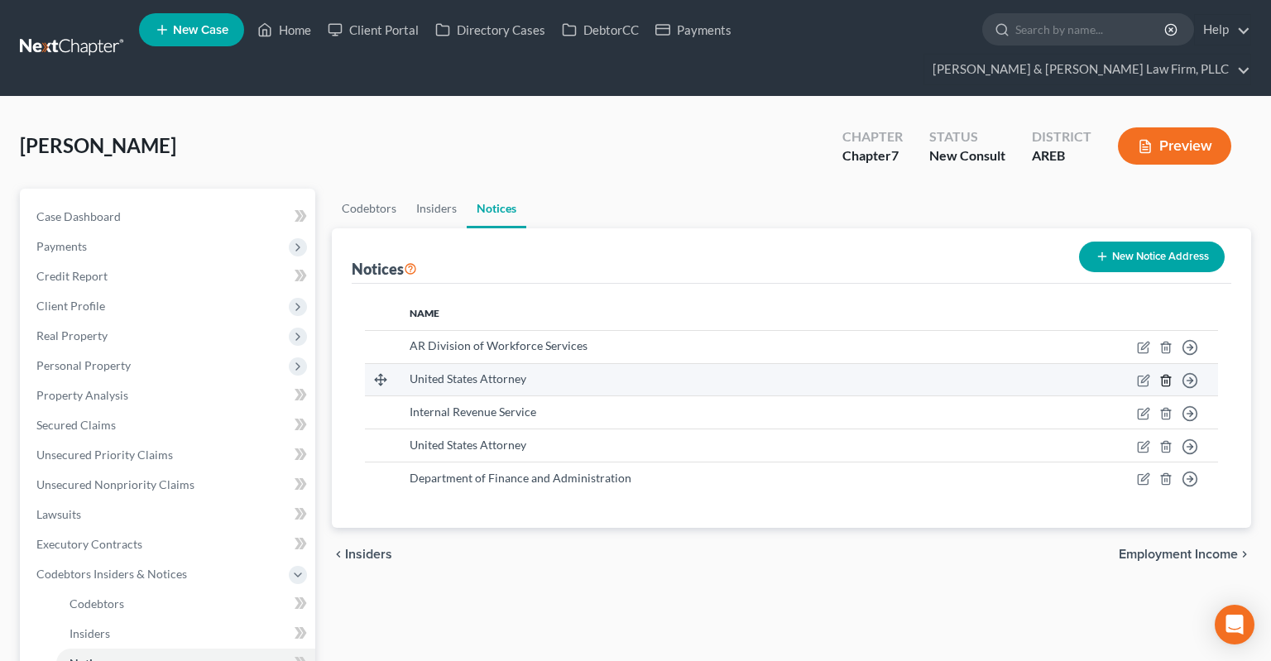
click at [1163, 374] on icon "button" at bounding box center [1165, 380] width 13 height 13
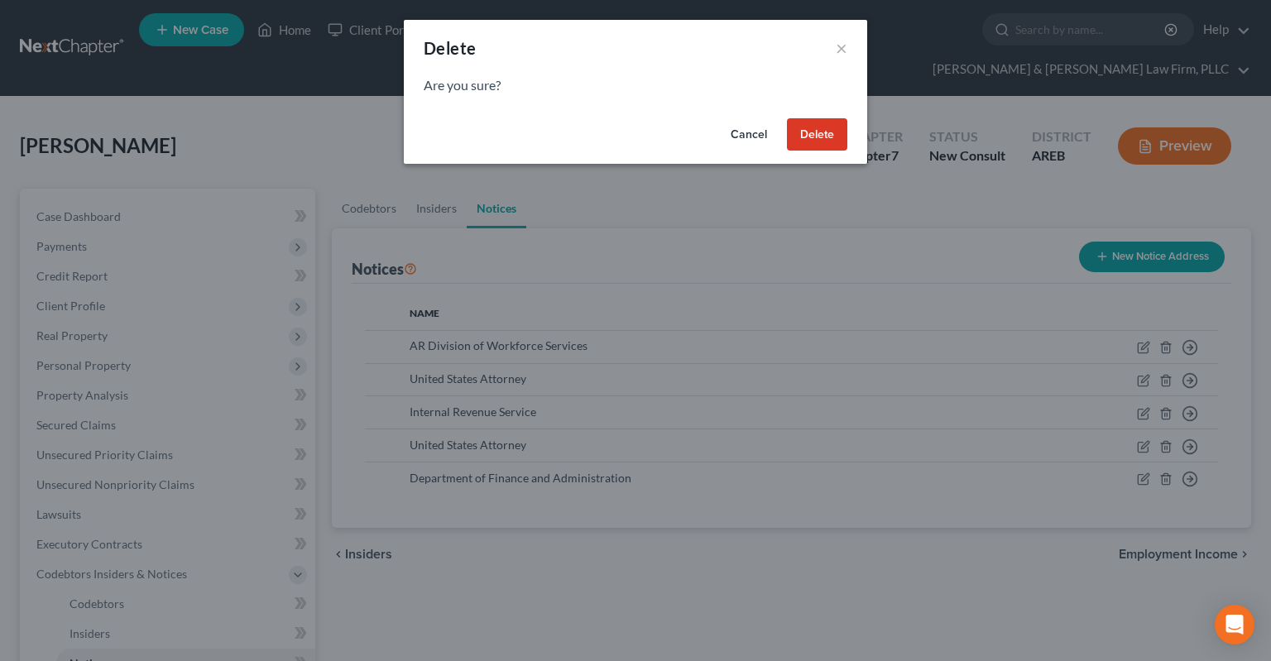
click at [828, 137] on button "Delete" at bounding box center [817, 134] width 60 height 33
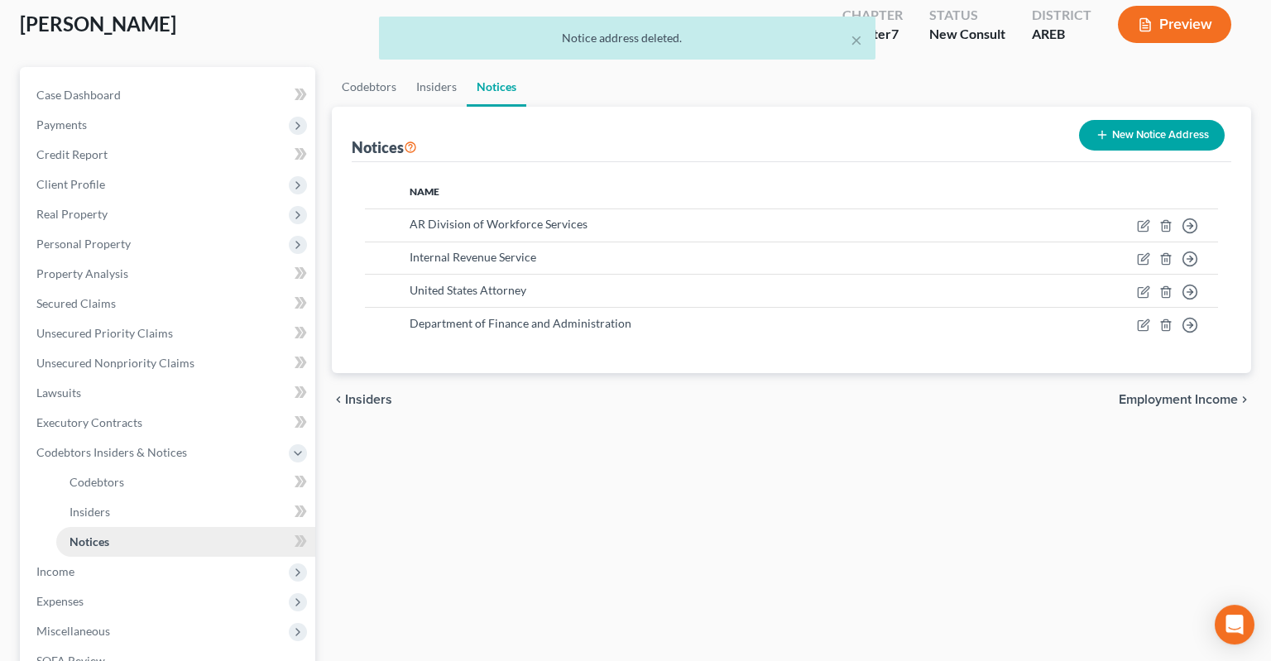
scroll to position [349, 0]
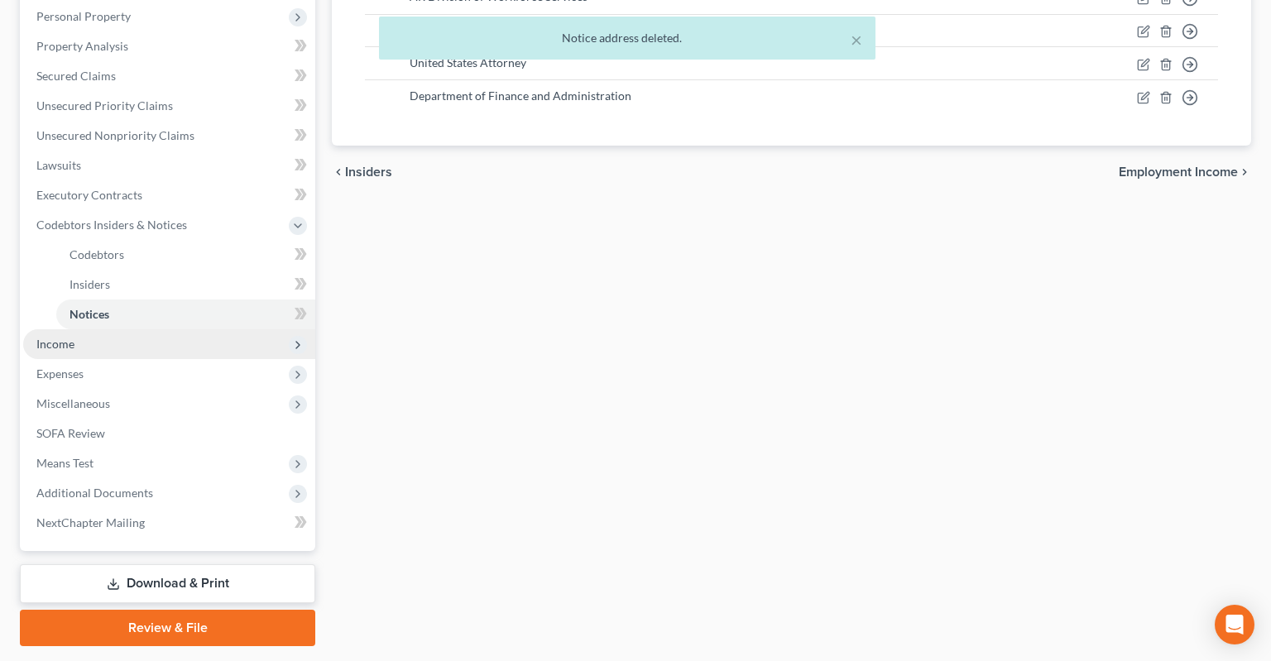
click at [129, 329] on span "Income" at bounding box center [169, 344] width 292 height 30
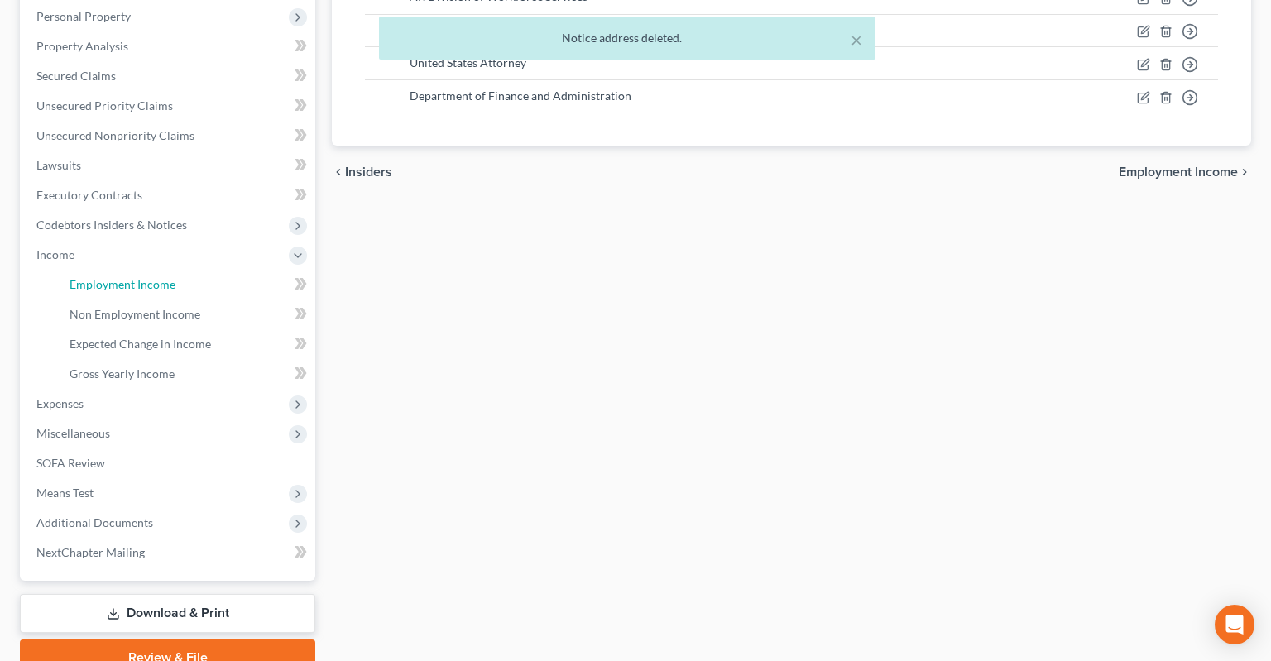
drag, startPoint x: 162, startPoint y: 254, endPoint x: 439, endPoint y: 266, distance: 277.5
click at [164, 277] on span "Employment Income" at bounding box center [123, 284] width 106 height 14
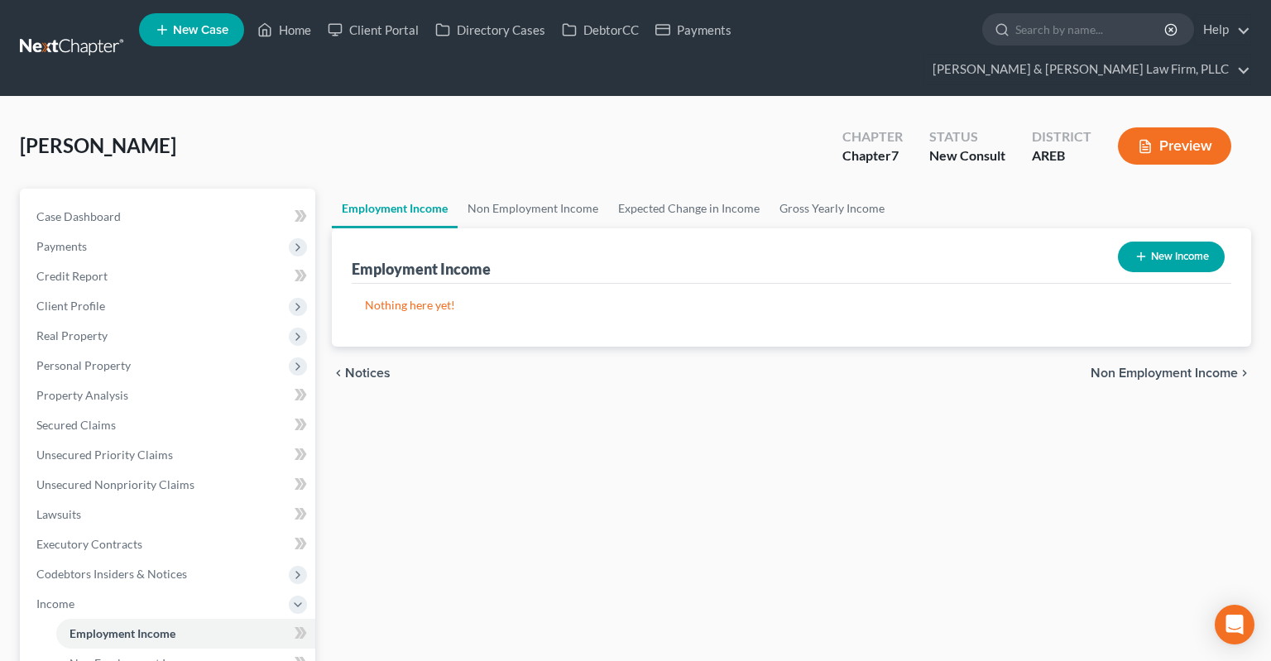
click at [1138, 250] on icon "button" at bounding box center [1140, 256] width 13 height 13
select select "0"
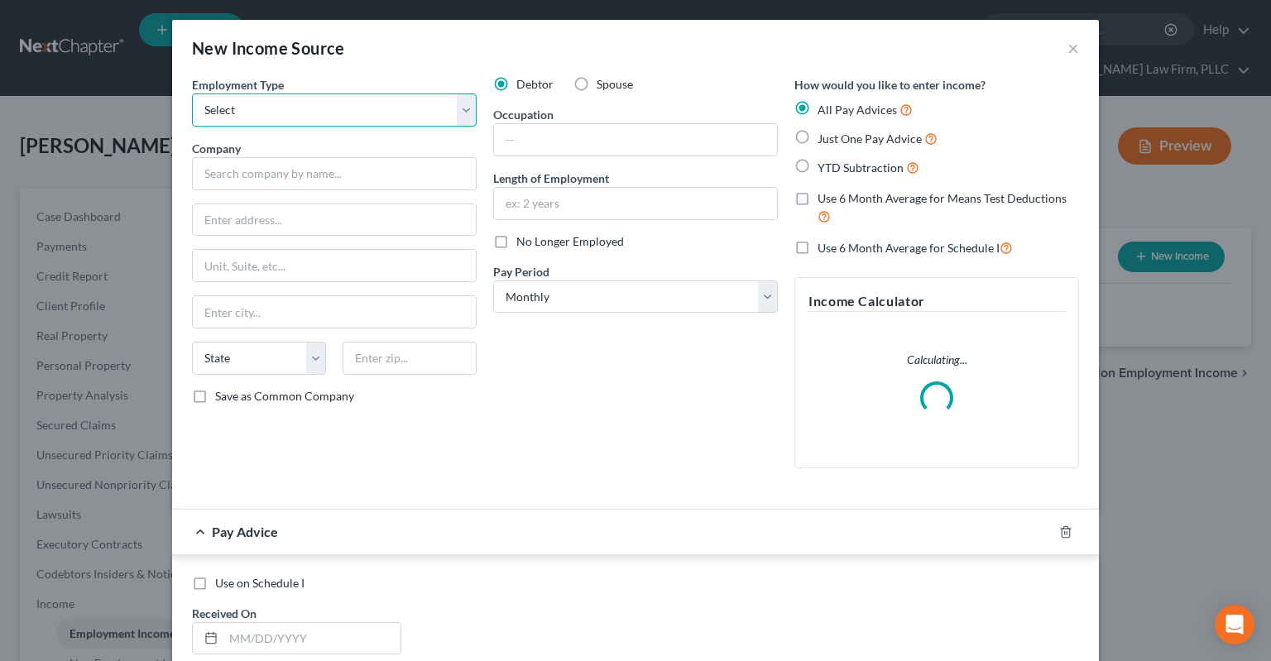
click at [192, 93] on select "Select Full or [DEMOGRAPHIC_DATA] Employment Self Employment" at bounding box center [334, 109] width 285 height 33
select select "0"
click option "Full or [DEMOGRAPHIC_DATA] Employment" at bounding box center [0, 0] width 0 height 0
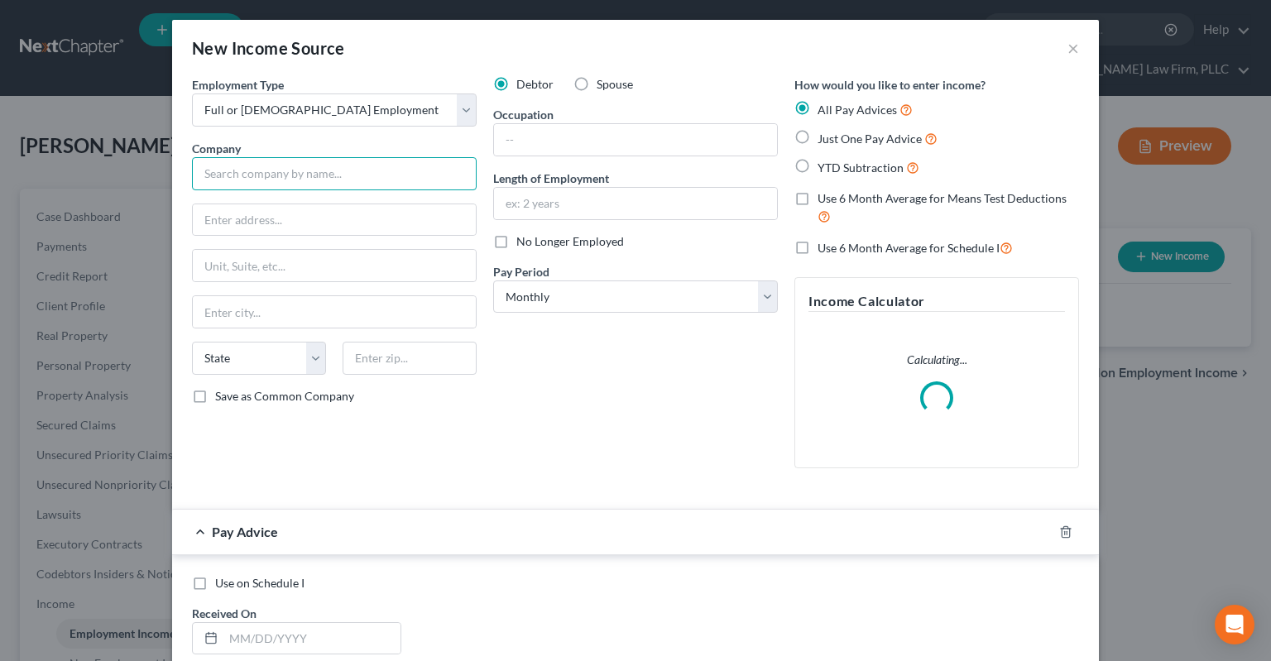
drag, startPoint x: 287, startPoint y: 180, endPoint x: 306, endPoint y: 186, distance: 20.1
click at [285, 180] on input "text" at bounding box center [334, 173] width 285 height 33
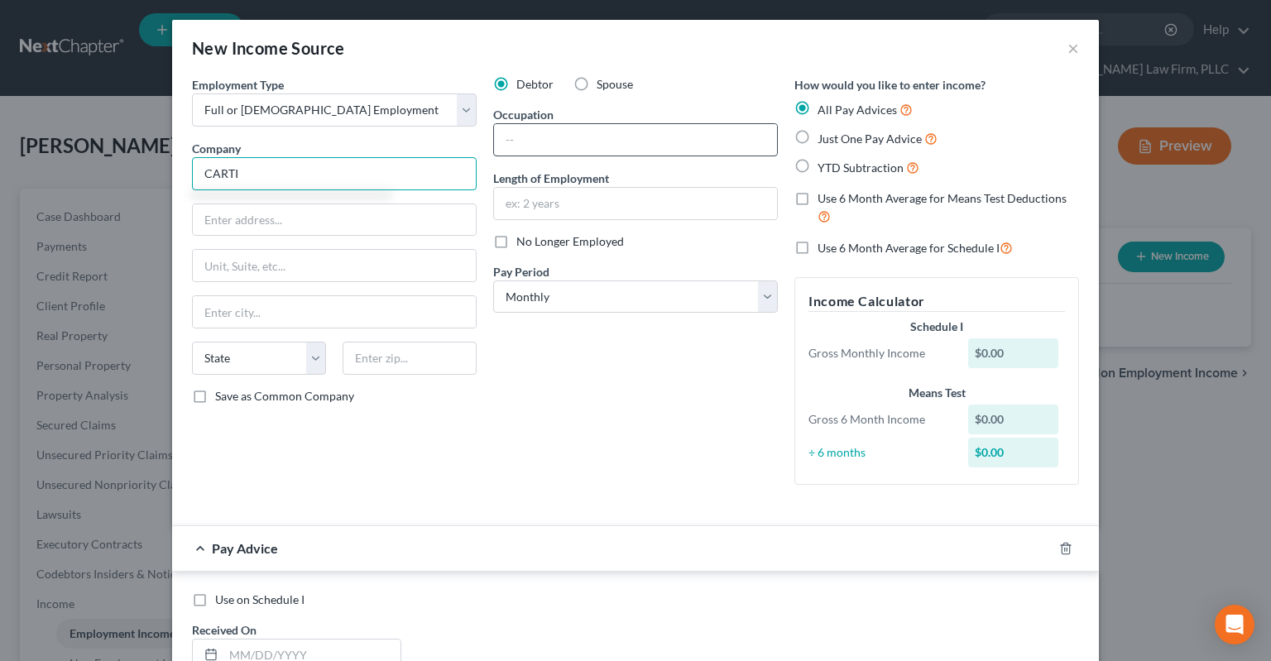
type input "CARTI"
click at [563, 147] on input "text" at bounding box center [635, 139] width 283 height 31
type input "R"
type input "Neurology referral coordinator"
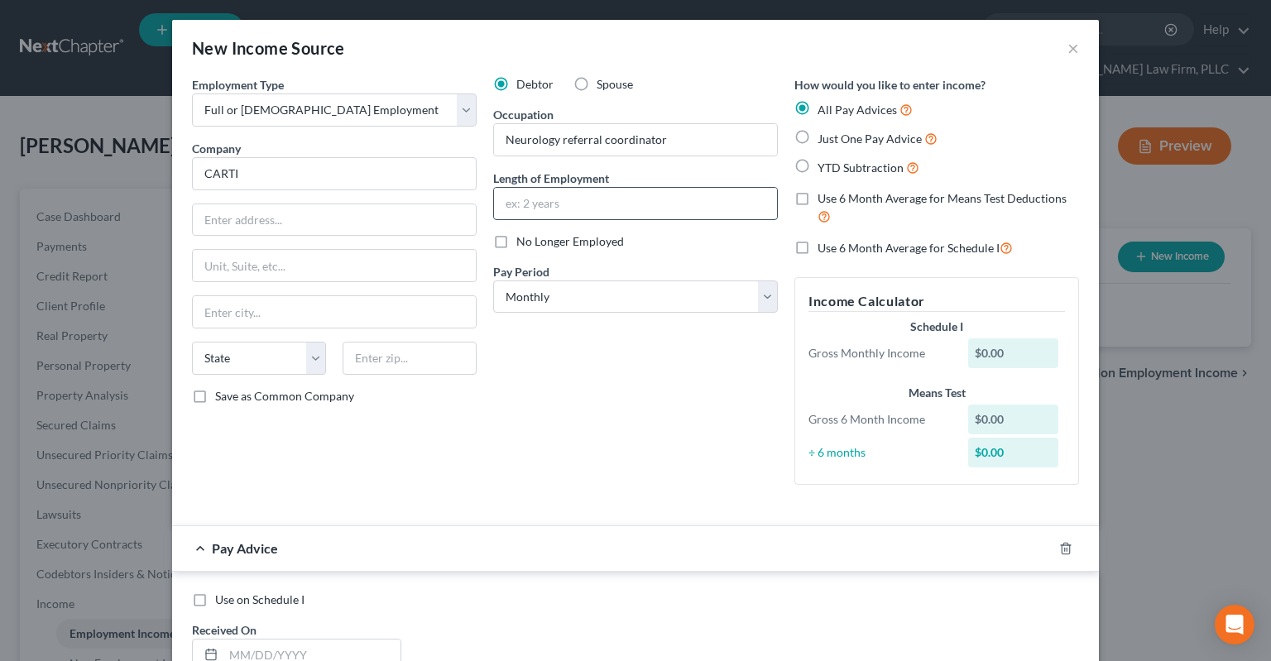
click at [647, 216] on input "text" at bounding box center [635, 203] width 283 height 31
type input "Since [DATE]"
click at [493, 280] on select "Select Monthly Twice Monthly Every Other Week Weekly" at bounding box center [635, 296] width 285 height 33
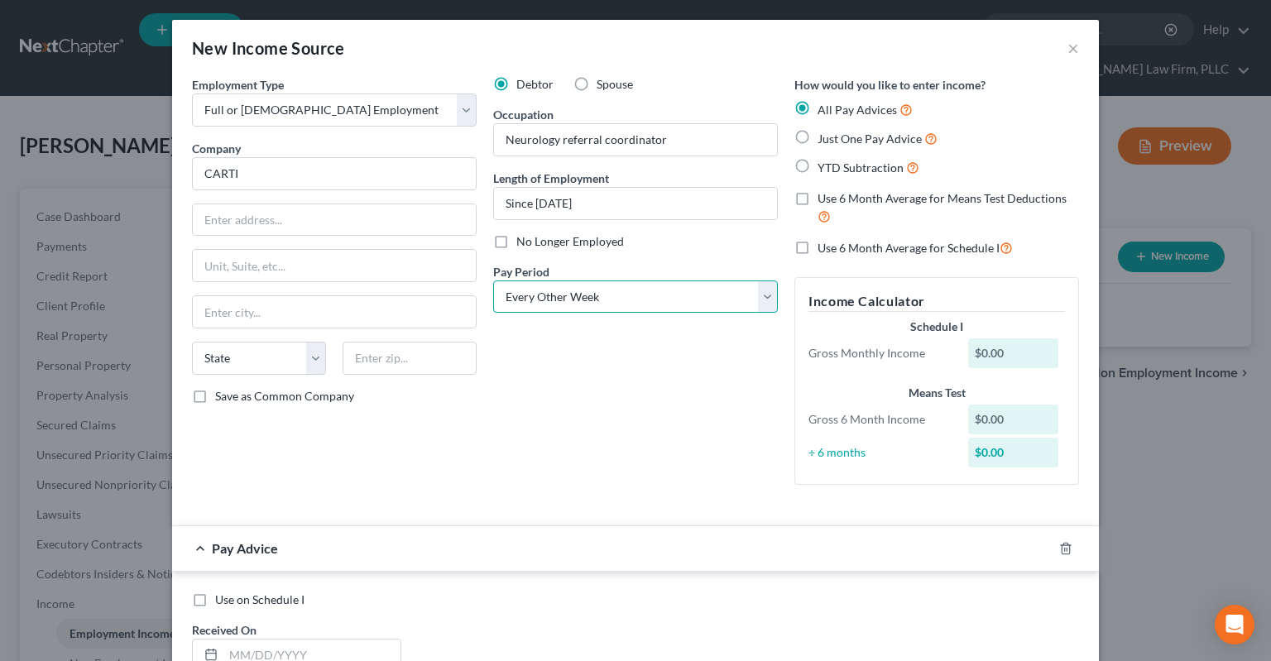
click option "Every Other Week" at bounding box center [0, 0] width 0 height 0
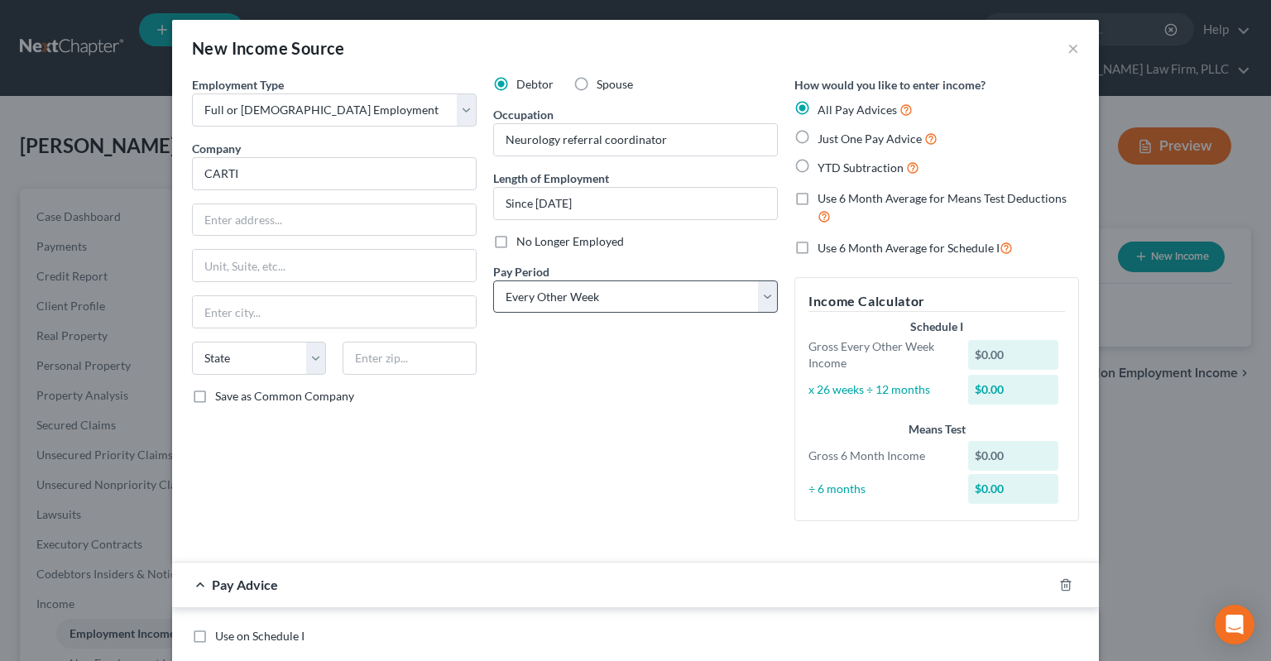
drag, startPoint x: 575, startPoint y: 280, endPoint x: 574, endPoint y: 299, distance: 19.0
click at [575, 280] on div "Pay Period * Select Monthly Twice Monthly Every Other Week Weekly" at bounding box center [635, 288] width 285 height 50
click at [574, 299] on select "Select Monthly Twice Monthly Every Other Week Weekly" at bounding box center [635, 296] width 285 height 33
select select "0"
click option "Monthly" at bounding box center [0, 0] width 0 height 0
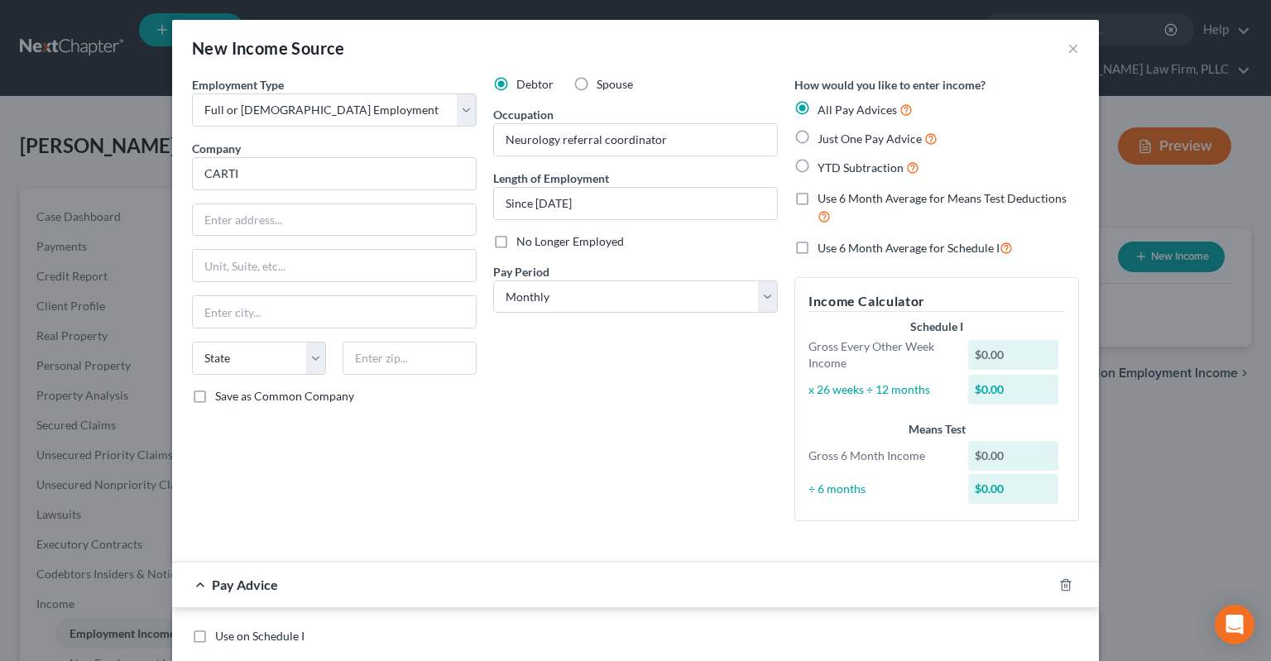
click at [817, 136] on label "Just One Pay Advice" at bounding box center [877, 138] width 120 height 19
click at [824, 136] on input "Just One Pay Advice" at bounding box center [829, 134] width 11 height 11
radio input "true"
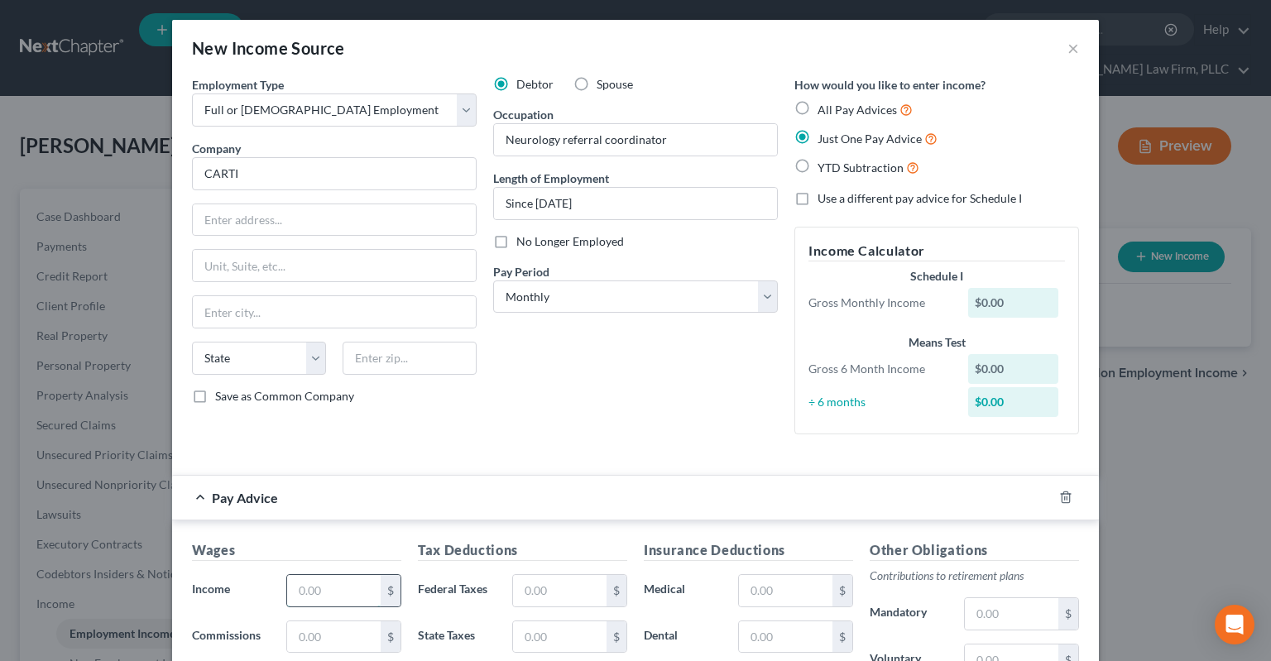
click at [322, 582] on input "text" at bounding box center [333, 590] width 93 height 31
paste input "$3,739.39"
type input "3,739.39"
click at [587, 414] on div "Debtor Spouse Occupation Neurology referral coordinator Length of Employment Si…" at bounding box center [635, 262] width 301 height 372
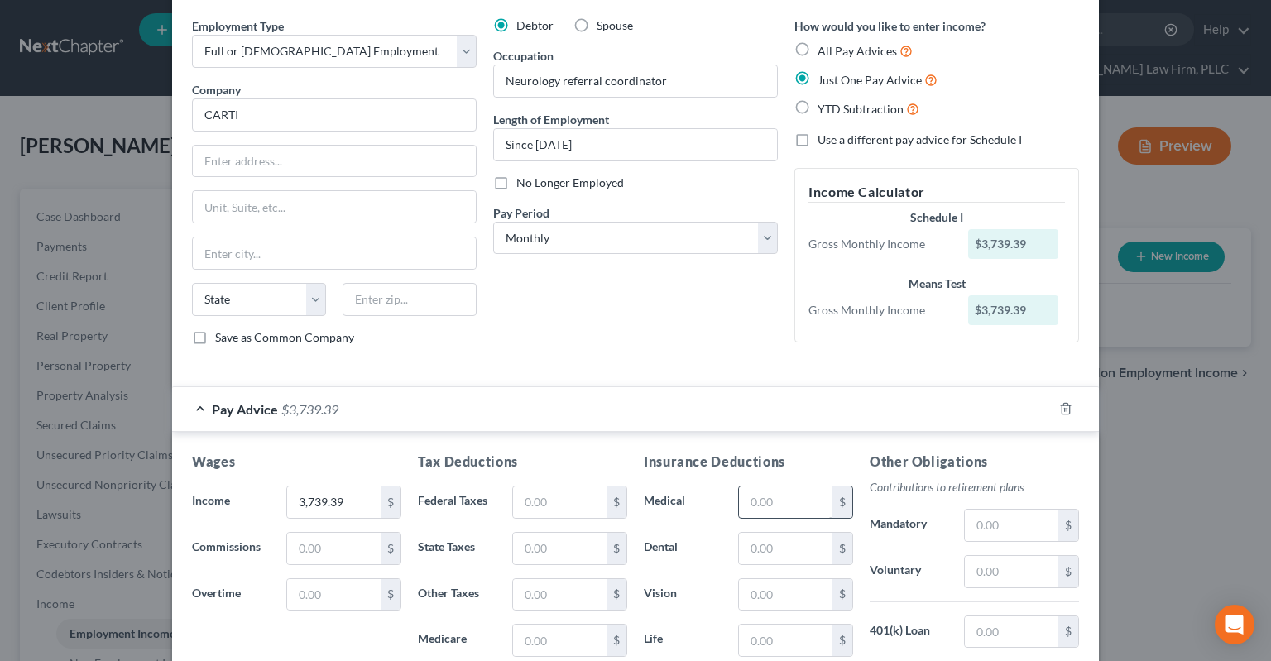
scroll to position [83, 0]
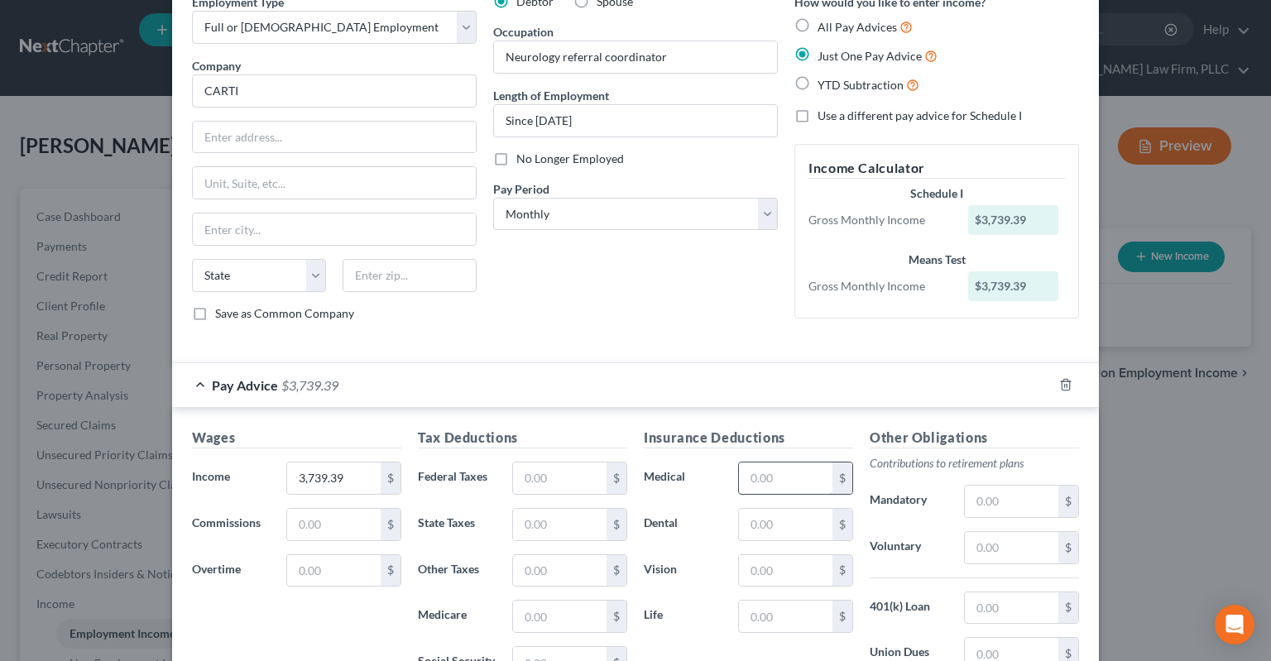
click at [803, 485] on input "text" at bounding box center [785, 478] width 93 height 31
paste input "$184.56"
type input "184.56"
drag, startPoint x: 554, startPoint y: 482, endPoint x: 577, endPoint y: 467, distance: 26.8
click at [558, 477] on input "text" at bounding box center [559, 478] width 93 height 31
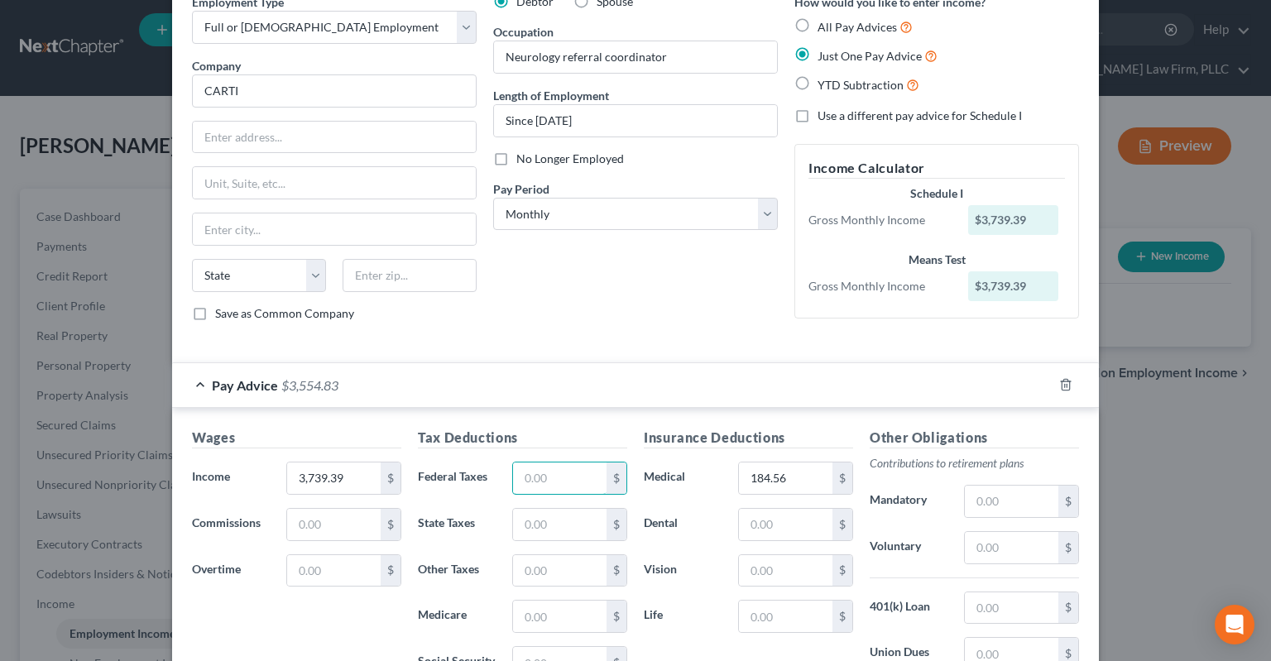
paste input "$502.40"
type input "502.40"
click at [644, 304] on div "Debtor Spouse Occupation Neurology referral coordinator Length of Employment Si…" at bounding box center [635, 164] width 301 height 342
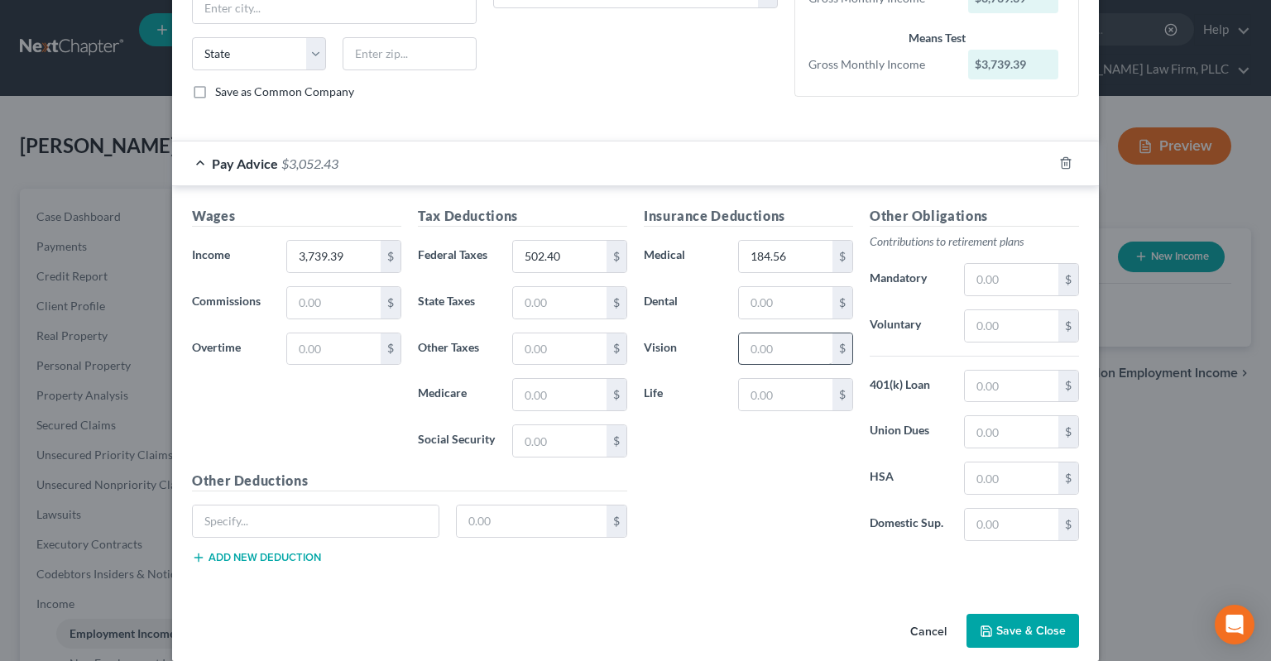
scroll to position [319, 0]
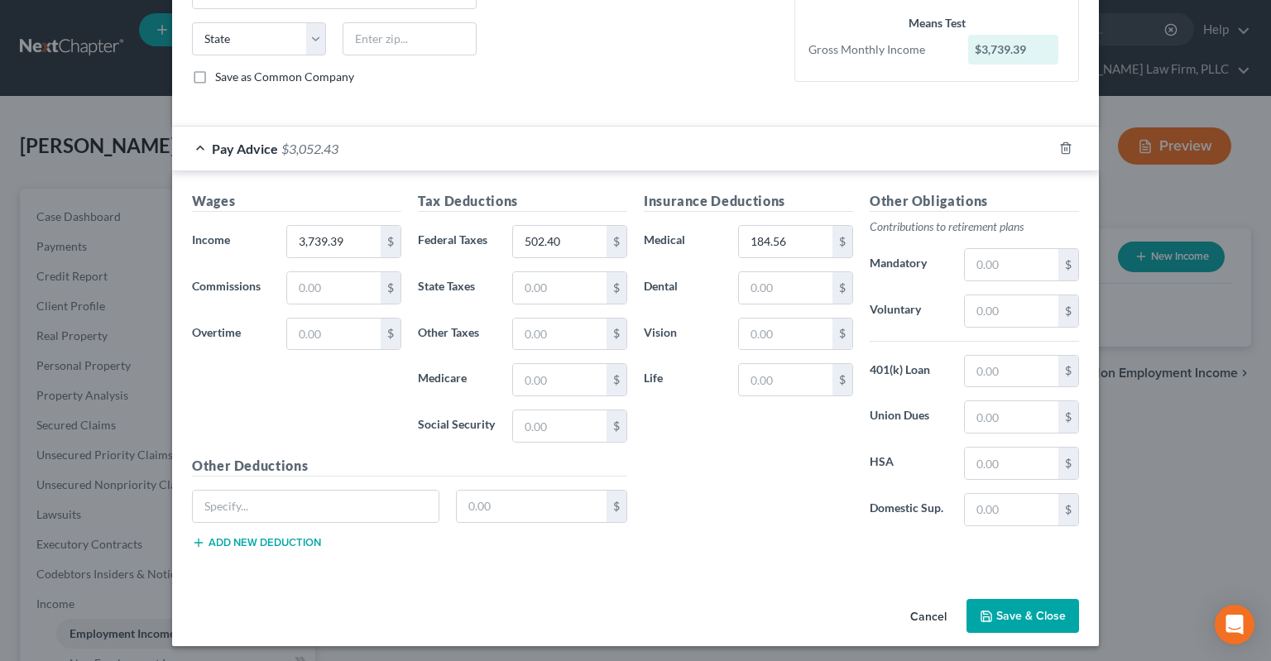
click at [1001, 619] on button "Save & Close" at bounding box center [1022, 616] width 113 height 35
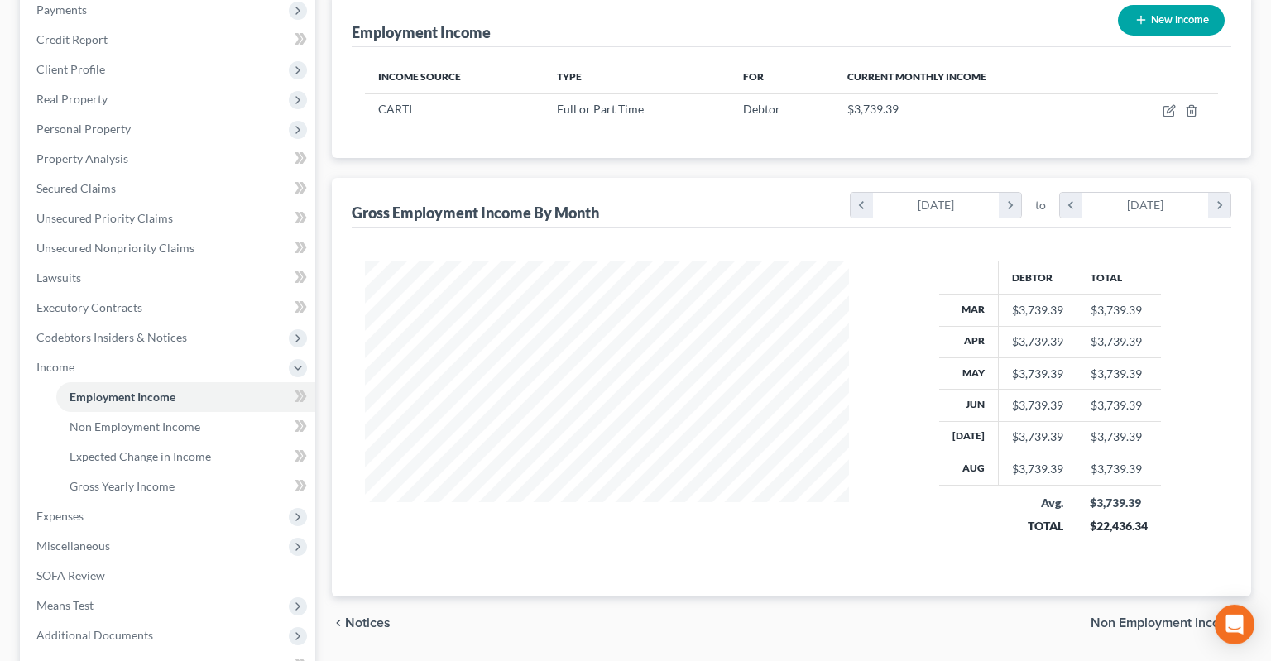
scroll to position [0, 0]
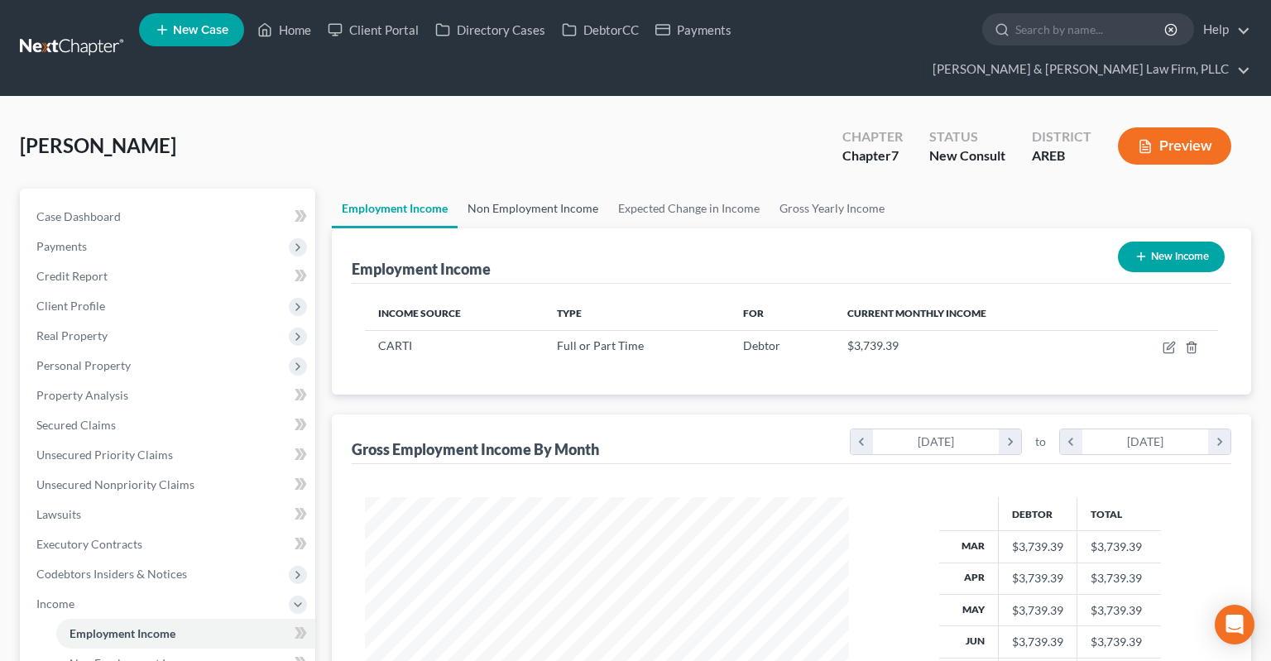
click at [551, 189] on link "Non Employment Income" at bounding box center [533, 209] width 151 height 40
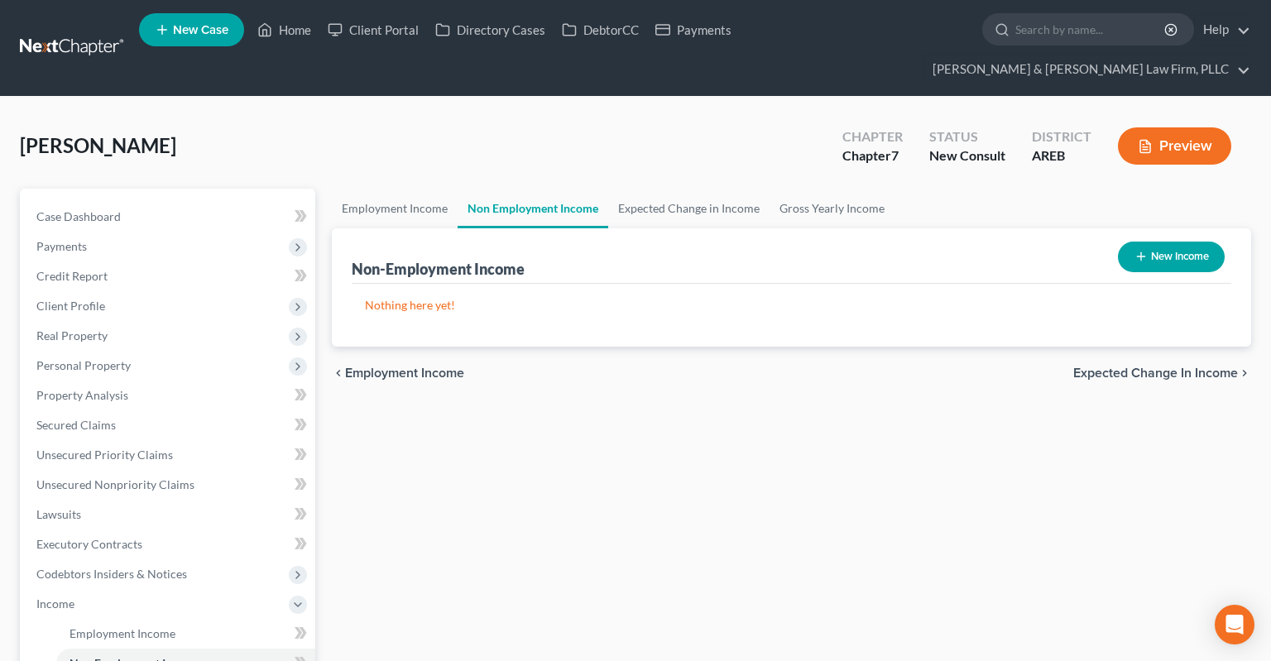
click at [1168, 242] on button "New Income" at bounding box center [1171, 257] width 107 height 31
select select "0"
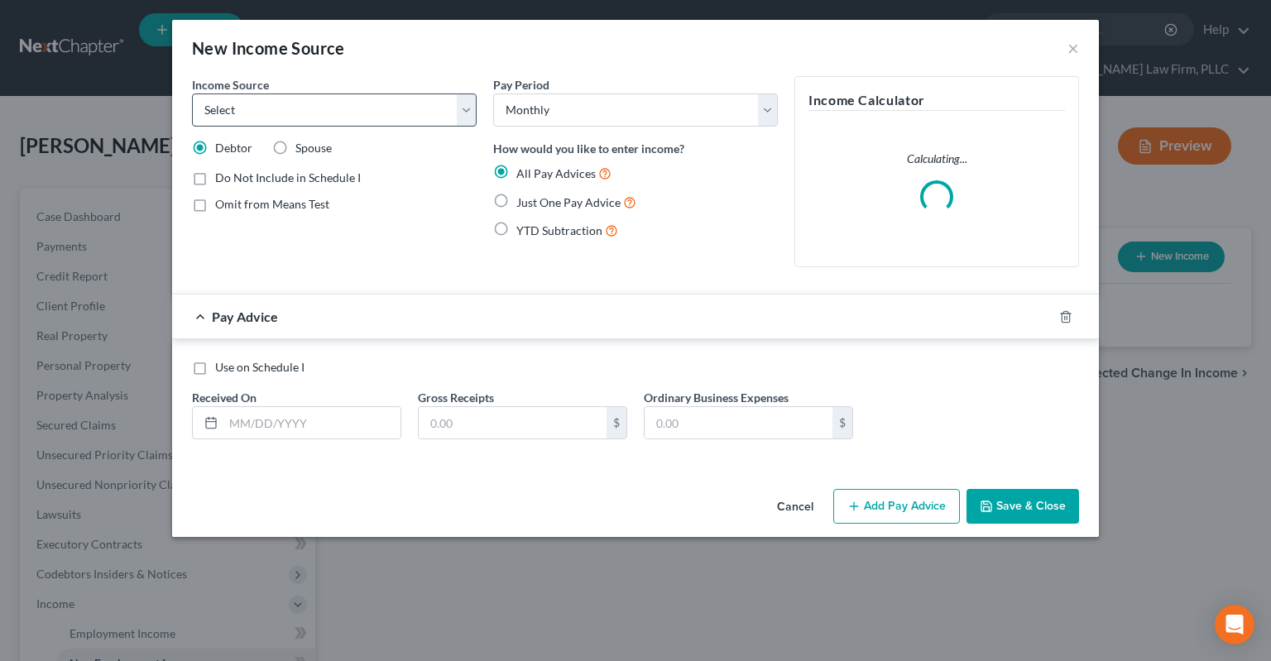
drag, startPoint x: 387, startPoint y: 127, endPoint x: 382, endPoint y: 117, distance: 11.1
click at [387, 126] on div "Income Source * Select Unemployment Disability (from employer) Pension Retireme…" at bounding box center [334, 178] width 301 height 204
click at [192, 93] on select "Select Unemployment Disability (from employer) Pension Retirement Social Securi…" at bounding box center [334, 109] width 285 height 33
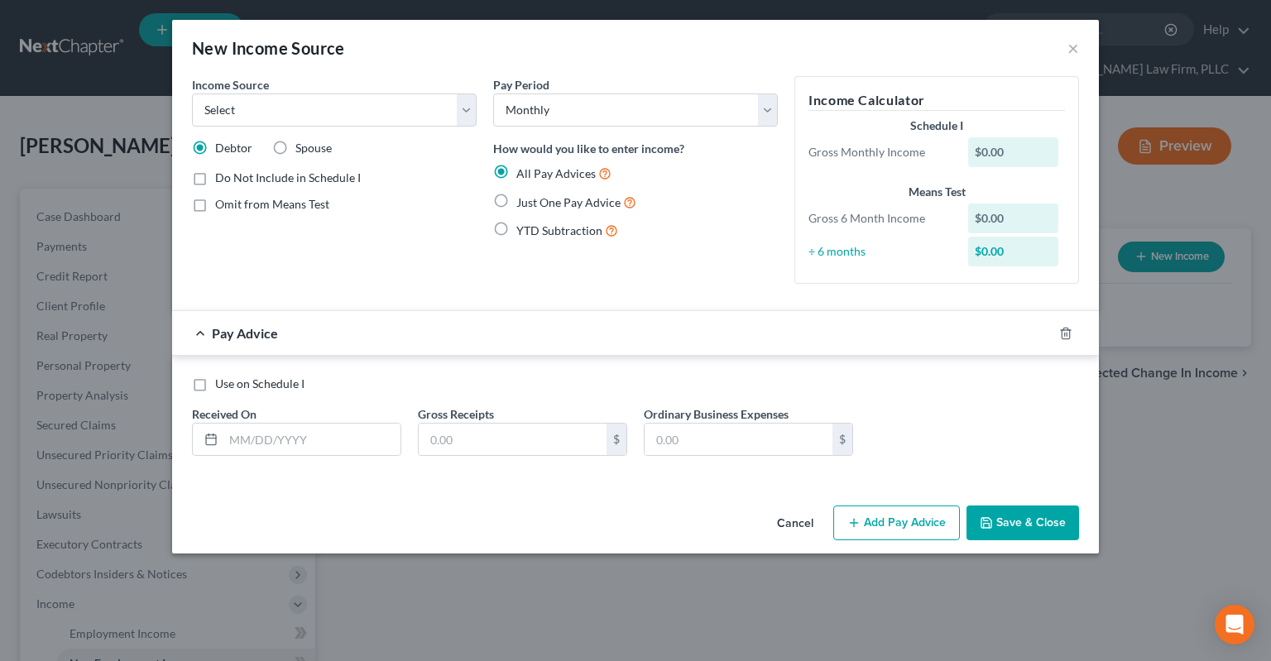
drag, startPoint x: 382, startPoint y: 117, endPoint x: 813, endPoint y: 534, distance: 599.2
click at [608, 488] on div "Income Source * Select Unemployment Disability (from employer) Pension Retireme…" at bounding box center [635, 287] width 927 height 423
drag, startPoint x: 825, startPoint y: 521, endPoint x: 733, endPoint y: 505, distance: 93.3
click at [823, 521] on button "Cancel" at bounding box center [795, 523] width 63 height 33
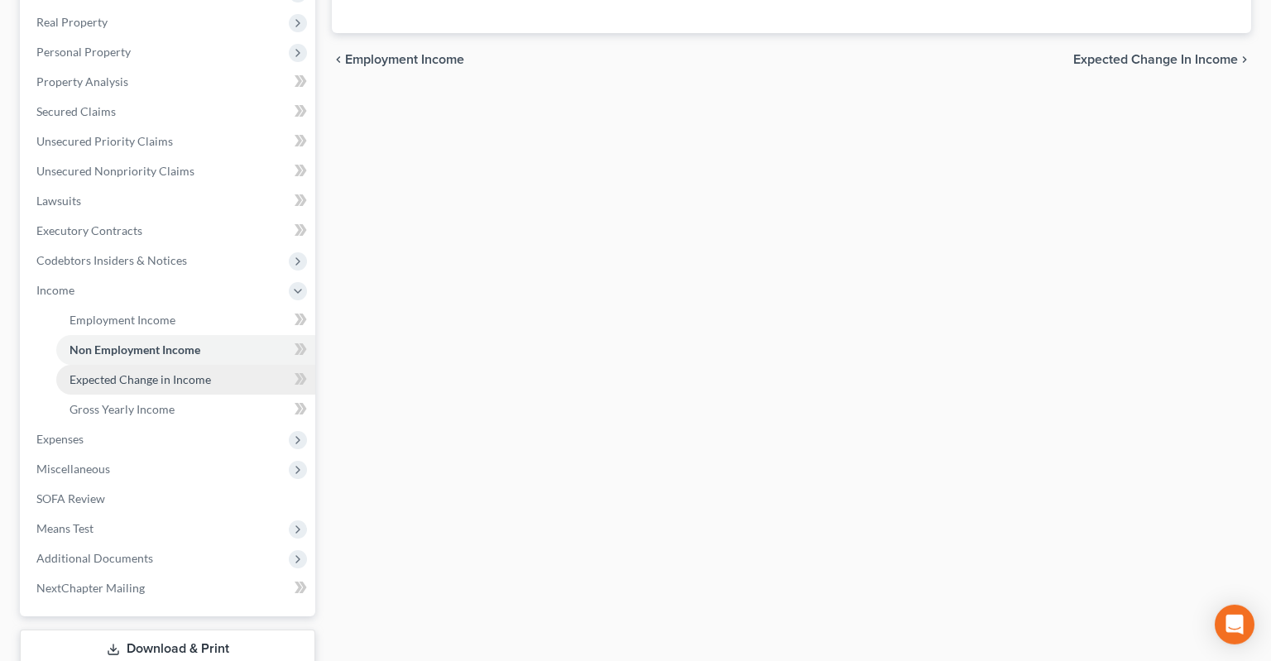
scroll to position [349, 0]
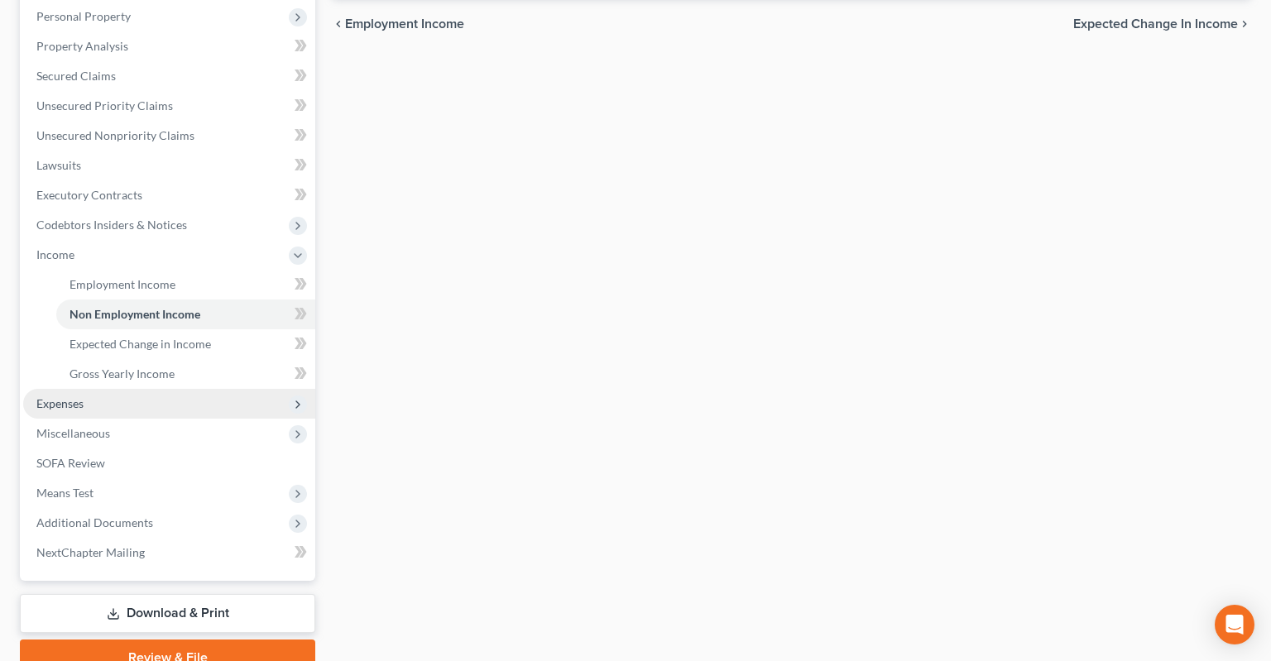
click at [130, 389] on span "Expenses" at bounding box center [169, 404] width 292 height 30
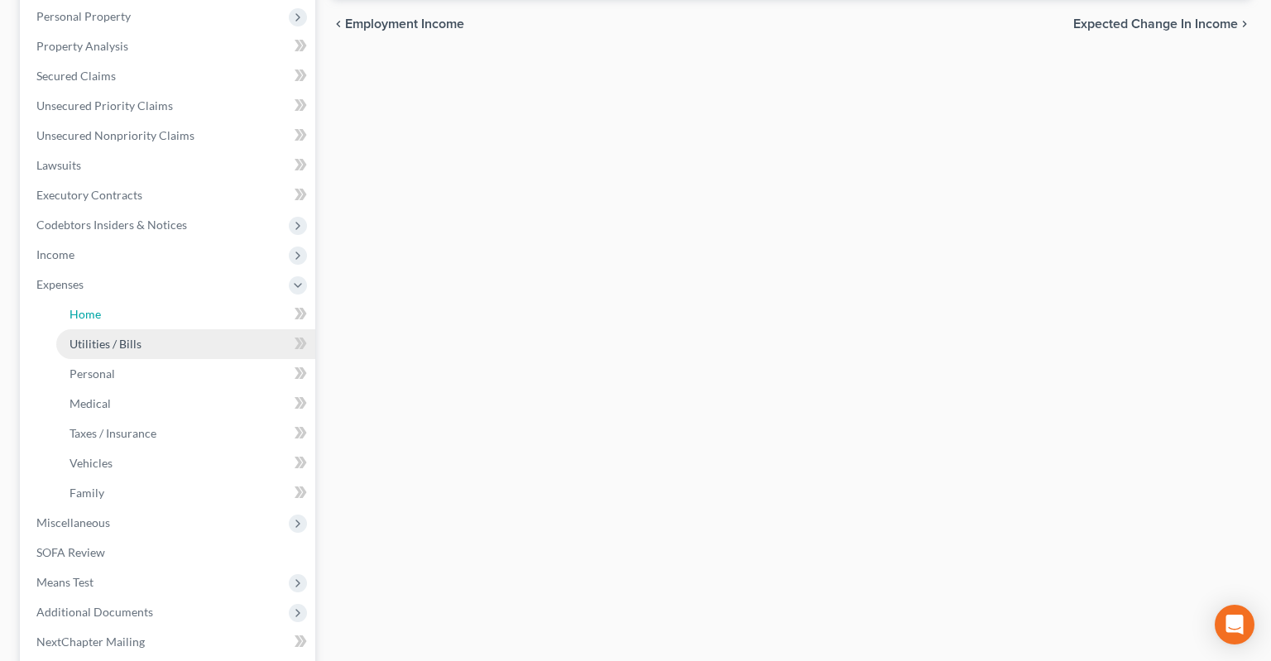
click at [164, 300] on link "Home" at bounding box center [185, 315] width 259 height 30
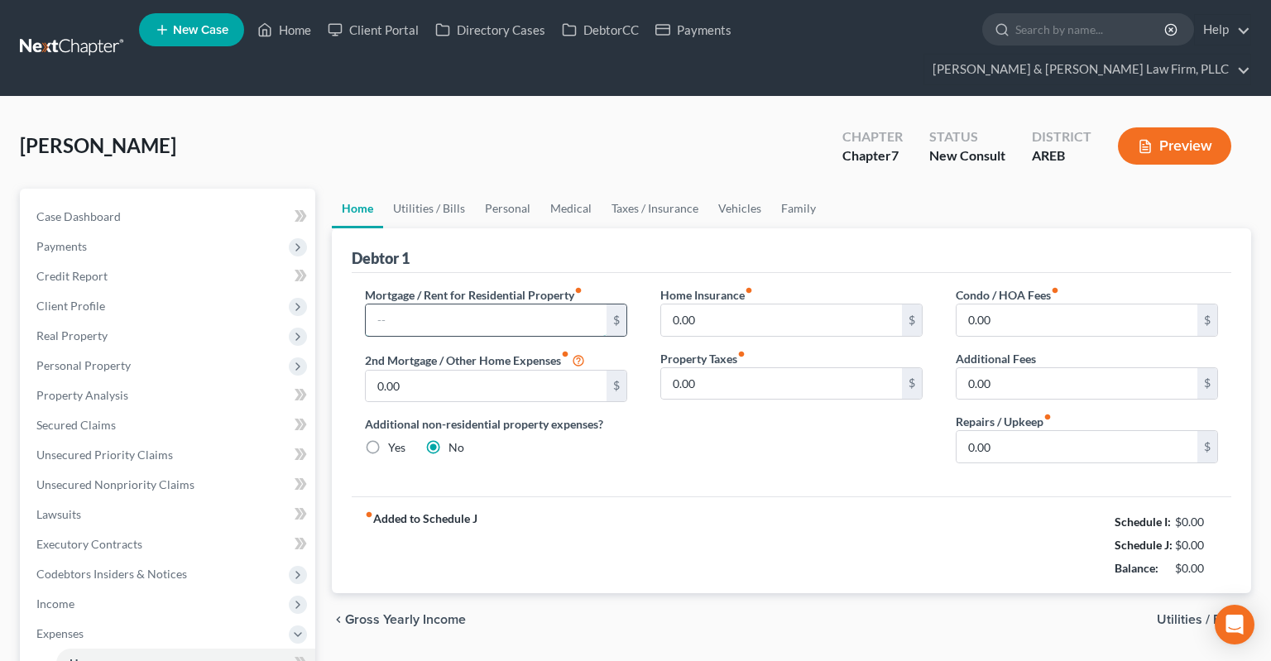
click at [478, 304] on input "text" at bounding box center [486, 319] width 241 height 31
click at [440, 197] on link "Utilities / Bills" at bounding box center [429, 209] width 92 height 40
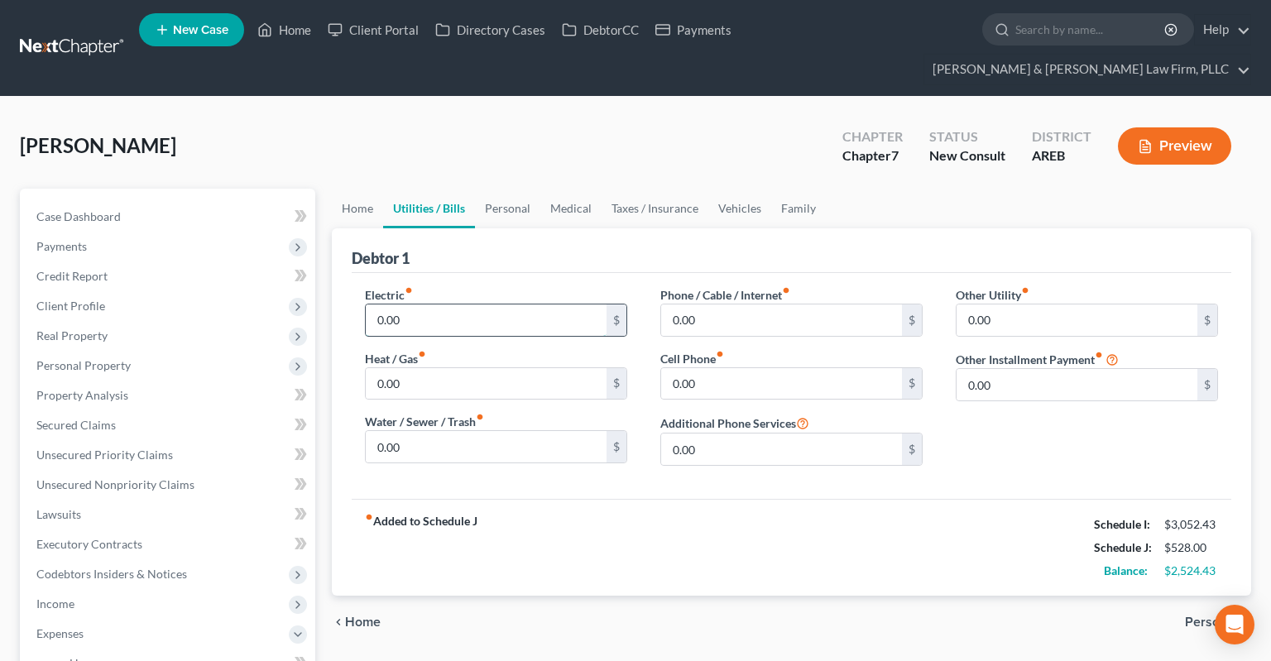
click at [468, 304] on input "0.00" at bounding box center [486, 319] width 241 height 31
type input "2"
type input "180"
click at [486, 368] on input "0.00" at bounding box center [486, 383] width 241 height 31
type input "180"
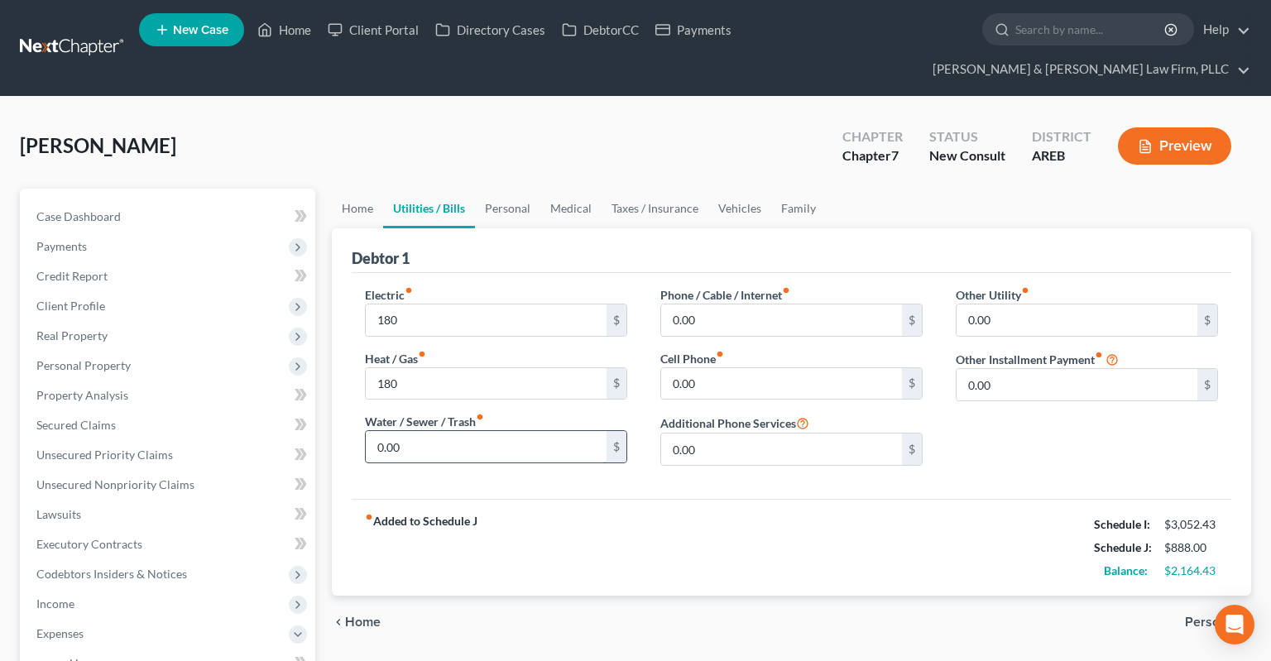
click at [469, 431] on input "0.00" at bounding box center [486, 446] width 241 height 31
type input "100"
click at [723, 368] on input "0.00" at bounding box center [781, 383] width 241 height 31
type input "87"
click at [750, 304] on input "0.00" at bounding box center [781, 319] width 241 height 31
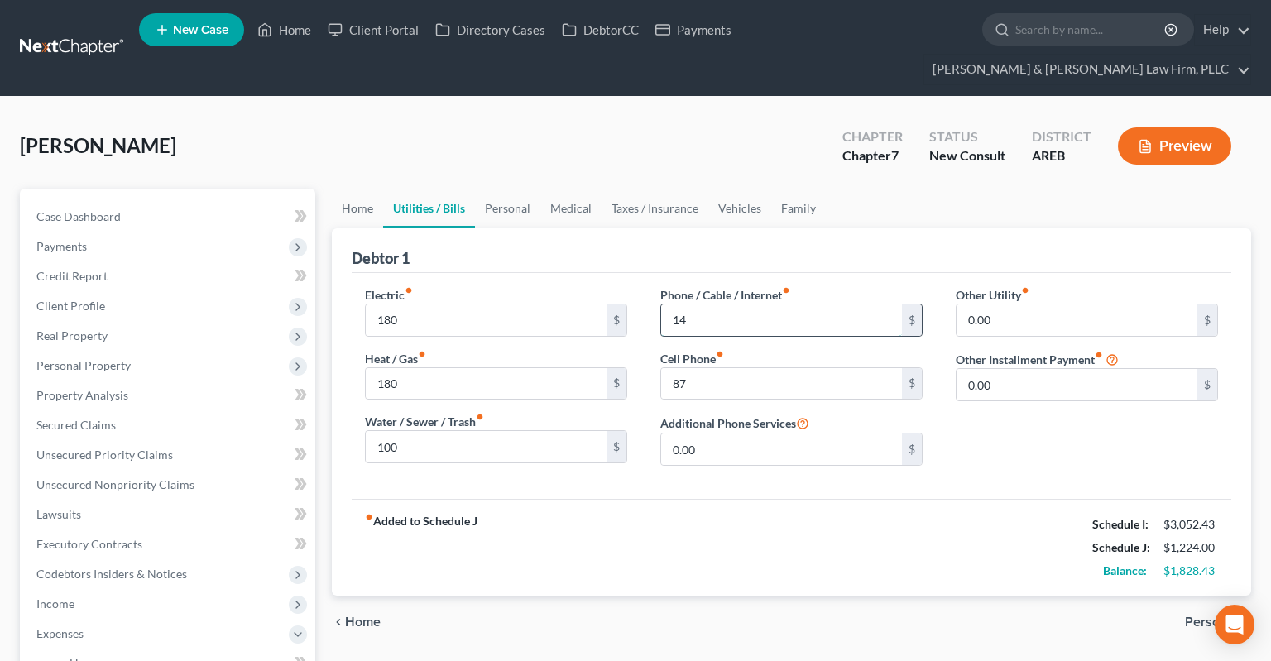
type input "1"
type input "14.95"
click at [747, 137] on div "[PERSON_NAME] Upgraded Chapter Chapter 7 Status New Consult District AREB Previ…" at bounding box center [635, 153] width 1231 height 72
click at [519, 189] on link "Personal" at bounding box center [507, 209] width 65 height 40
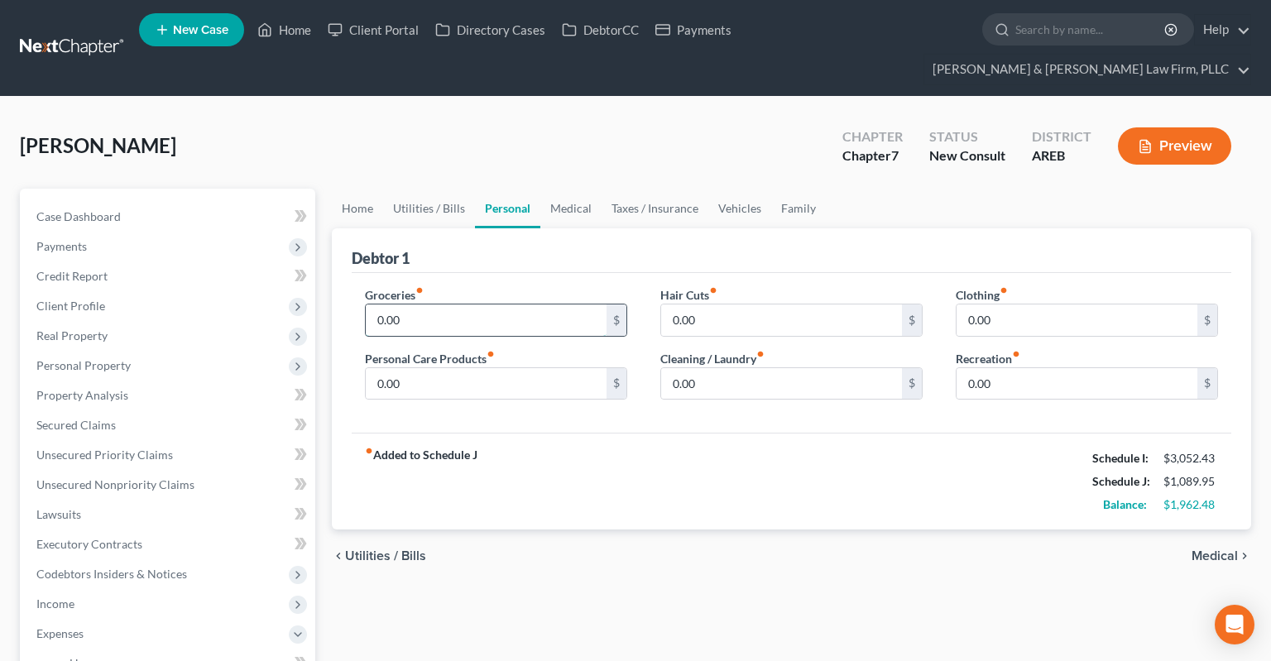
click at [515, 304] on input "0.00" at bounding box center [486, 319] width 241 height 31
click at [564, 194] on link "Medical" at bounding box center [570, 209] width 61 height 40
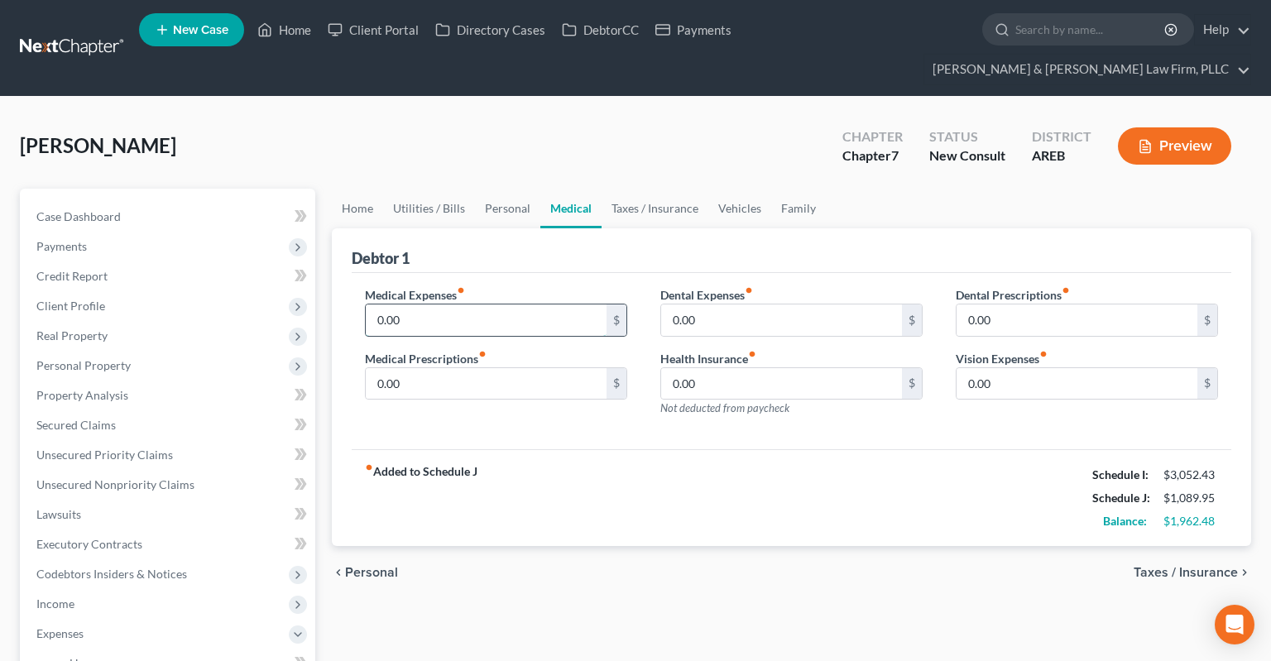
click at [550, 304] on input "0.00" at bounding box center [486, 319] width 241 height 31
click at [434, 304] on input "0.00" at bounding box center [486, 319] width 241 height 31
drag, startPoint x: 435, startPoint y: 280, endPoint x: 458, endPoint y: 280, distance: 23.2
click at [366, 304] on input "0.00" at bounding box center [486, 319] width 241 height 31
type input "433.33"
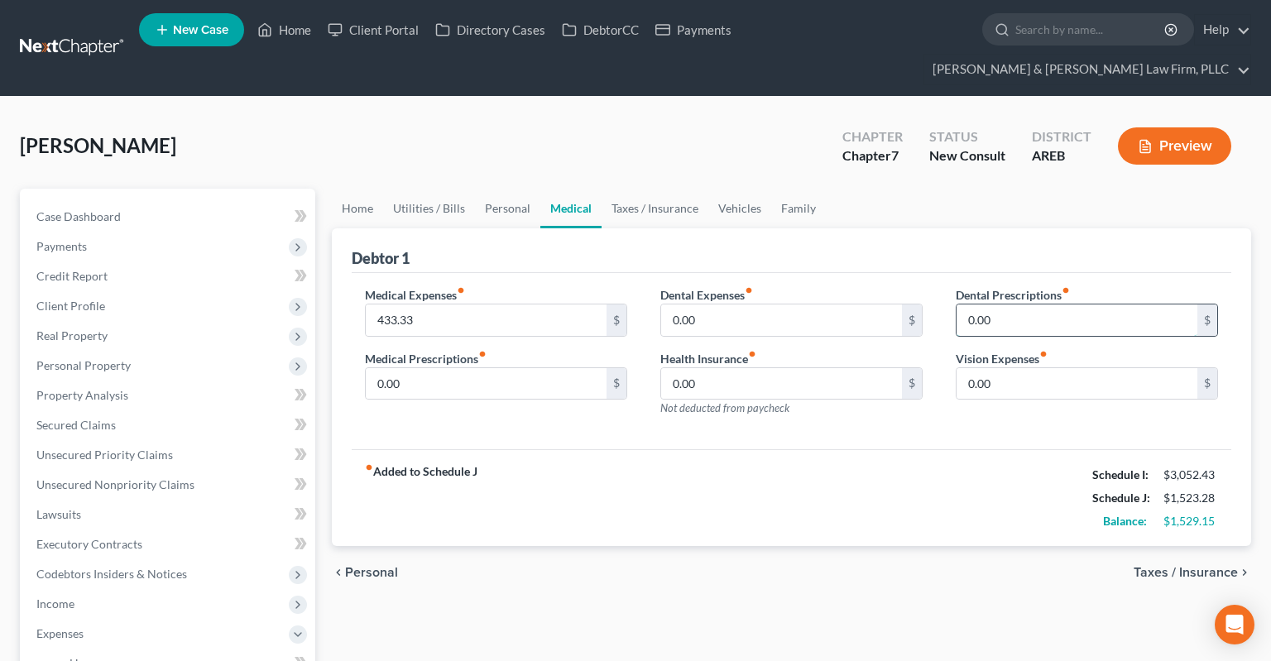
drag, startPoint x: 1006, startPoint y: 303, endPoint x: 1023, endPoint y: 293, distance: 20.0
click at [1014, 304] on input "0.00" at bounding box center [1076, 319] width 241 height 31
drag, startPoint x: 500, startPoint y: 297, endPoint x: 480, endPoint y: 315, distance: 26.9
click at [366, 305] on input "433.33" at bounding box center [486, 319] width 241 height 31
drag, startPoint x: 270, startPoint y: 290, endPoint x: 373, endPoint y: 281, distance: 103.8
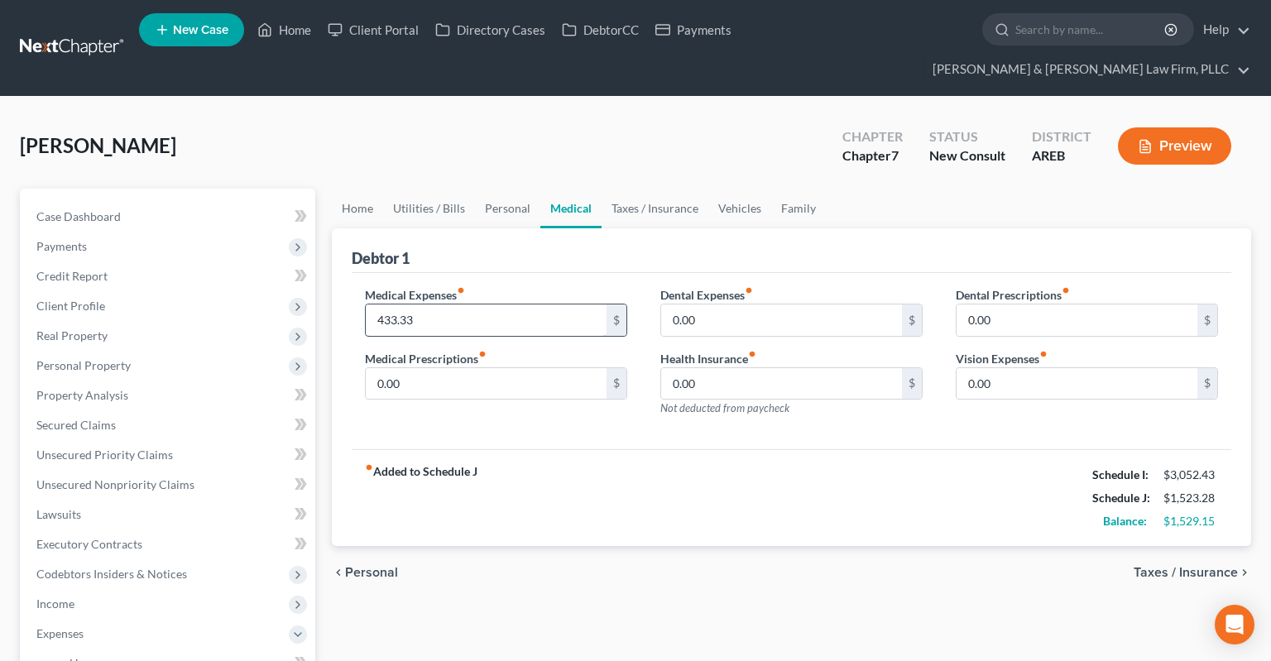
click at [366, 304] on input "433.33" at bounding box center [486, 319] width 241 height 31
click at [514, 189] on link "Personal" at bounding box center [507, 209] width 65 height 40
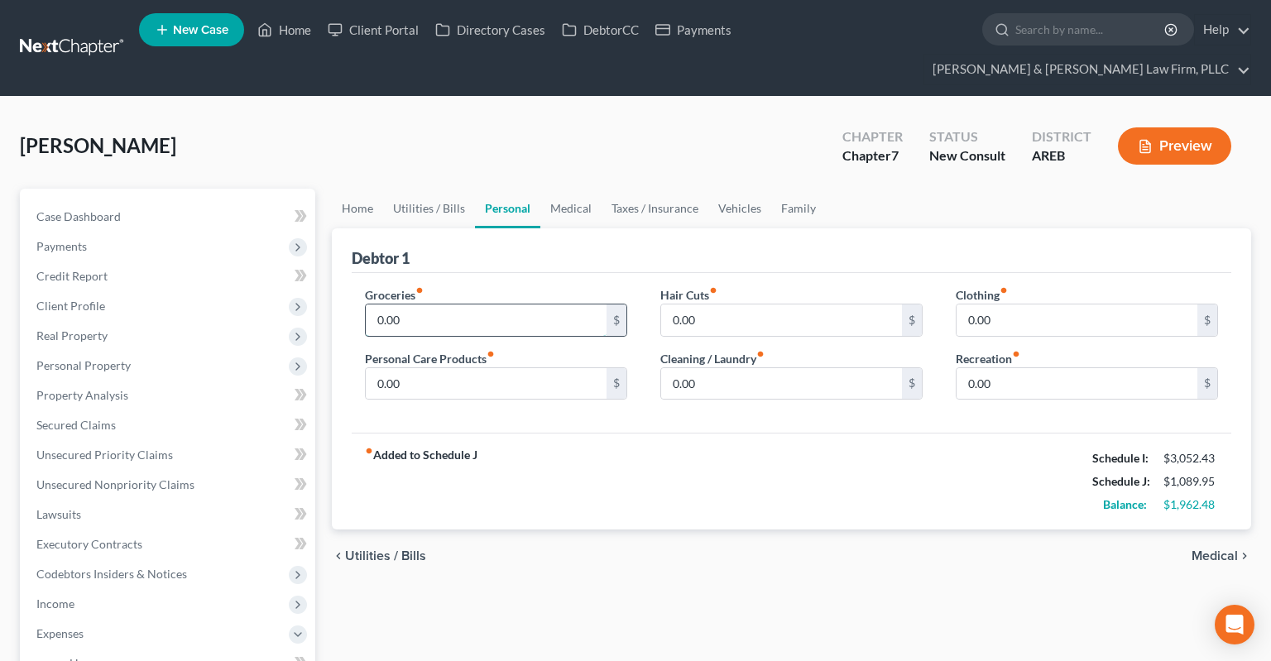
click at [457, 304] on input "0.00" at bounding box center [486, 319] width 241 height 31
type input "433.33"
click at [1022, 304] on input "0.00" at bounding box center [1076, 319] width 241 height 31
type input "150"
drag, startPoint x: 568, startPoint y: 359, endPoint x: 558, endPoint y: 357, distance: 10.2
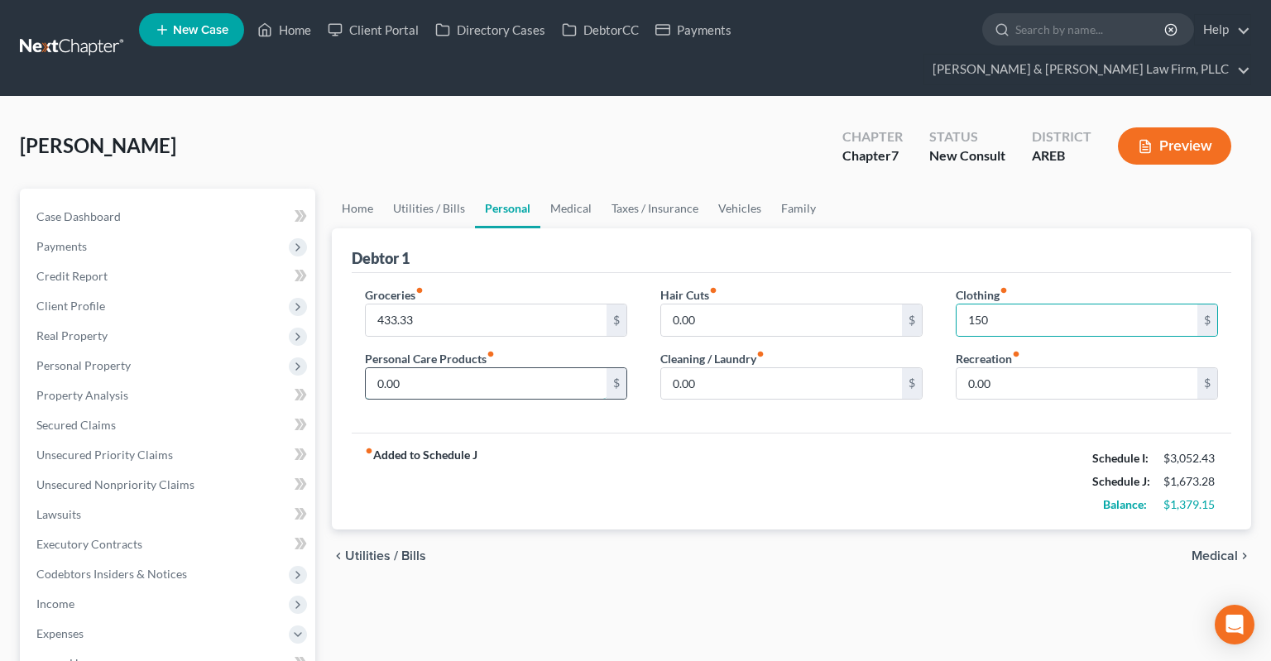
click at [563, 368] on input "0.00" at bounding box center [486, 383] width 241 height 31
type input "100"
drag, startPoint x: 1092, startPoint y: 359, endPoint x: 1074, endPoint y: 358, distance: 18.2
click at [1084, 368] on input "0.00" at bounding box center [1076, 383] width 241 height 31
type input "100"
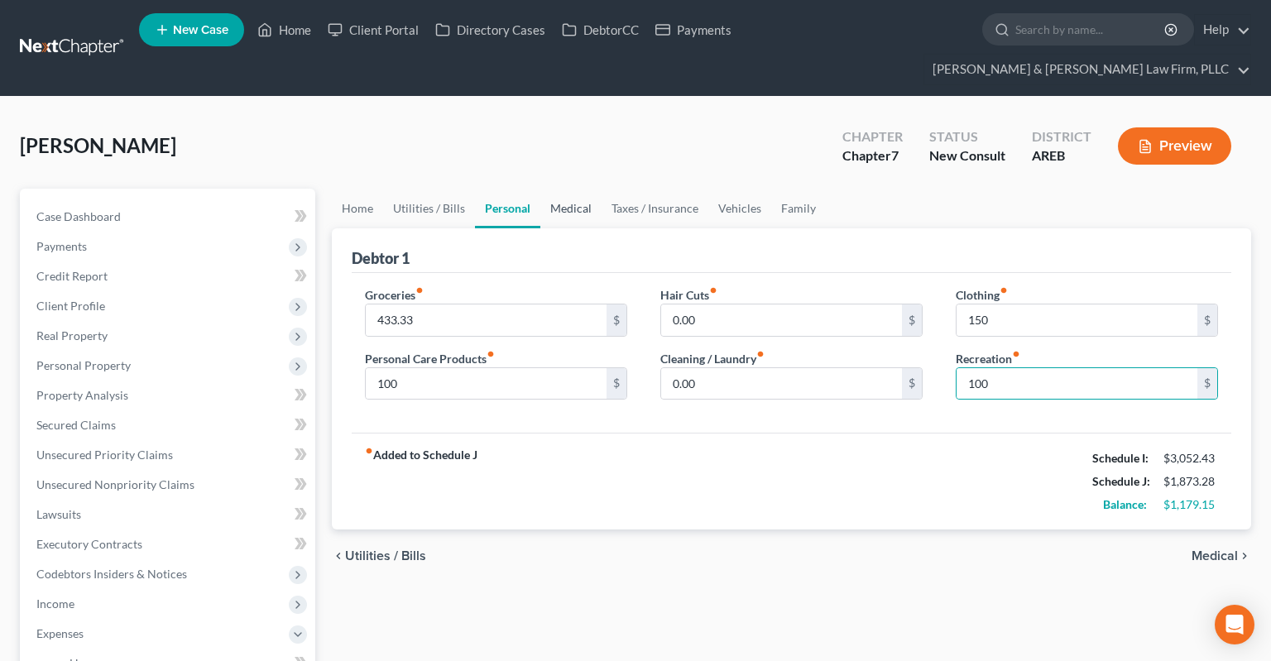
click at [569, 189] on link "Medical" at bounding box center [570, 209] width 61 height 40
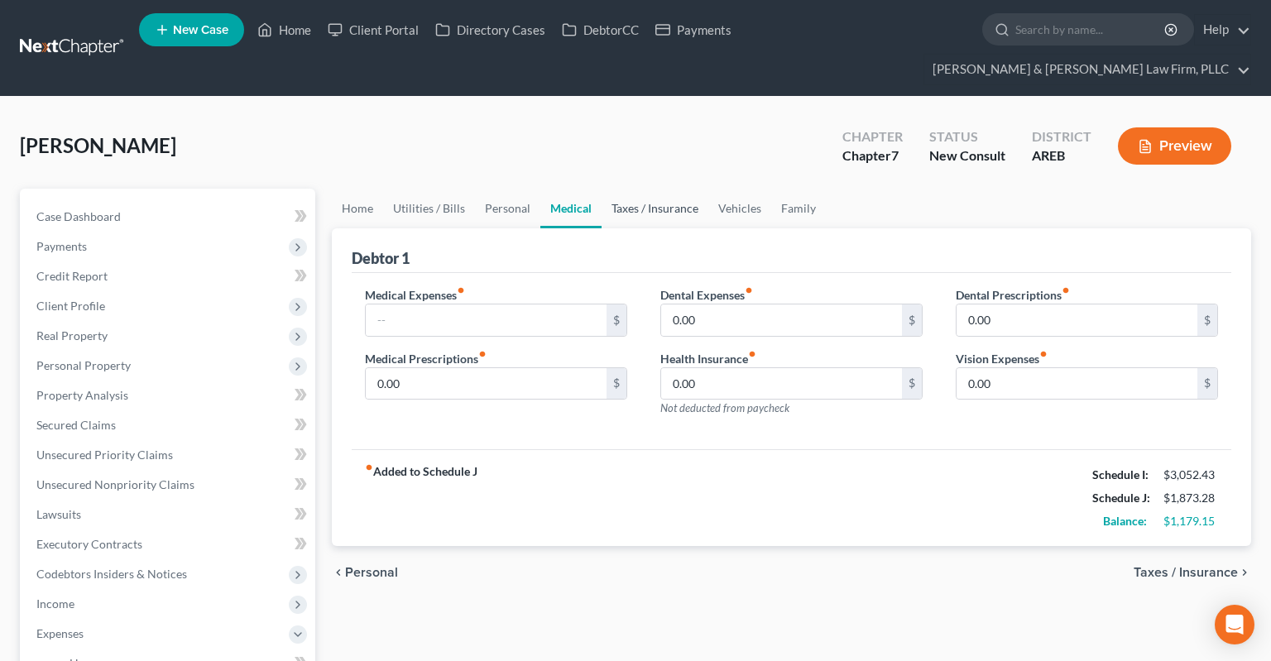
click at [669, 189] on link "Taxes / Insurance" at bounding box center [655, 209] width 107 height 40
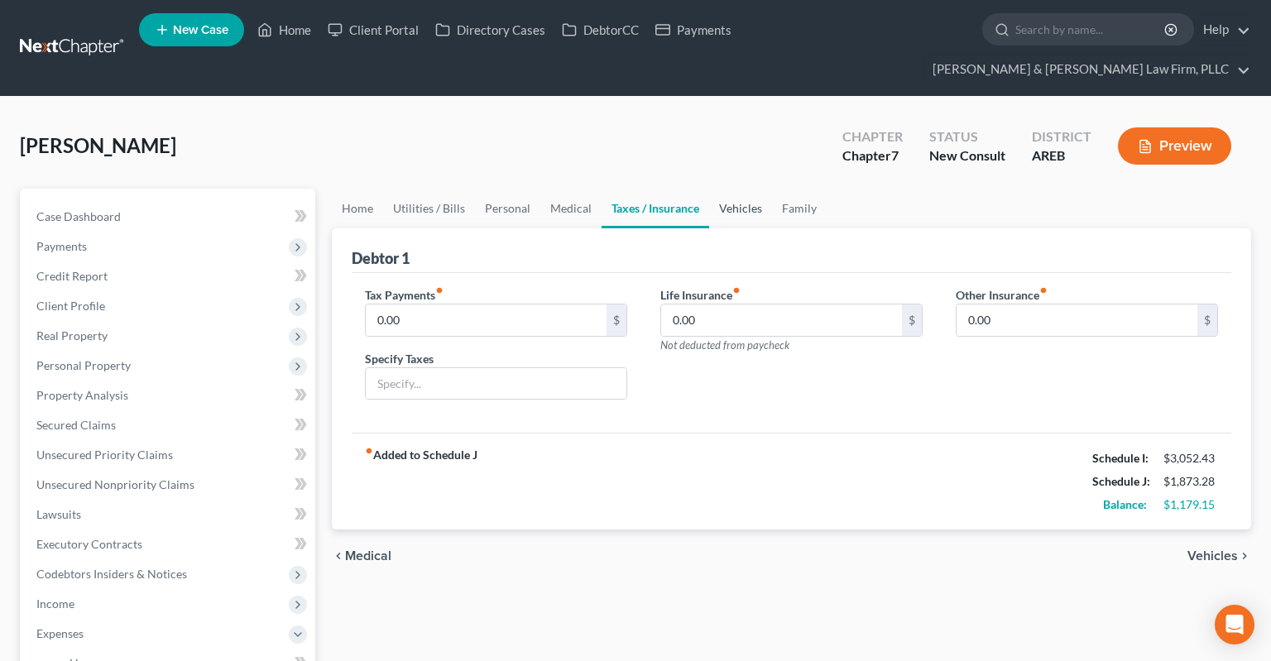
drag, startPoint x: 733, startPoint y: 185, endPoint x: 702, endPoint y: 184, distance: 30.7
click at [734, 189] on link "Vehicles" at bounding box center [740, 209] width 63 height 40
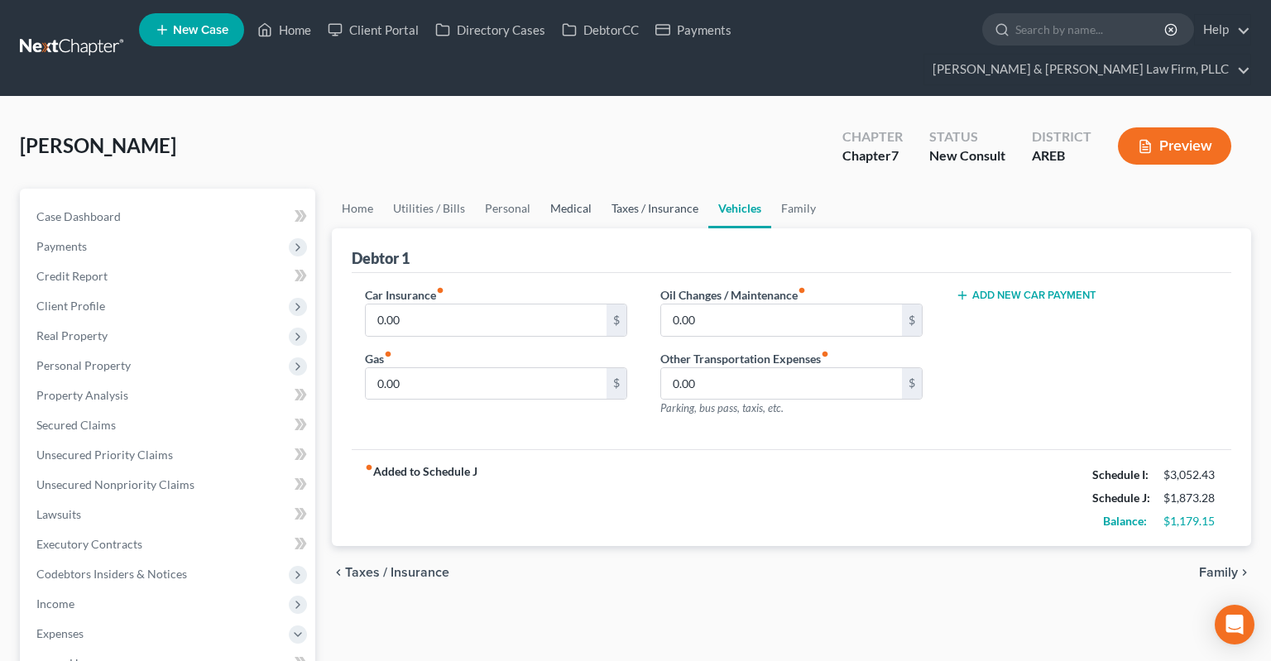
click at [555, 189] on link "Medical" at bounding box center [570, 209] width 61 height 40
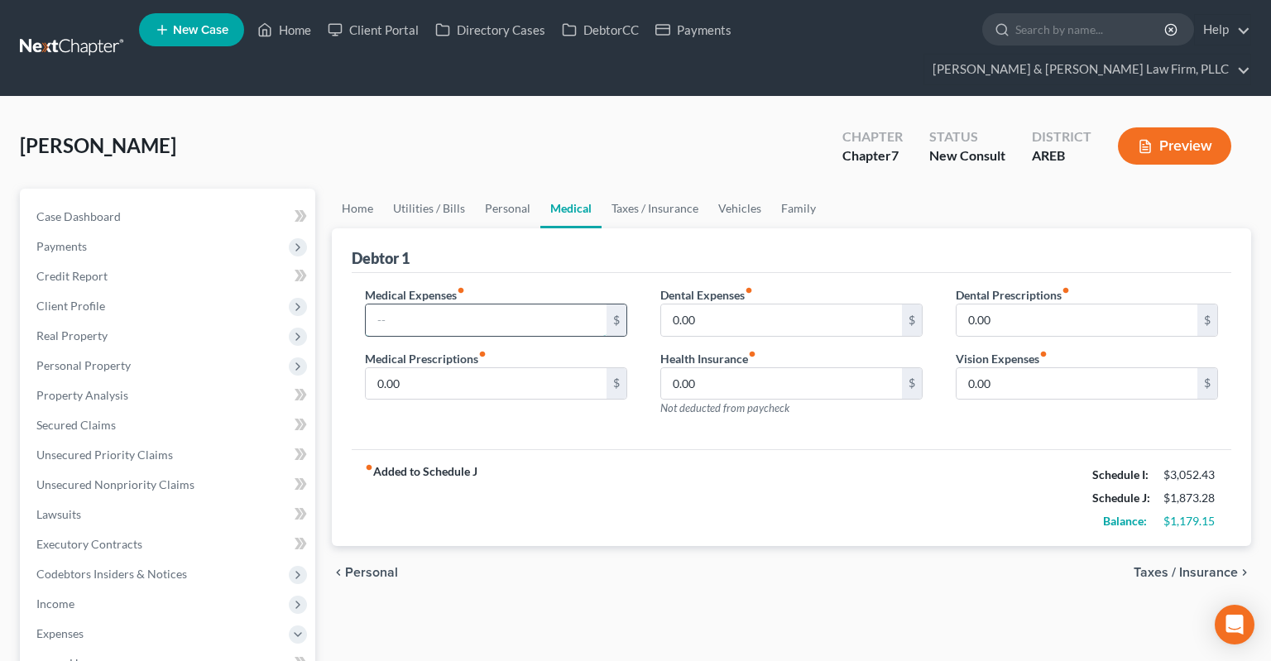
click at [522, 304] on input "text" at bounding box center [486, 319] width 241 height 31
type input "100"
click at [614, 189] on link "Taxes / Insurance" at bounding box center [655, 209] width 107 height 40
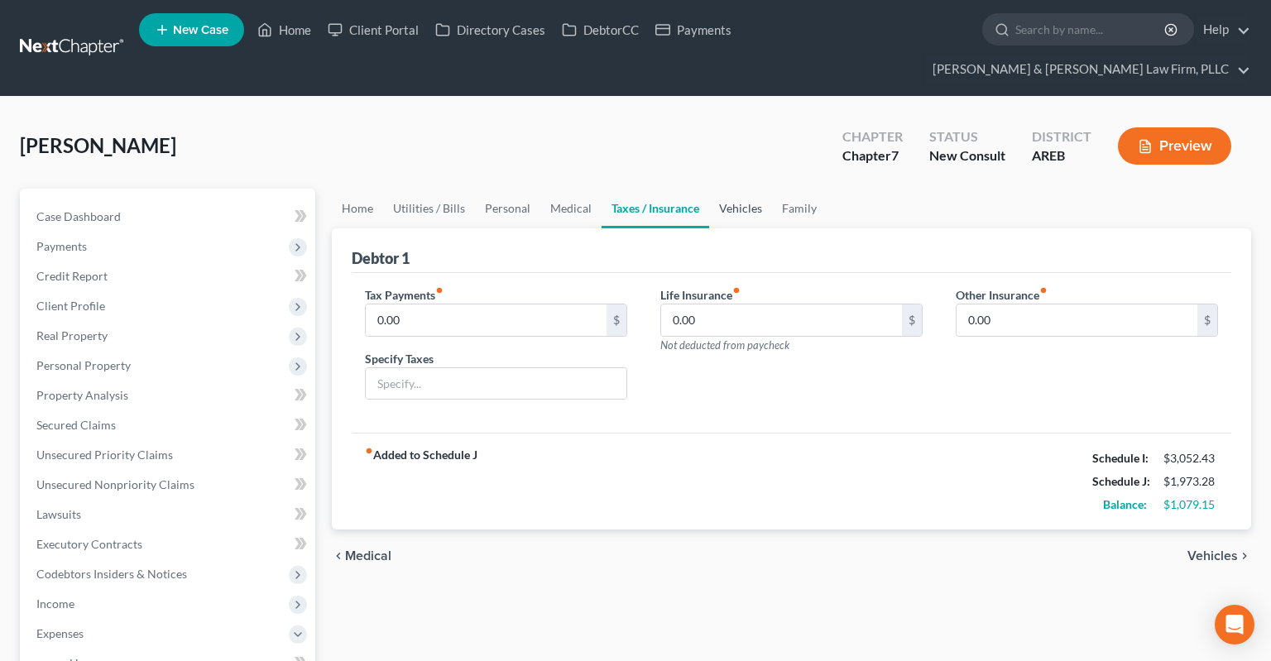
click at [726, 189] on link "Vehicles" at bounding box center [740, 209] width 63 height 40
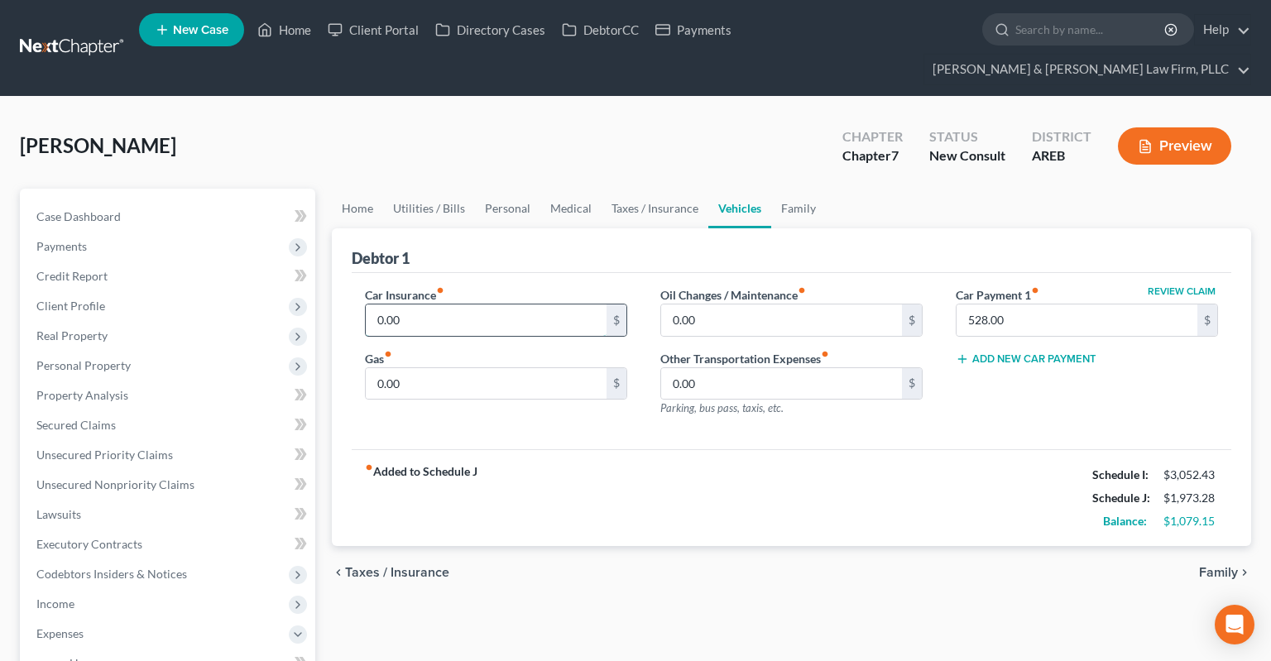
click at [498, 304] on input "0.00" at bounding box center [486, 319] width 241 height 31
click at [544, 368] on input "0.00" at bounding box center [486, 383] width 241 height 31
click at [491, 368] on input "0.00" at bounding box center [486, 383] width 241 height 31
drag, startPoint x: 467, startPoint y: 343, endPoint x: 352, endPoint y: 335, distance: 115.2
click at [366, 368] on input "0.00" at bounding box center [486, 383] width 241 height 31
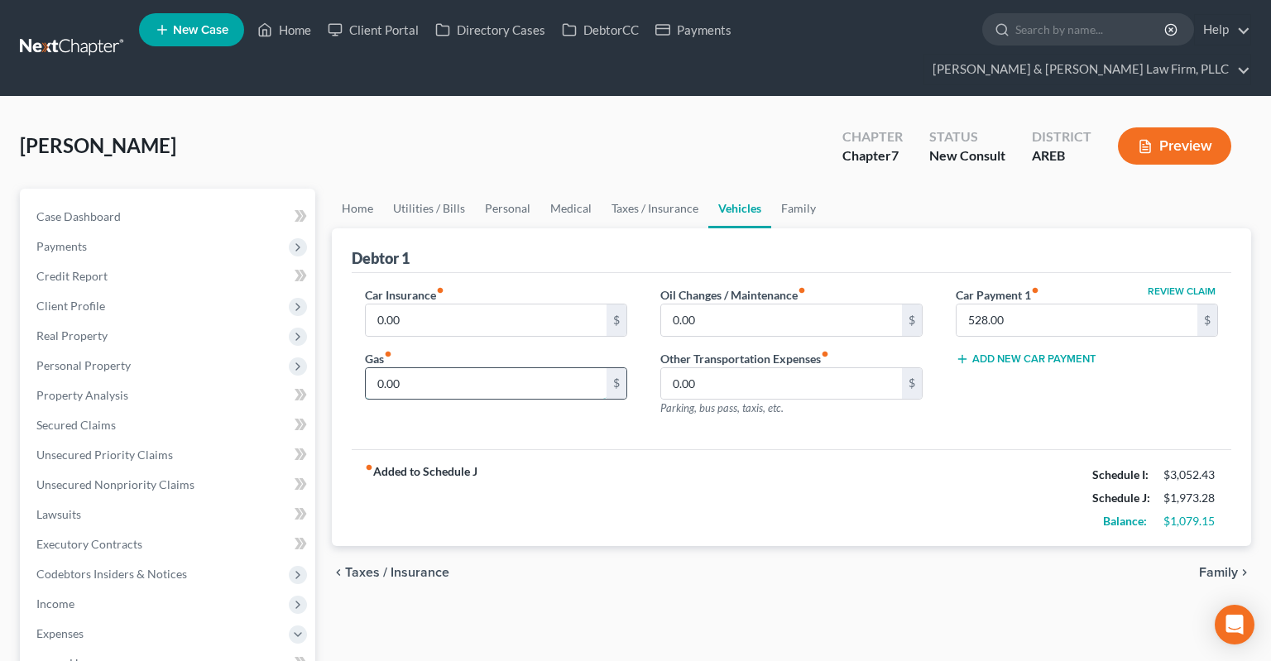
click at [410, 368] on input "0.00" at bounding box center [486, 383] width 241 height 31
drag, startPoint x: 461, startPoint y: 349, endPoint x: 378, endPoint y: 352, distance: 82.8
click at [366, 368] on input "0.00" at bounding box center [486, 383] width 241 height 31
type input "100"
click at [710, 304] on input "0.00" at bounding box center [781, 319] width 241 height 31
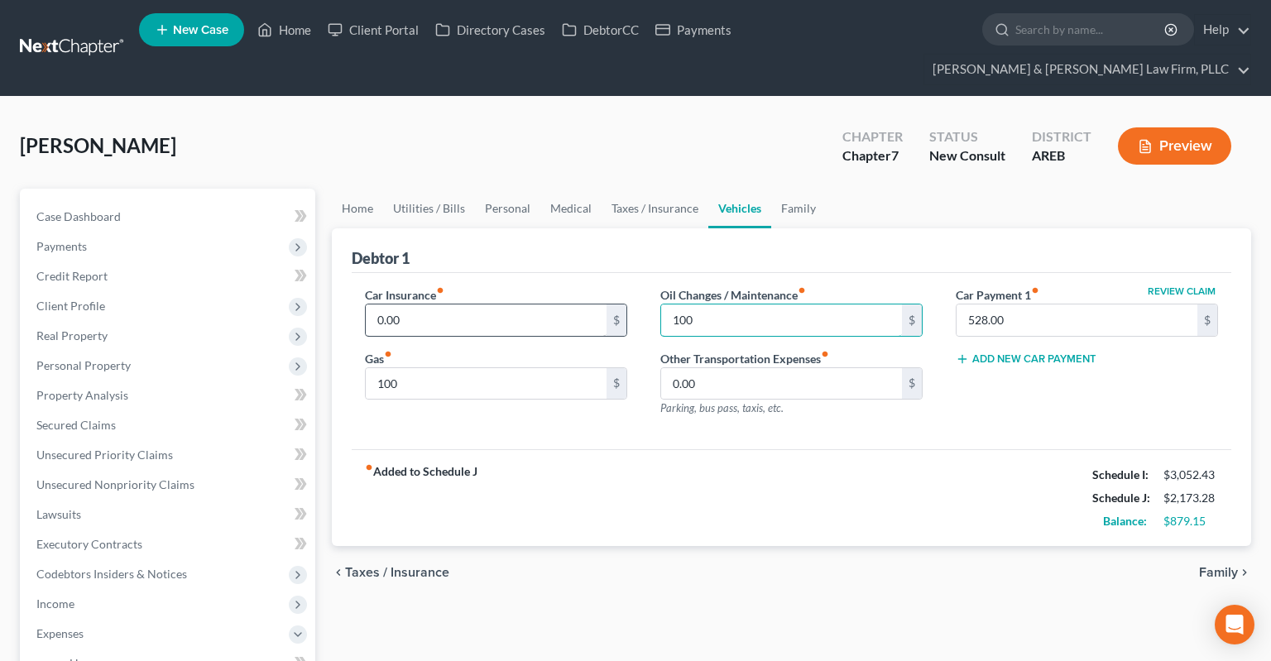
type input "100"
click at [495, 304] on input "0.00" at bounding box center [486, 319] width 241 height 31
type input "250"
click at [779, 189] on link "Family" at bounding box center [798, 209] width 55 height 40
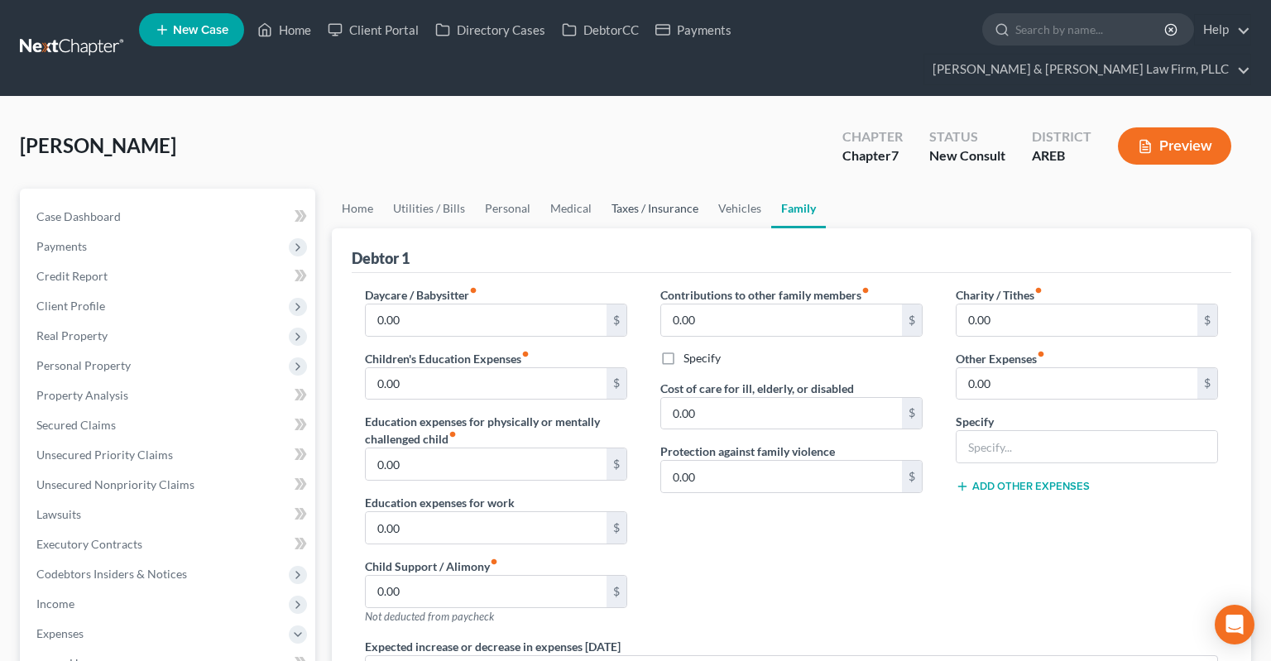
click at [697, 189] on link "Taxes / Insurance" at bounding box center [655, 209] width 107 height 40
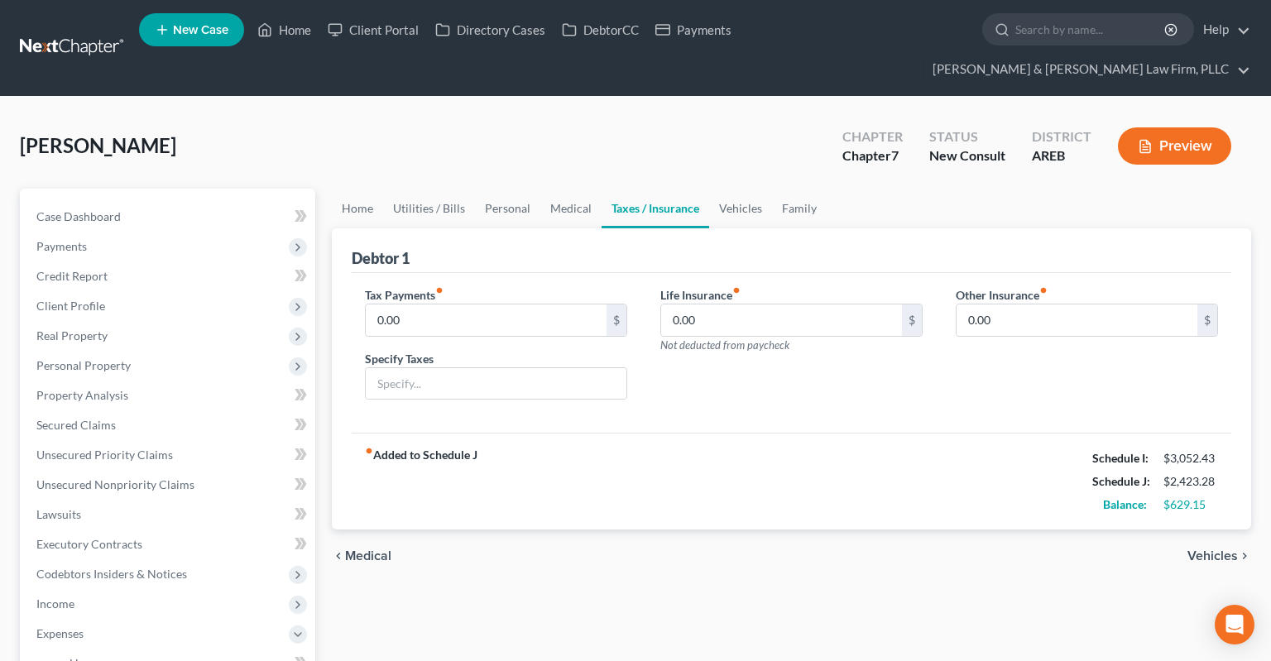
click at [602, 191] on link "Taxes / Insurance" at bounding box center [656, 209] width 108 height 40
click at [567, 189] on link "Medical" at bounding box center [570, 209] width 61 height 40
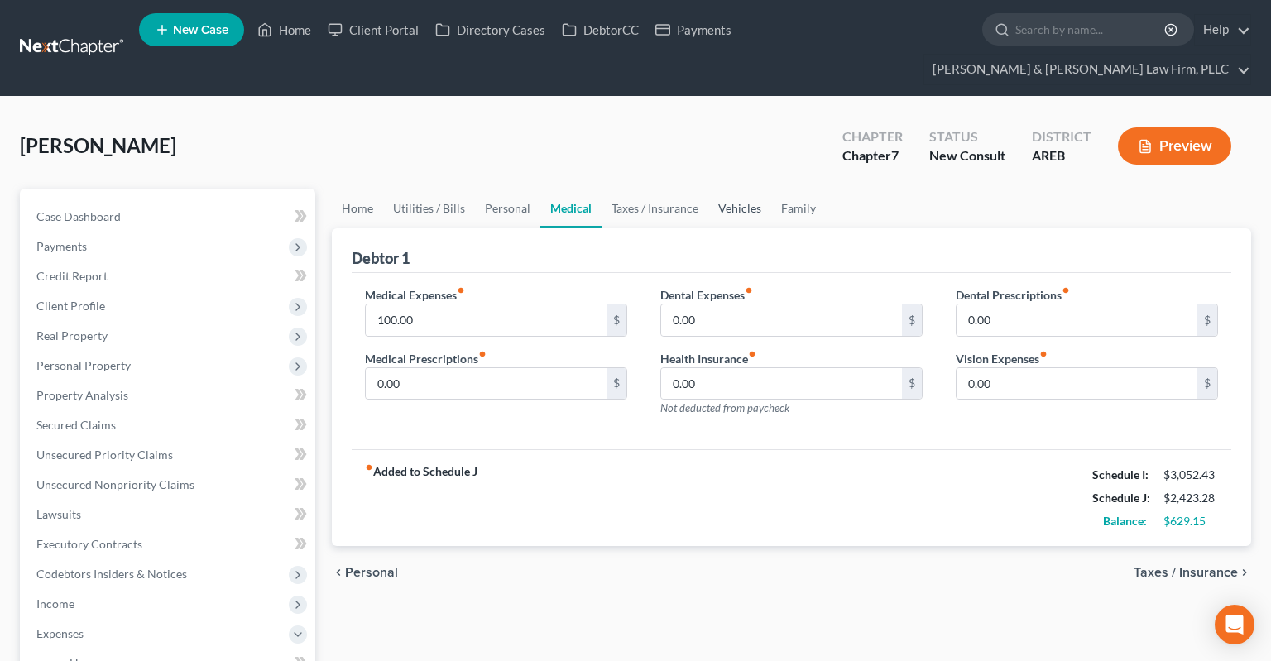
click at [726, 189] on link "Vehicles" at bounding box center [739, 209] width 63 height 40
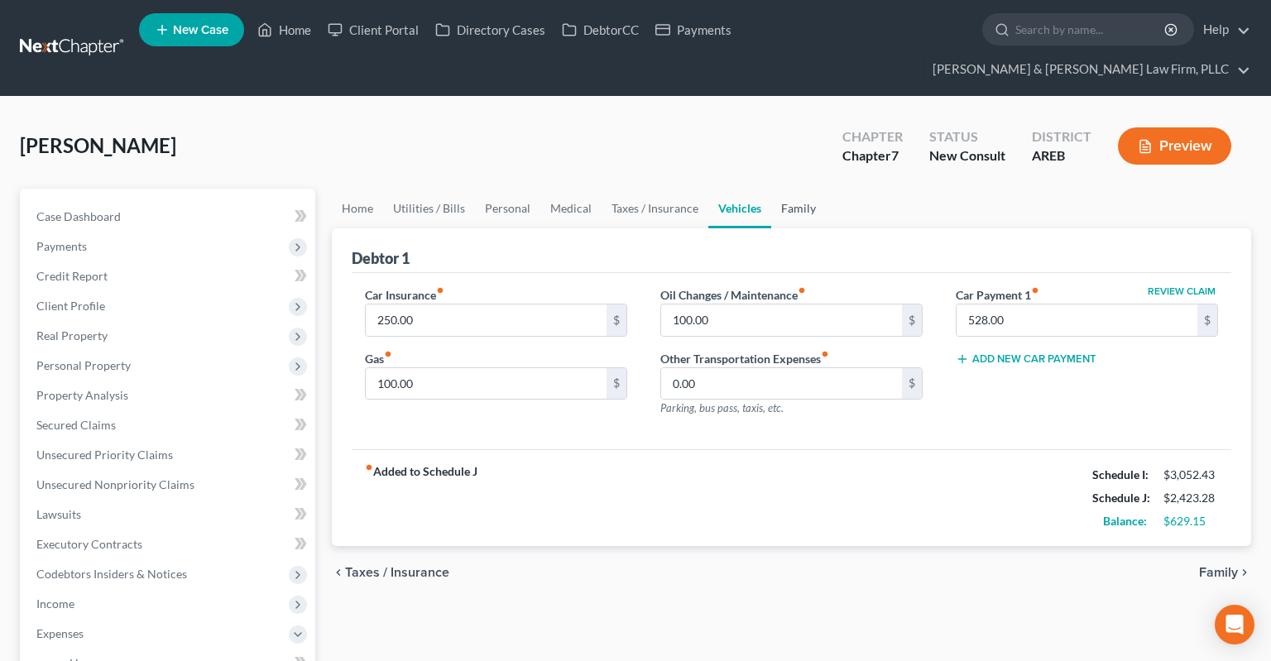
click at [783, 189] on link "Family" at bounding box center [798, 209] width 55 height 40
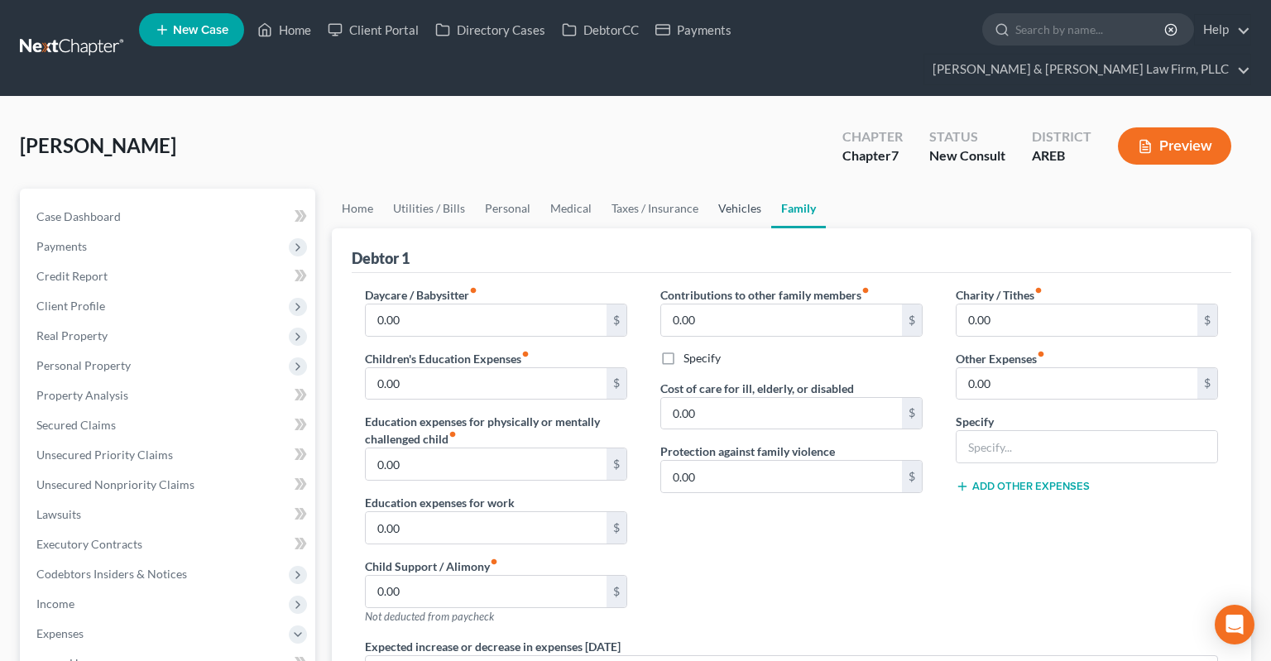
click at [735, 189] on link "Vehicles" at bounding box center [739, 209] width 63 height 40
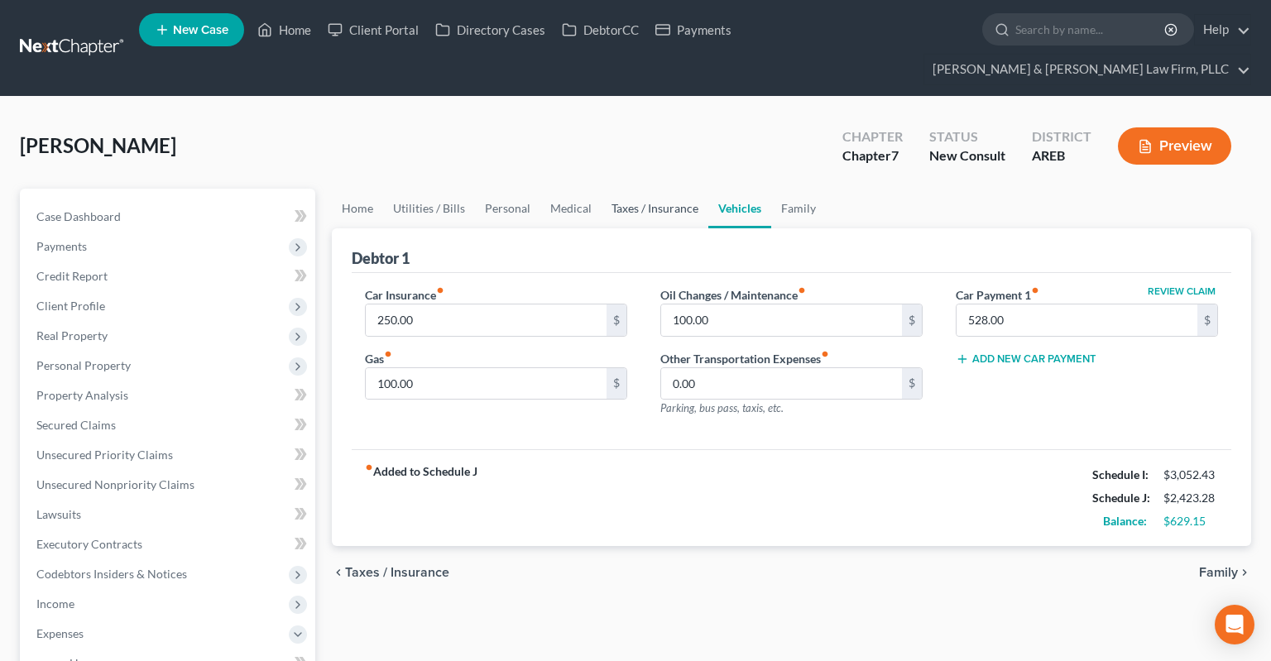
click at [647, 189] on link "Taxes / Insurance" at bounding box center [655, 209] width 107 height 40
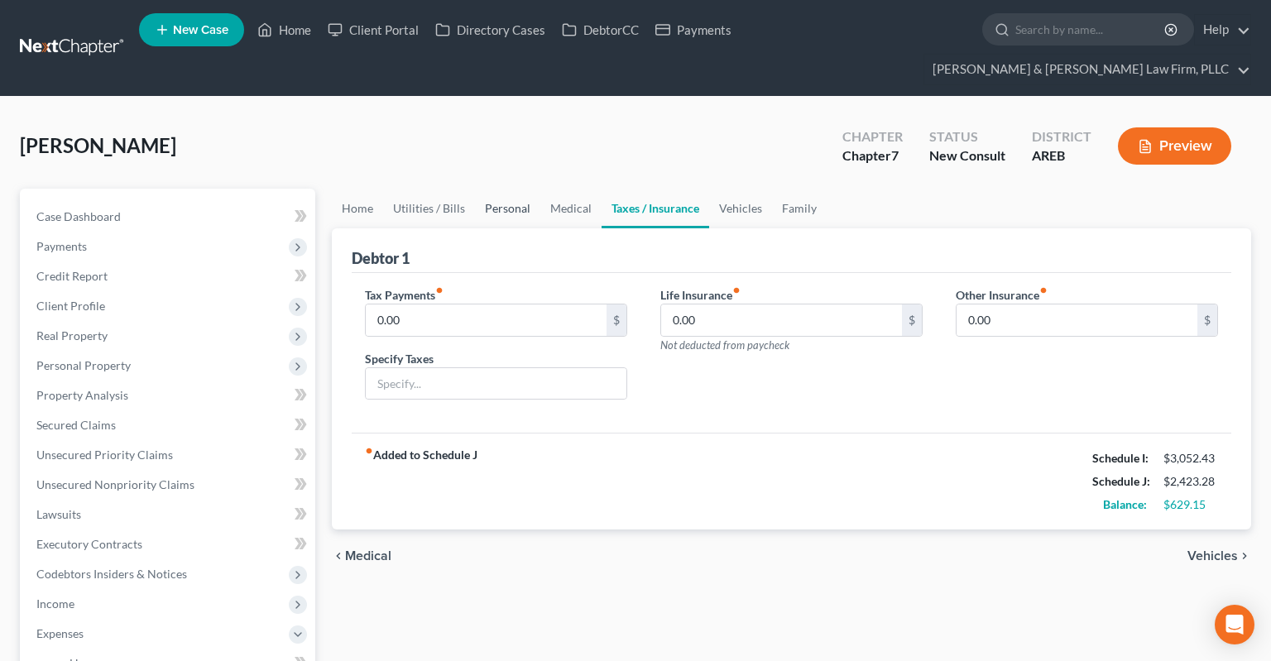
click at [498, 189] on link "Personal" at bounding box center [507, 209] width 65 height 40
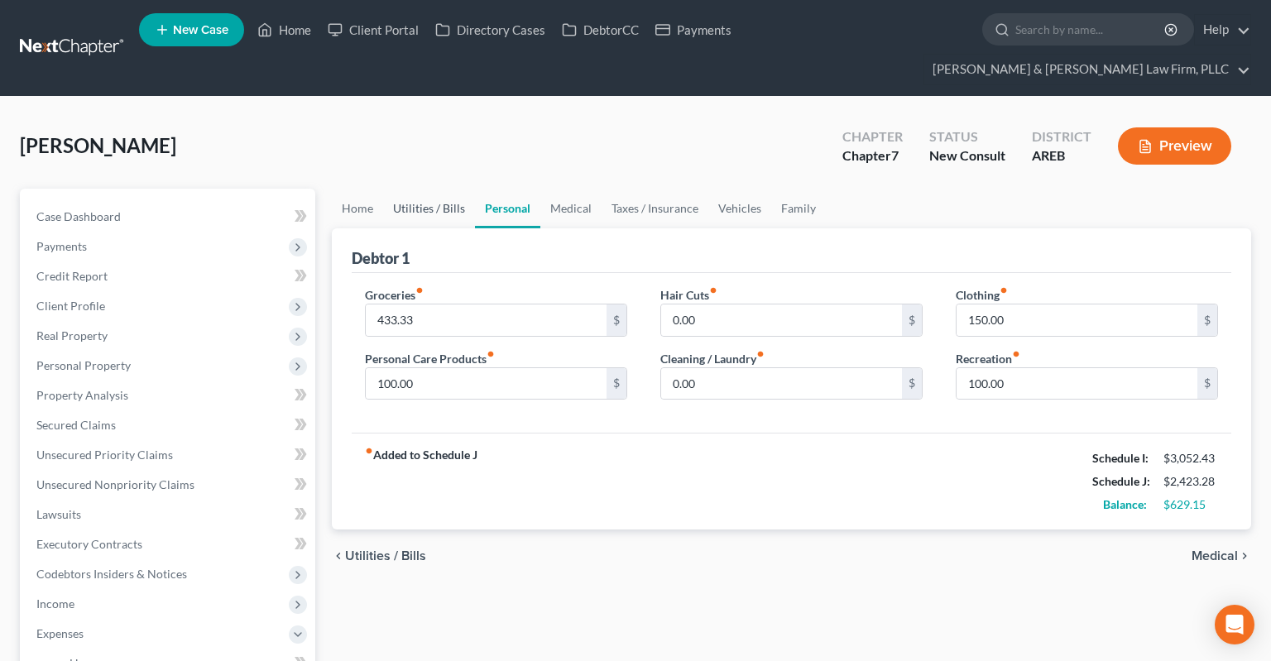
click at [411, 189] on link "Utilities / Bills" at bounding box center [429, 209] width 92 height 40
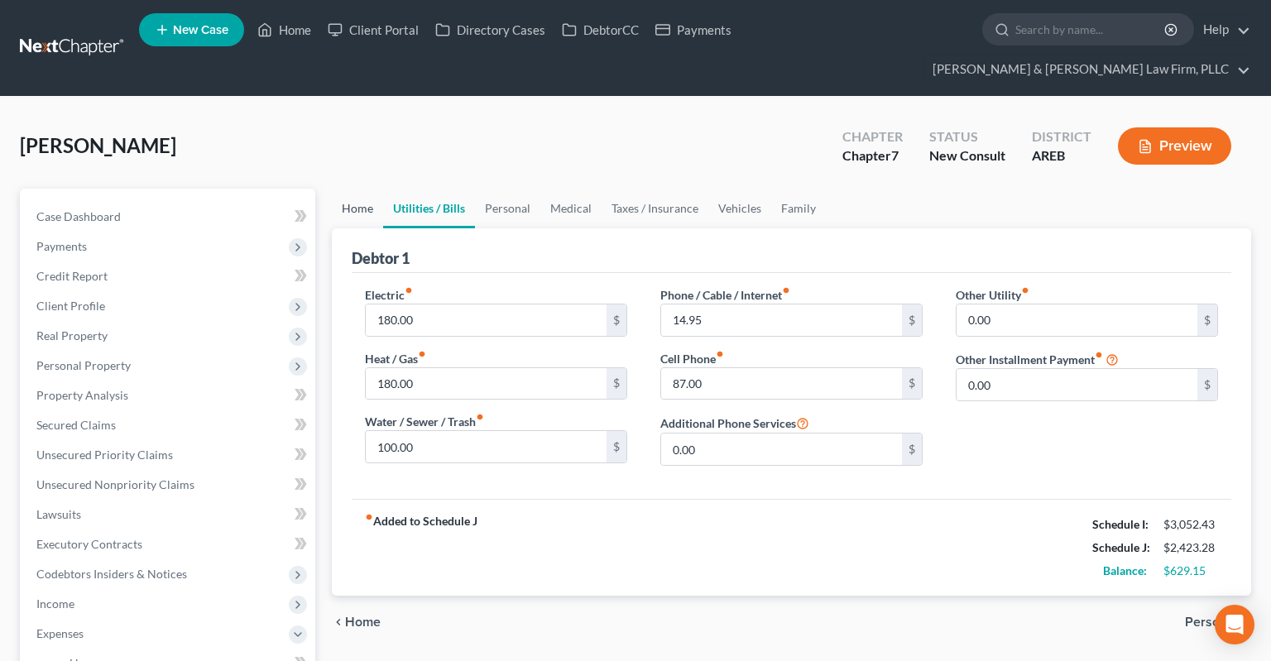
click at [333, 189] on link "Home" at bounding box center [357, 209] width 51 height 40
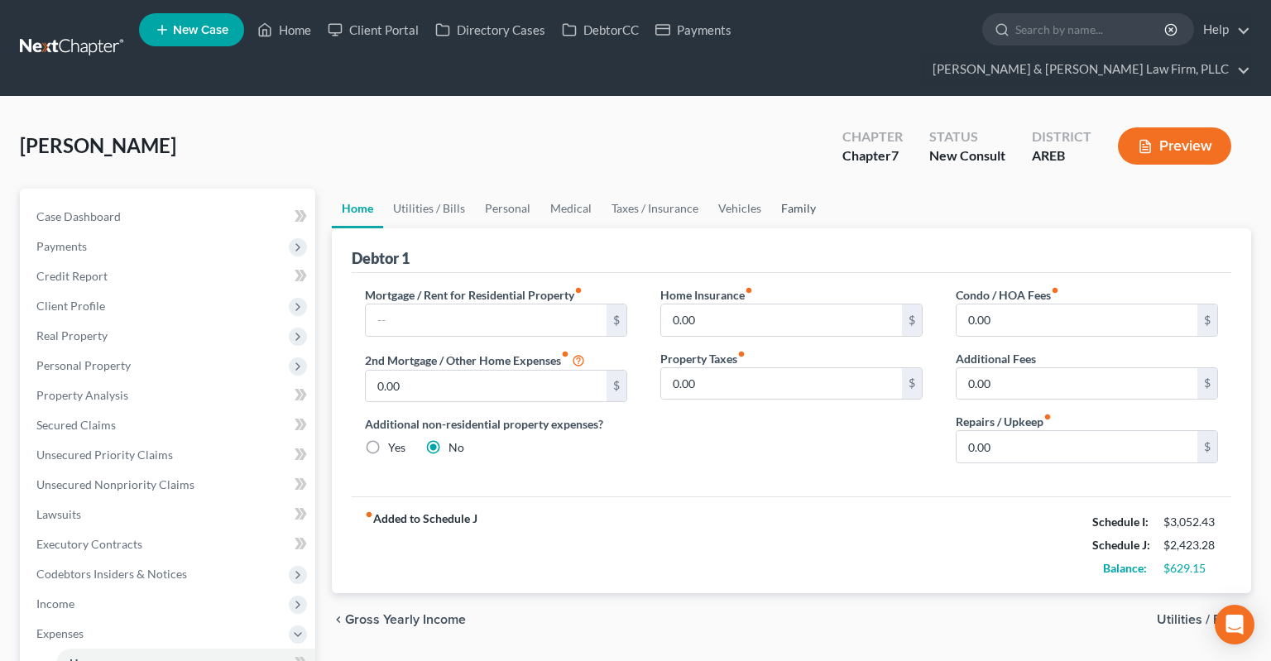
click at [793, 189] on link "Family" at bounding box center [798, 209] width 55 height 40
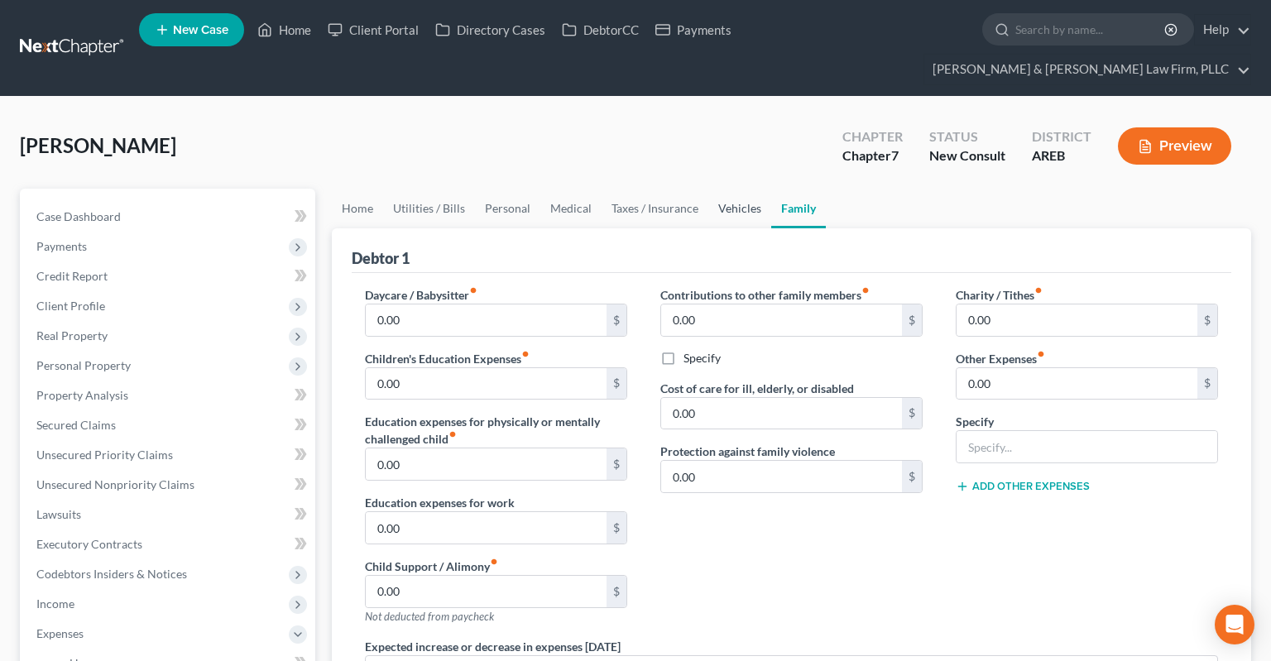
click at [727, 189] on link "Vehicles" at bounding box center [739, 209] width 63 height 40
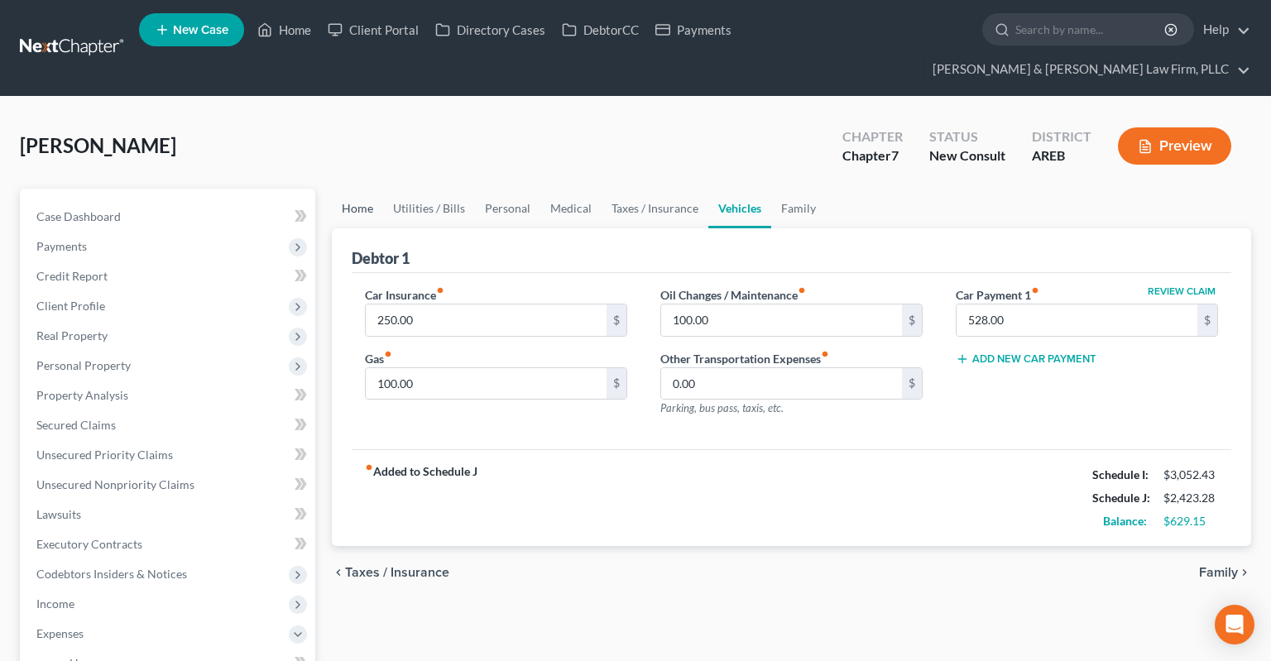
click at [349, 189] on link "Home" at bounding box center [357, 209] width 51 height 40
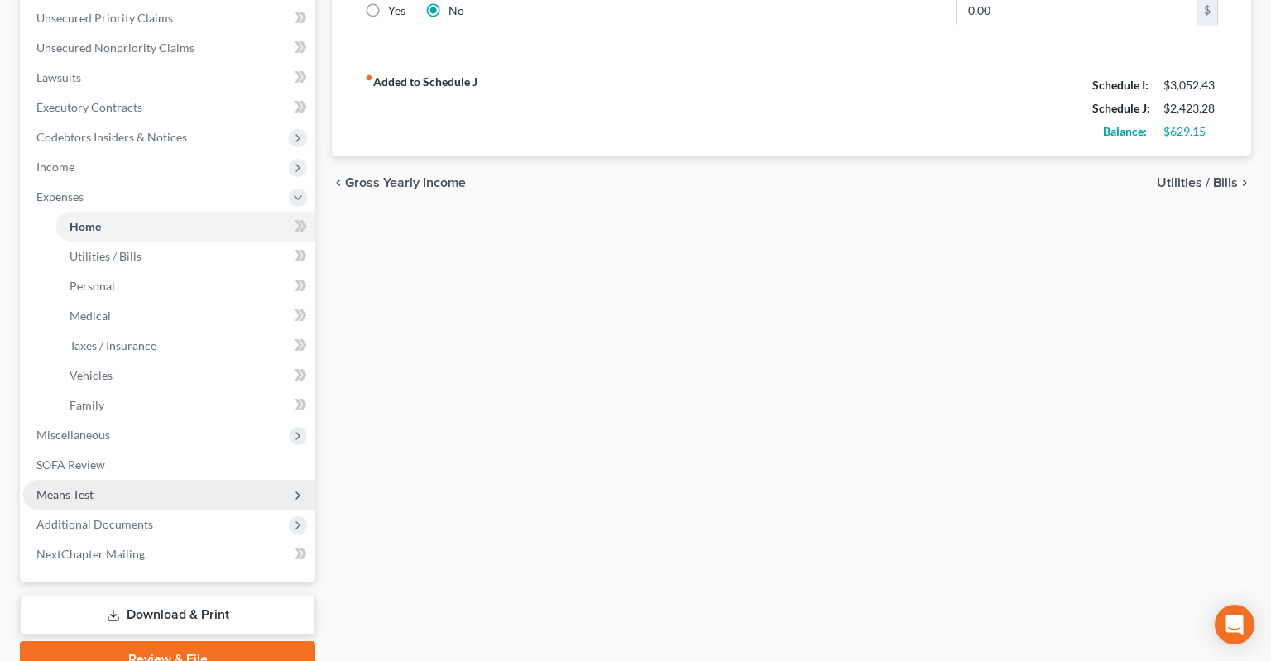
click at [140, 480] on span "Means Test" at bounding box center [169, 495] width 292 height 30
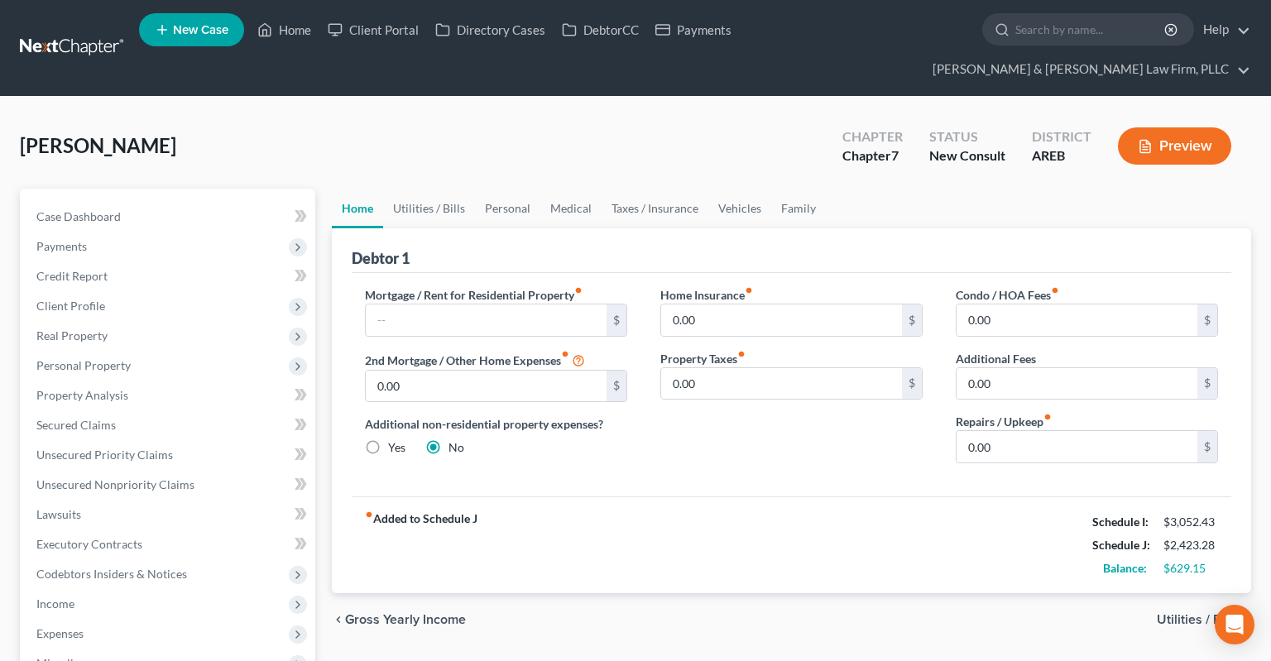
scroll to position [349, 0]
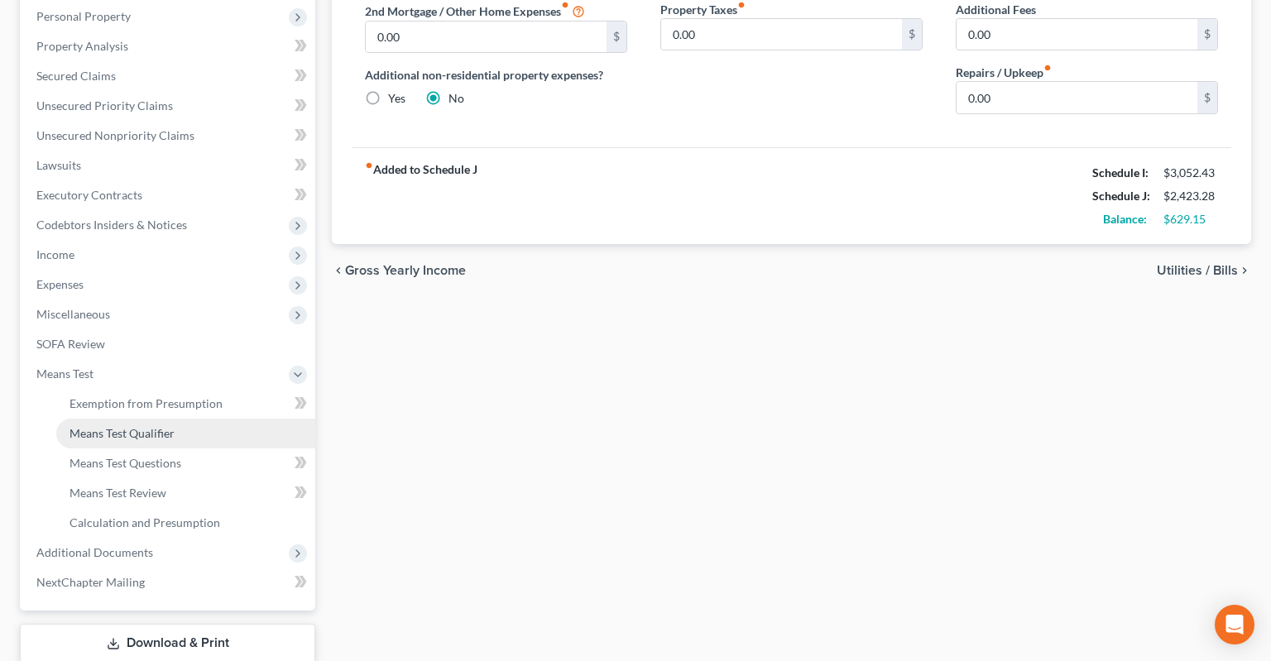
click at [210, 419] on link "Means Test Qualifier" at bounding box center [185, 434] width 259 height 30
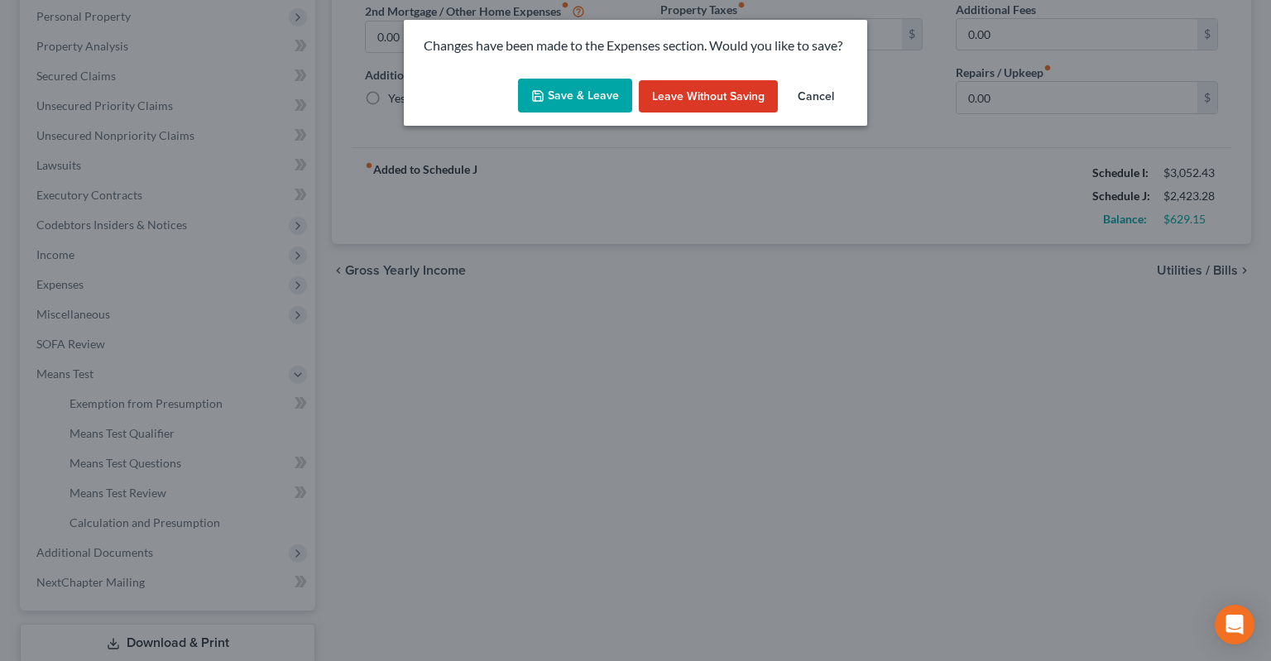
click at [606, 105] on button "Save & Leave" at bounding box center [575, 96] width 114 height 35
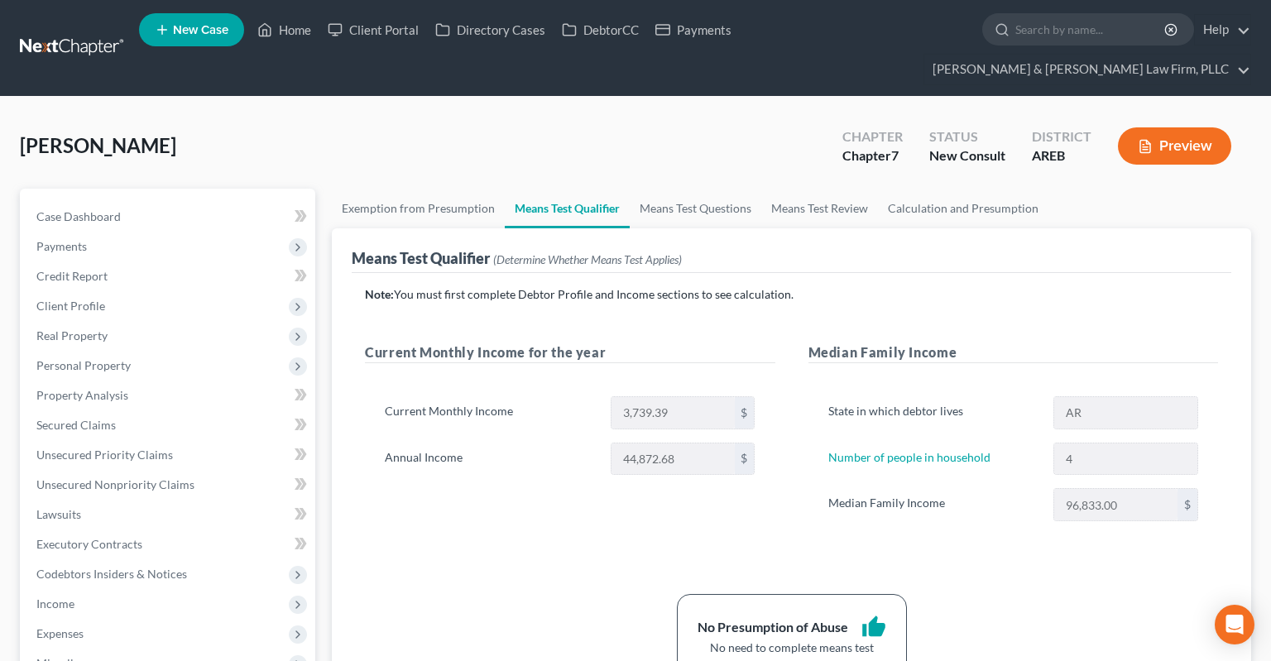
click at [833, 286] on div "Note: You must first complete Debtor Profile and Income sections to see calcula…" at bounding box center [791, 481] width 853 height 391
click at [853, 286] on div "Note: You must first complete Debtor Profile and Income sections to see calcula…" at bounding box center [791, 481] width 853 height 391
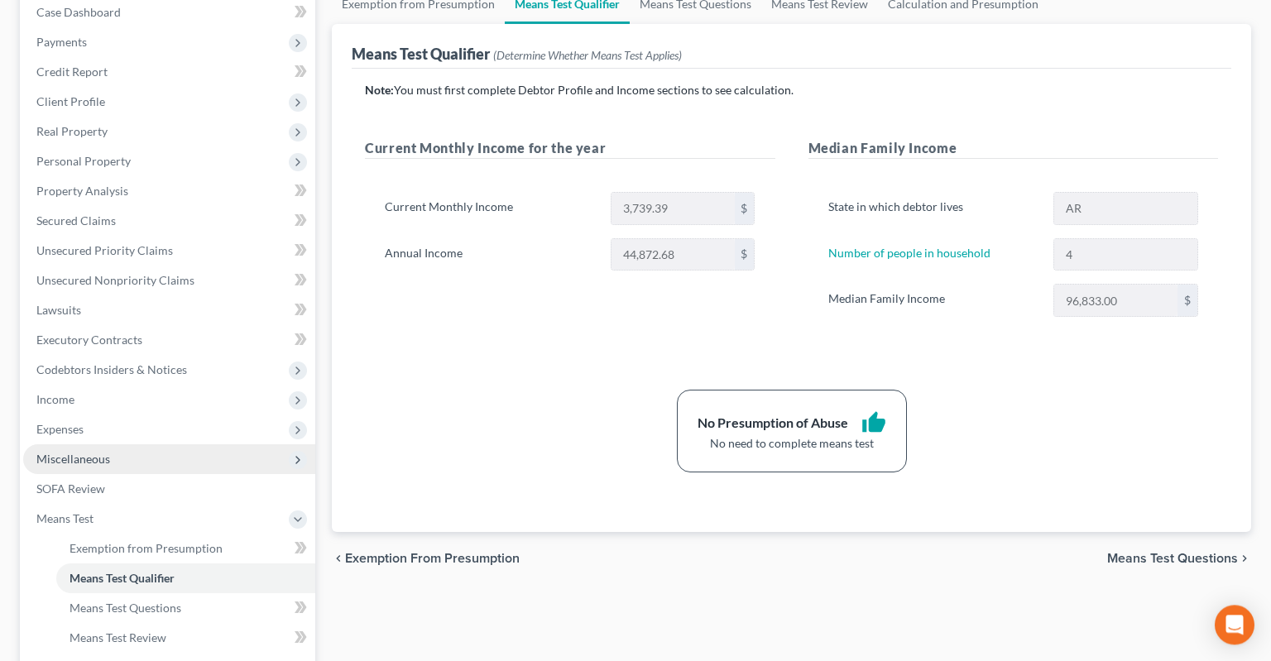
scroll to position [349, 0]
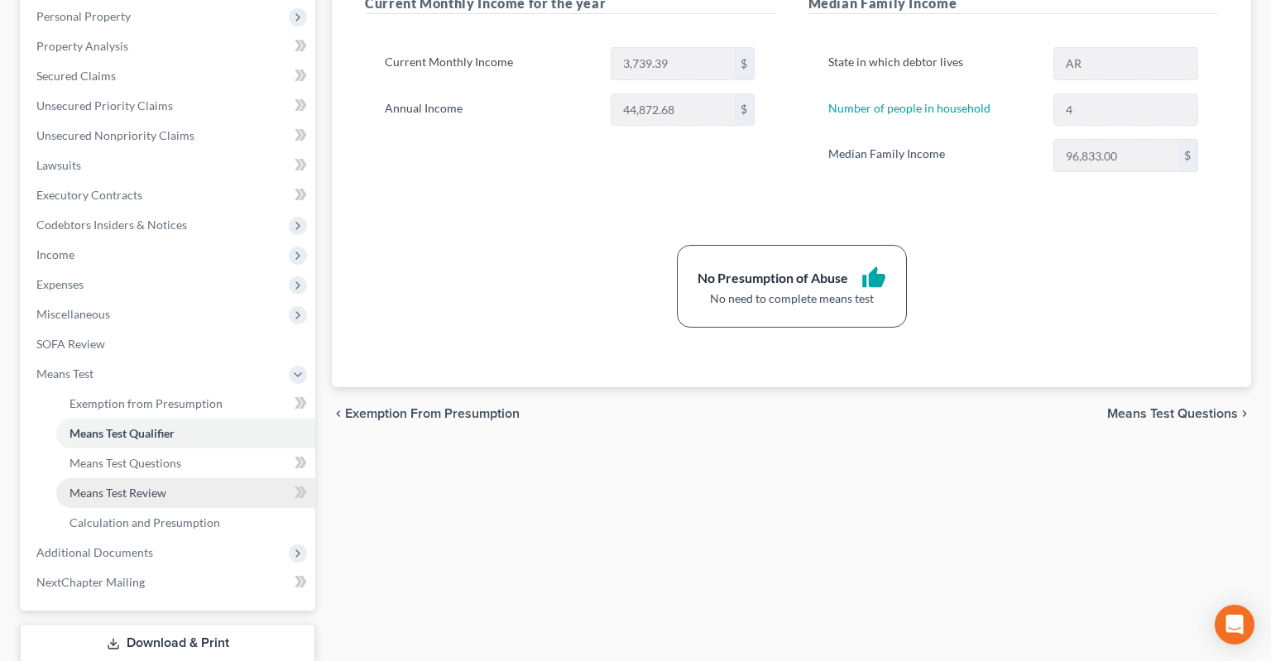
click at [150, 486] on span "Means Test Review" at bounding box center [118, 493] width 97 height 14
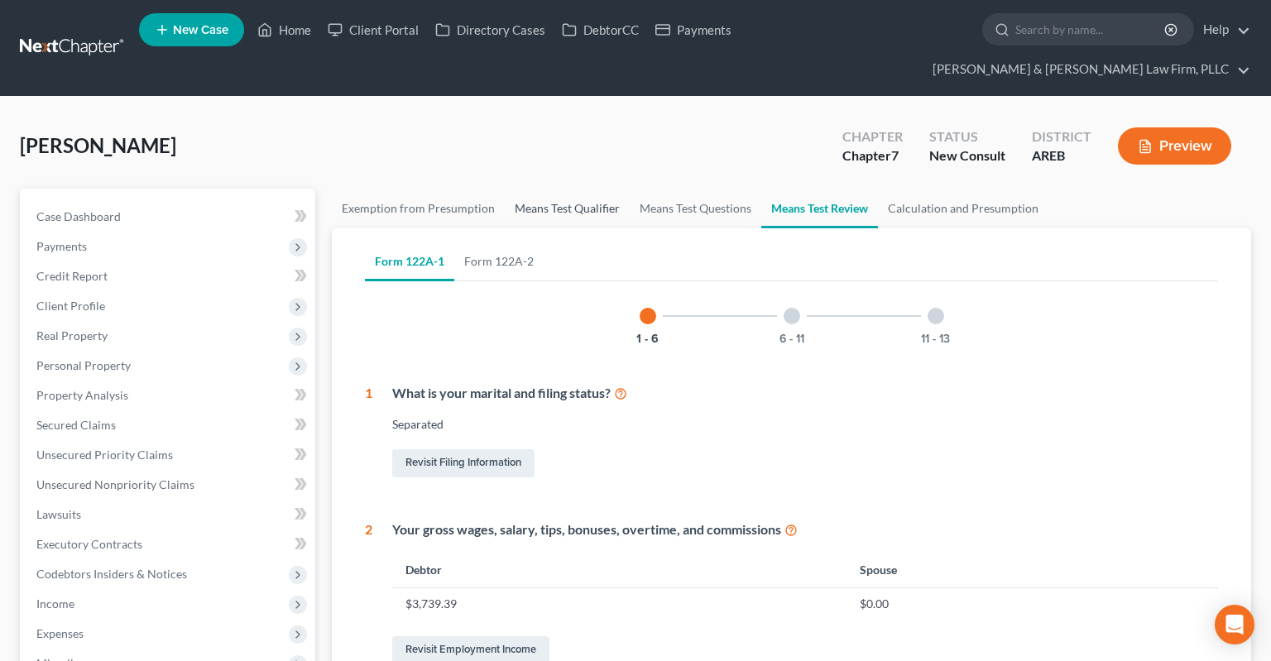
click at [585, 189] on link "Means Test Qualifier" at bounding box center [567, 209] width 125 height 40
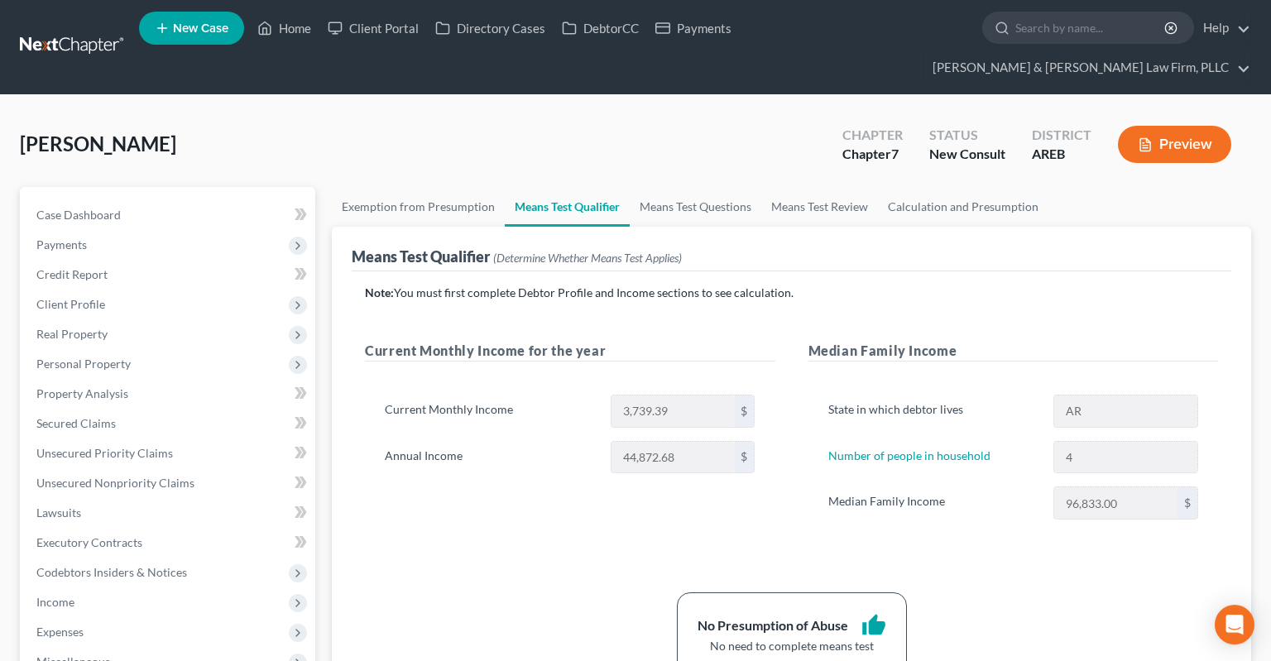
scroll to position [349, 0]
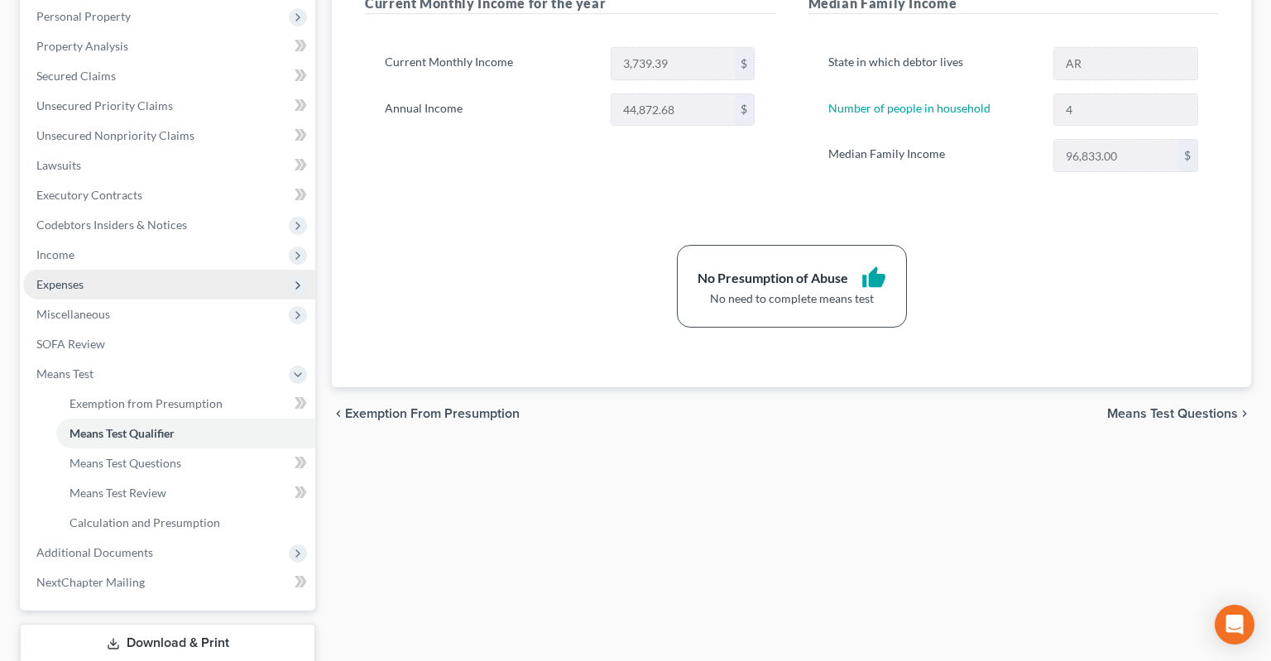
click at [127, 270] on span "Expenses" at bounding box center [169, 285] width 292 height 30
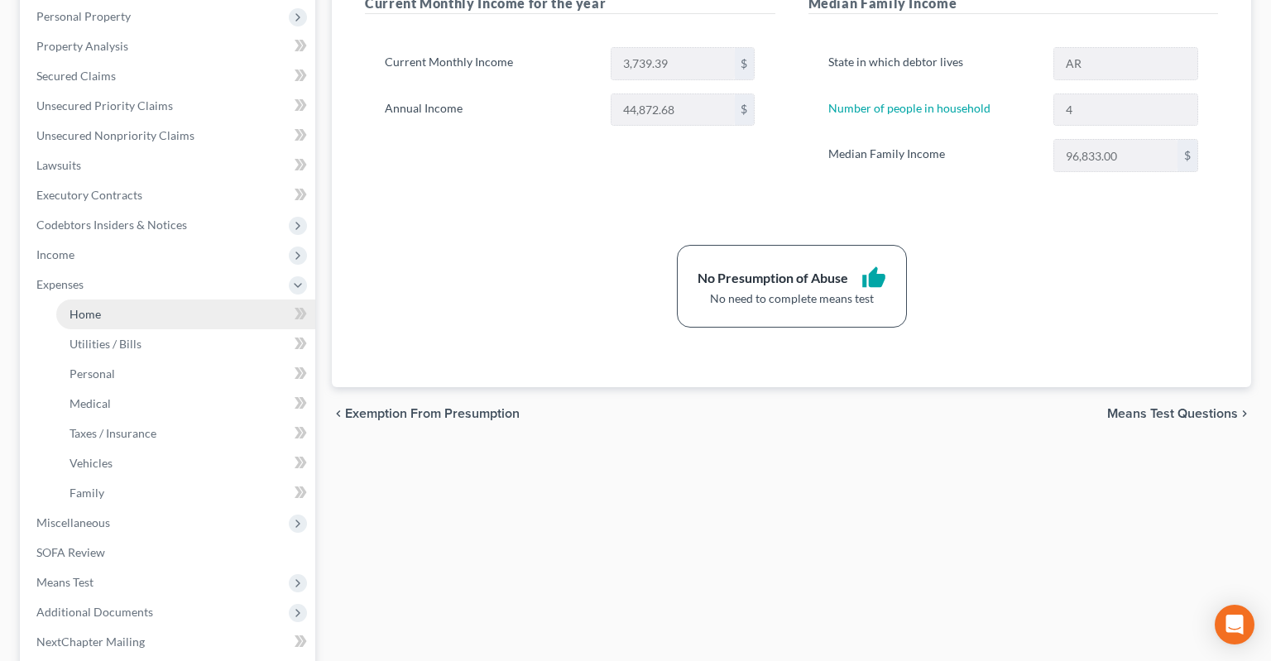
click at [185, 300] on link "Home" at bounding box center [185, 315] width 259 height 30
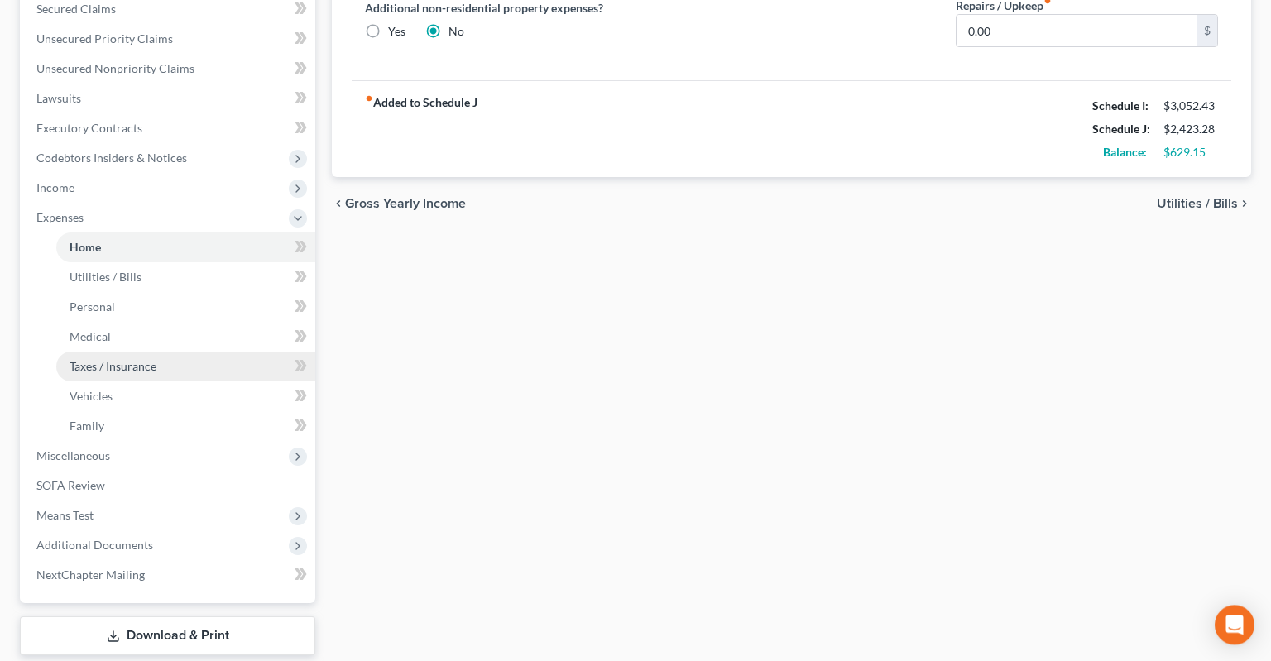
scroll to position [437, 0]
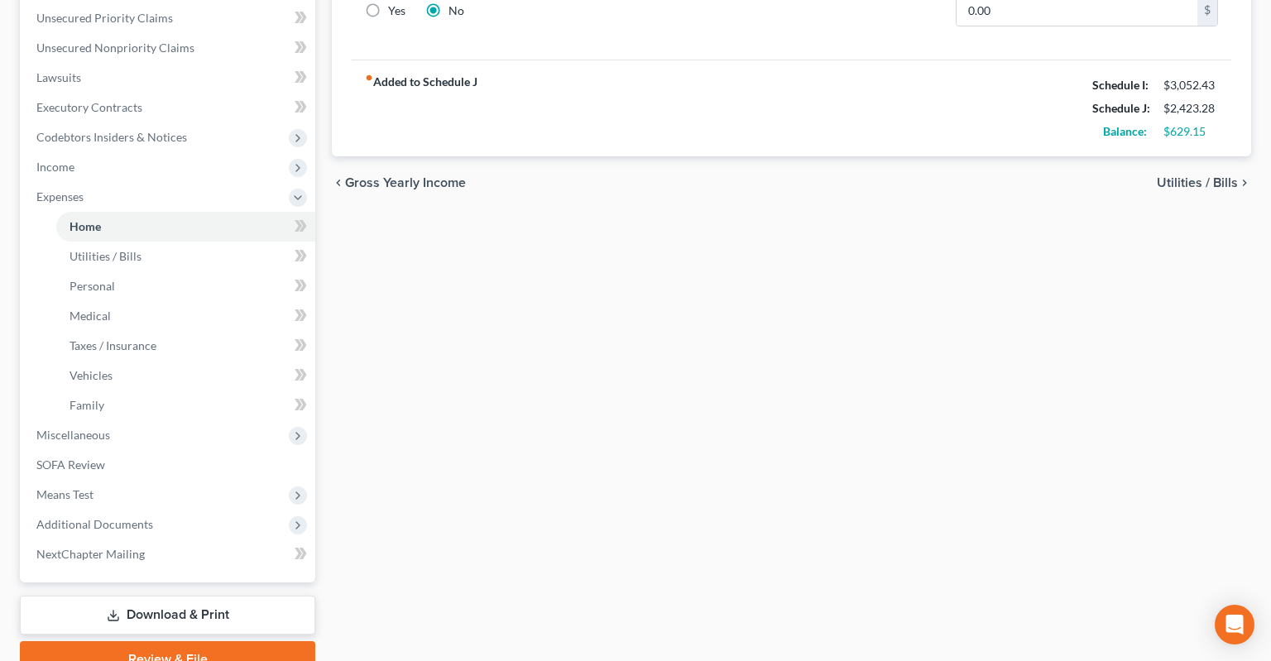
drag, startPoint x: 175, startPoint y: 592, endPoint x: 354, endPoint y: 455, distance: 224.9
click at [179, 596] on link "Download & Print" at bounding box center [167, 615] width 295 height 39
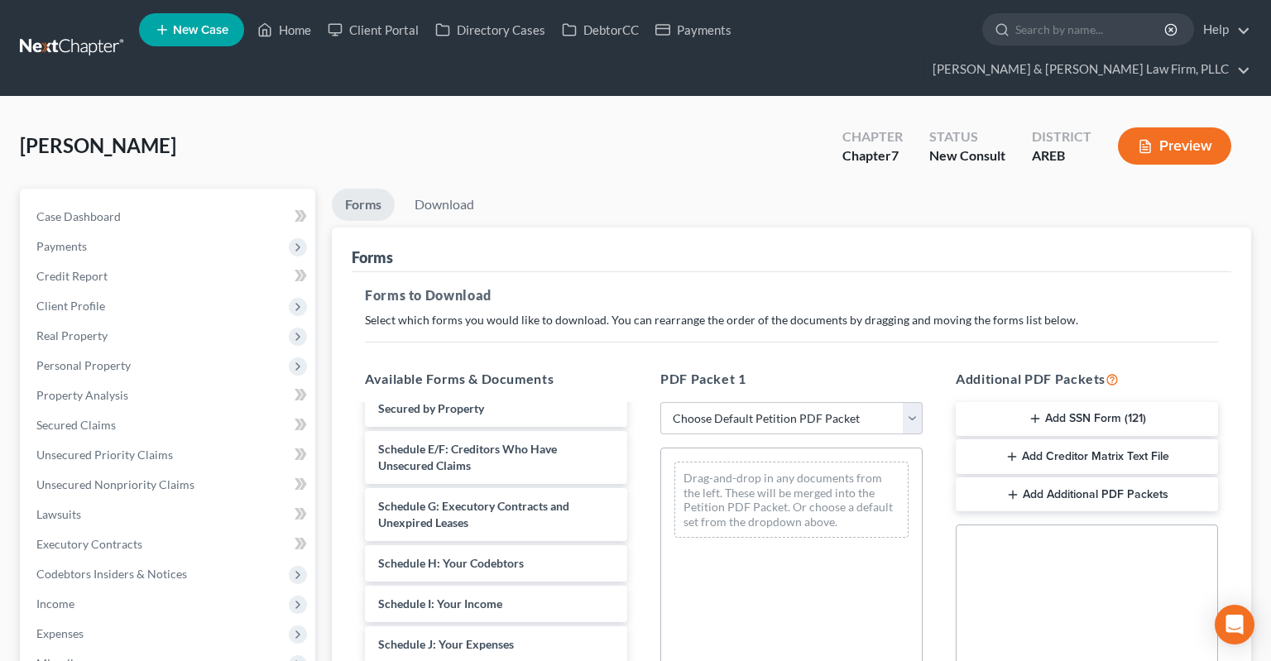
scroll to position [250, 0]
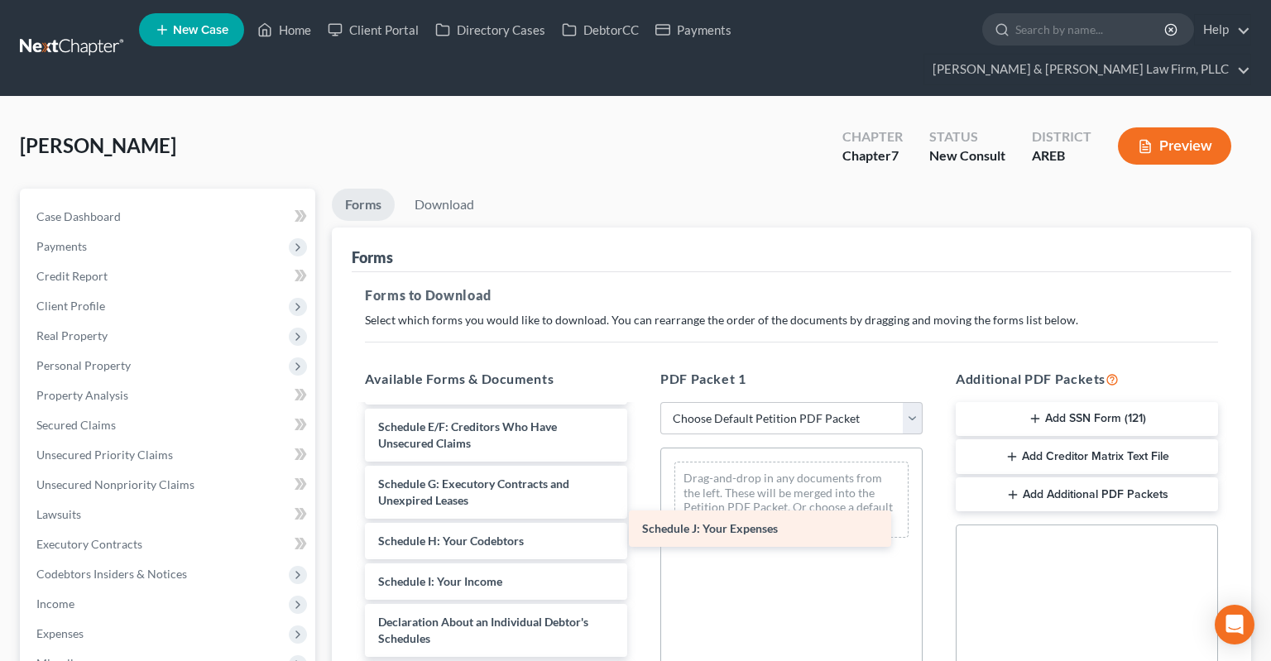
drag, startPoint x: 499, startPoint y: 597, endPoint x: 783, endPoint y: 519, distance: 294.3
click at [640, 531] on div "Schedule J: Your Expenses Voluntary Petition for Individuals Filing for Bankrup…" at bounding box center [496, 581] width 289 height 851
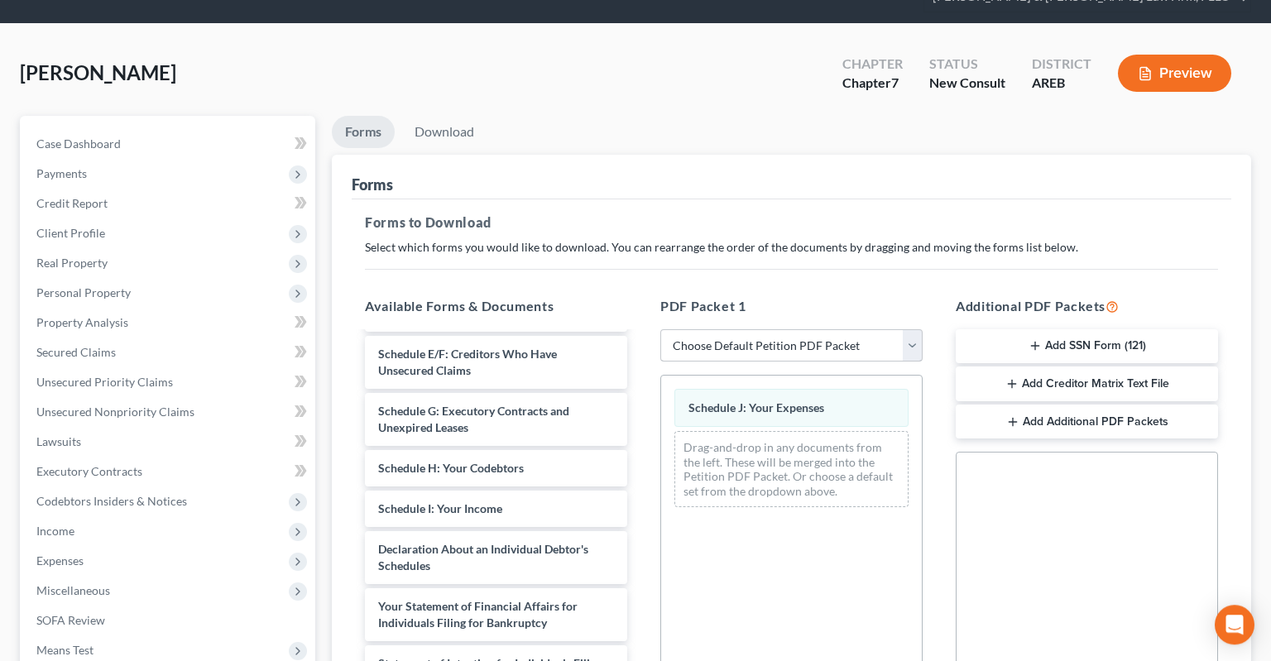
scroll to position [0, 0]
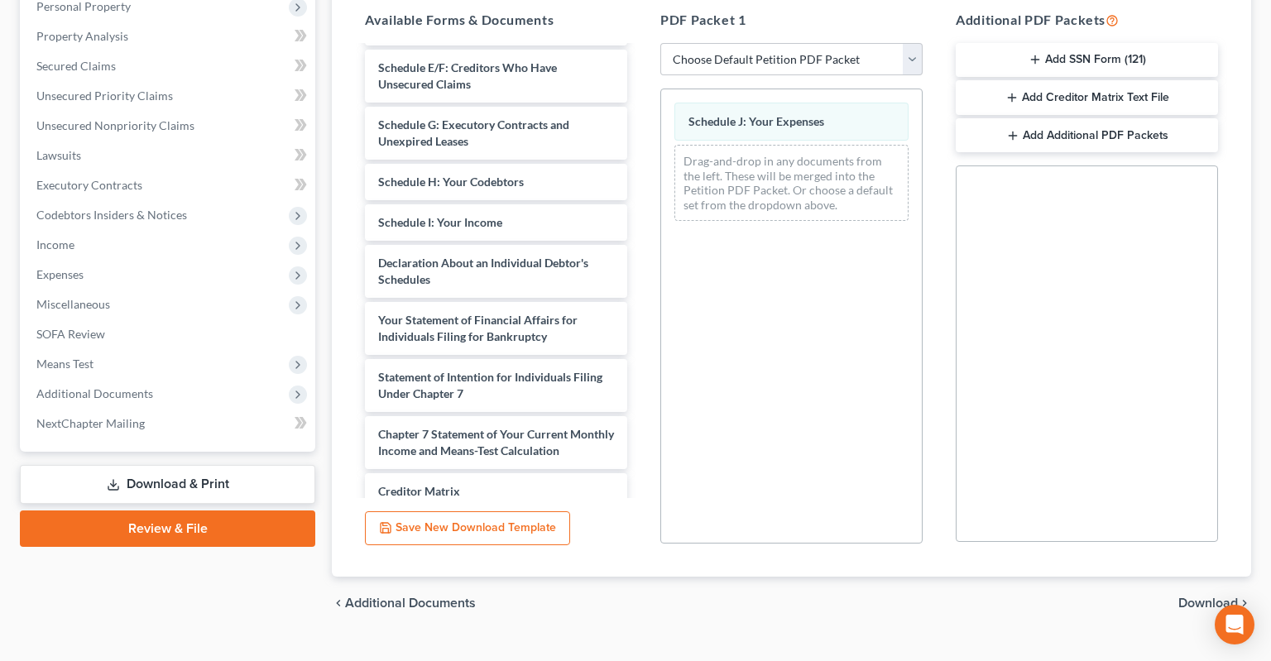
click at [1195, 597] on span "Download" at bounding box center [1208, 603] width 60 height 13
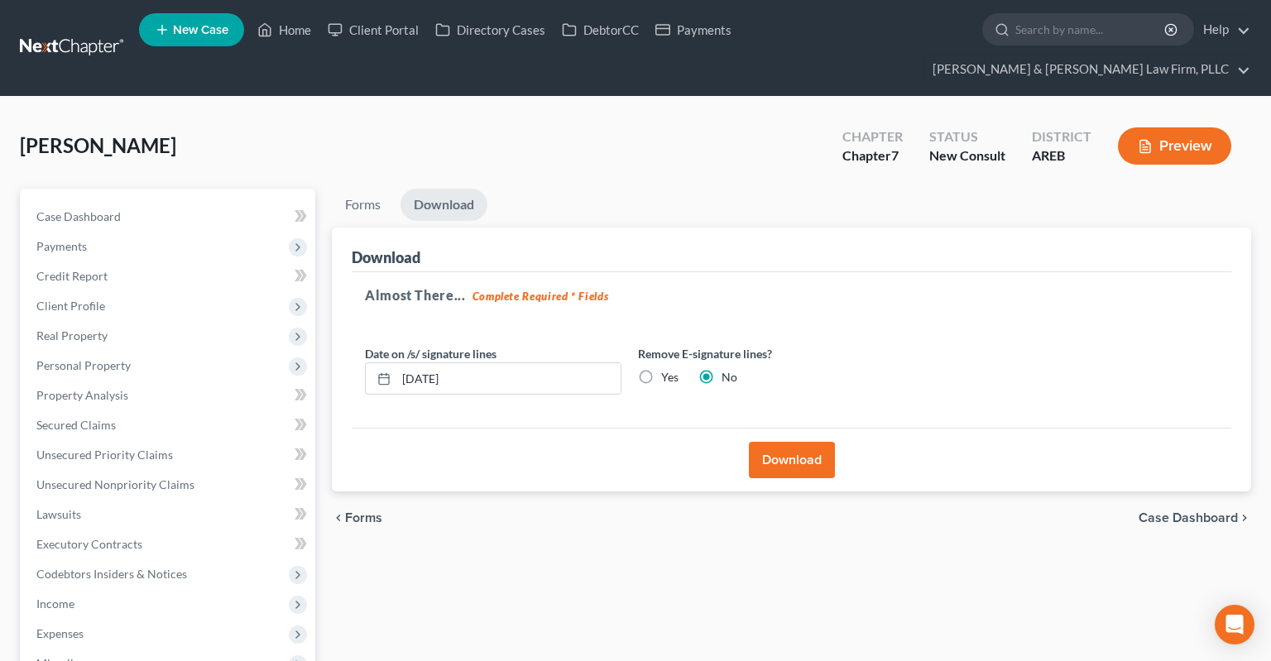
click at [661, 369] on label "Yes" at bounding box center [669, 377] width 17 height 17
click at [668, 369] on input "Yes" at bounding box center [673, 374] width 11 height 11
radio input "true"
radio input "false"
click at [778, 442] on button "Download" at bounding box center [792, 460] width 86 height 36
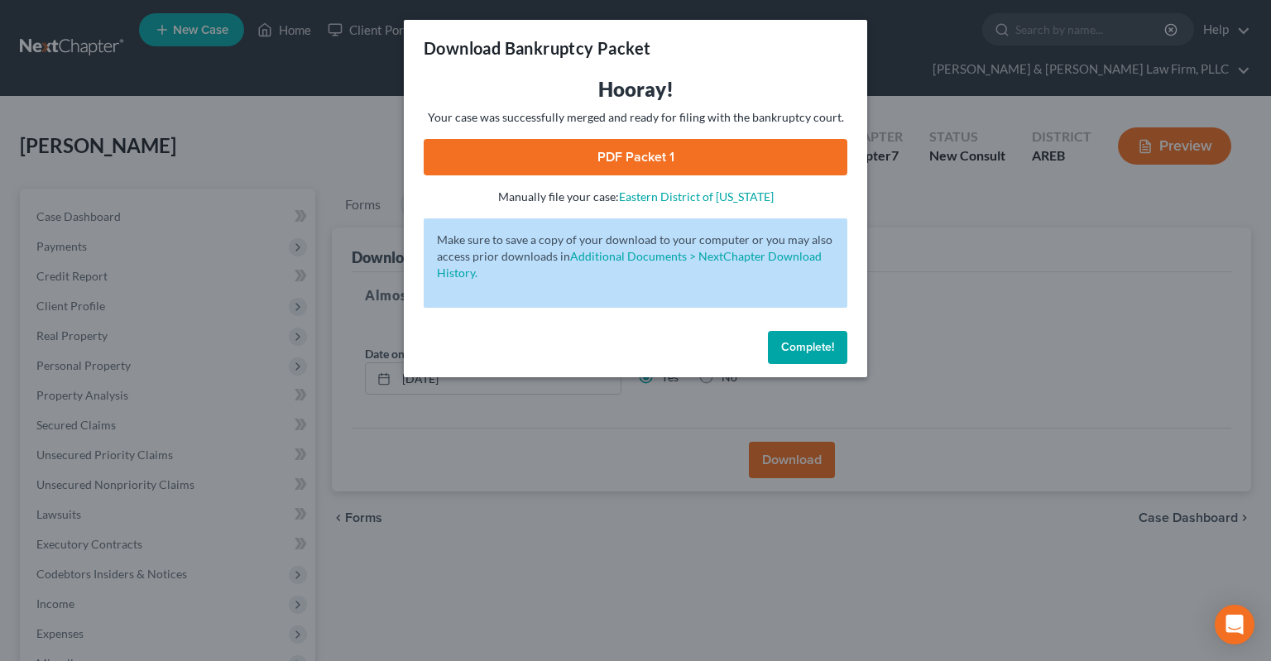
click at [634, 157] on link "PDF Packet 1" at bounding box center [636, 157] width 424 height 36
click at [812, 349] on span "Complete!" at bounding box center [807, 347] width 53 height 14
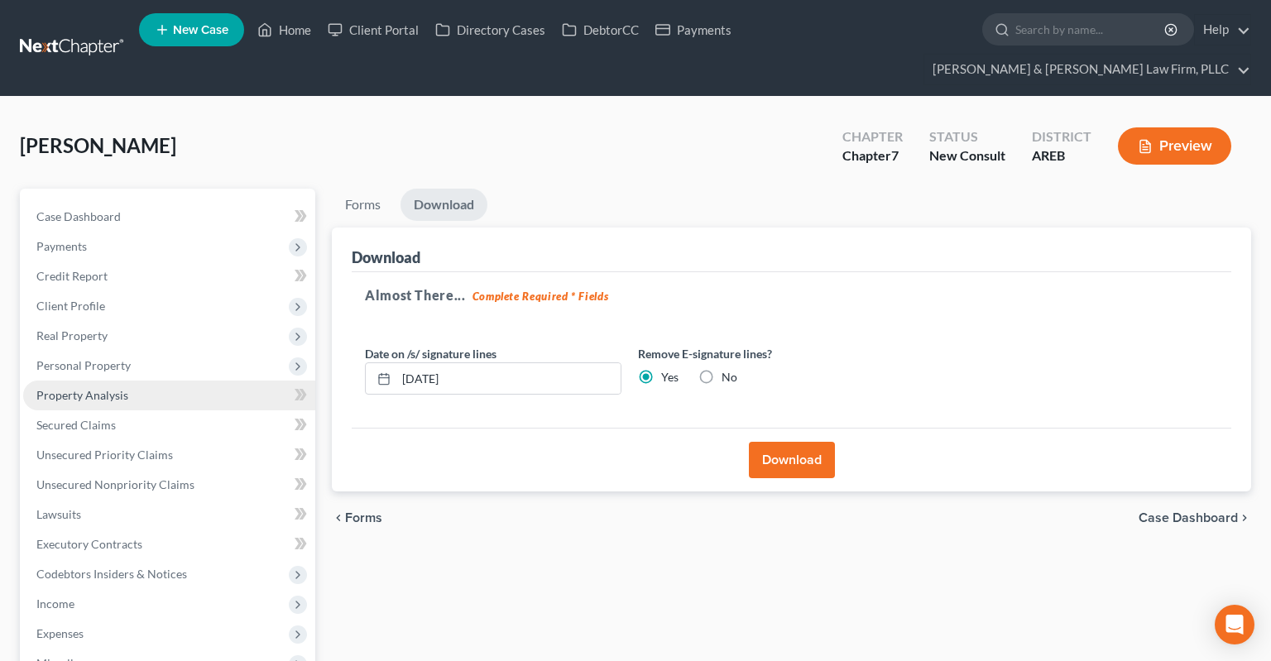
click at [166, 381] on link "Property Analysis" at bounding box center [169, 396] width 292 height 30
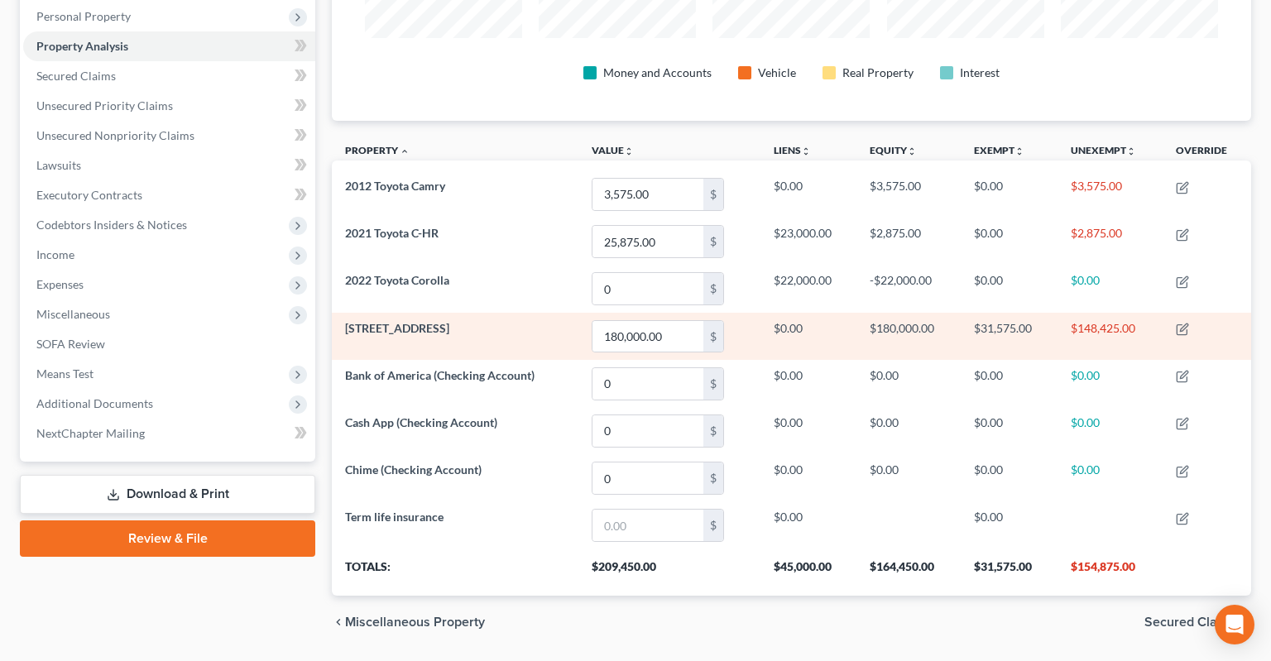
scroll to position [175, 0]
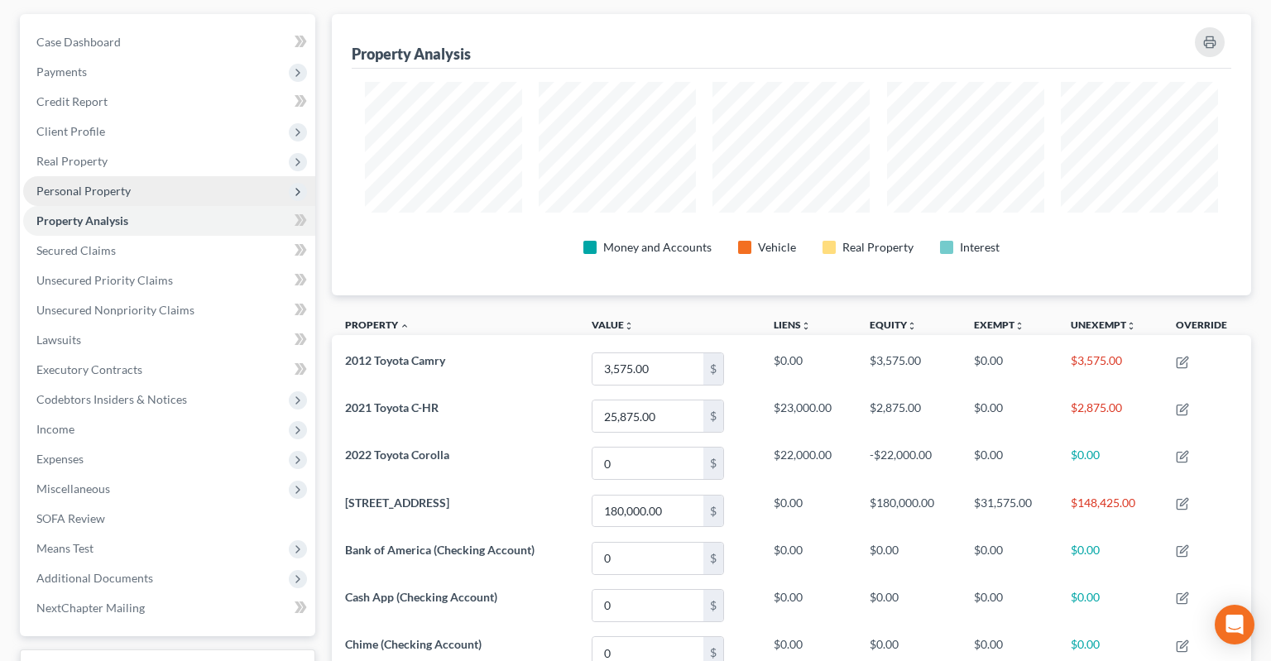
click at [164, 176] on span "Personal Property" at bounding box center [169, 191] width 292 height 30
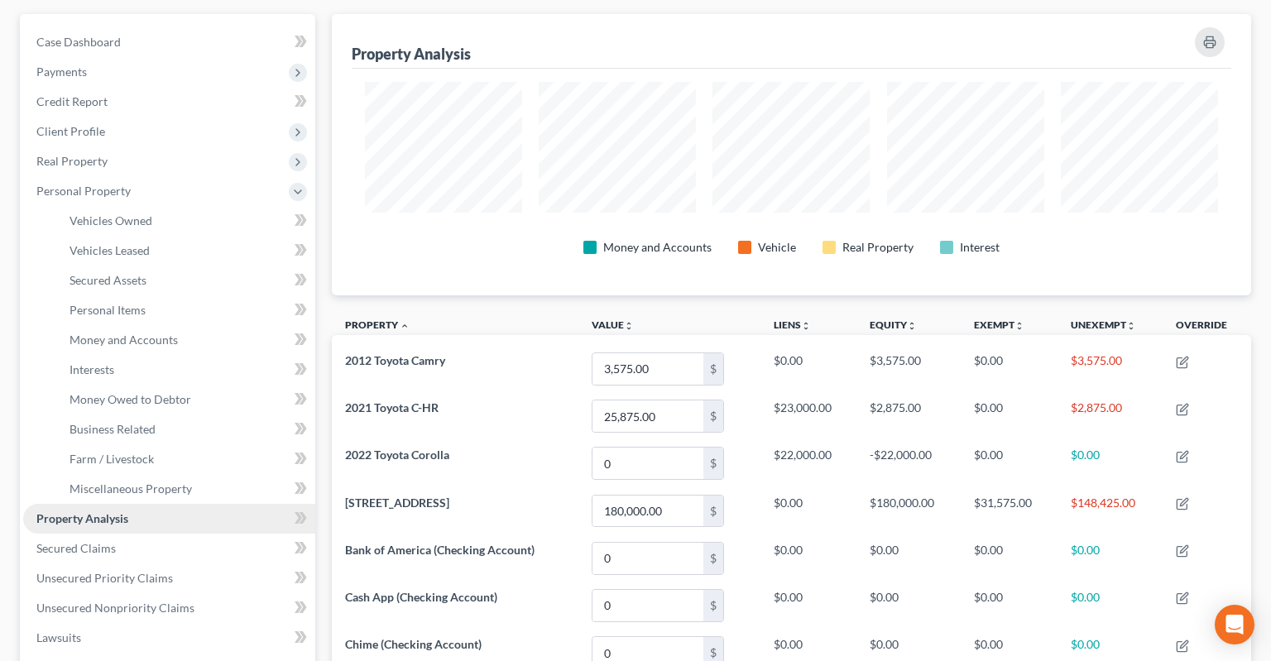
click at [157, 504] on link "Property Analysis" at bounding box center [169, 519] width 292 height 30
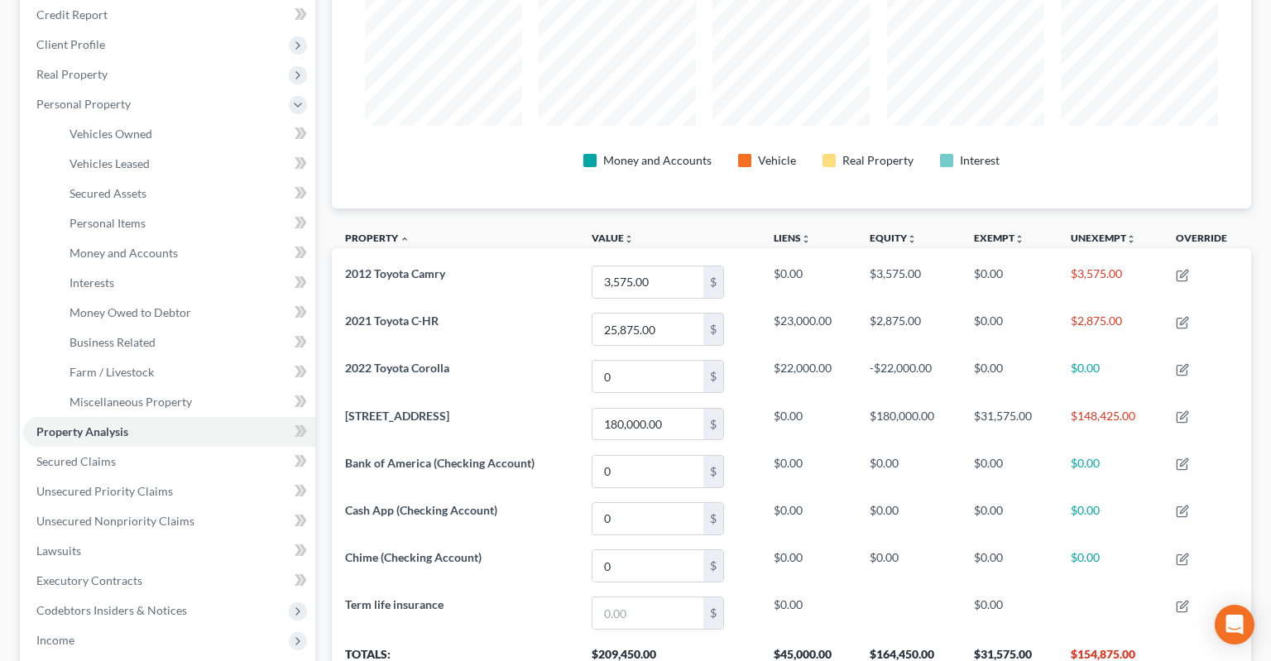
scroll to position [0, 0]
